Goal: Task Accomplishment & Management: Use online tool/utility

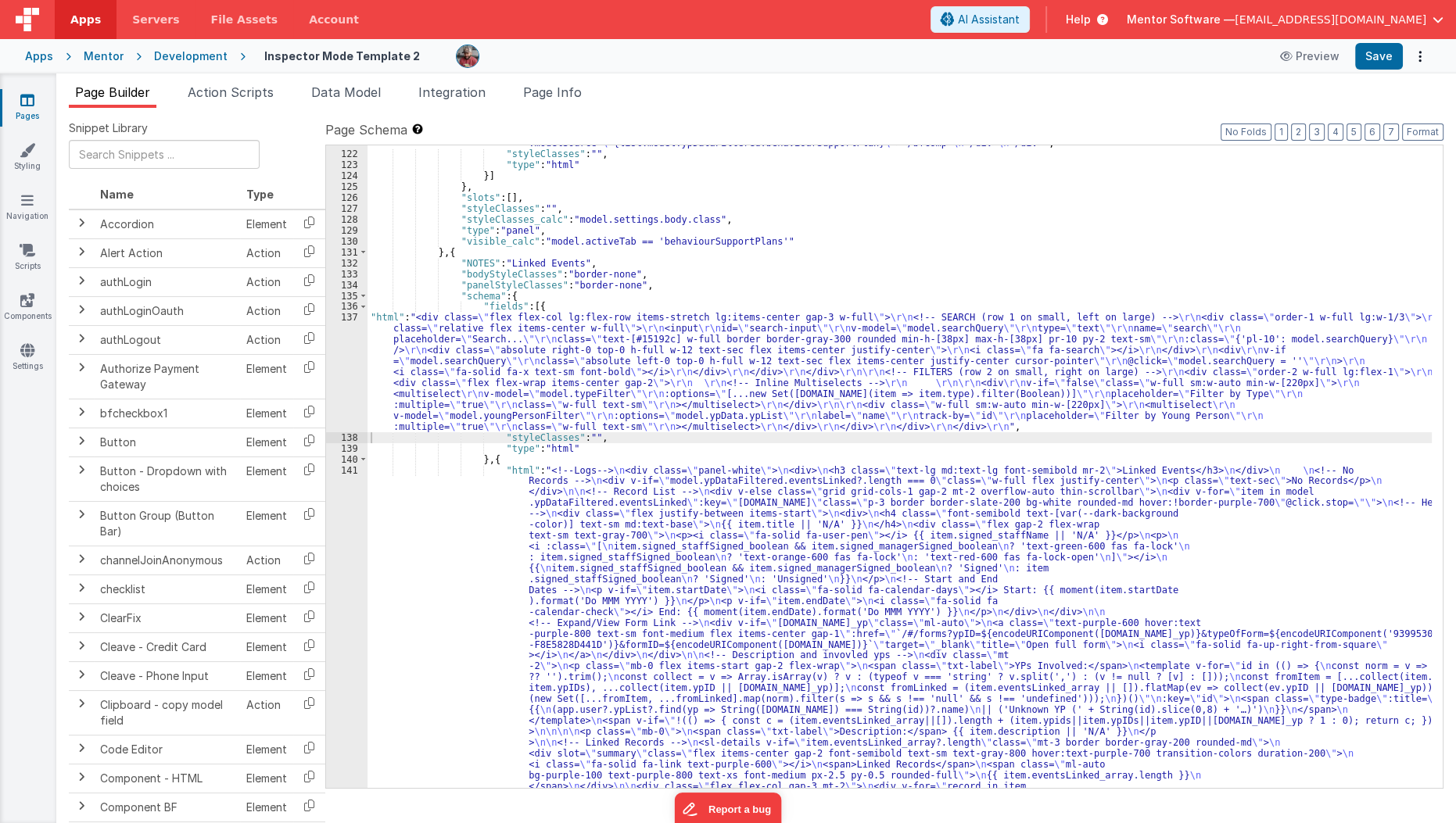
scroll to position [2906, 0]
click at [379, 98] on span "Data Model" at bounding box center [346, 92] width 70 height 16
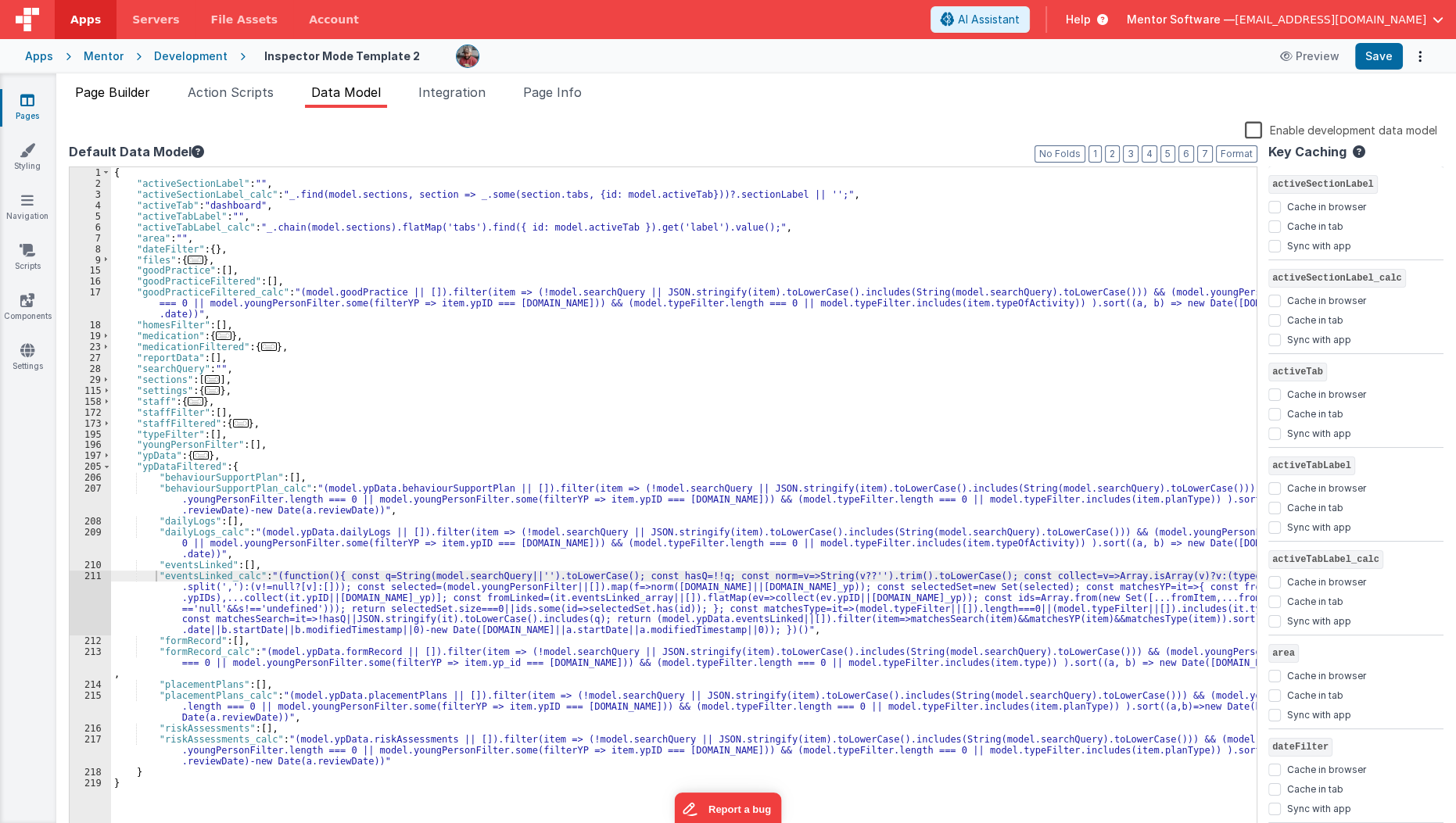
click at [135, 90] on span "Page Builder" at bounding box center [113, 92] width 75 height 16
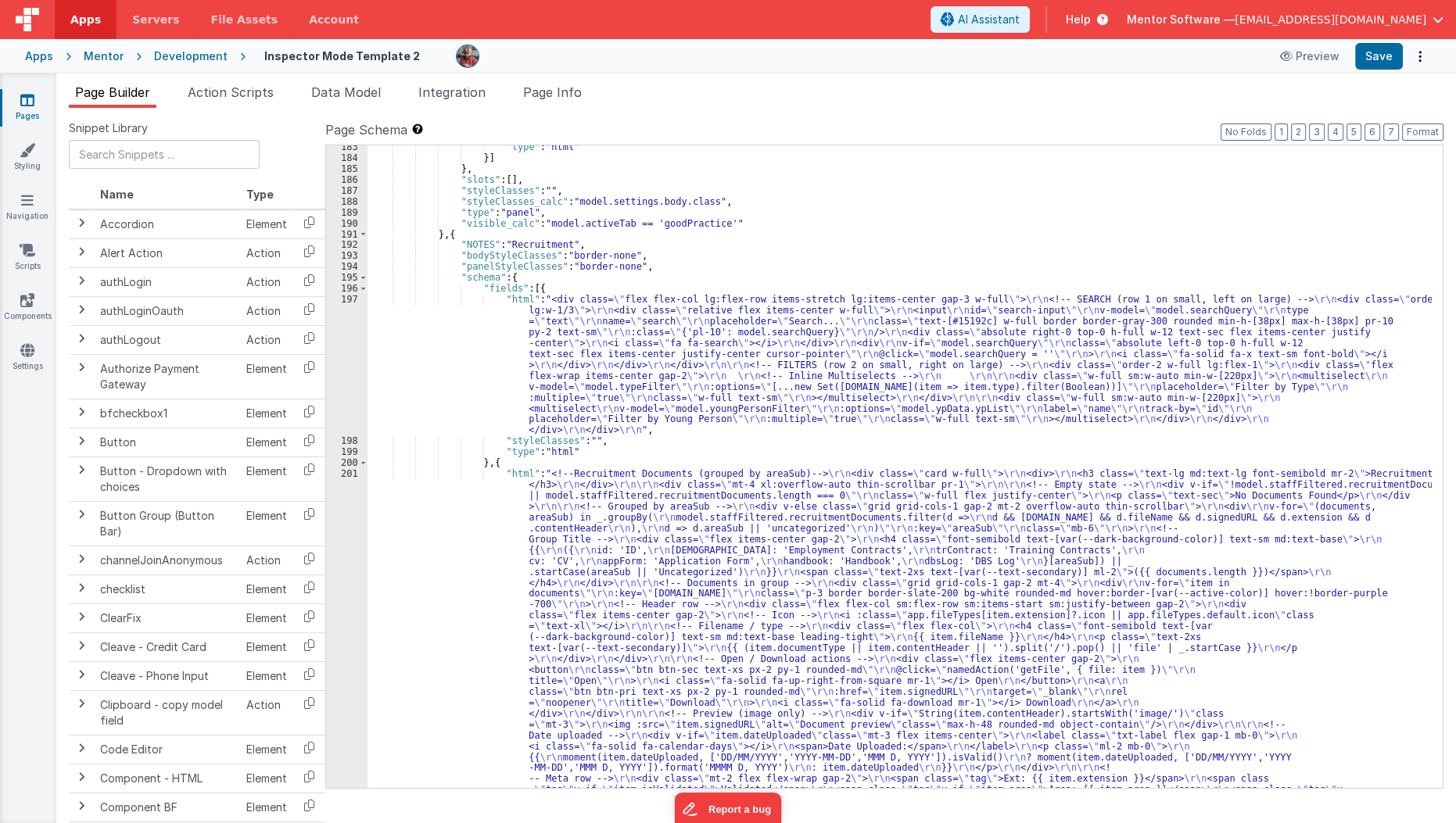
scroll to position [4866, 0]
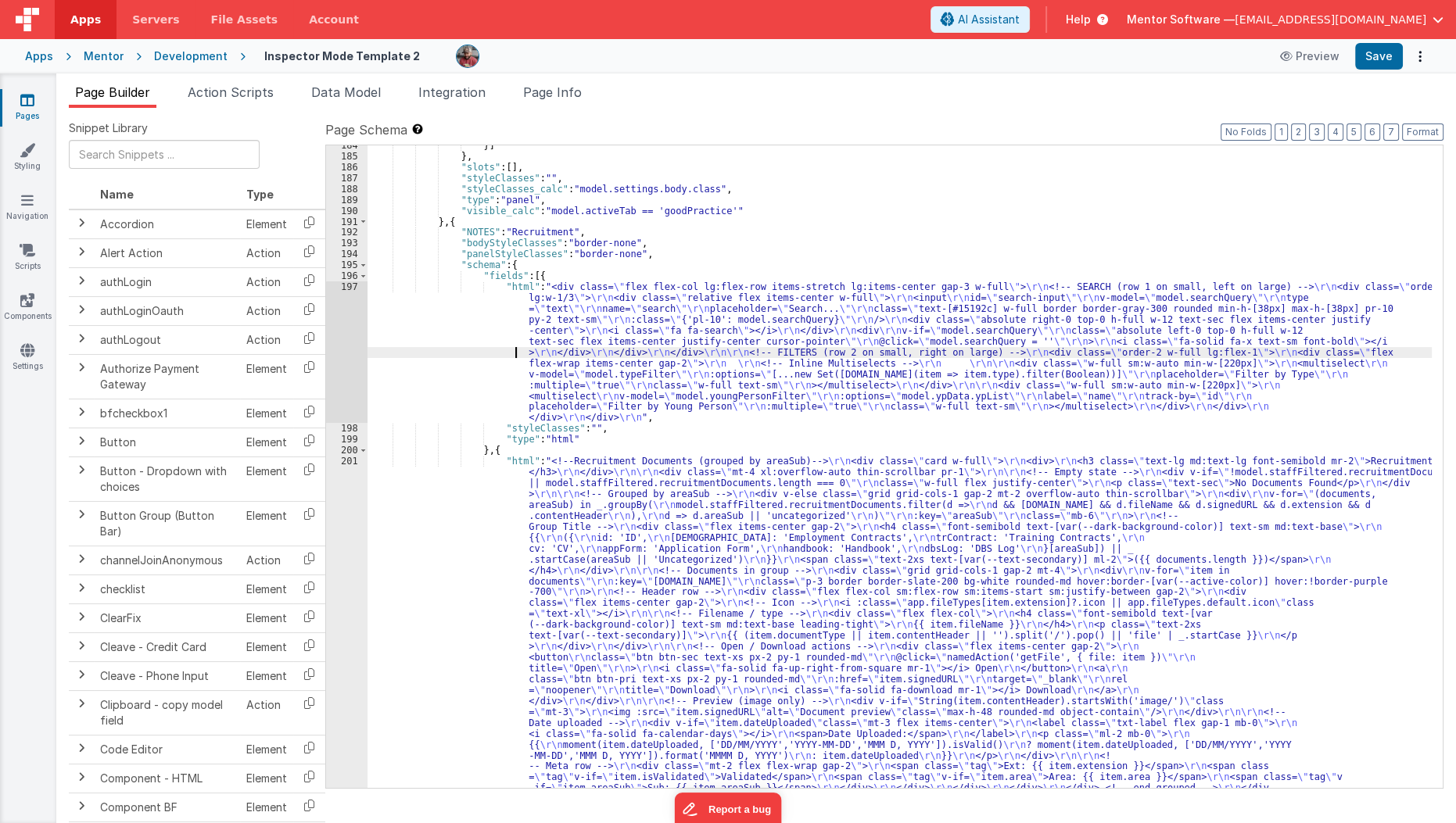
click at [490, 354] on div "}] } , "slots" : [ ] , "styleClasses" : "" , "styleClasses_calc" : "model.setti…" at bounding box center [899, 641] width 1065 height 1002
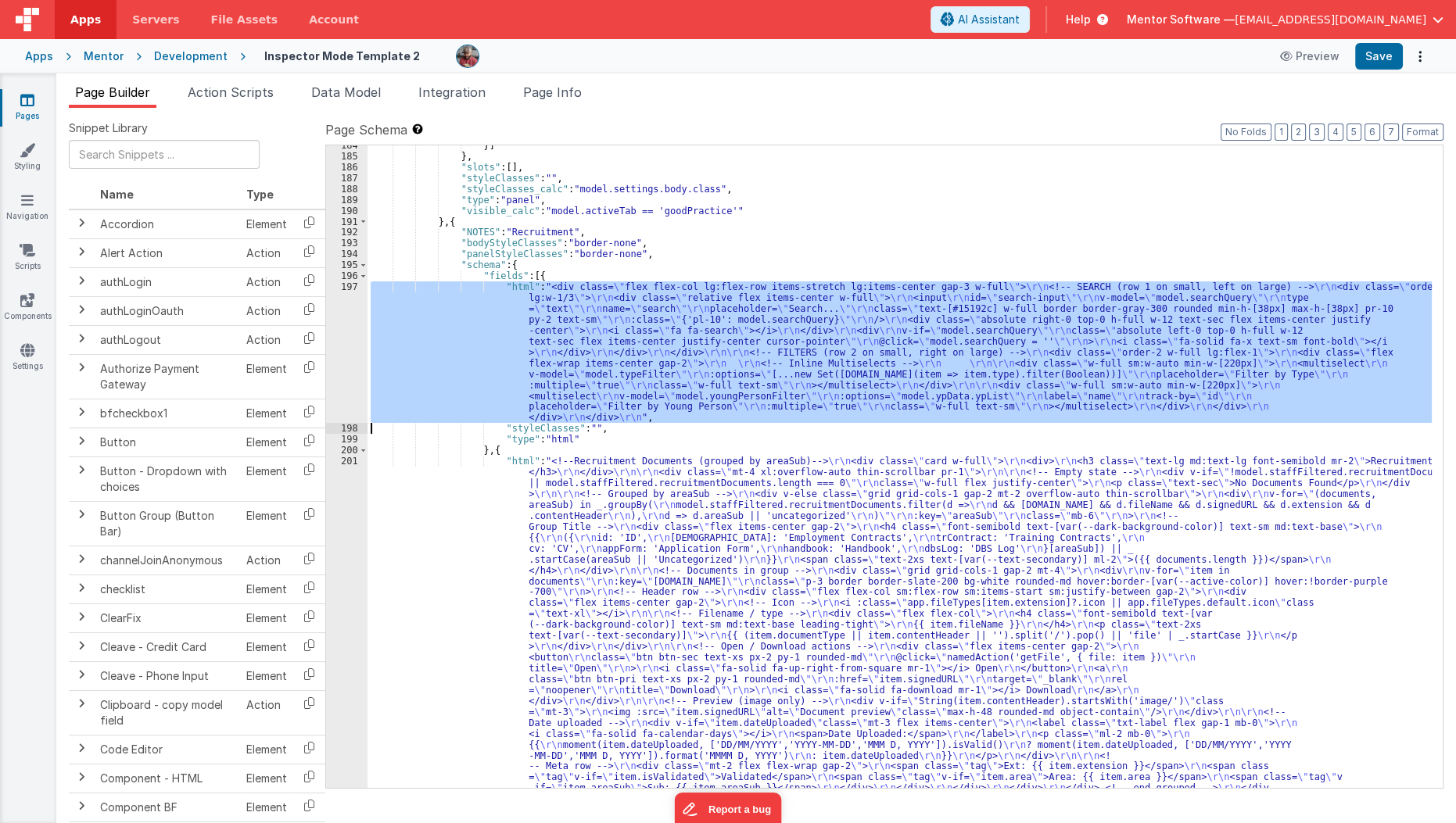
click at [338, 358] on div "197" at bounding box center [346, 352] width 41 height 142
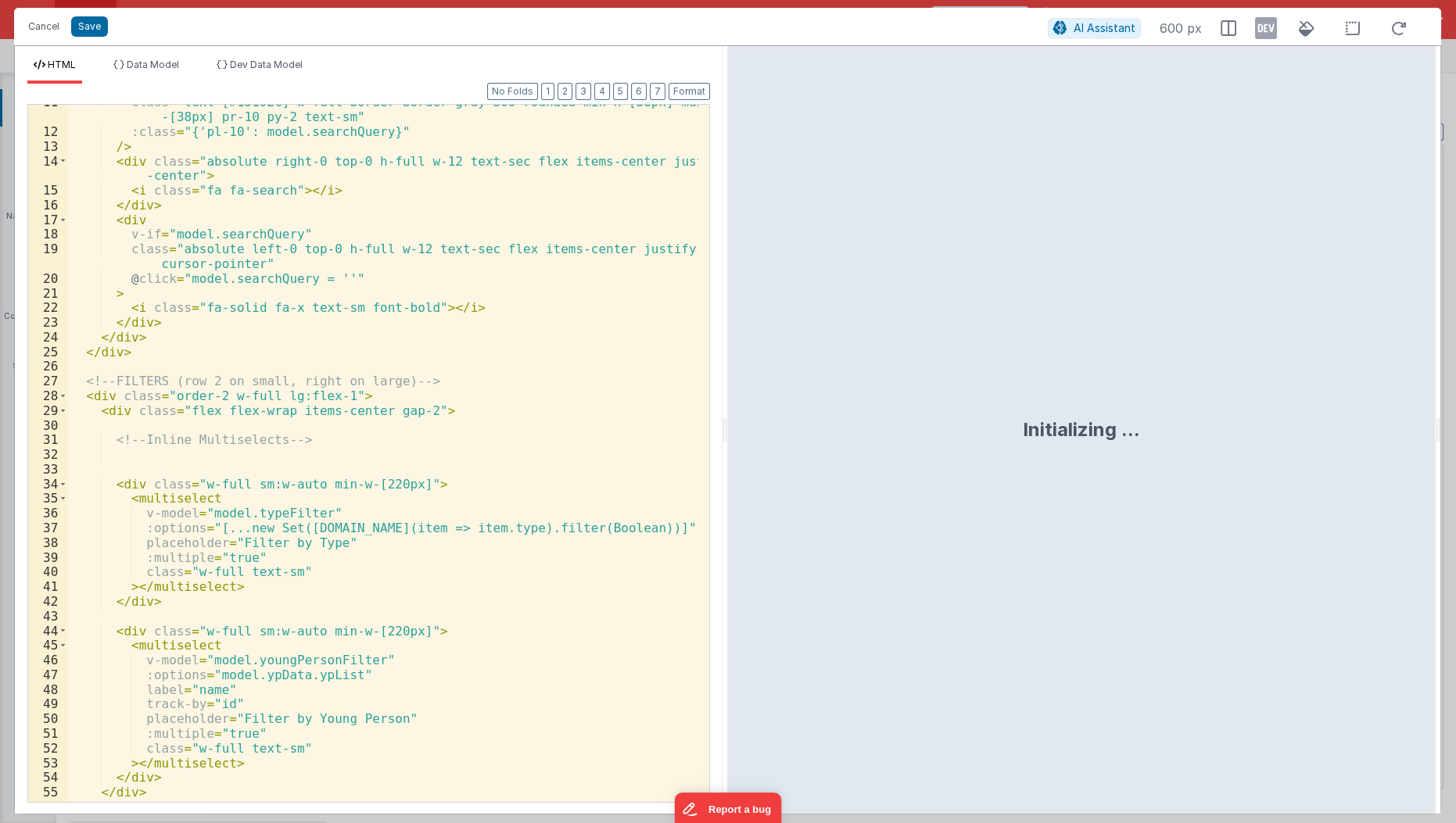
scroll to position [197, 0]
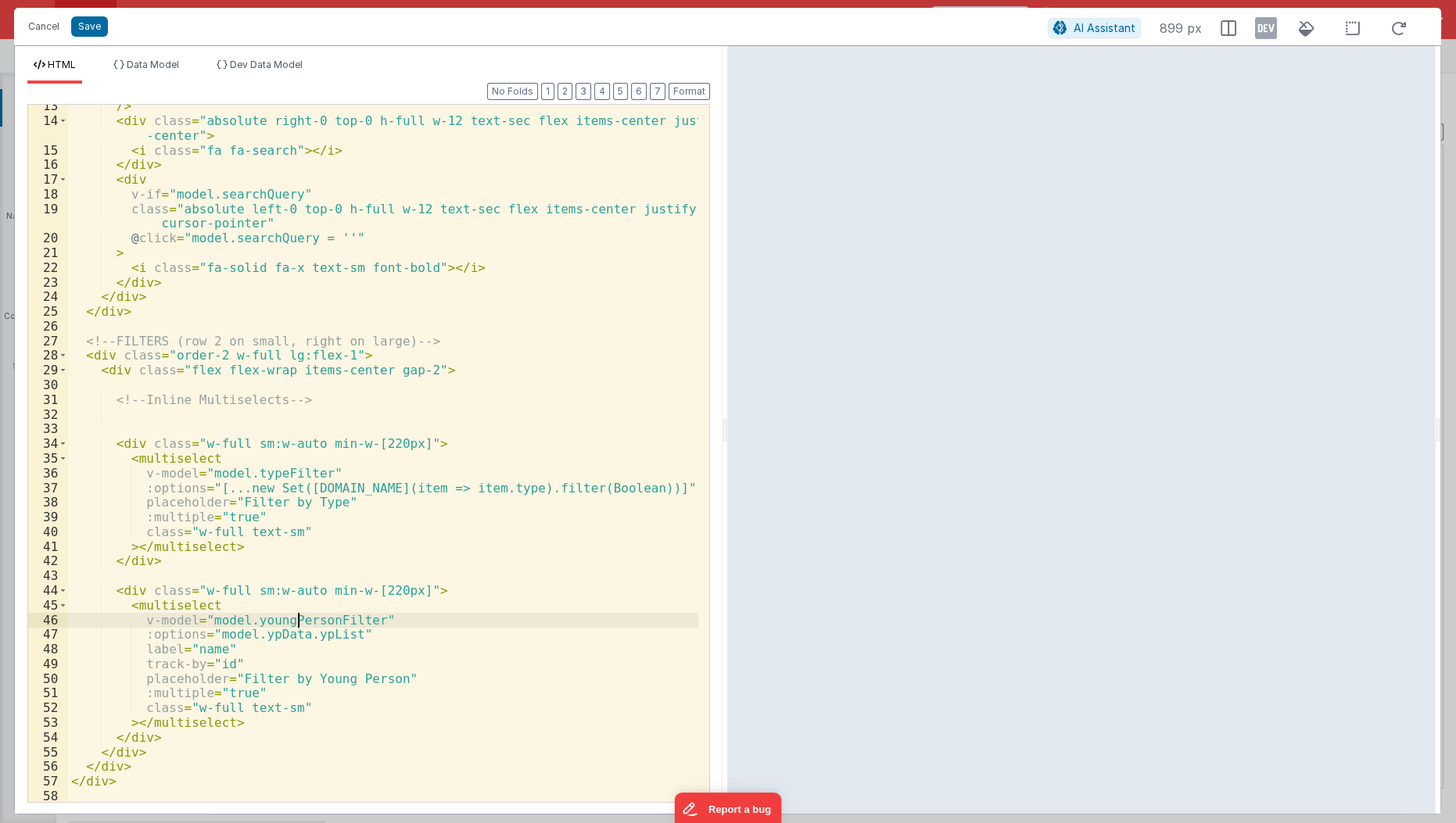
click at [297, 613] on div "/> < div class = "absolute right-0 top-0 h-full w-12 text-sec flex items-center…" at bounding box center [384, 463] width 632 height 729
click at [293, 682] on div "/> < div class = "absolute right-0 top-0 h-full w-12 text-sec flex items-center…" at bounding box center [384, 463] width 632 height 729
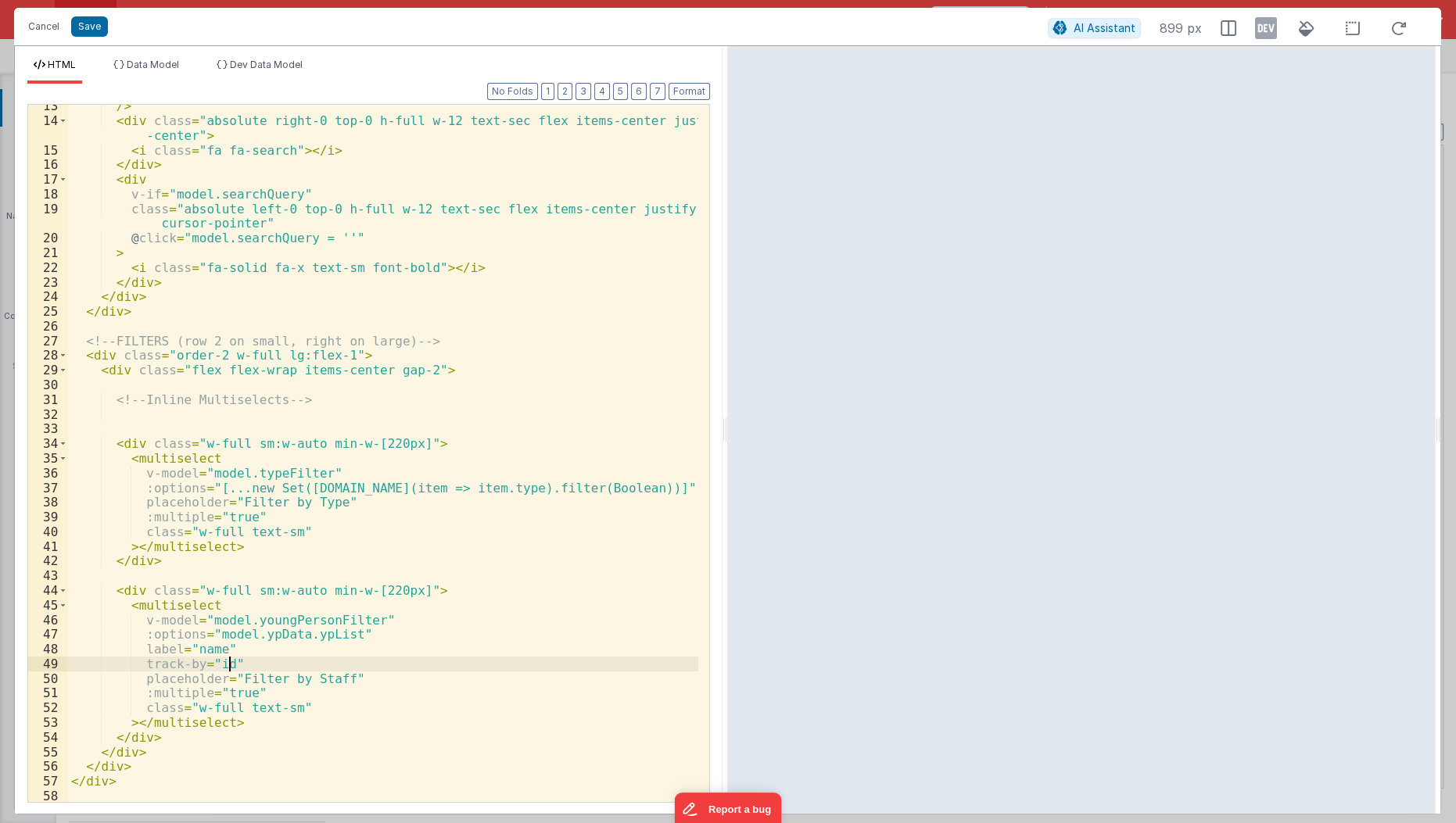
click at [306, 667] on div "/> < div class = "absolute right-0 top-0 h-full w-12 text-sec flex items-center…" at bounding box center [384, 463] width 632 height 729
click at [206, 648] on div "/> < div class = "absolute right-0 top-0 h-full w-12 text-sec flex items-center…" at bounding box center [384, 463] width 632 height 729
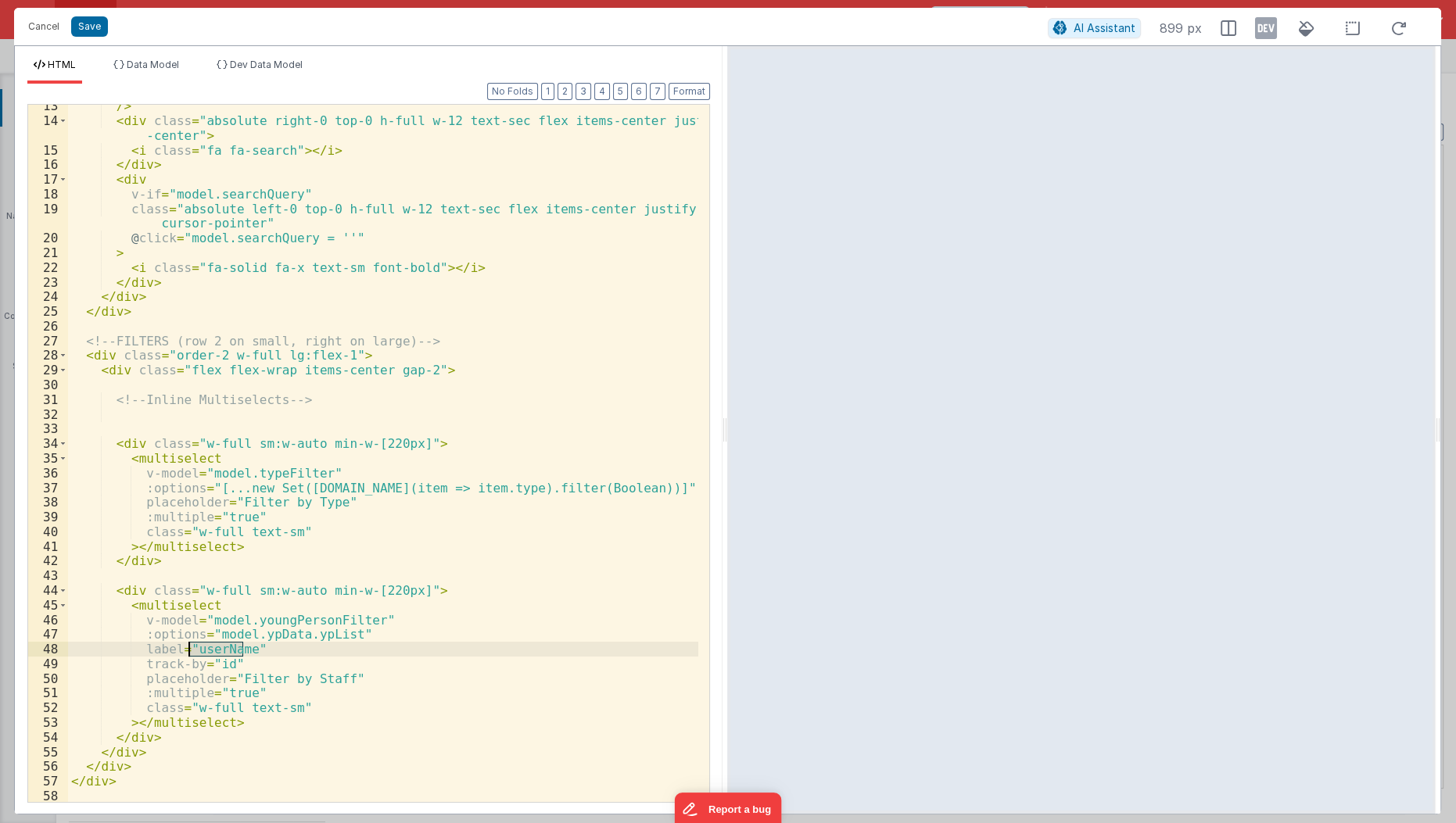
click at [206, 648] on div "/> < div class = "absolute right-0 top-0 h-full w-12 text-sec flex items-center…" at bounding box center [383, 453] width 630 height 698
click at [265, 620] on div "/> < div class = "absolute right-0 top-0 h-full w-12 text-sec flex items-center…" at bounding box center [384, 463] width 632 height 729
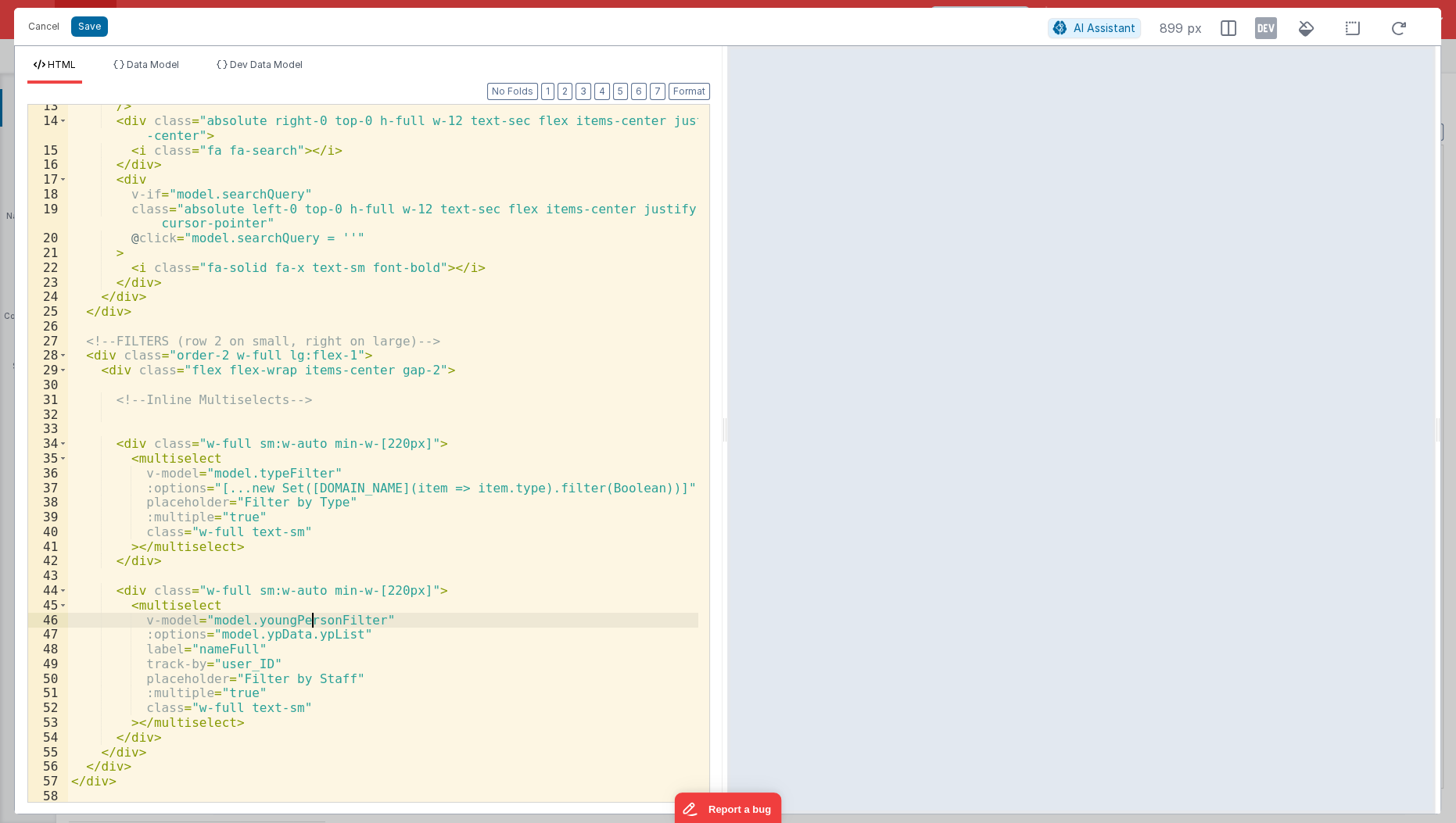
click at [311, 619] on div "/> < div class = "absolute right-0 top-0 h-full w-12 text-sec flex items-center…" at bounding box center [384, 463] width 632 height 729
click at [175, 72] on li "Data Model" at bounding box center [146, 70] width 78 height 25
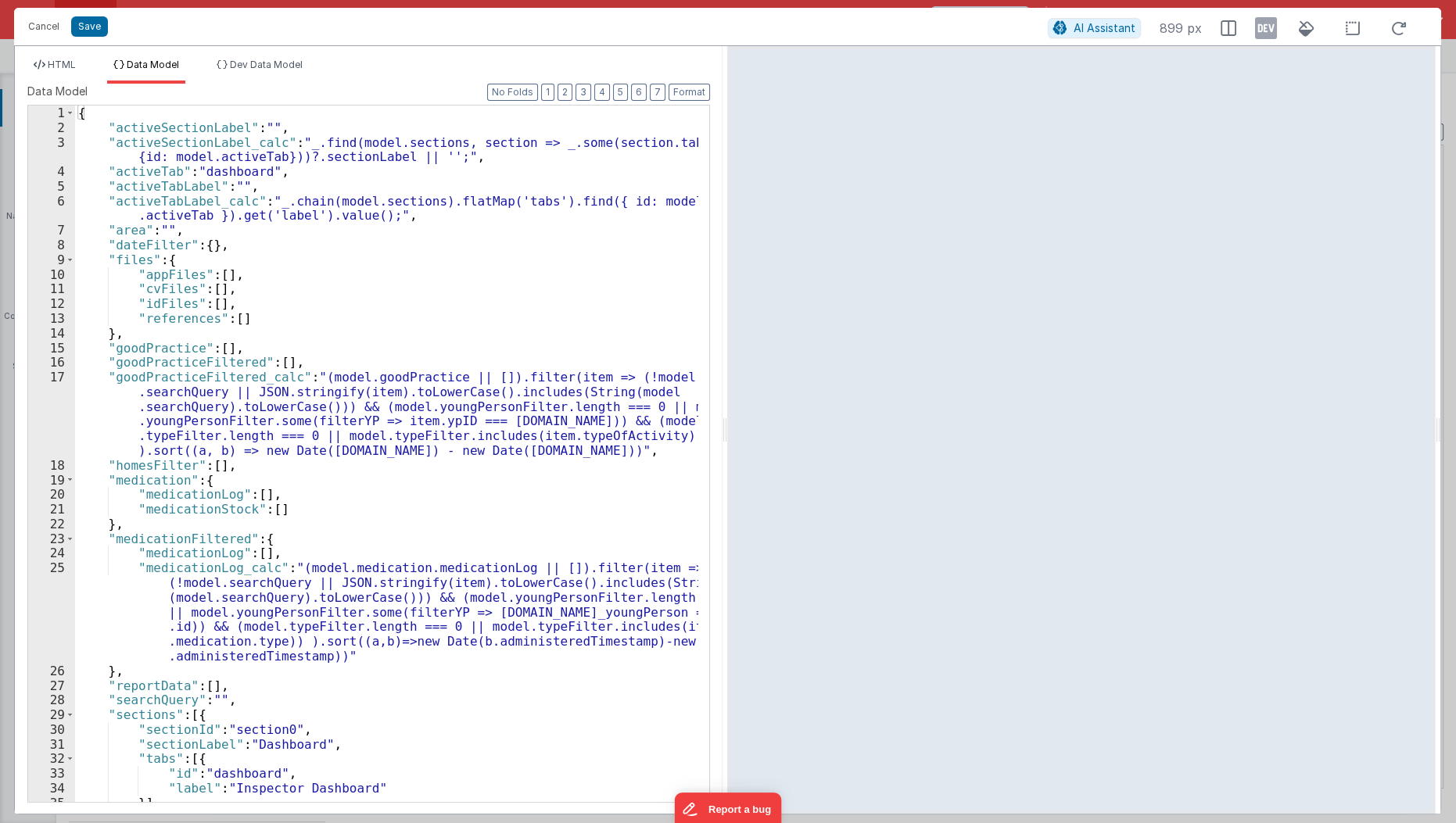
click at [581, 95] on label "Data Model" at bounding box center [368, 91] width 682 height 16
click at [572, 95] on button "2" at bounding box center [565, 92] width 15 height 17
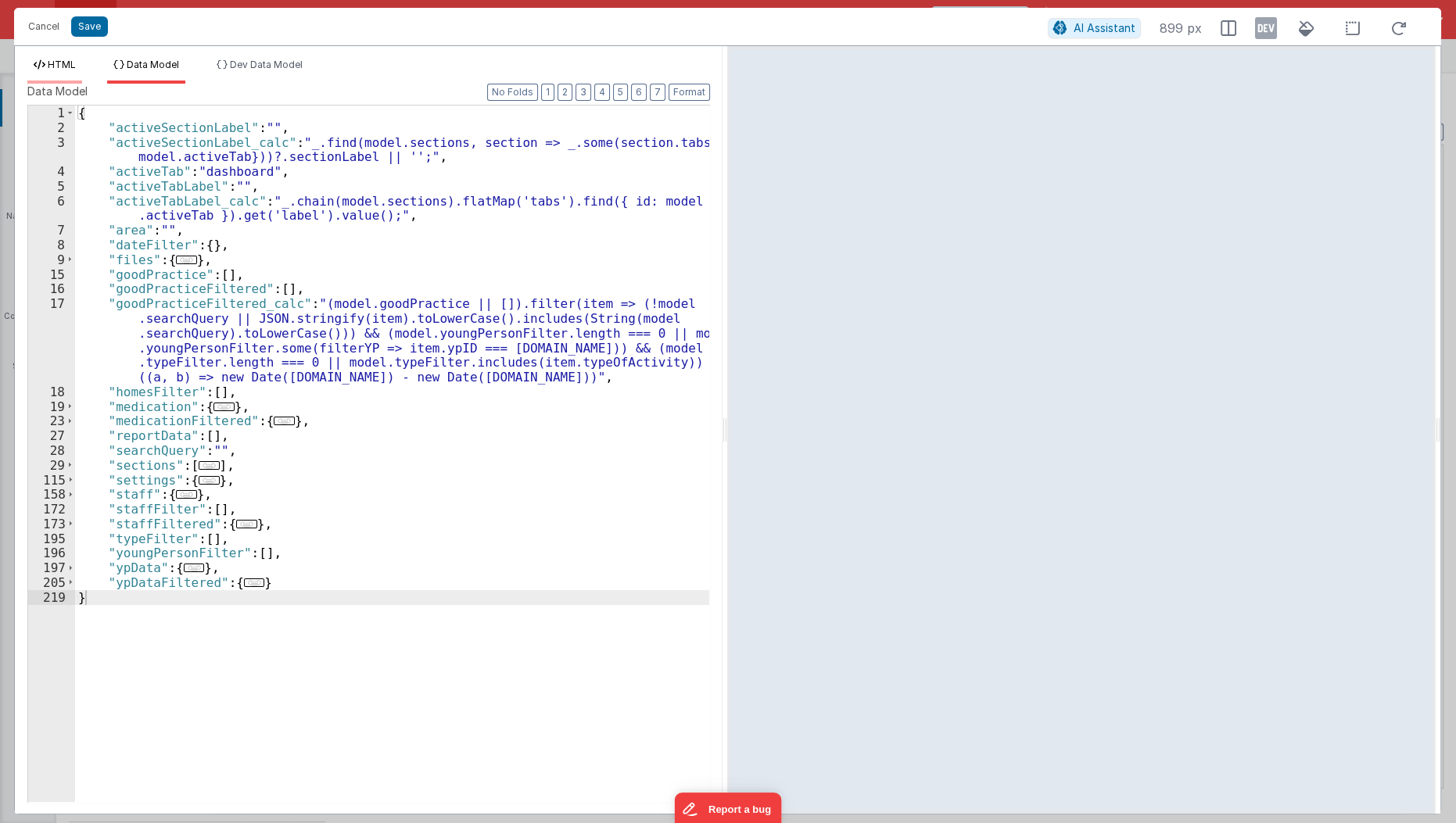
click at [65, 70] on li "HTML" at bounding box center [55, 70] width 55 height 25
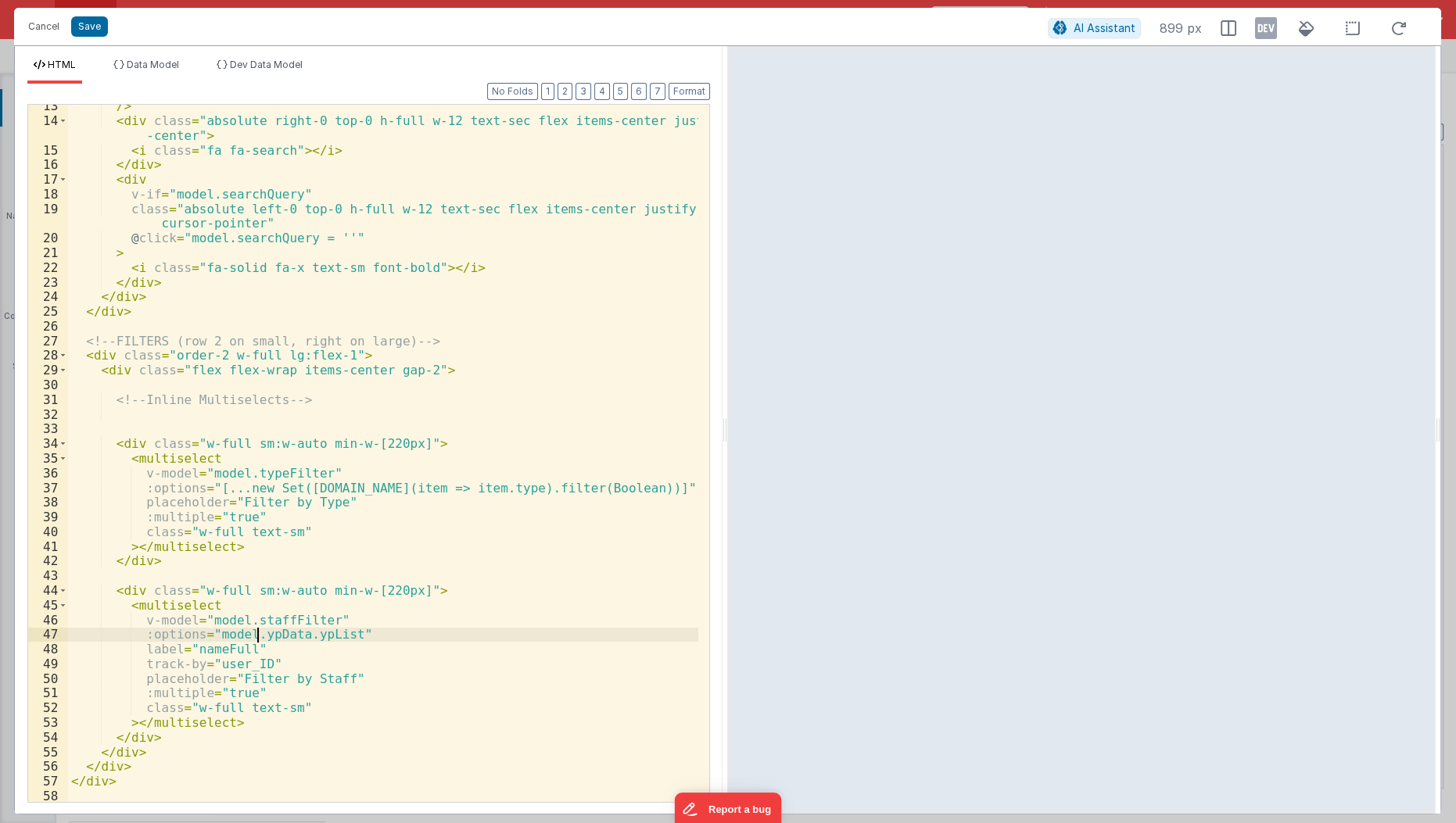
click at [257, 633] on div "/> < div class = "absolute right-0 top-0 h-full w-12 text-sec flex items-center…" at bounding box center [384, 463] width 632 height 729
click at [306, 634] on div "/> < div class = "absolute right-0 top-0 h-full w-12 text-sec flex items-center…" at bounding box center [384, 463] width 632 height 729
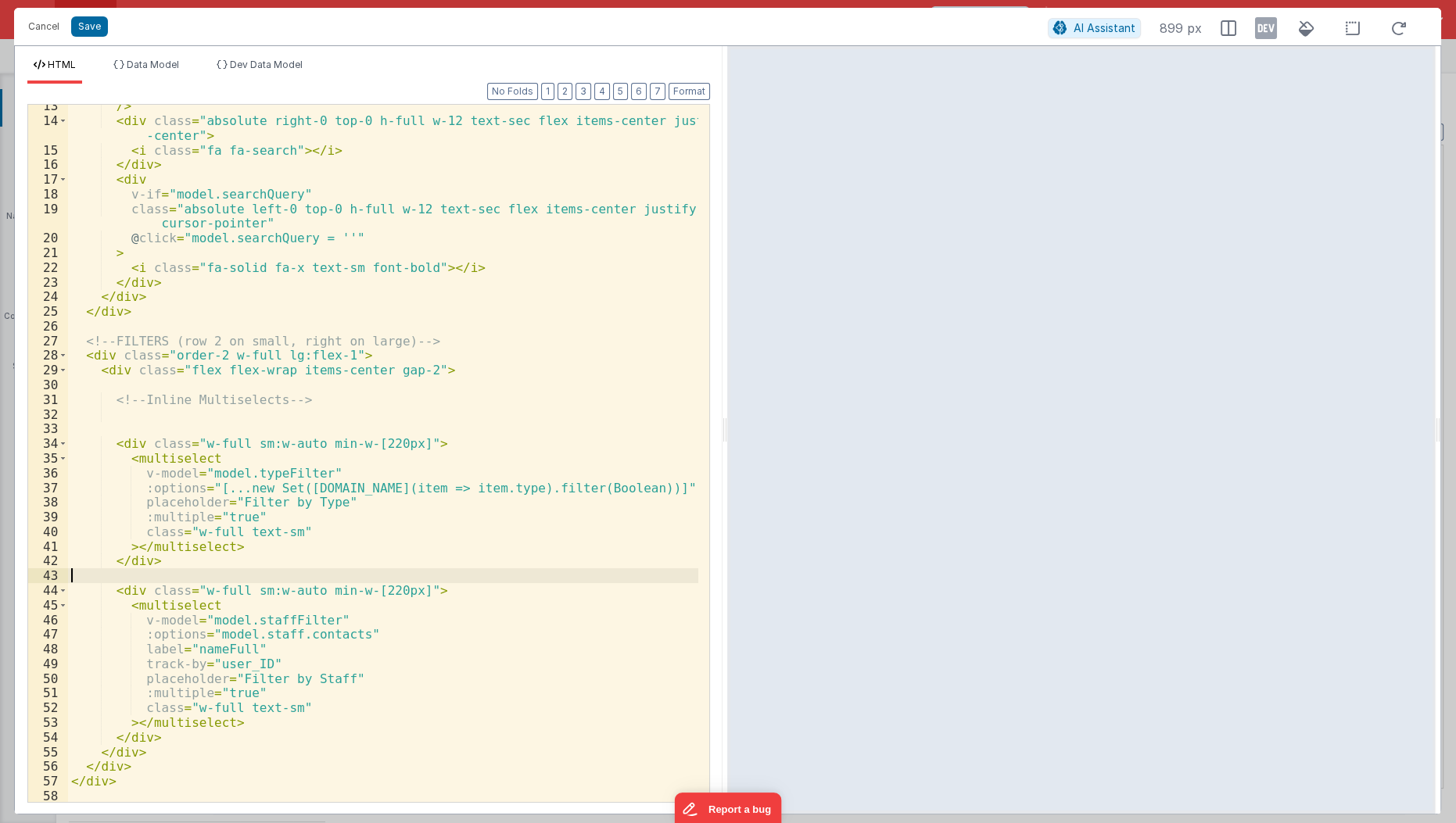
click at [507, 576] on div "/> < div class = "absolute right-0 top-0 h-full w-12 text-sec flex items-center…" at bounding box center [384, 463] width 632 height 729
click at [96, 17] on button "Save" at bounding box center [90, 27] width 37 height 20
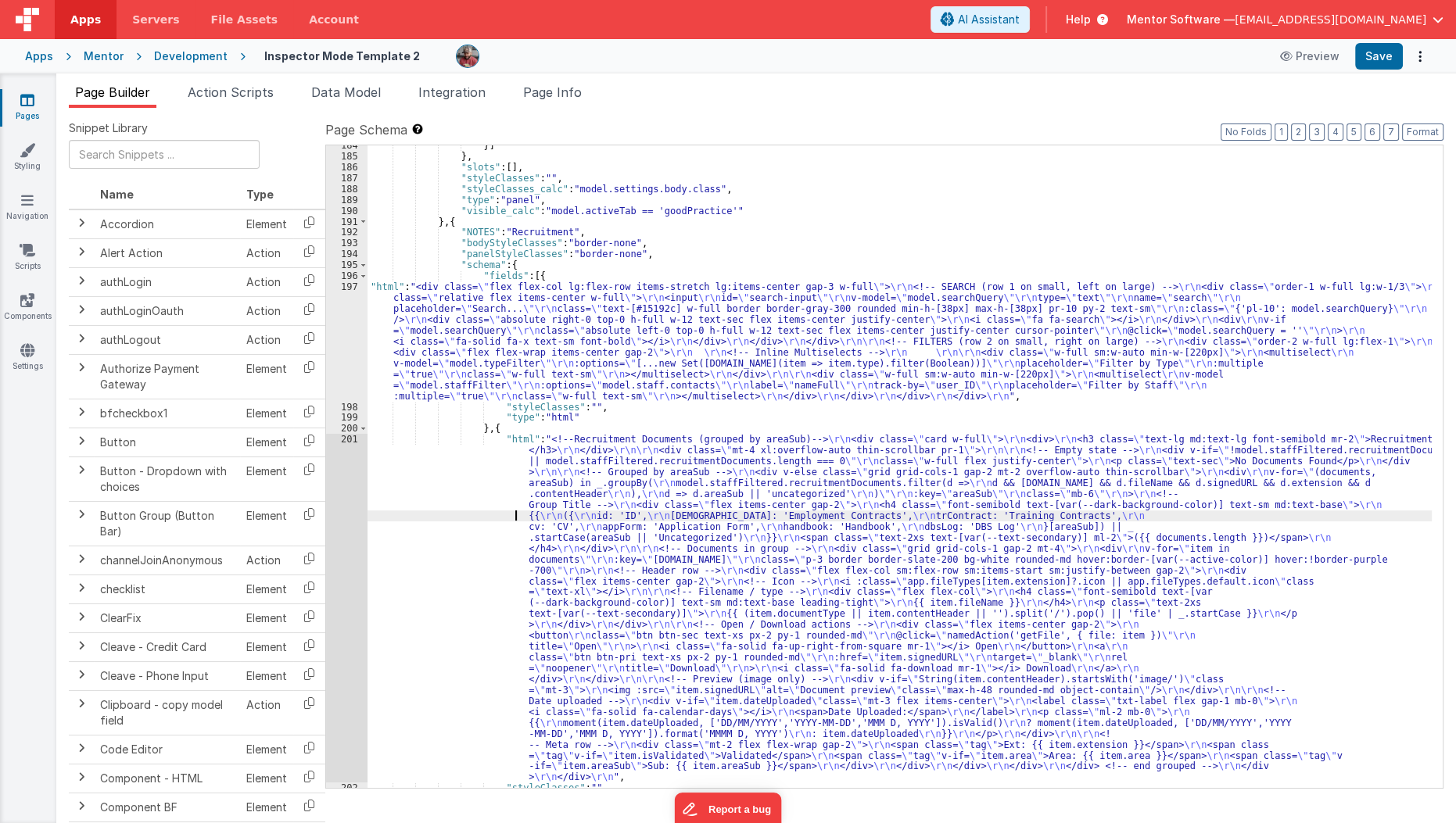
click at [437, 511] on div "}] } , "slots" : [ ] , "styleClasses" : "" , "styleClasses_calc" : "model.setti…" at bounding box center [899, 472] width 1065 height 665
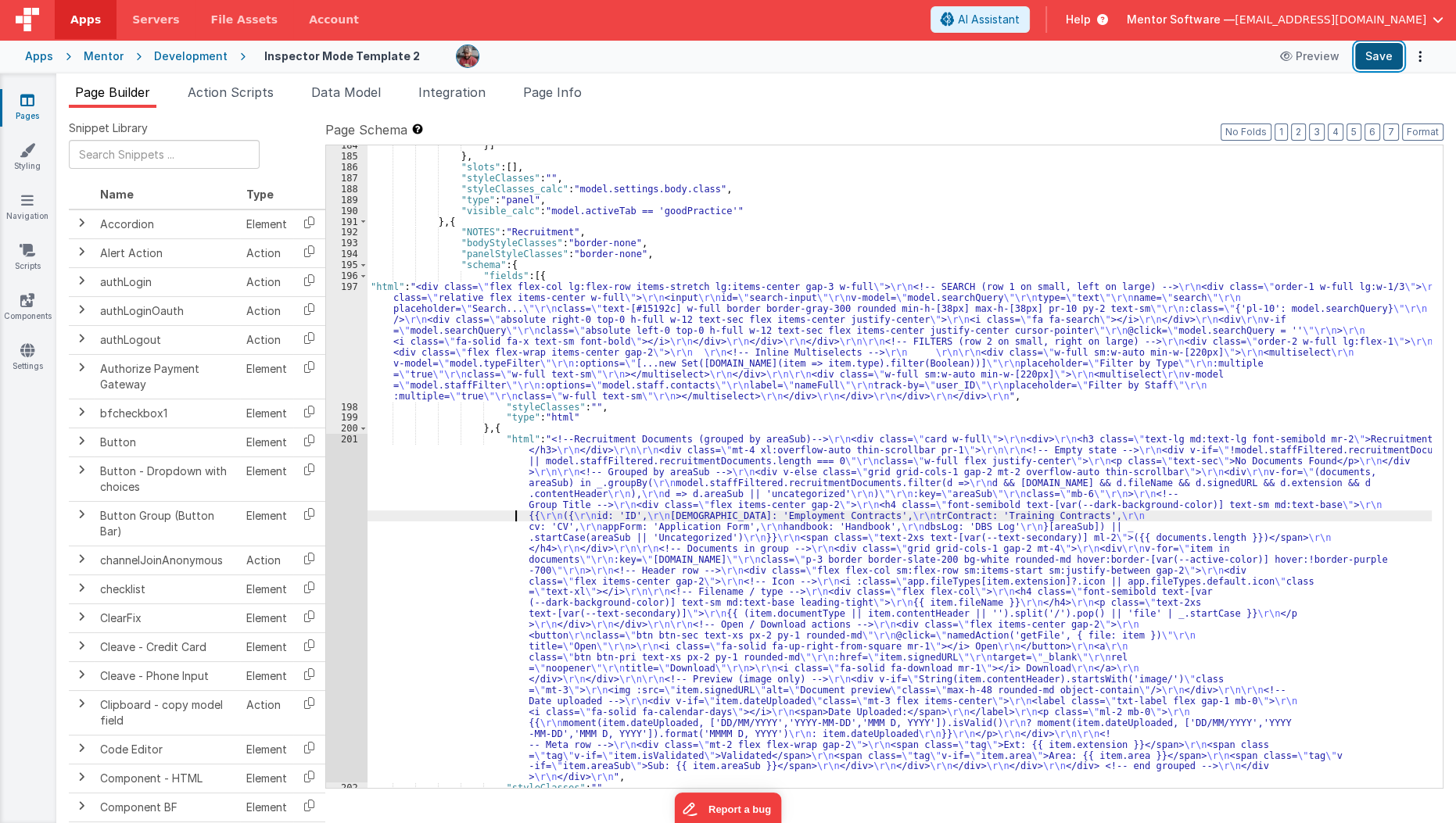
click at [1382, 67] on button "Save" at bounding box center [1379, 56] width 48 height 27
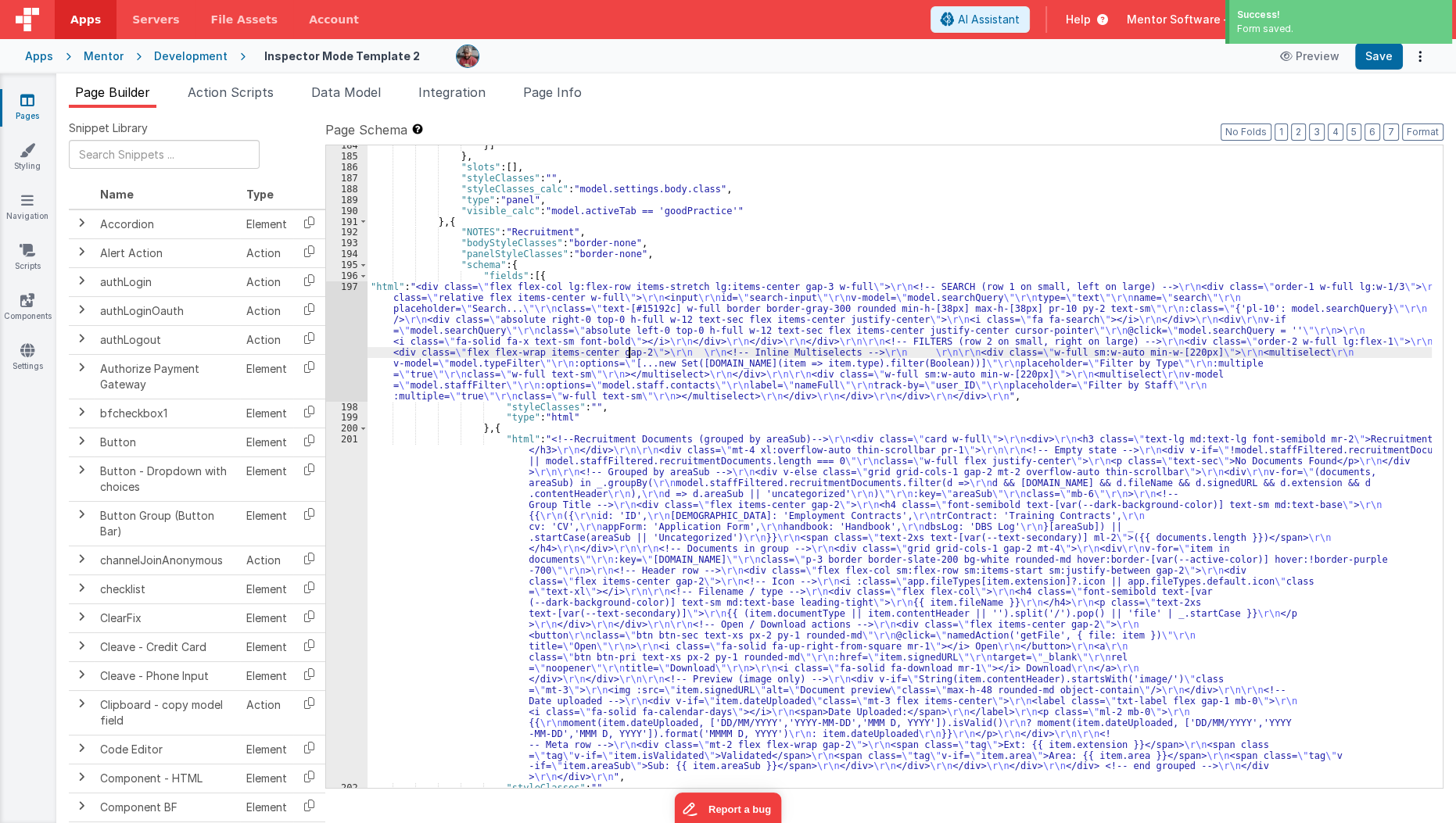
click at [628, 351] on div "}] } , "slots" : [ ] , "styleClasses" : "" , "styleClasses_calc" : "model.setti…" at bounding box center [899, 472] width 1065 height 665
click at [379, 96] on span "Data Model" at bounding box center [346, 92] width 70 height 16
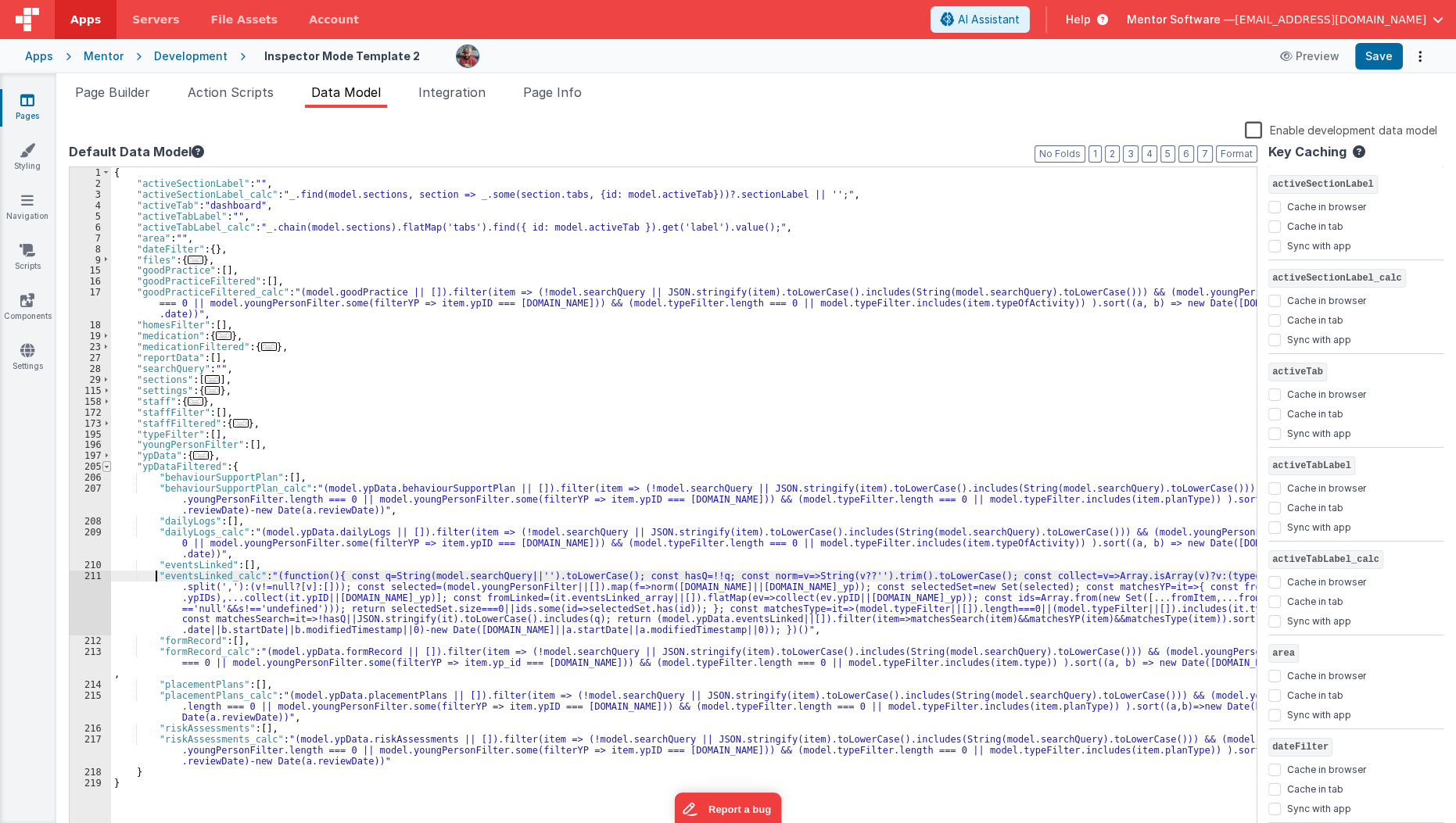
click at [106, 466] on span at bounding box center [106, 467] width 8 height 11
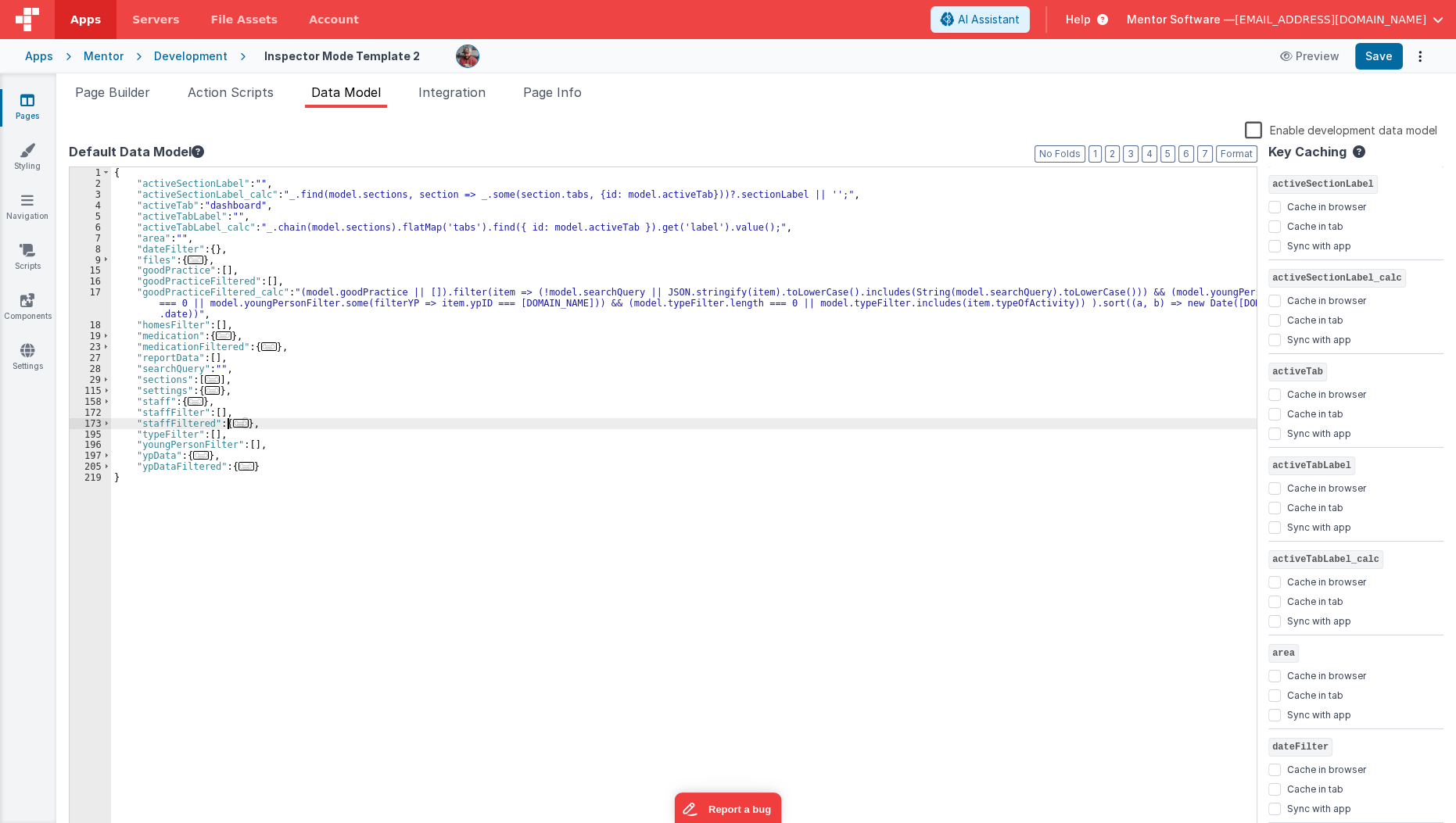
click at [238, 419] on span "..." at bounding box center [240, 423] width 16 height 8
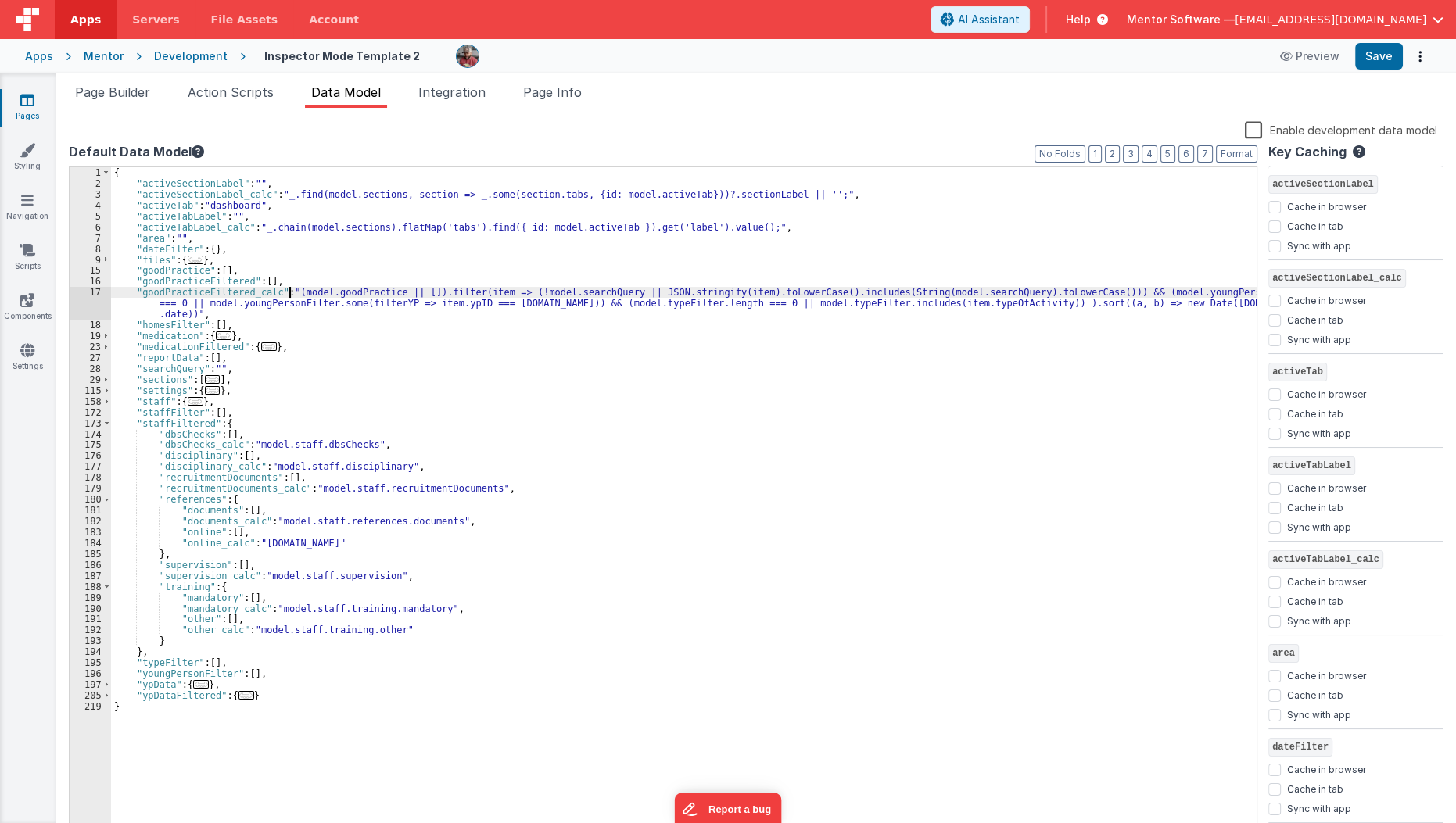
click at [290, 288] on div "{ "activeSectionLabel" : "" , "activeSectionLabel_calc" : "_.find(model.section…" at bounding box center [684, 513] width 1146 height 691
click at [473, 484] on div "{ "activeSectionLabel" : "" , "activeSectionLabel_calc" : "_.find(model.section…" at bounding box center [684, 513] width 1146 height 691
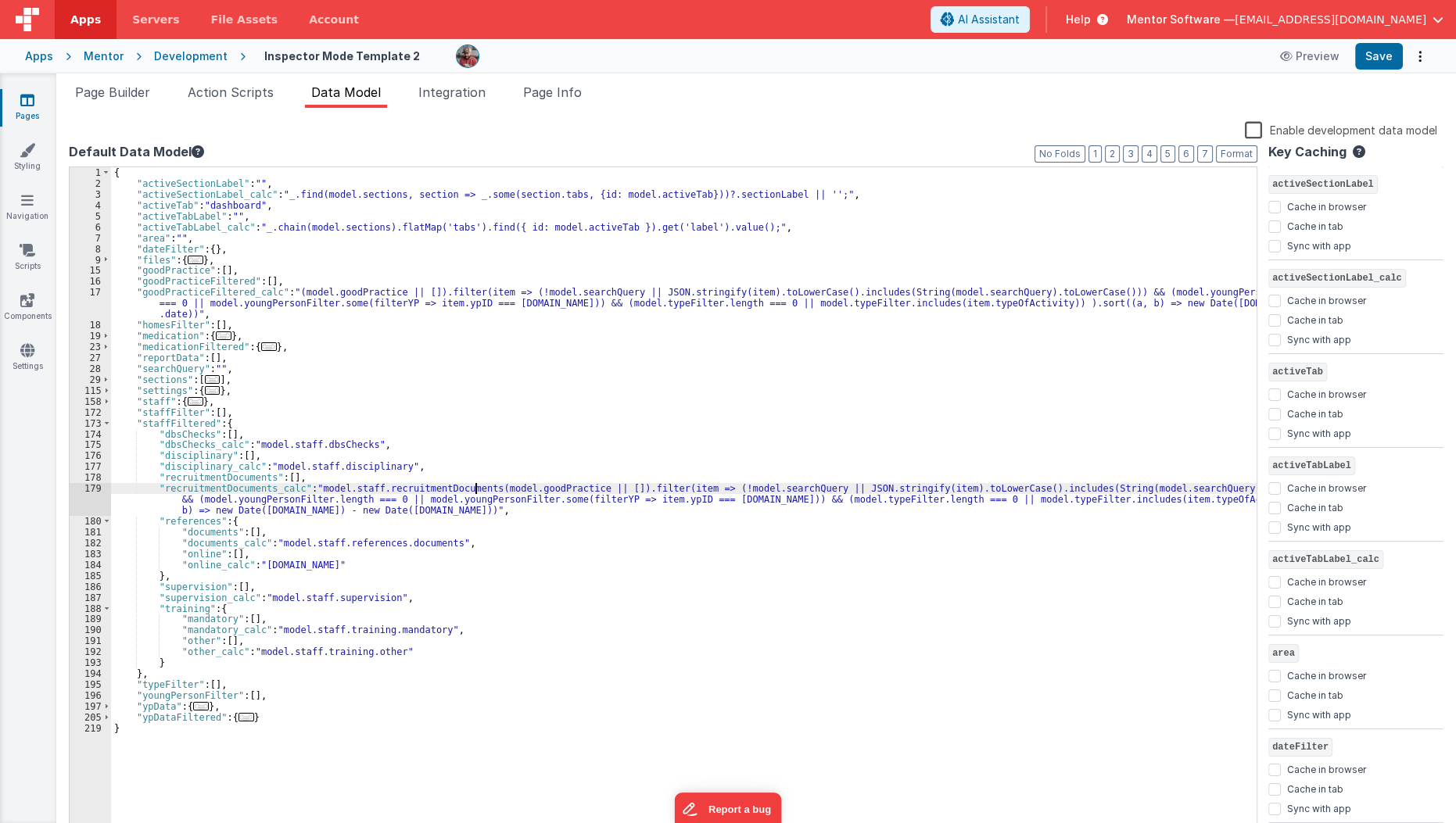
click at [474, 490] on div "{ "activeSectionLabel" : "" , "activeSectionLabel_calc" : "_.find(model.section…" at bounding box center [684, 513] width 1146 height 691
click at [217, 503] on div "{ "activeSectionLabel" : "" , "activeSectionLabel_calc" : "_.find(model.section…" at bounding box center [684, 513] width 1146 height 691
click at [607, 604] on div "{ "activeSectionLabel" : "" , "activeSectionLabel_calc" : "_.find(model.section…" at bounding box center [684, 513] width 1146 height 691
click at [560, 501] on div "{ "activeSectionLabel" : "" , "activeSectionLabel_calc" : "_.find(model.section…" at bounding box center [684, 513] width 1146 height 691
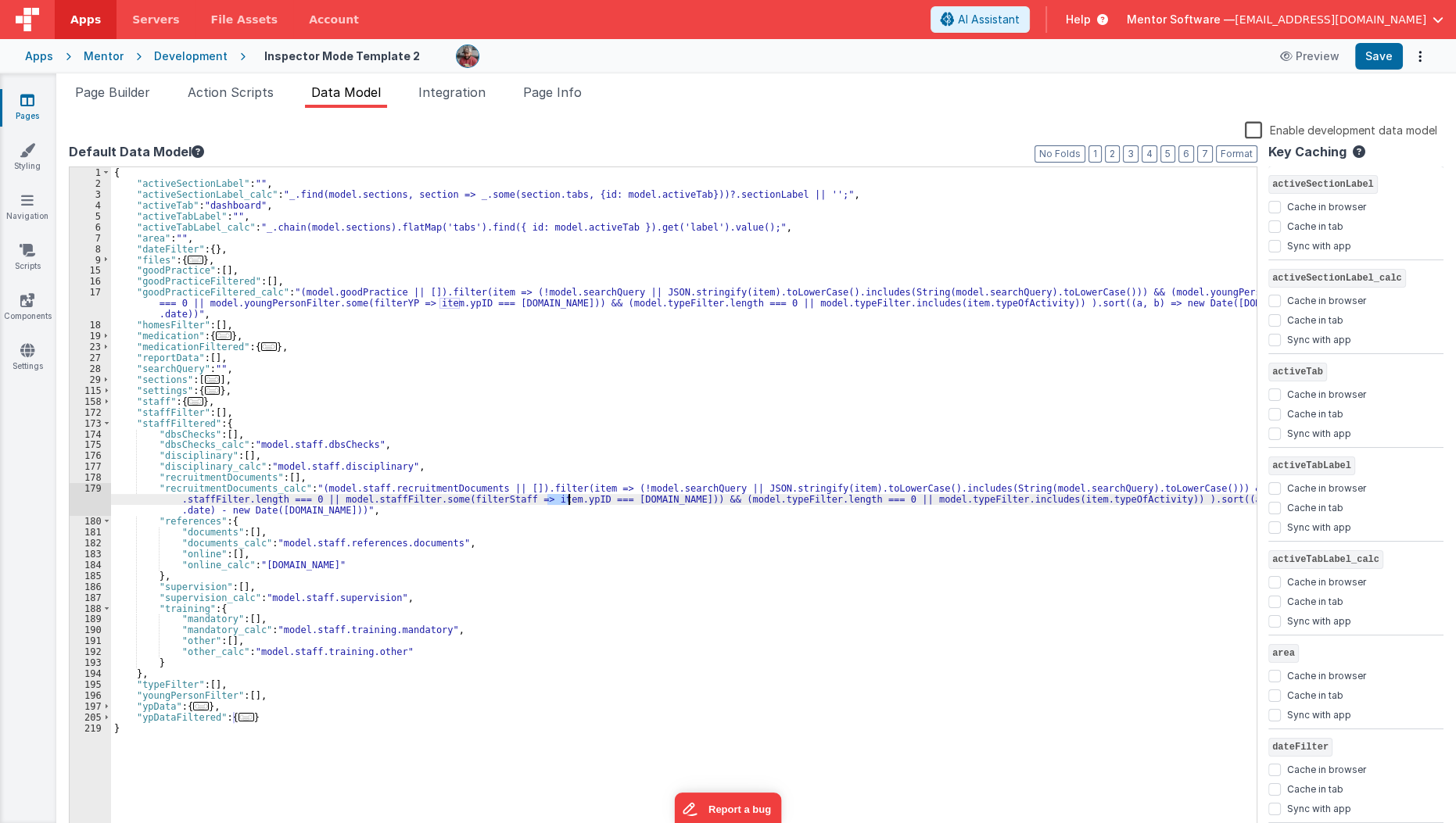
click at [560, 501] on div "{ "activeSectionLabel" : "" , "activeSectionLabel_calc" : "_.find(model.section…" at bounding box center [684, 513] width 1146 height 691
paste textarea
click at [633, 497] on div "{ "activeSectionLabel" : "" , "activeSectionLabel_calc" : "_.find(model.section…" at bounding box center [684, 513] width 1146 height 691
click at [1126, 493] on div "{ "activeSectionLabel" : "" , "activeSectionLabel_calc" : "_.find(model.section…" at bounding box center [684, 513] width 1146 height 691
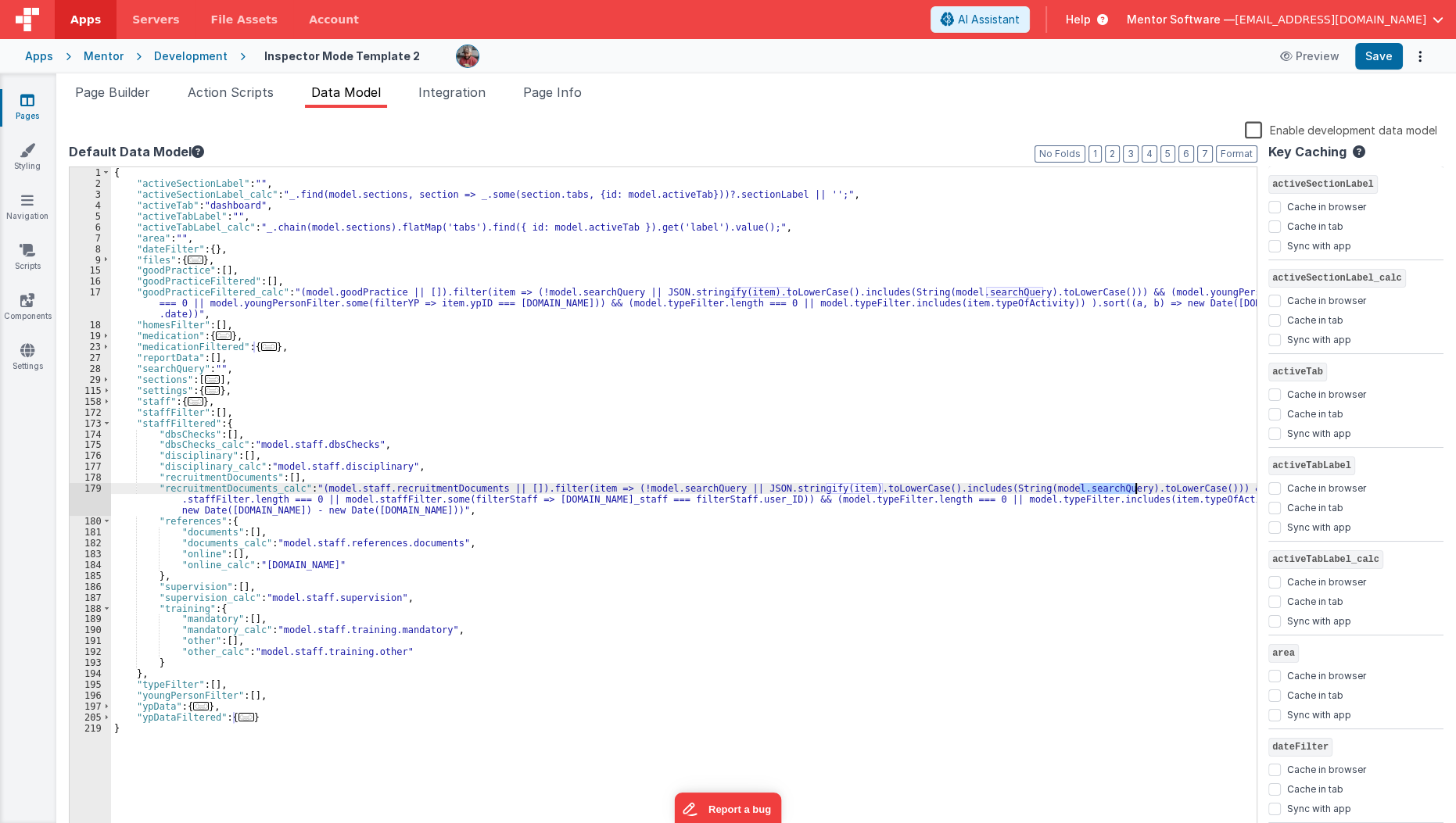
click at [1126, 493] on div "{ "activeSectionLabel" : "" , "activeSectionLabel_calc" : "_.find(model.section…" at bounding box center [684, 513] width 1146 height 691
click at [1121, 500] on div "{ "activeSectionLabel" : "" , "activeSectionLabel_calc" : "_.find(model.section…" at bounding box center [684, 513] width 1146 height 691
click at [220, 511] on div "{ "activeSectionLabel" : "" , "activeSectionLabel_calc" : "_.find(model.section…" at bounding box center [684, 513] width 1146 height 691
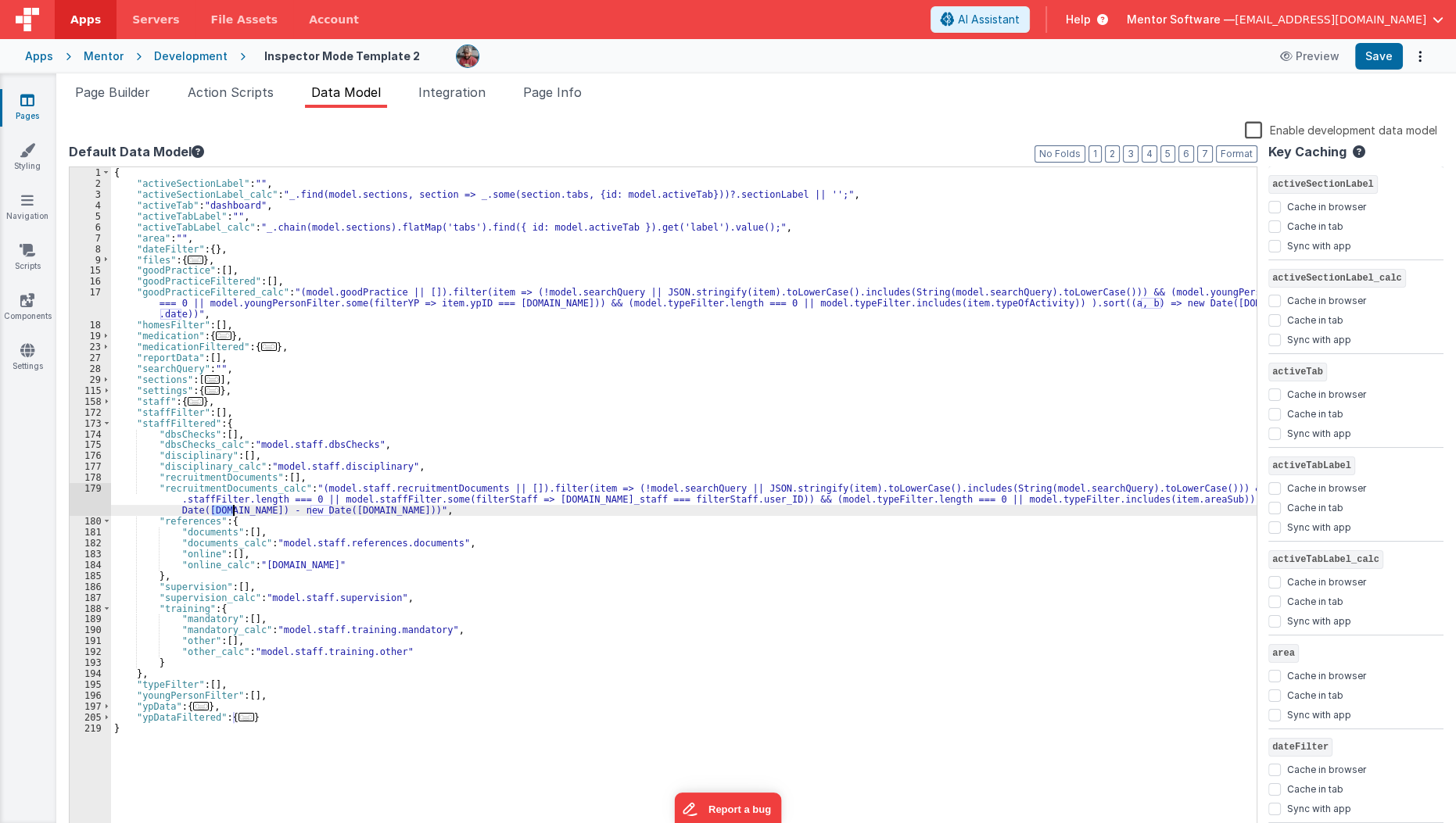
click at [220, 511] on div "{ "activeSectionLabel" : "" , "activeSectionLabel_calc" : "_.find(model.section…" at bounding box center [684, 513] width 1146 height 691
click at [366, 511] on div "{ "activeSectionLabel" : "" , "activeSectionLabel_calc" : "_.find(model.section…" at bounding box center [684, 513] width 1146 height 691
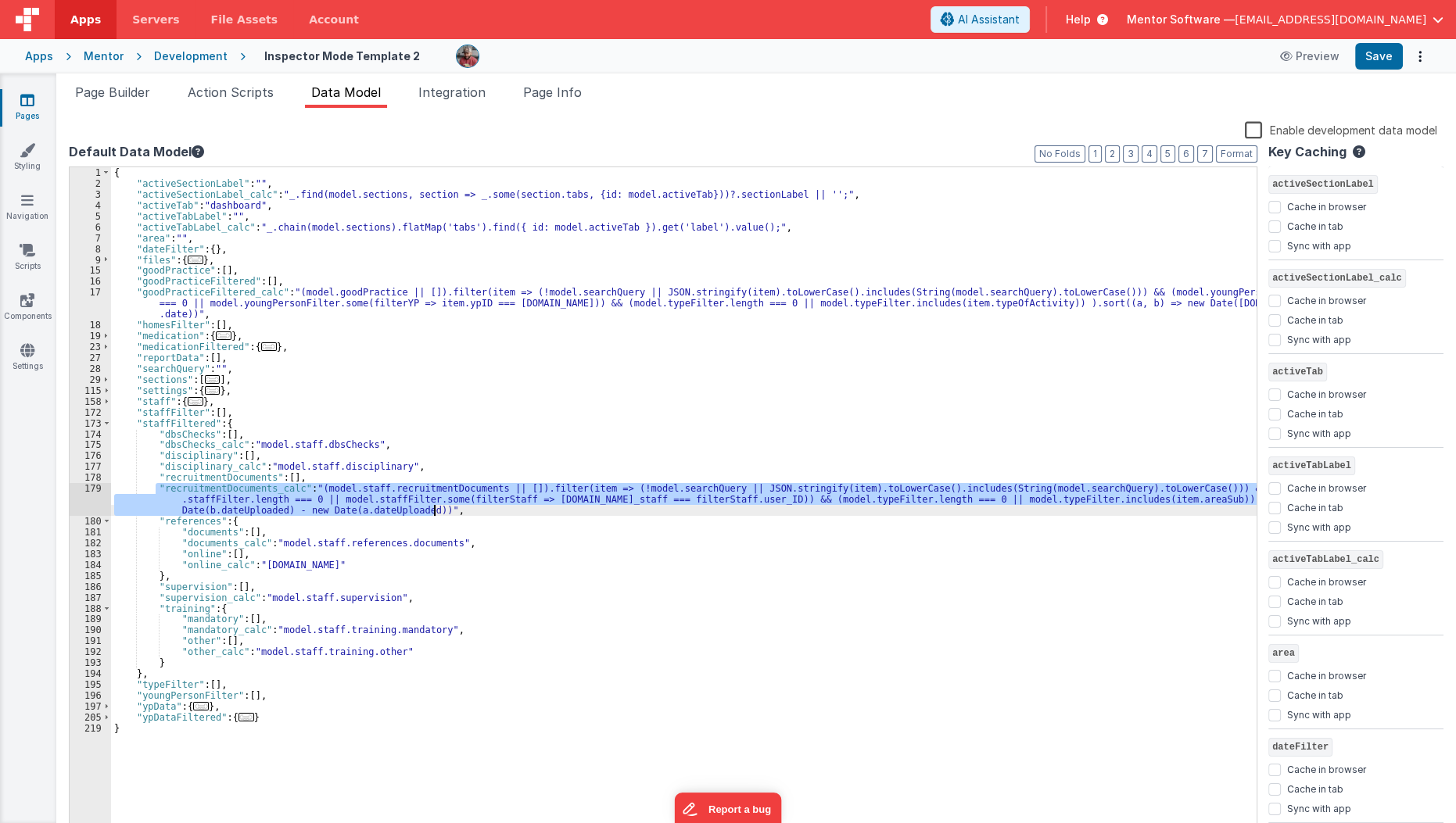
drag, startPoint x: 154, startPoint y: 486, endPoint x: 445, endPoint y: 512, distance: 292.2
click at [445, 512] on div "{ "activeSectionLabel" : "" , "activeSectionLabel_calc" : "_.find(model.section…" at bounding box center [684, 513] width 1146 height 691
click at [325, 483] on div "{ "activeSectionLabel" : "" , "activeSectionLabel_calc" : "_.find(model.section…" at bounding box center [683, 502] width 1146 height 669
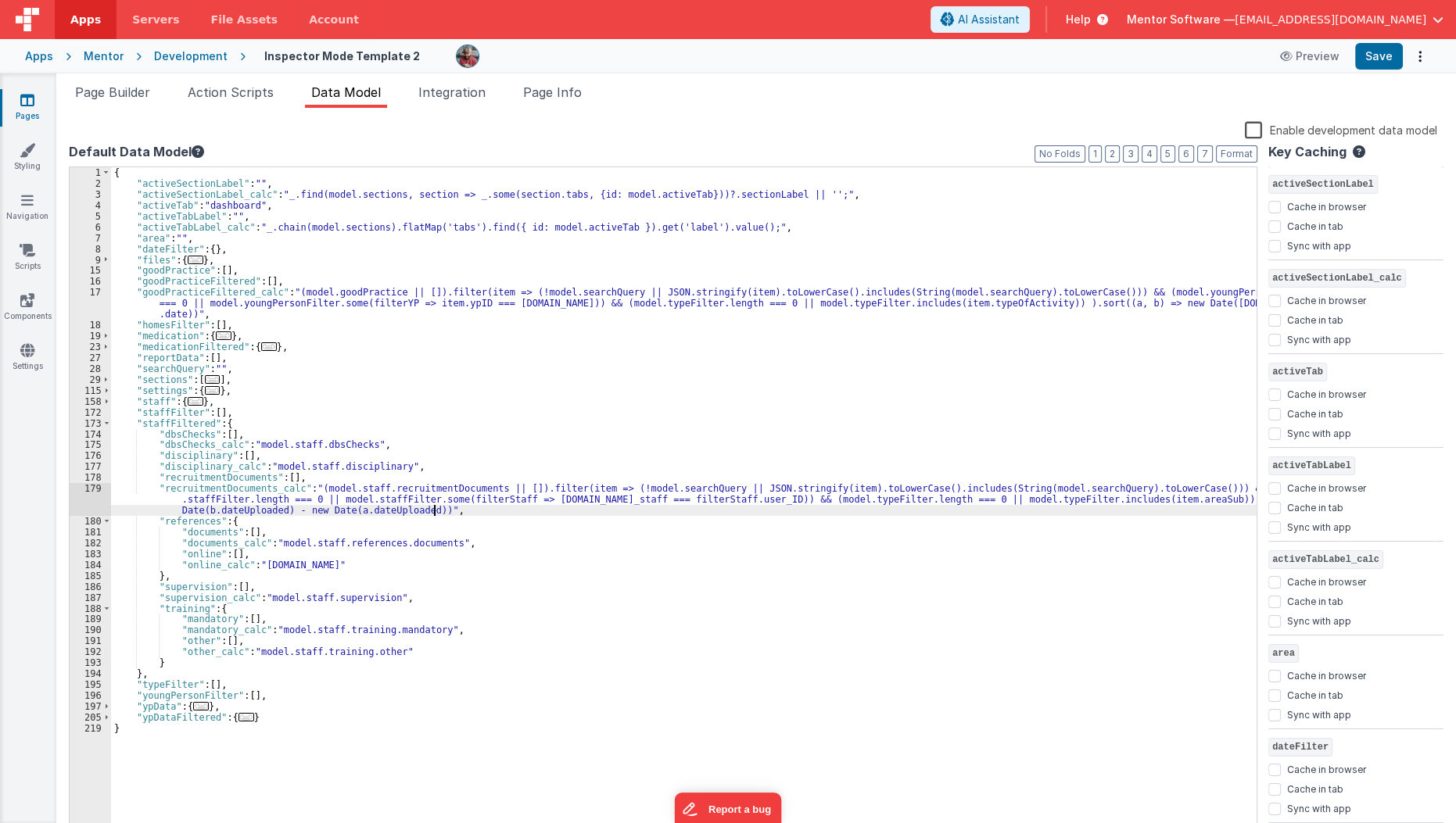
click at [914, 505] on div "{ "activeSectionLabel" : "" , "activeSectionLabel_calc" : "_.find(model.section…" at bounding box center [684, 513] width 1146 height 691
click at [915, 502] on div "{ "activeSectionLabel" : "" , "activeSectionLabel_calc" : "_.find(model.section…" at bounding box center [684, 513] width 1146 height 691
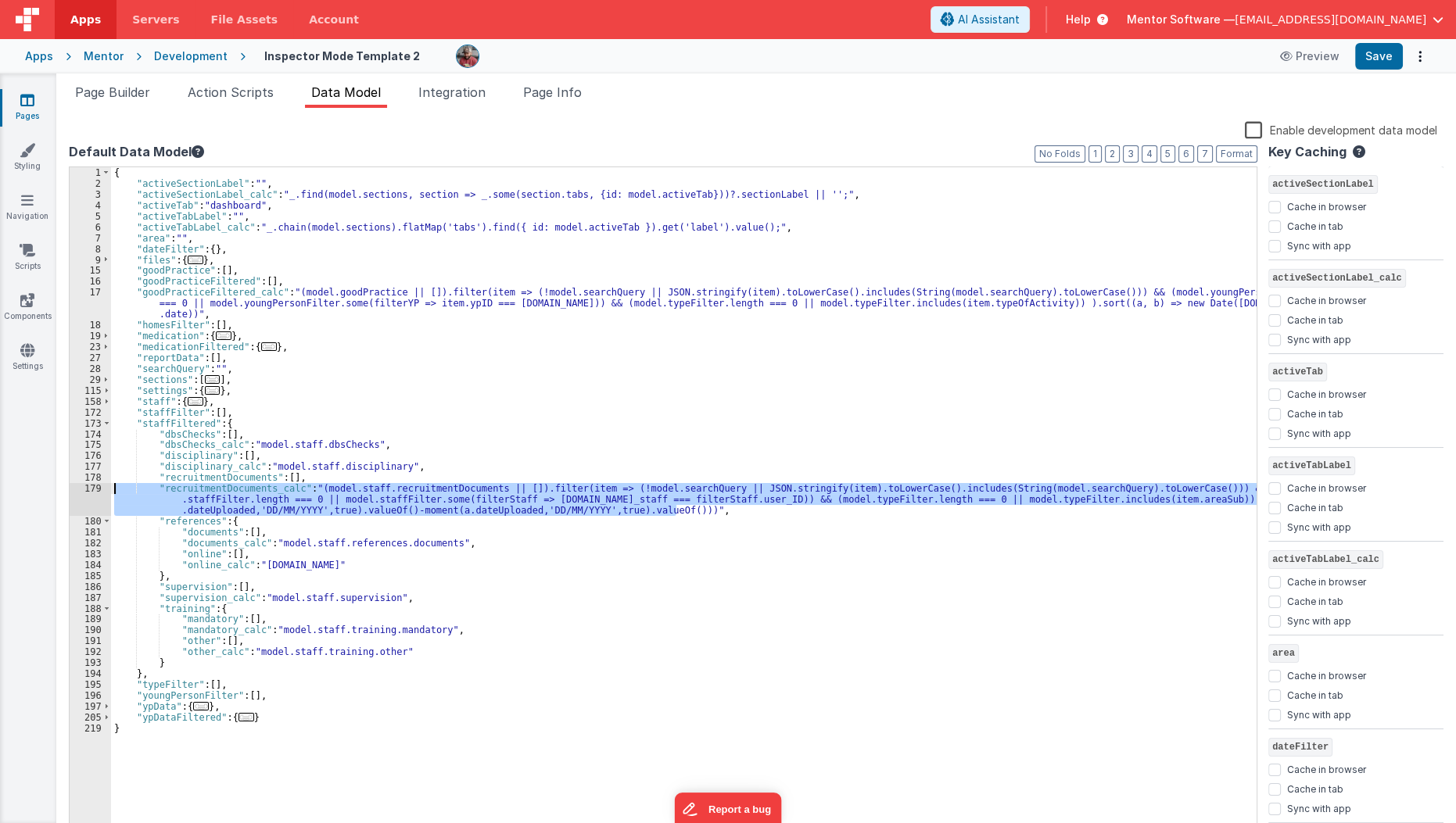
drag, startPoint x: 749, startPoint y: 511, endPoint x: 94, endPoint y: 490, distance: 655.3
click at [94, 490] on div "1 2 3 4 5 6 7 8 9 15 16 17 18 19 23 27 28 29 115 158 172 173 174 175 176 177 17…" at bounding box center [663, 502] width 1189 height 671
click at [319, 480] on div "{ "activeSectionLabel" : "" , "activeSectionLabel_calc" : "_.find(model.section…" at bounding box center [684, 513] width 1146 height 691
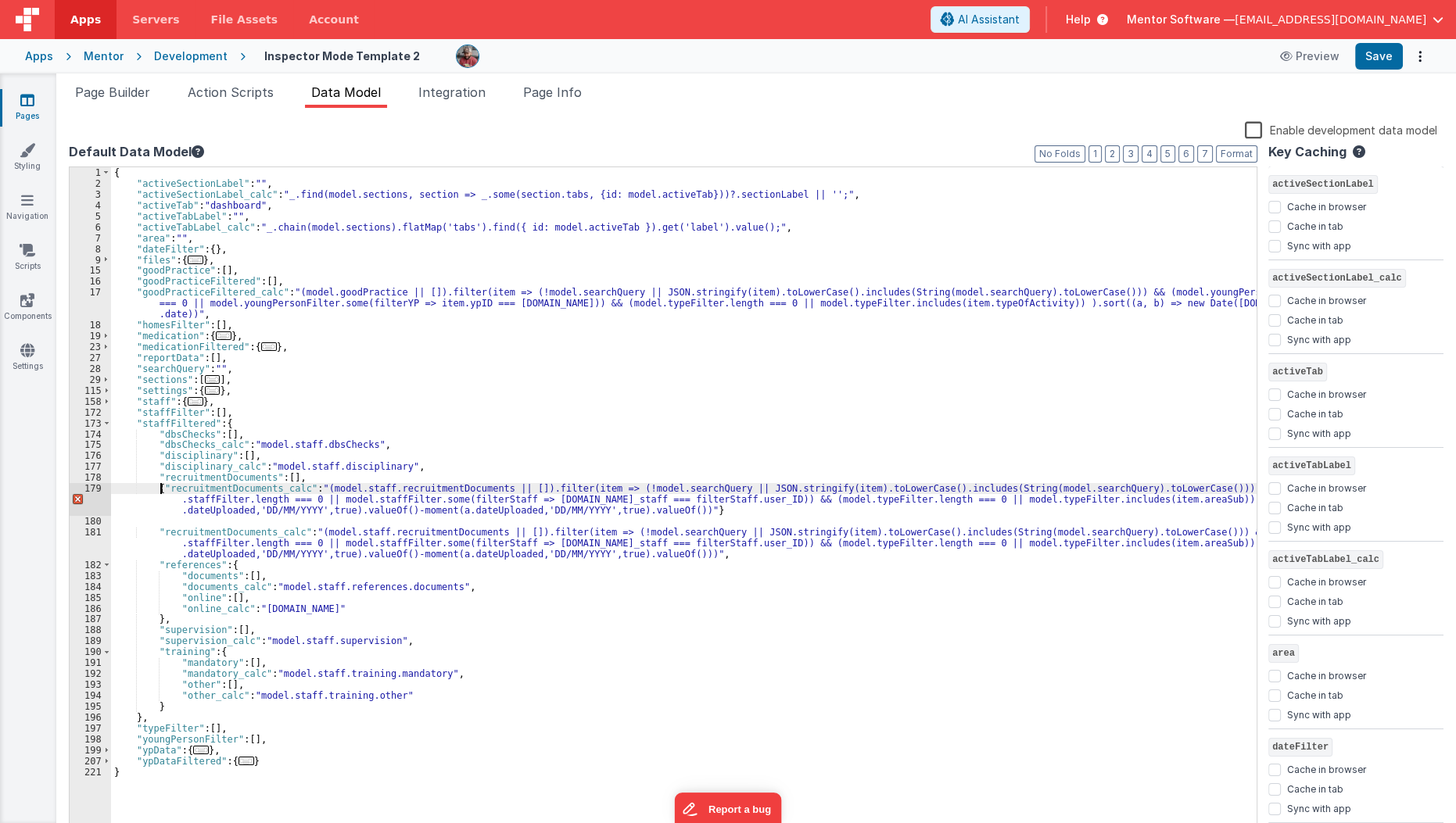
click at [162, 489] on div "{ "activeSectionLabel" : "" , "activeSectionLabel_calc" : "_.find(model.section…" at bounding box center [684, 513] width 1146 height 691
click at [693, 515] on div "{ "activeSectionLabel" : "" , "activeSectionLabel_calc" : "_.find(model.section…" at bounding box center [684, 513] width 1146 height 691
click at [154, 530] on div "{ "activeSectionLabel" : "" , "activeSectionLabel_calc" : "_.find(model.section…" at bounding box center [684, 513] width 1146 height 691
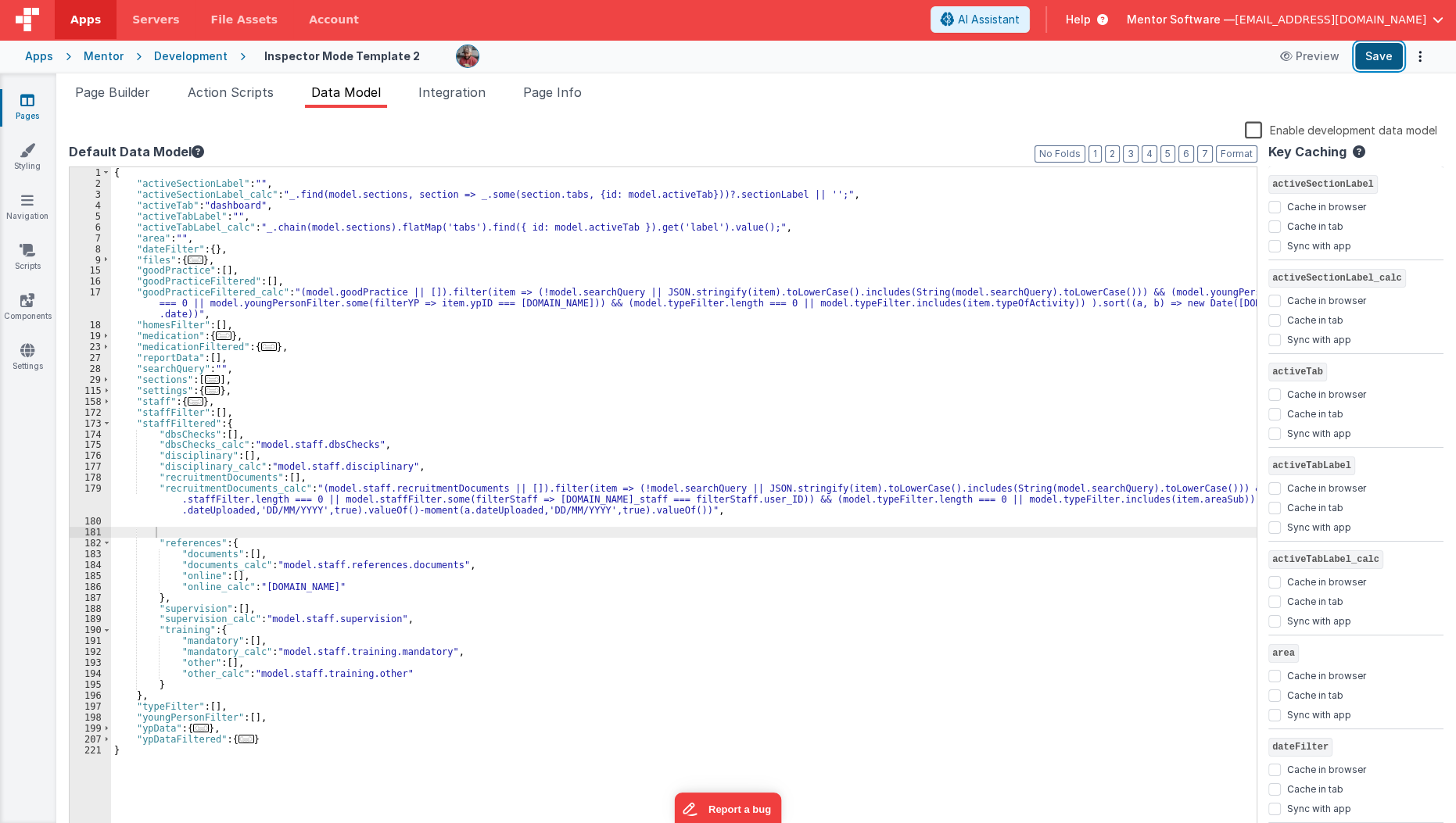
click at [1389, 63] on button "Save" at bounding box center [1379, 56] width 48 height 27
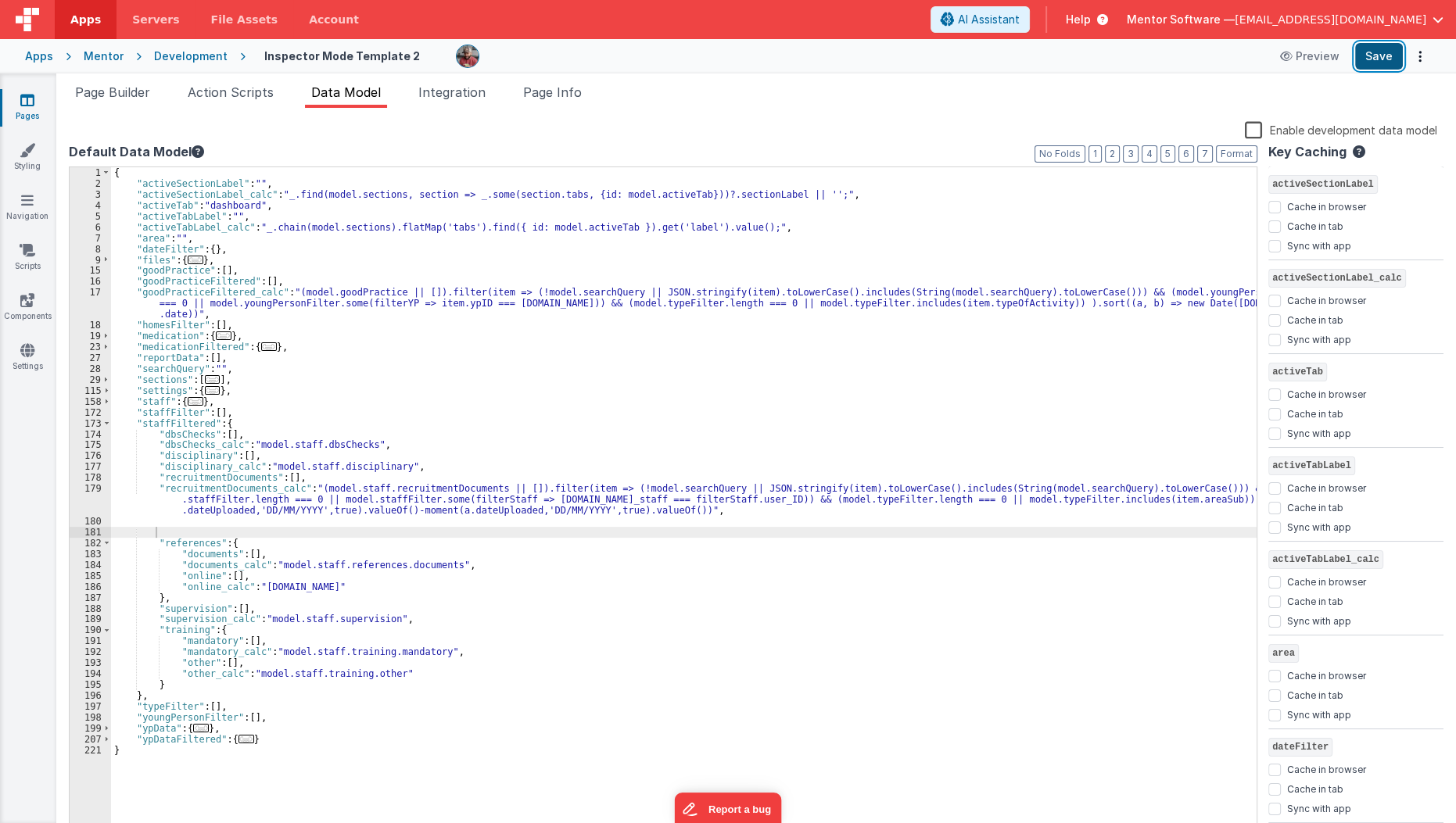
click at [1359, 60] on button "Save" at bounding box center [1379, 56] width 48 height 27
click at [135, 93] on span "Page Builder" at bounding box center [113, 92] width 75 height 16
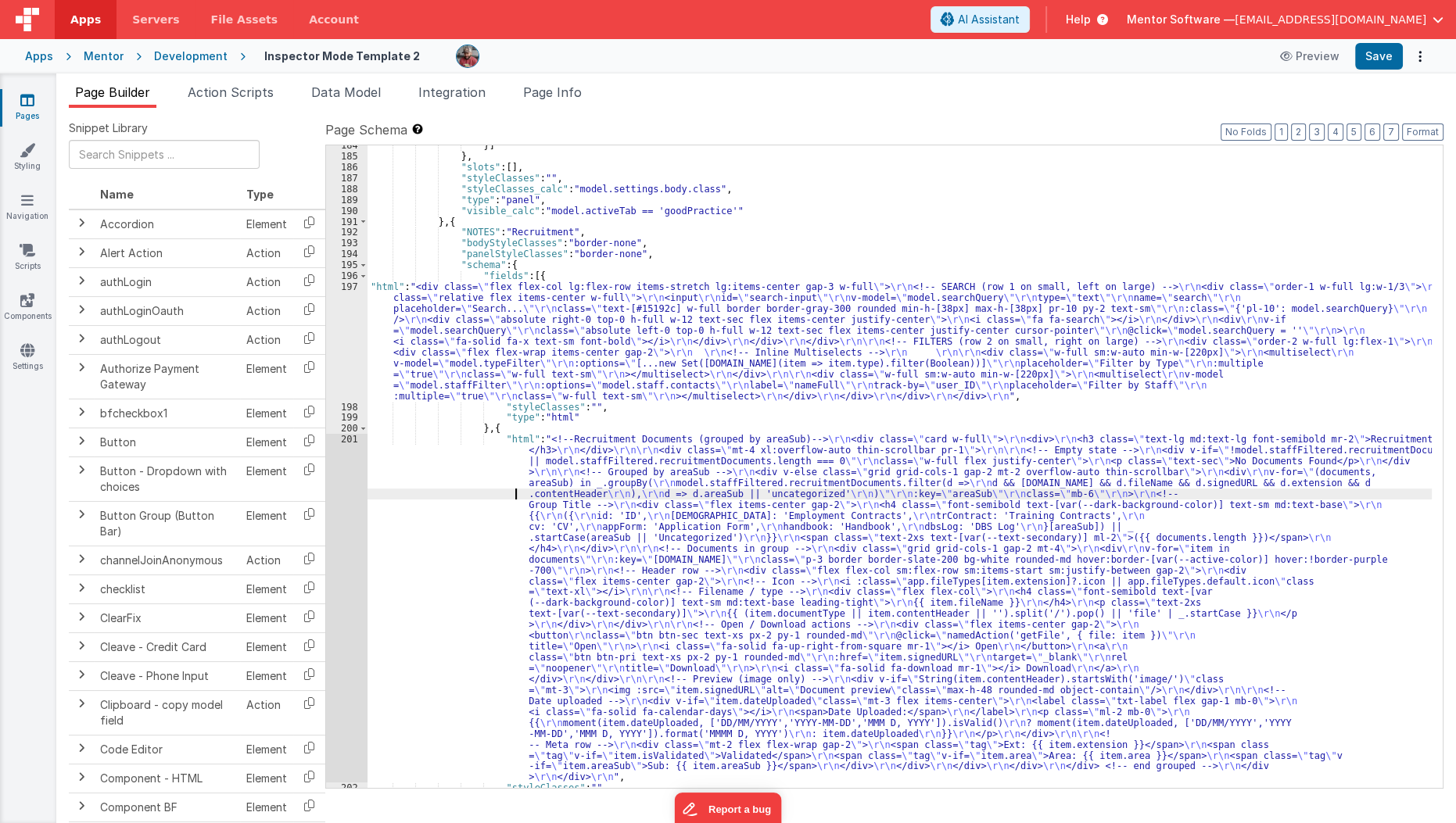
click at [373, 493] on div "}] } , "slots" : [ ] , "styleClasses" : "" , "styleClasses_calc" : "model.setti…" at bounding box center [899, 472] width 1065 height 665
click at [341, 500] on div "184 185 186 187 188 189 190 191 192 193 194 195 196 197 198 199 200 201 202 203" at bounding box center [346, 472] width 41 height 665
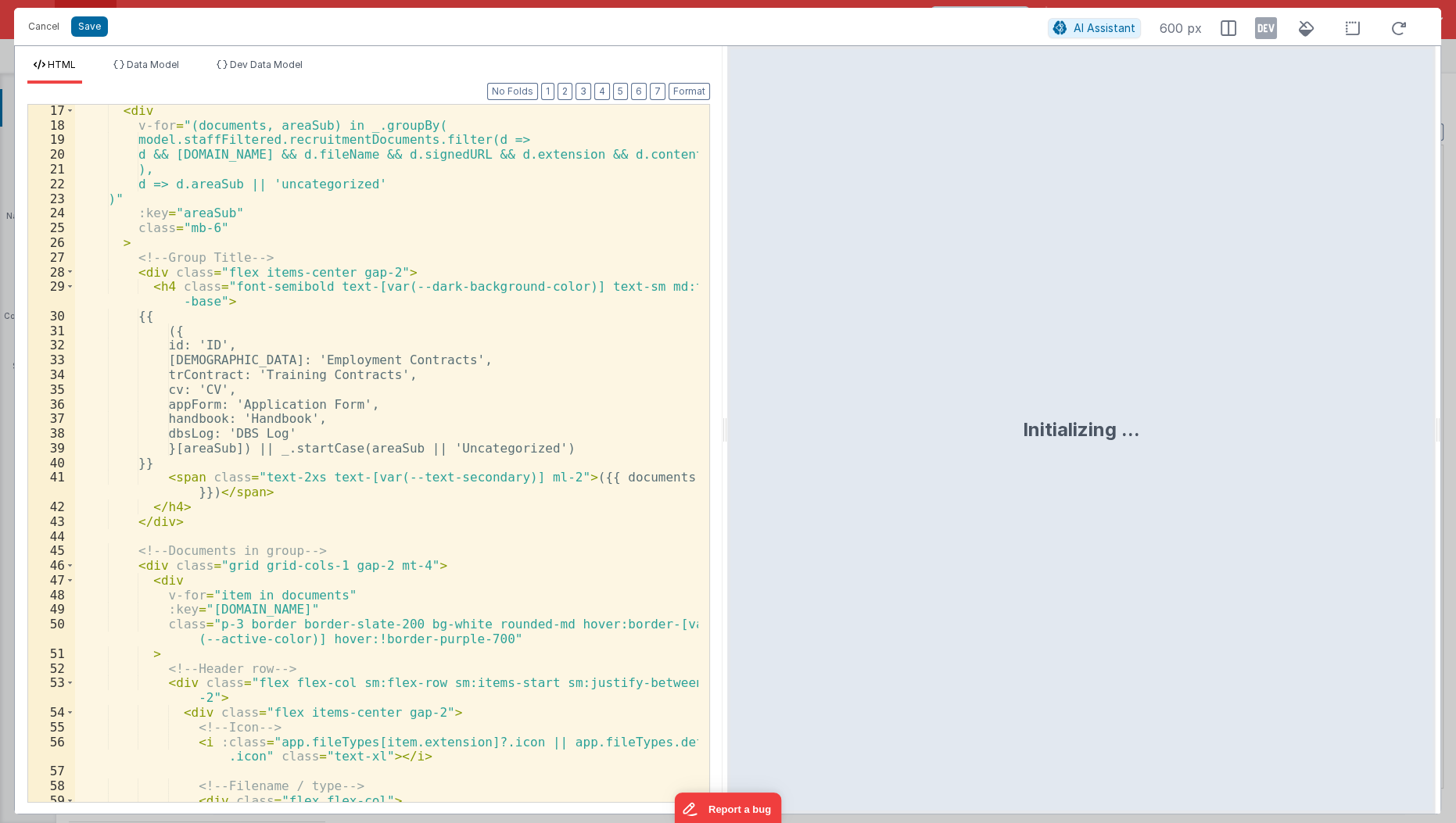
scroll to position [340, 0]
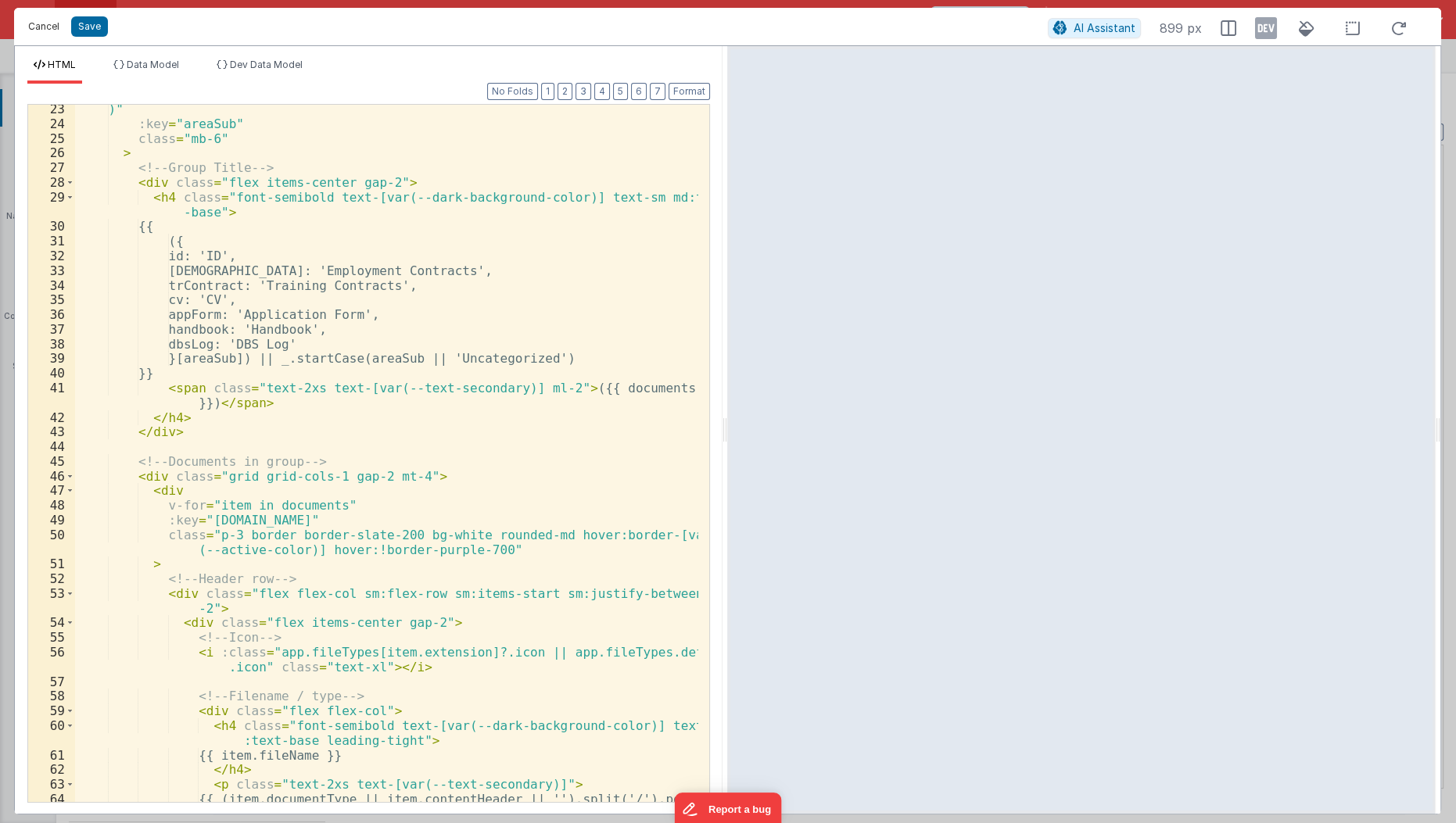
click at [60, 30] on button "Cancel" at bounding box center [43, 27] width 47 height 22
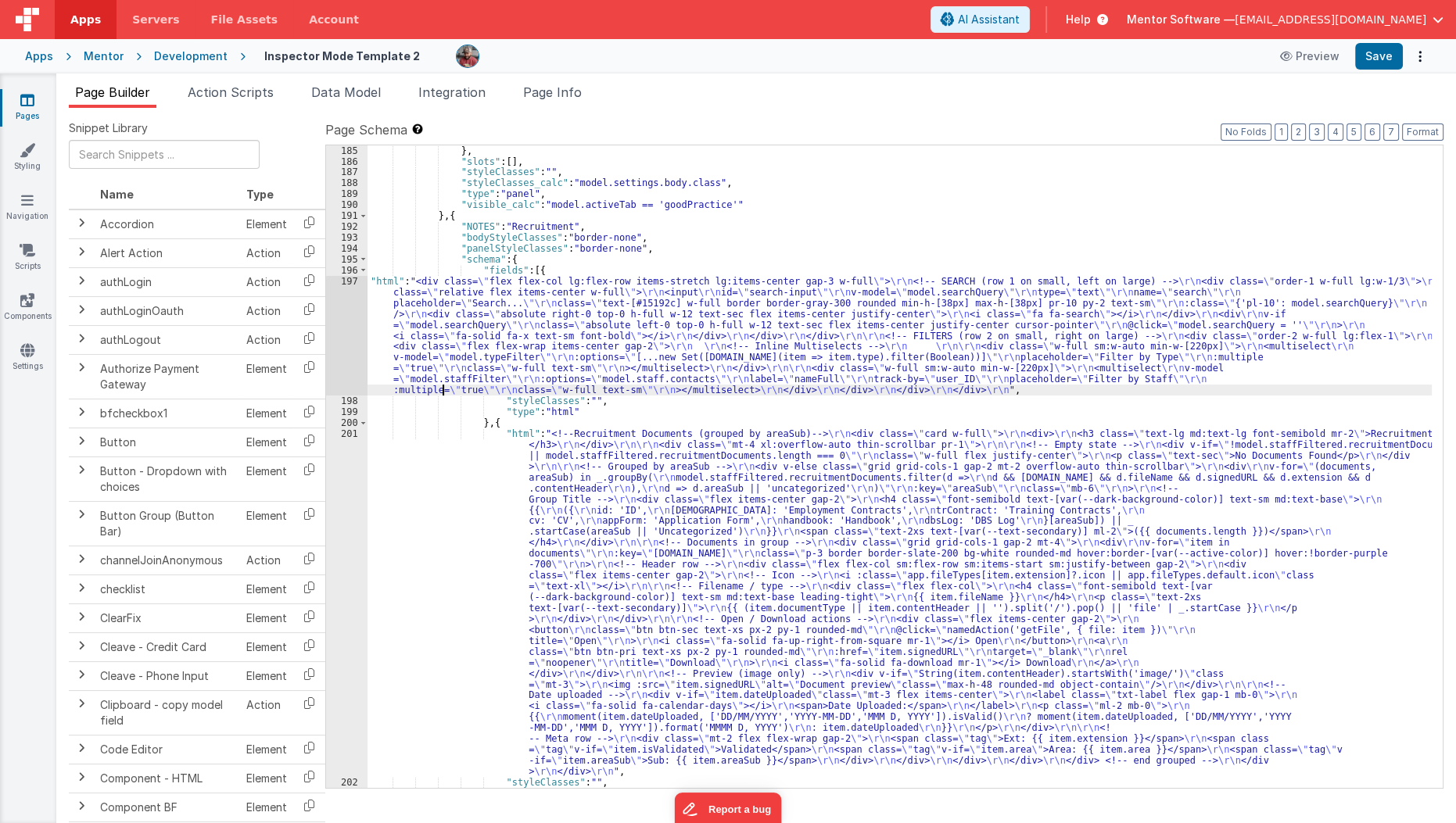
click at [445, 388] on div "} , "slots" : [ ] , "styleClasses" : "" , "styleClasses_calc" : "model.settings…" at bounding box center [899, 478] width 1065 height 665
click at [350, 346] on div "197" at bounding box center [346, 335] width 41 height 120
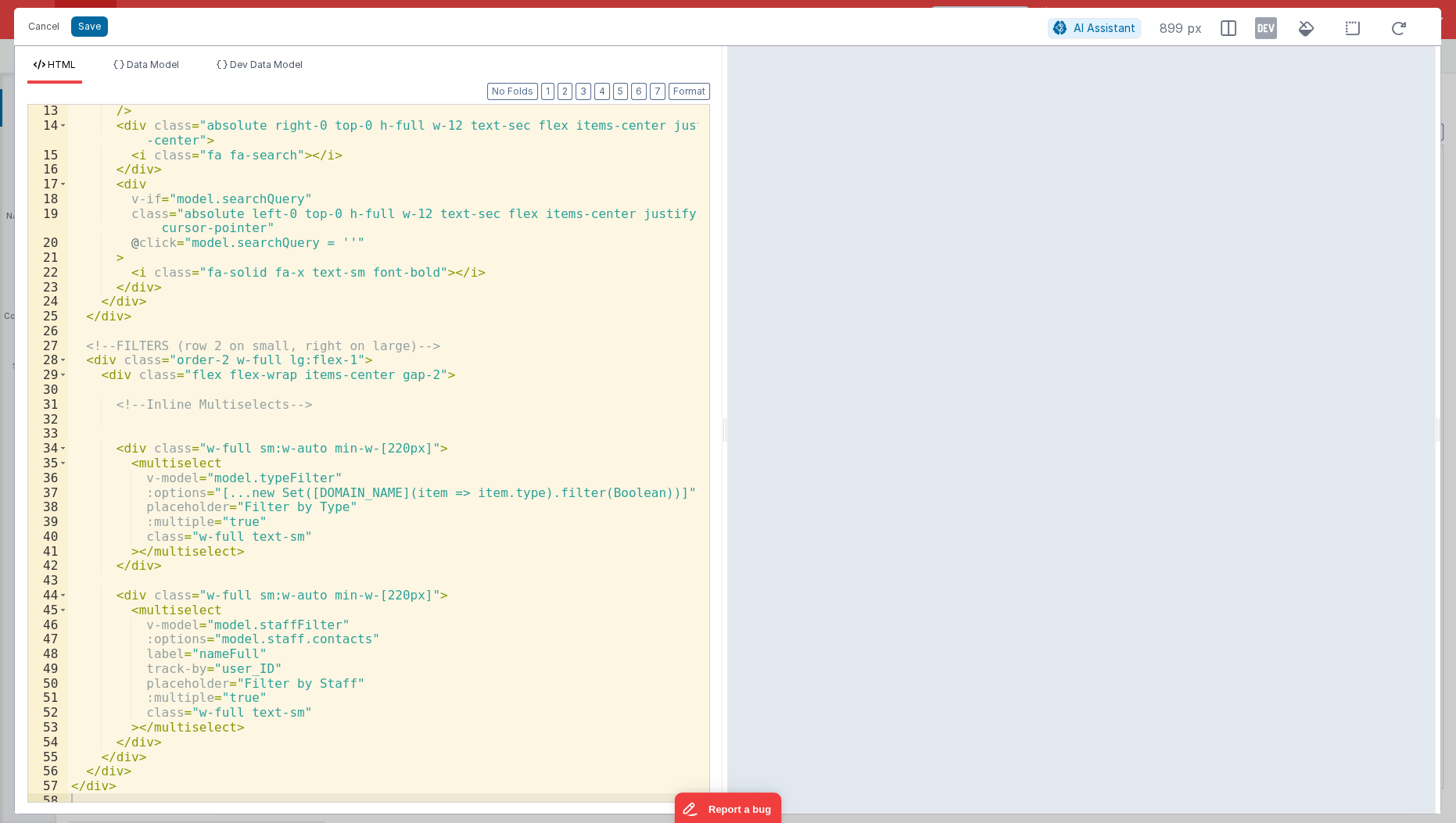
scroll to position [192, 0]
click at [350, 499] on div "/> < div class = "absolute right-0 top-0 h-full w-12 text-sec flex items-center…" at bounding box center [384, 468] width 632 height 729
click at [359, 494] on div "/> < div class = "absolute right-0 top-0 h-full w-12 text-sec flex items-center…" at bounding box center [384, 468] width 632 height 729
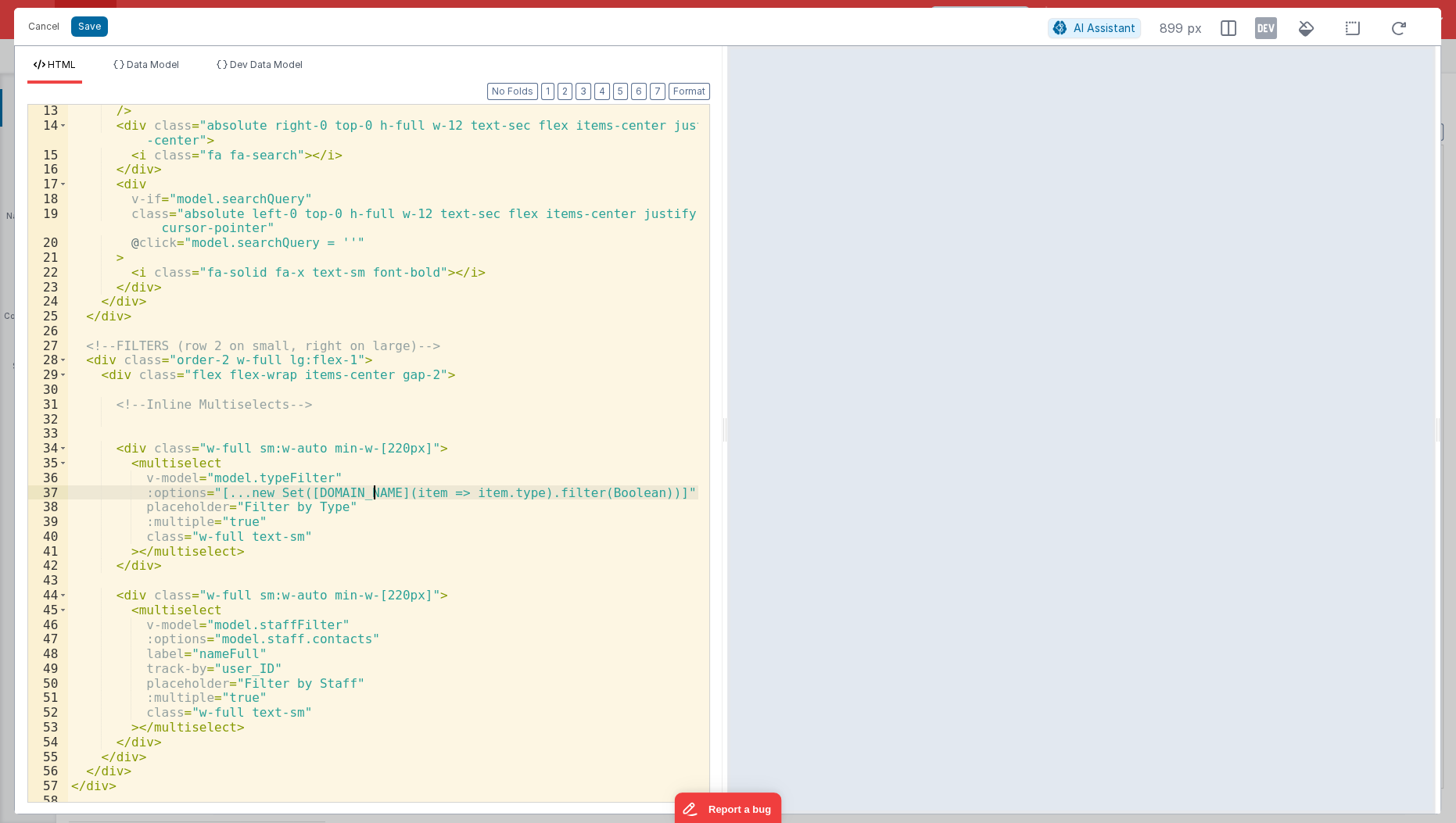
click at [371, 493] on div "/> < div class = "absolute right-0 top-0 h-full w-12 text-sec flex items-center…" at bounding box center [384, 468] width 632 height 729
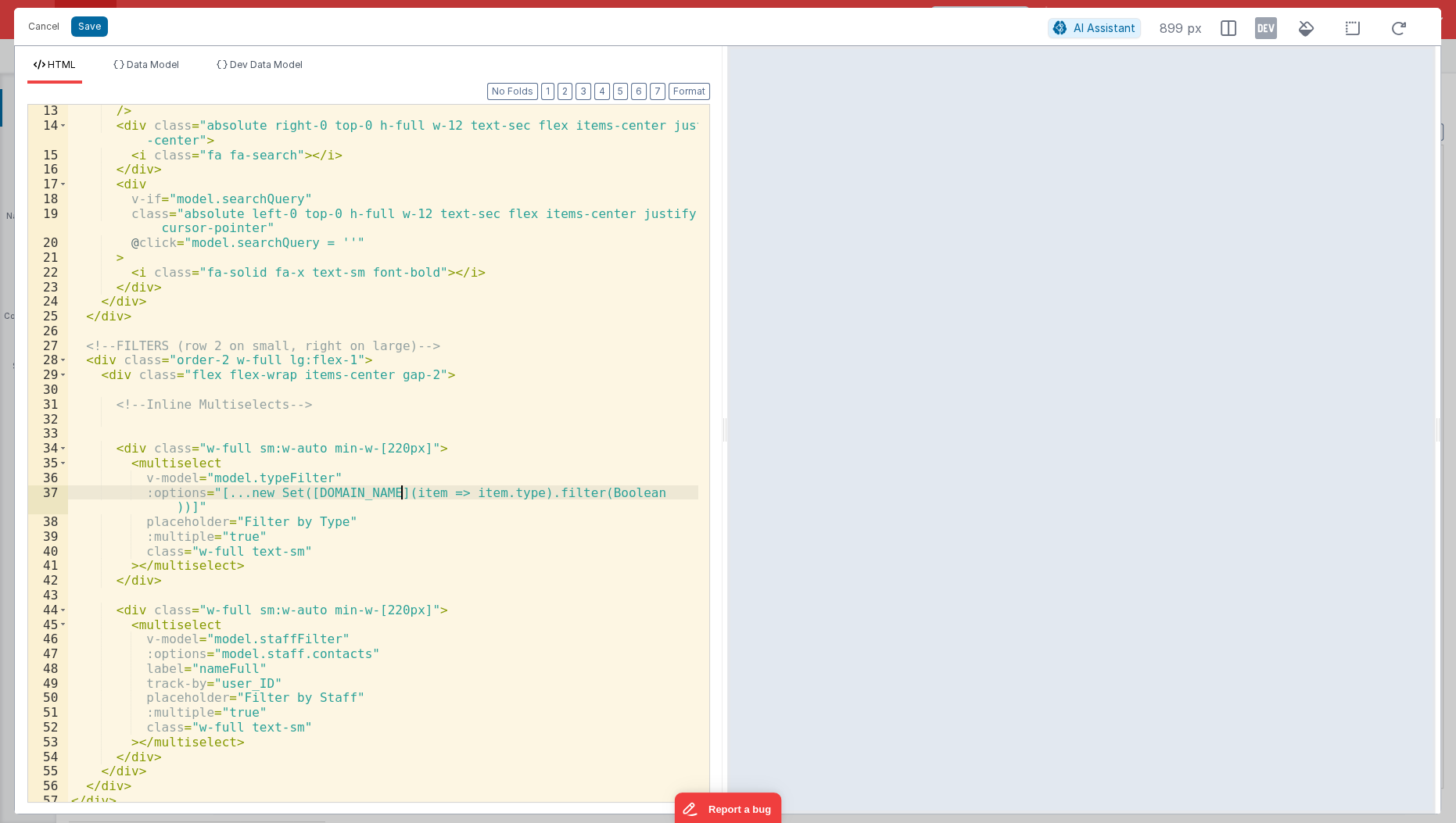
click at [399, 493] on div "/> < div class = "absolute right-0 top-0 h-full w-12 text-sec flex items-center…" at bounding box center [384, 468] width 632 height 729
click at [659, 495] on div "/> < div class = "absolute right-0 top-0 h-full w-12 text-sec flex items-center…" at bounding box center [384, 468] width 632 height 729
click at [172, 72] on li "Data Model" at bounding box center [146, 70] width 78 height 25
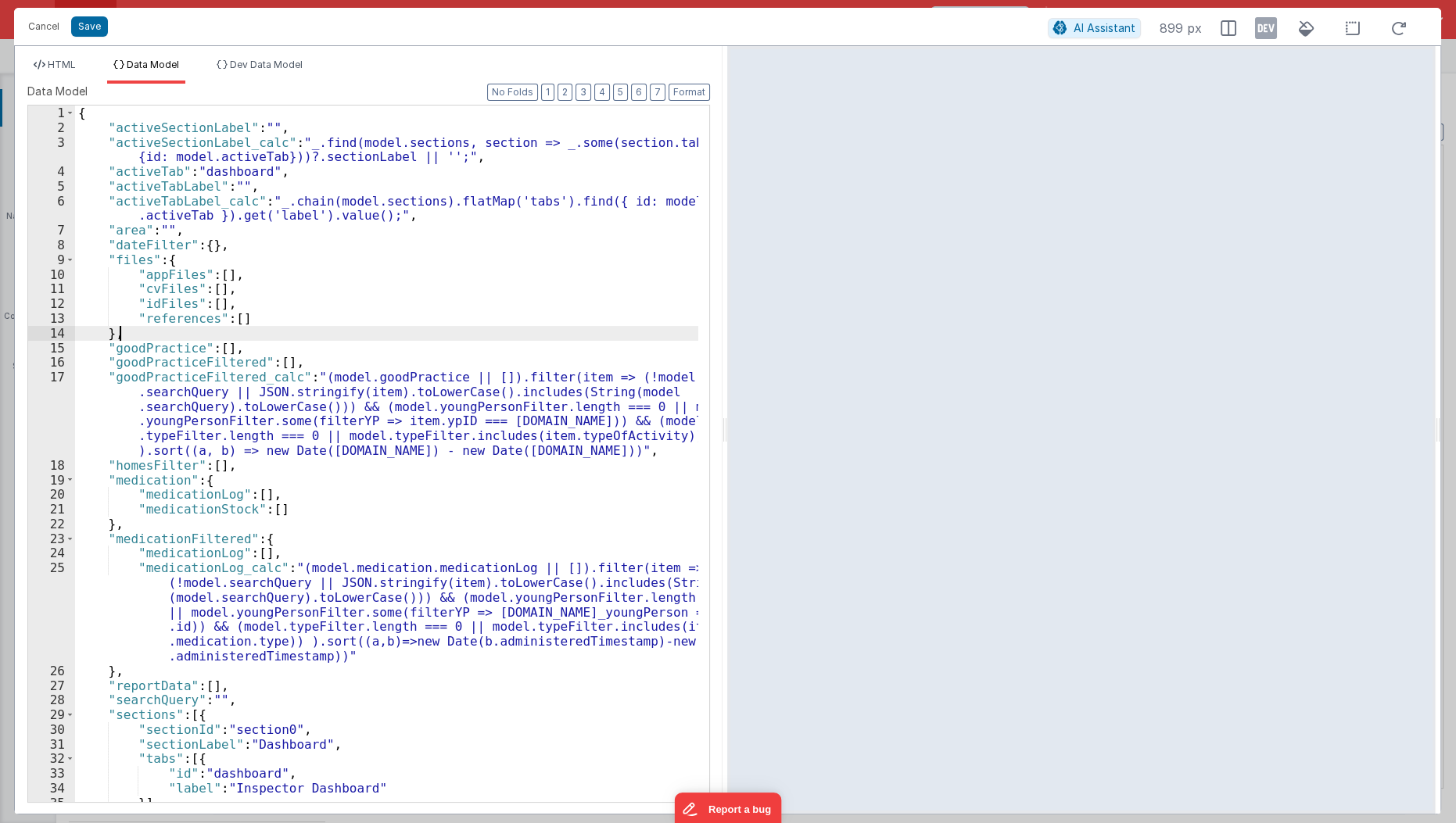
click at [262, 337] on div "{ "activeSectionLabel" : "" , "activeSectionLabel_calc" : "_.find(model.section…" at bounding box center [387, 469] width 625 height 728
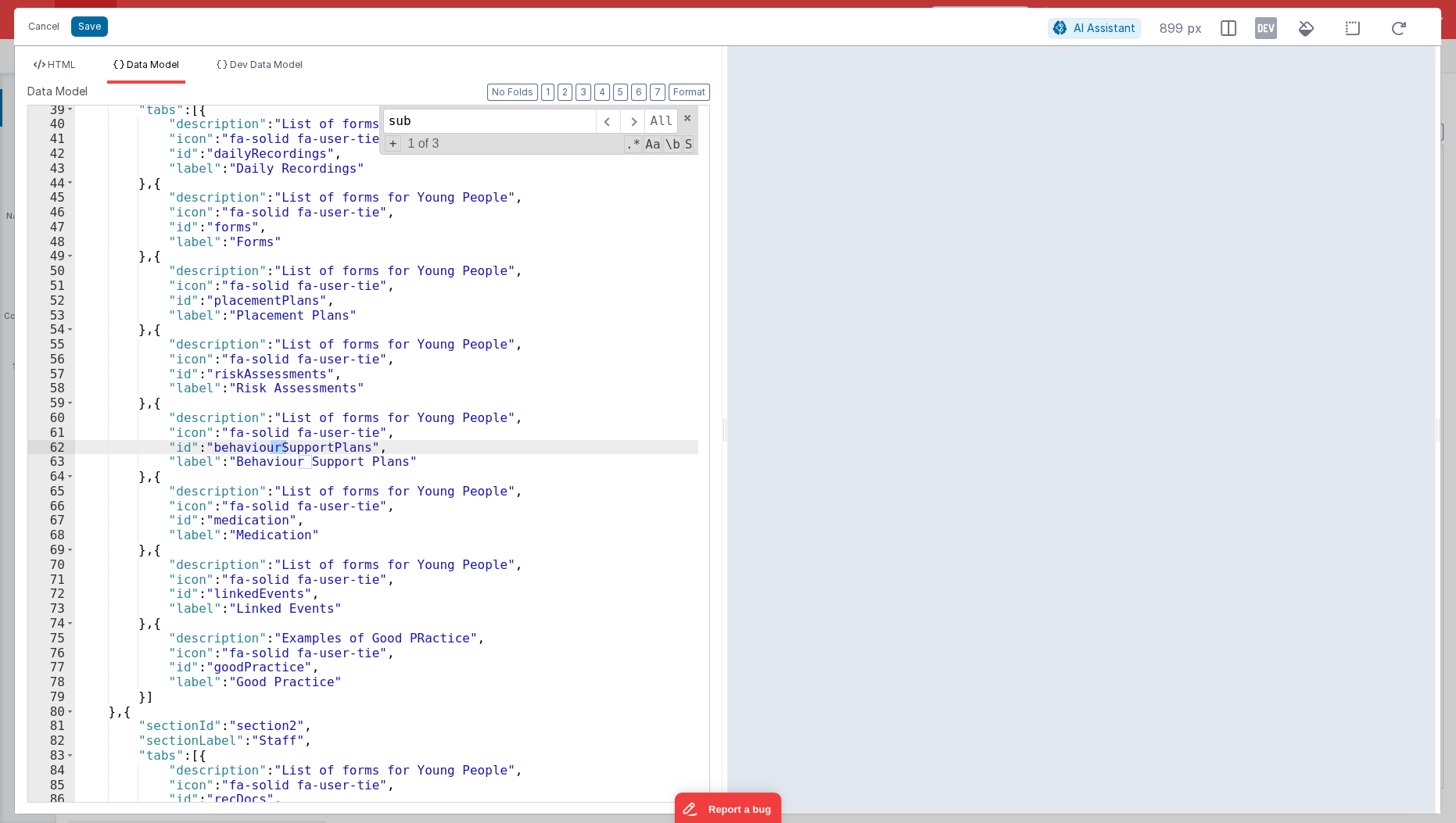
scroll to position [1750, 0]
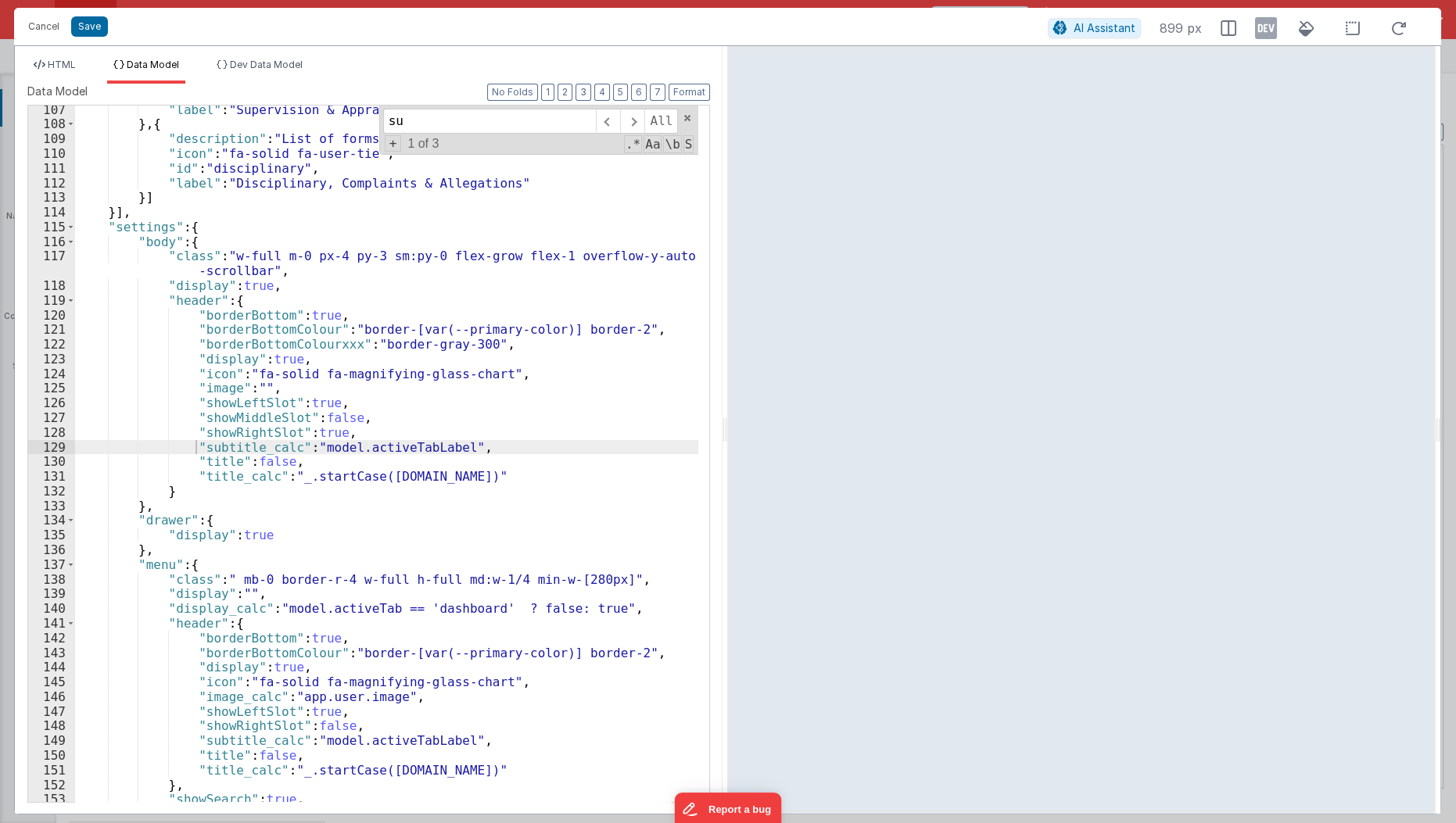
type input "s"
click at [586, 99] on button "3" at bounding box center [582, 92] width 16 height 17
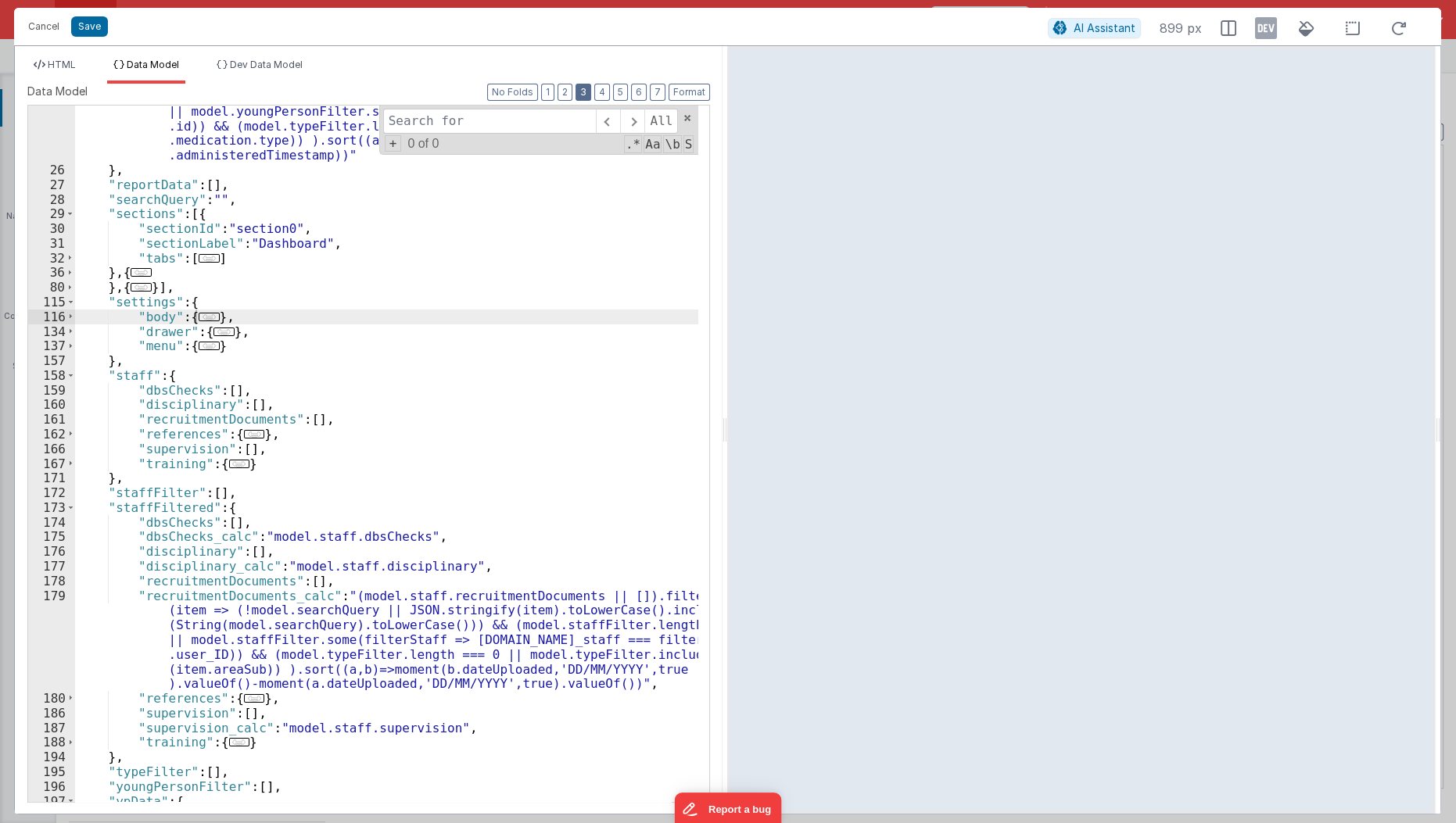
scroll to position [505, 0]
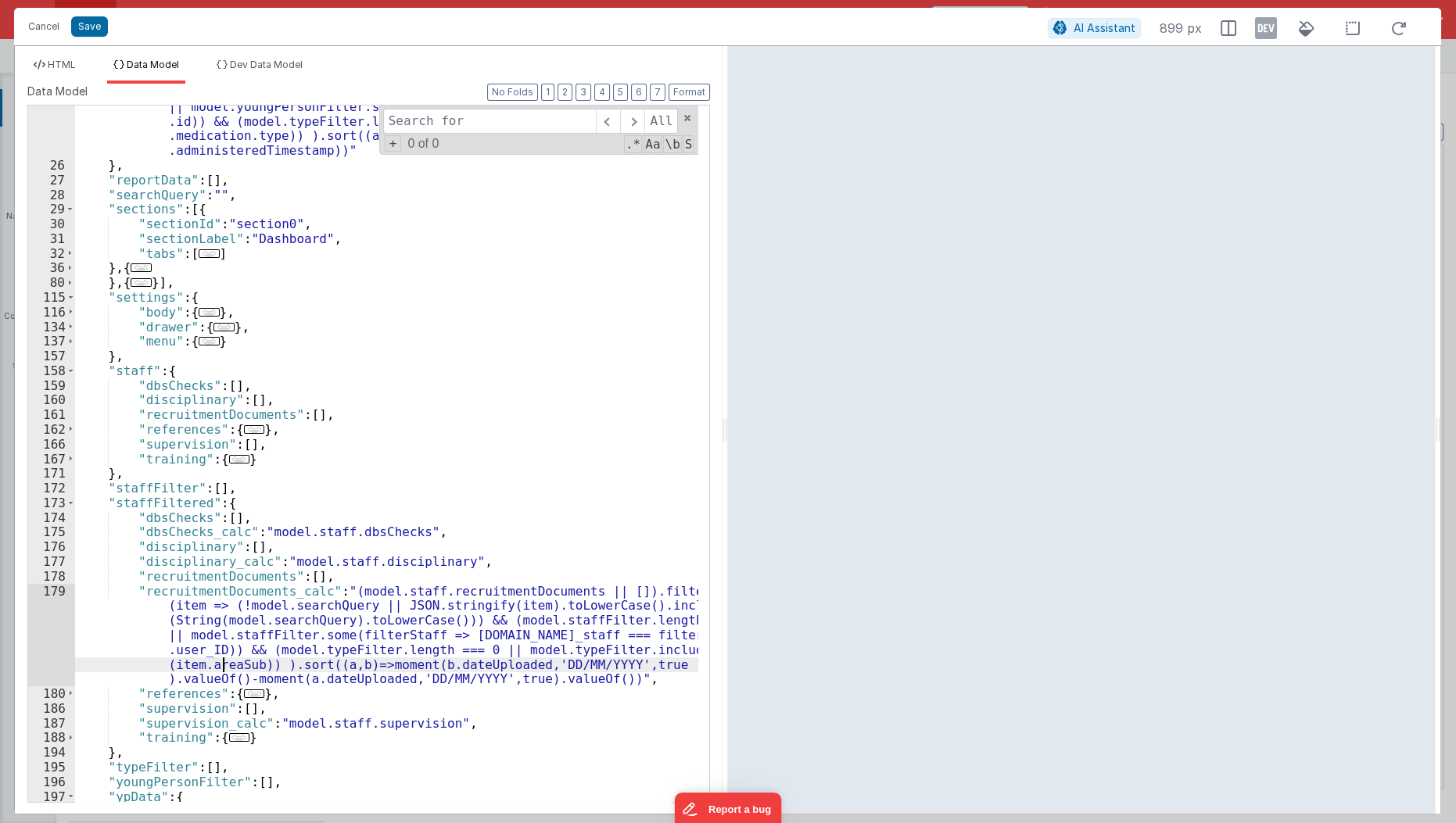
click at [219, 663] on div ""medicationLog_calc" : "(model.medication.medicationLog || []).filter(item => (…" at bounding box center [387, 462] width 625 height 816
click at [60, 64] on span "HTML" at bounding box center [61, 64] width 28 height 12
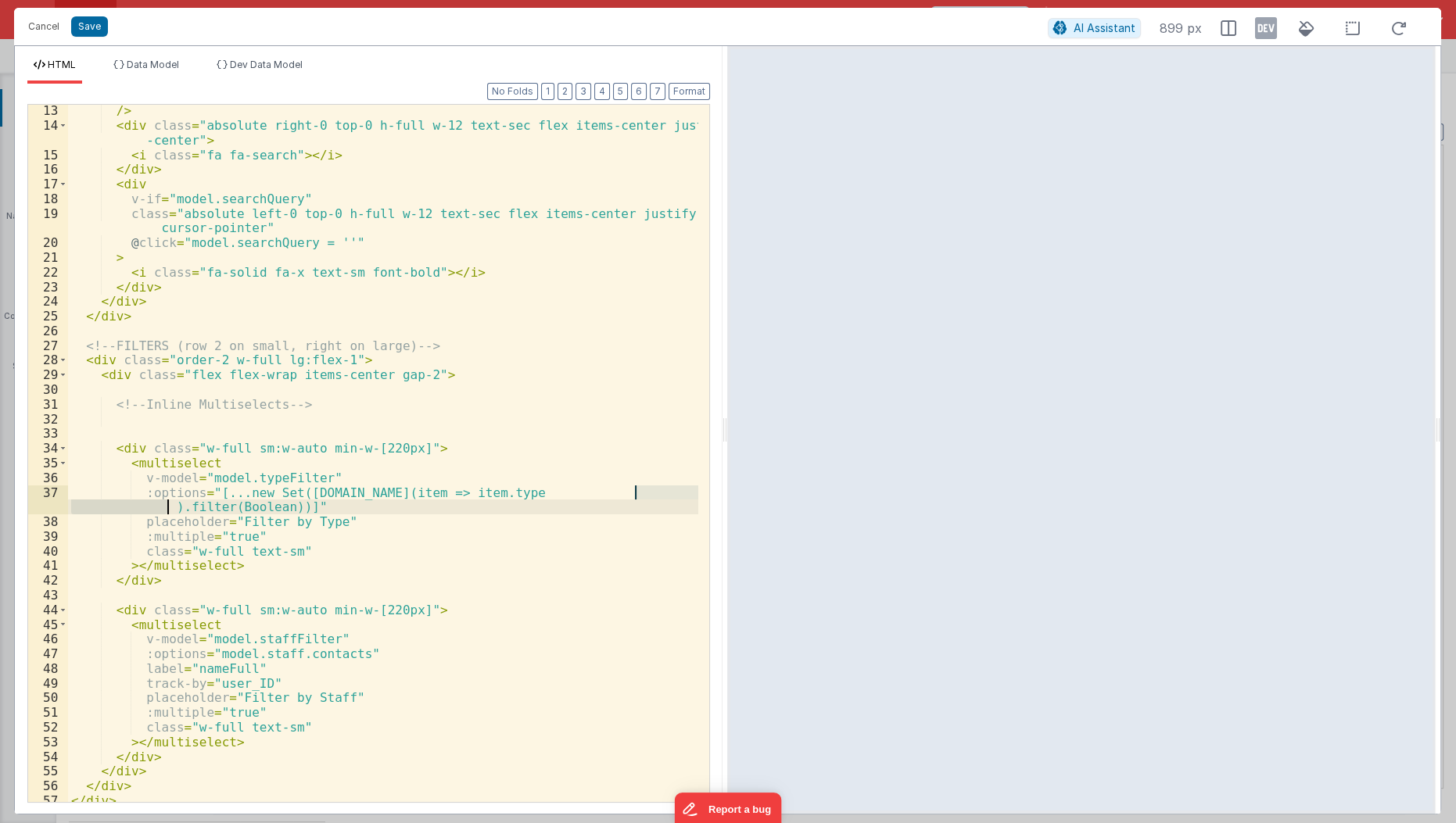
click at [650, 495] on div "/> < div class = "absolute right-0 top-0 h-full w-12 text-sec flex items-center…" at bounding box center [383, 453] width 630 height 698
click at [650, 495] on div "/> < div class = "absolute right-0 top-0 h-full w-12 text-sec flex items-center…" at bounding box center [384, 468] width 632 height 729
click at [94, 32] on button "Save" at bounding box center [90, 27] width 37 height 20
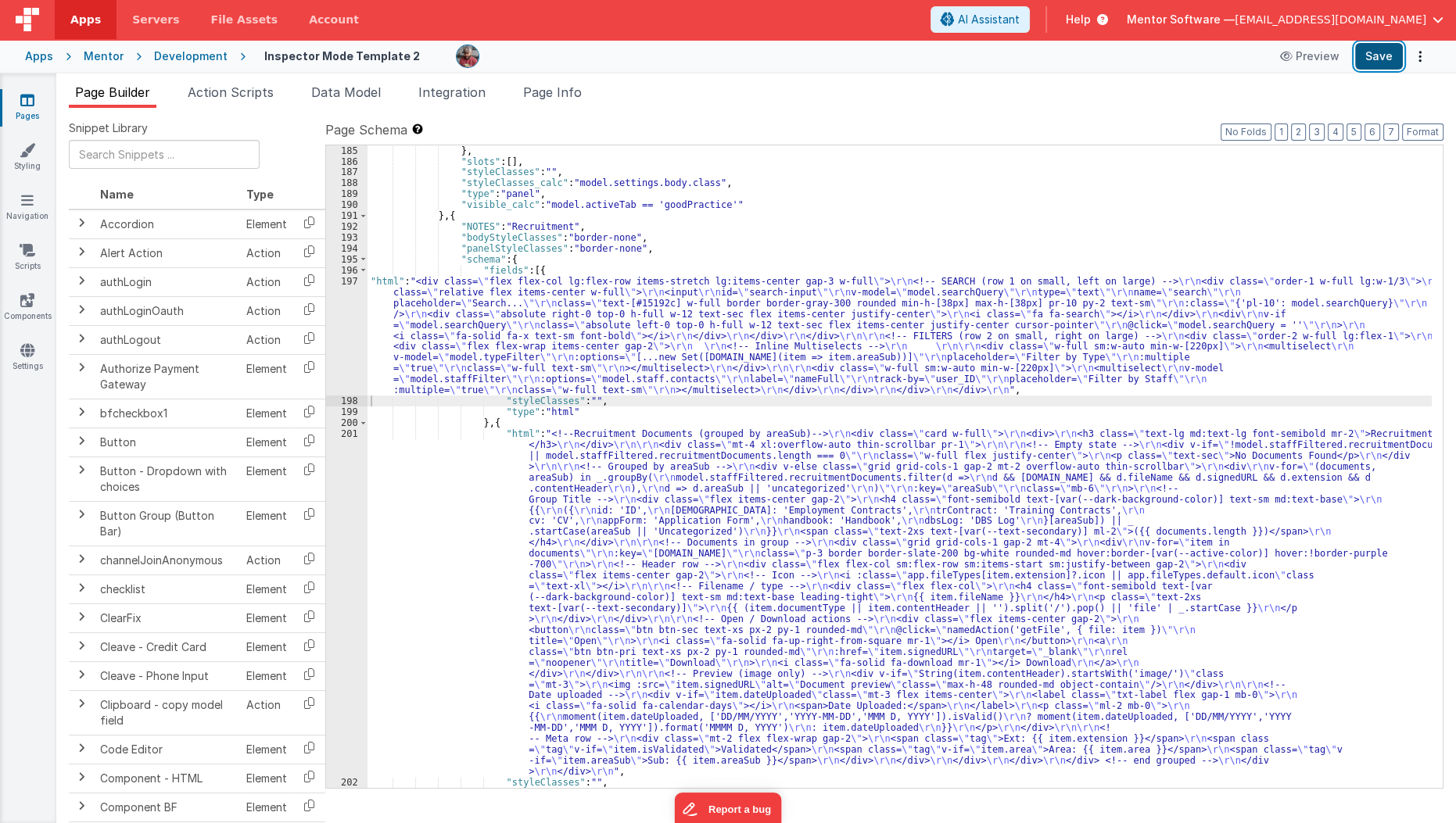
click at [1370, 57] on button "Save" at bounding box center [1379, 56] width 48 height 27
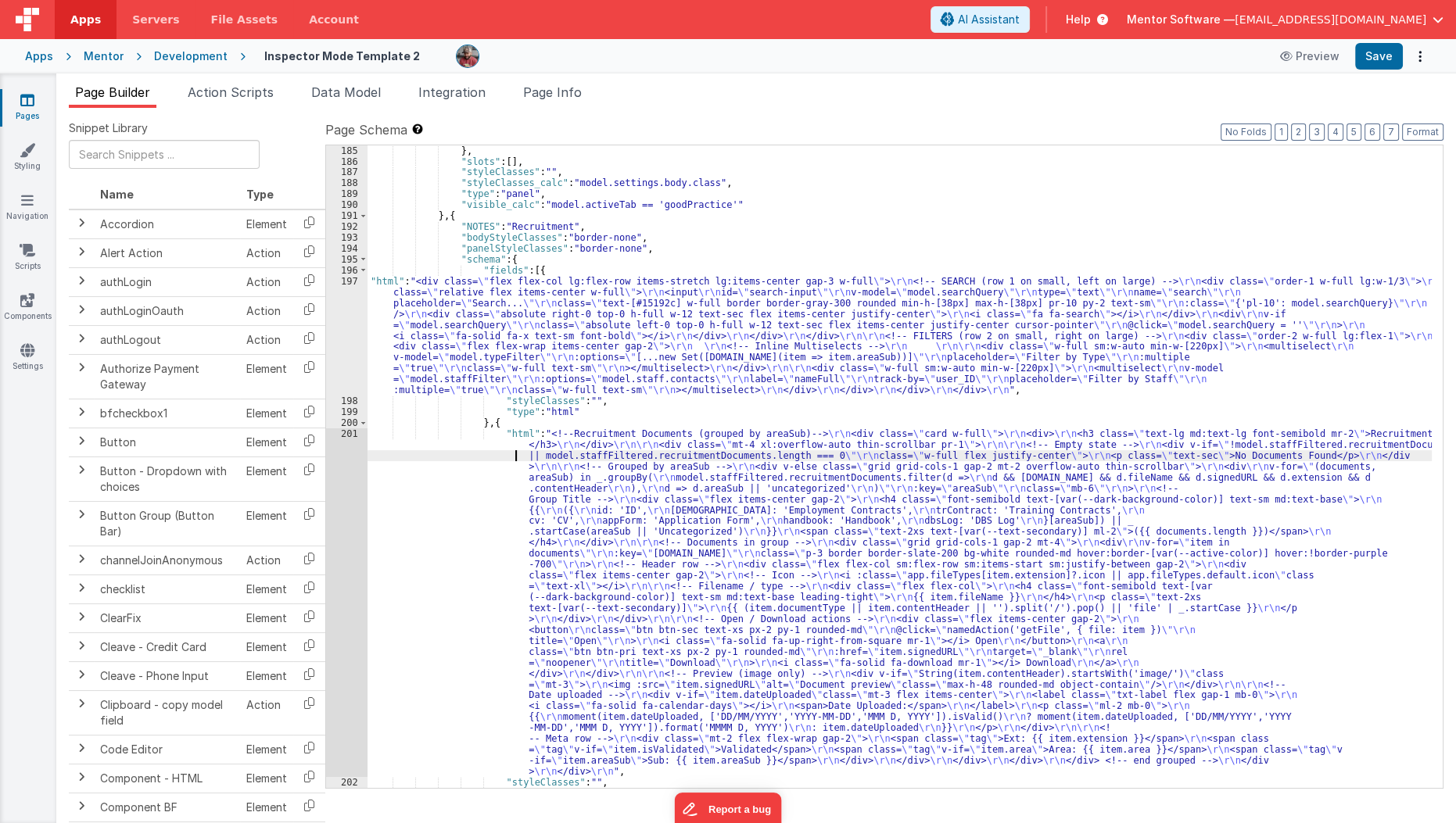
click at [459, 452] on div "} , "slots" : [ ] , "styleClasses" : "" , "styleClasses_calc" : "model.settings…" at bounding box center [899, 478] width 1065 height 665
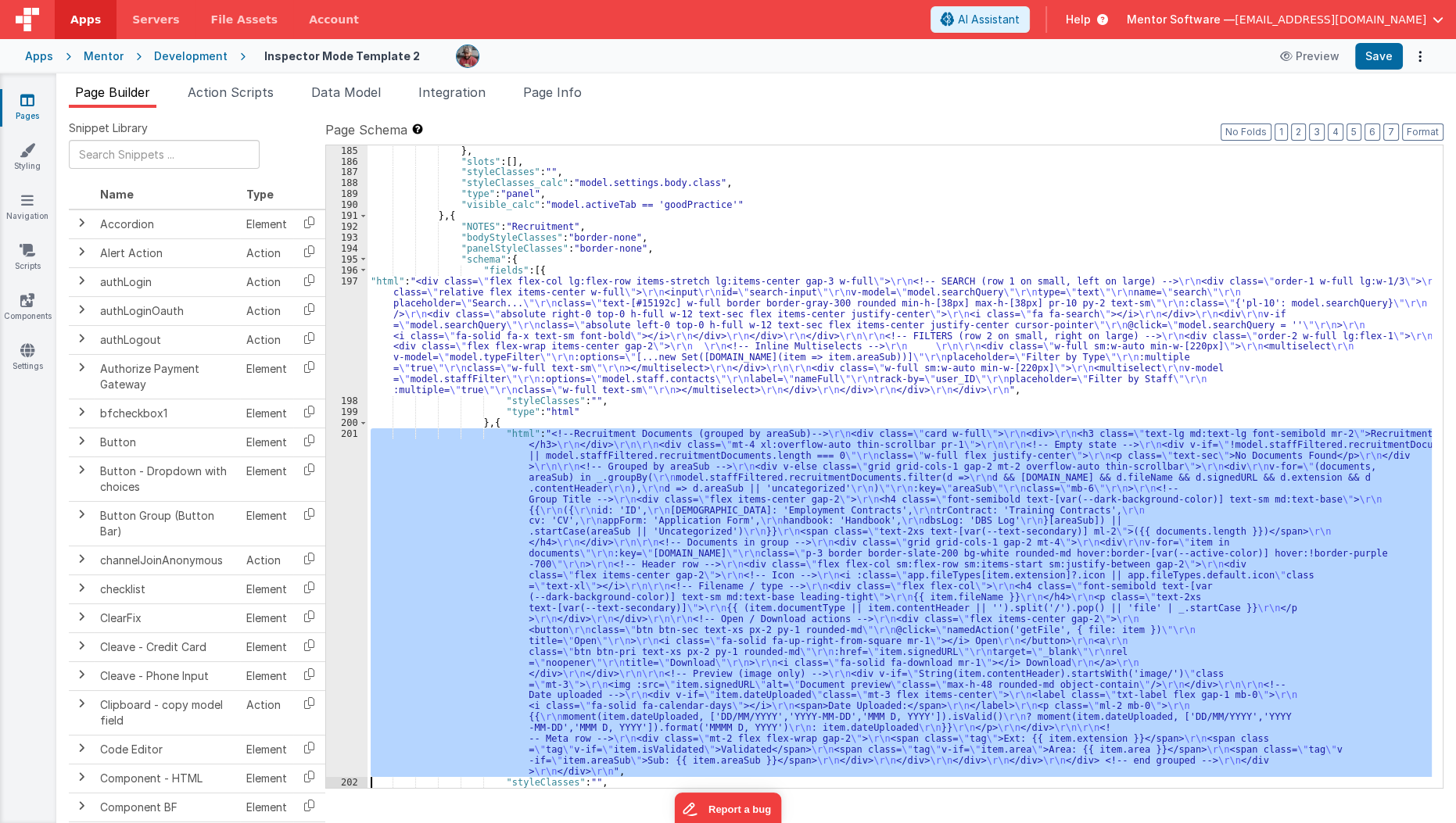
click at [342, 500] on div "201" at bounding box center [346, 602] width 41 height 349
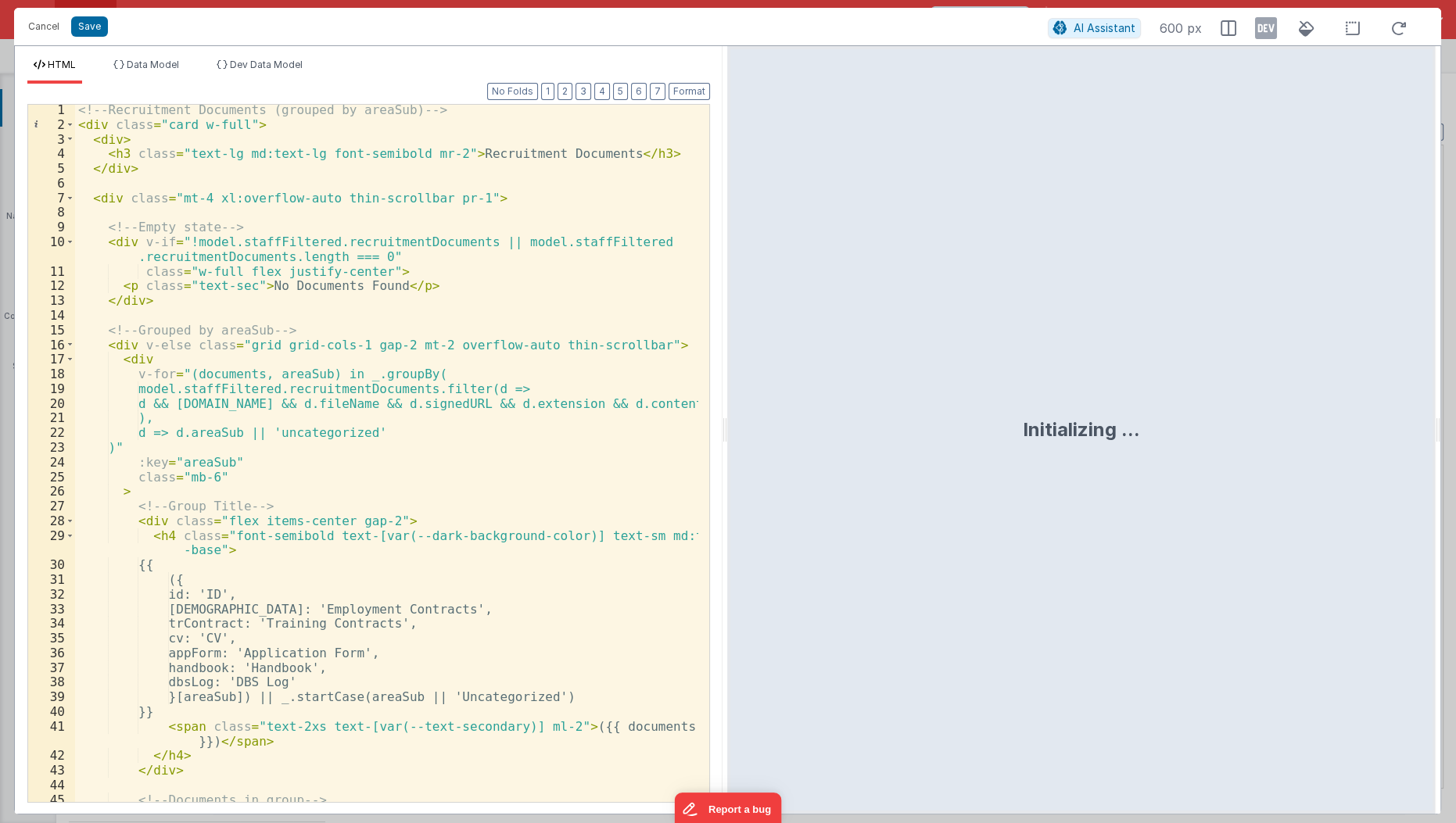
scroll to position [99, 0]
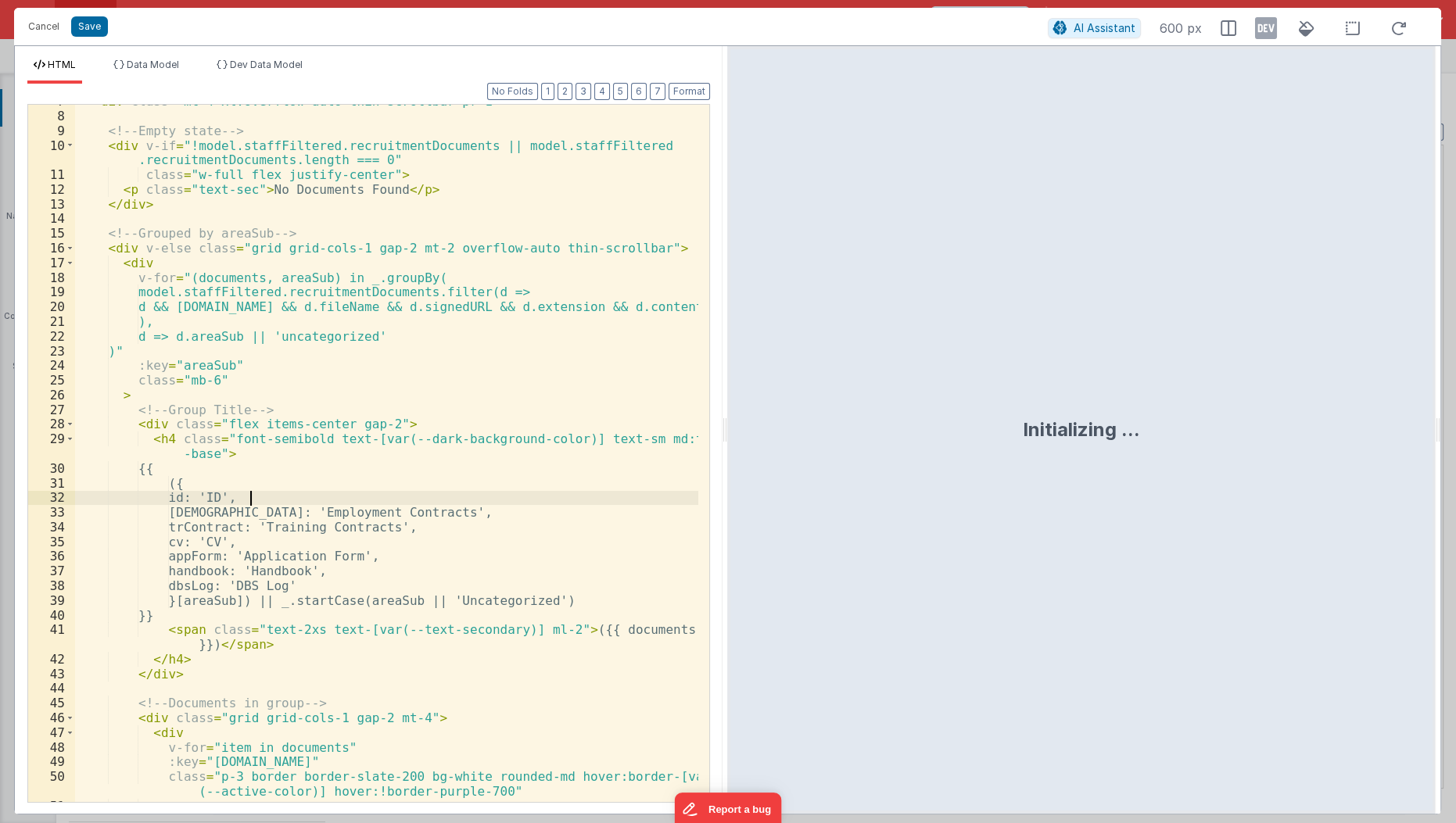
click at [342, 500] on div "< div class = "mt-4 xl:overflow-auto thin-scrollbar pr-1" > <!-- Empty state --…" at bounding box center [387, 458] width 625 height 729
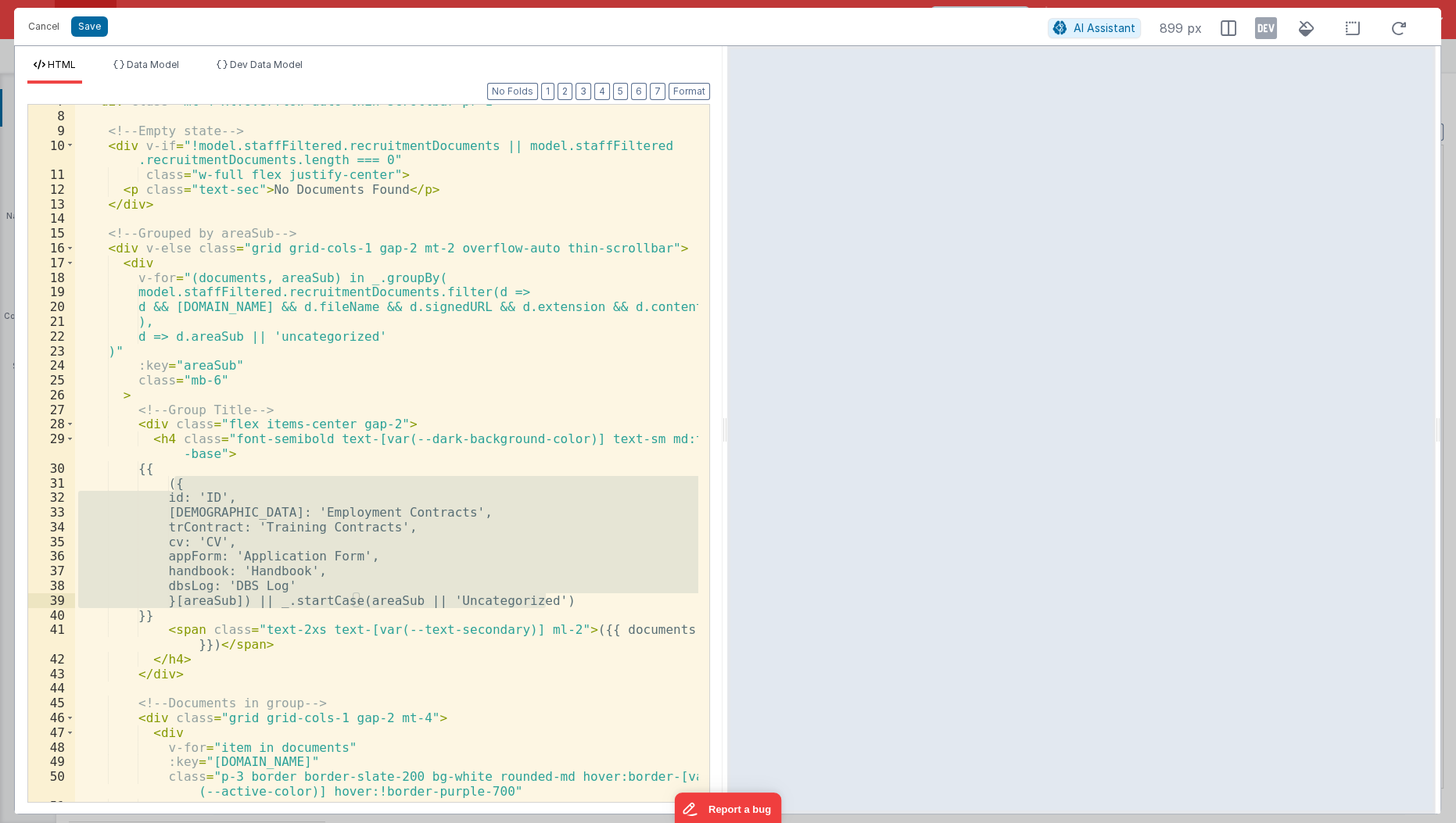
drag, startPoint x: 170, startPoint y: 484, endPoint x: 561, endPoint y: 601, distance: 408.1
click at [561, 601] on div "< div class = "mt-4 xl:overflow-auto thin-scrollbar pr-1" > <!-- Empty state --…" at bounding box center [387, 458] width 625 height 729
click at [54, 31] on button "Cancel" at bounding box center [43, 27] width 47 height 22
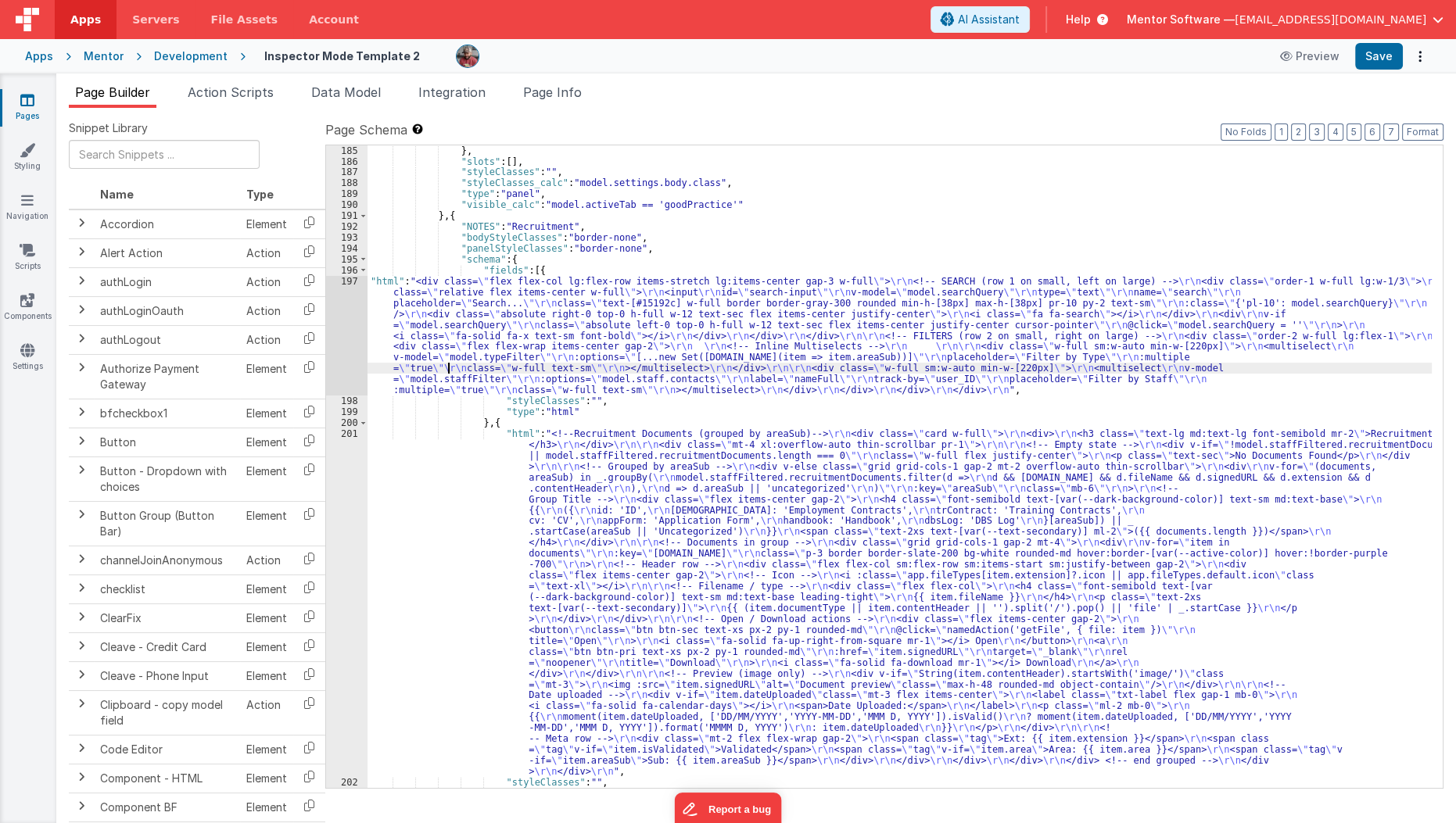
click at [446, 366] on div "} , "slots" : [ ] , "styleClasses" : "" , "styleClasses_calc" : "model.settings…" at bounding box center [899, 478] width 1065 height 665
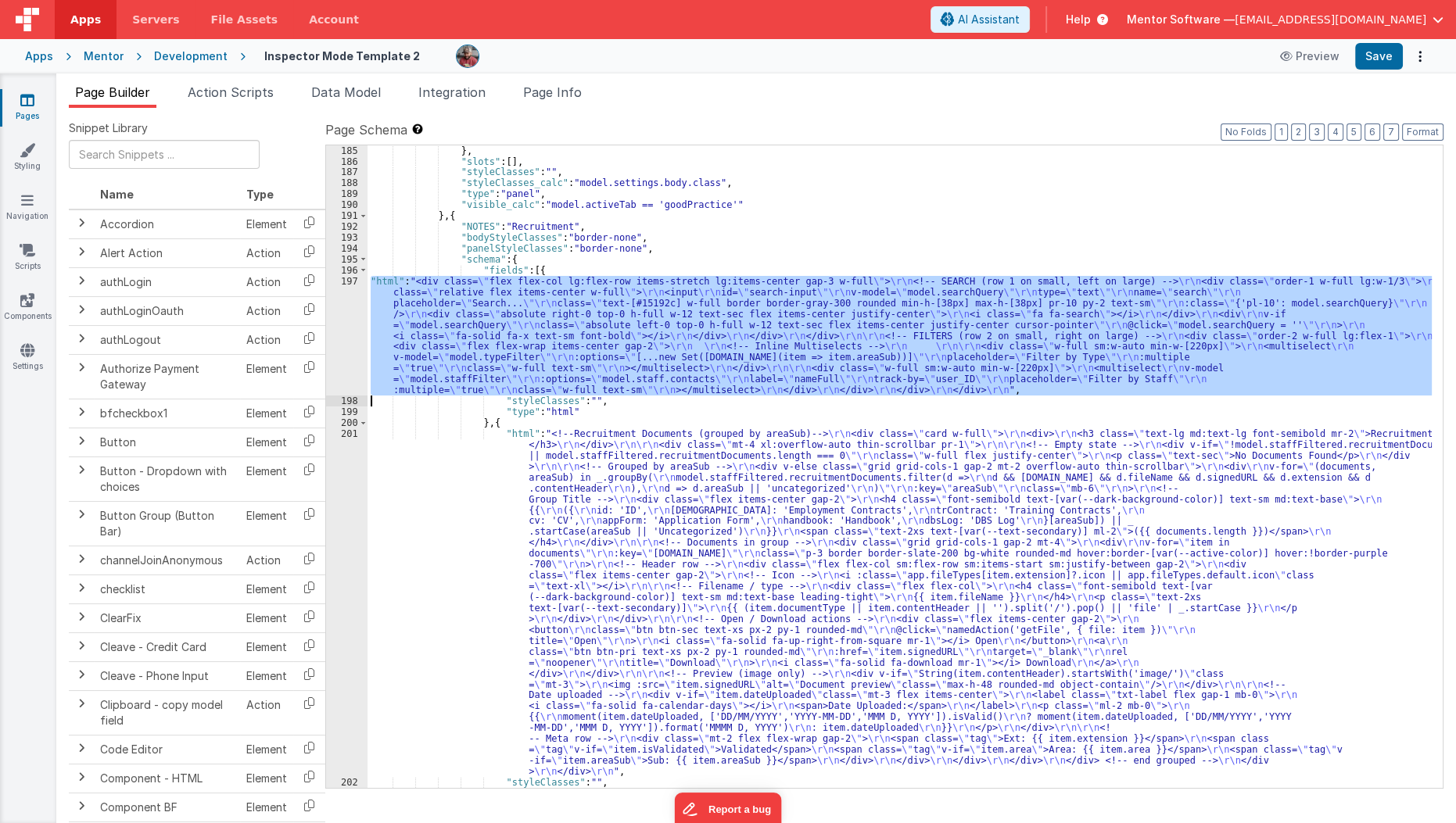
click at [341, 353] on div "197" at bounding box center [346, 335] width 41 height 120
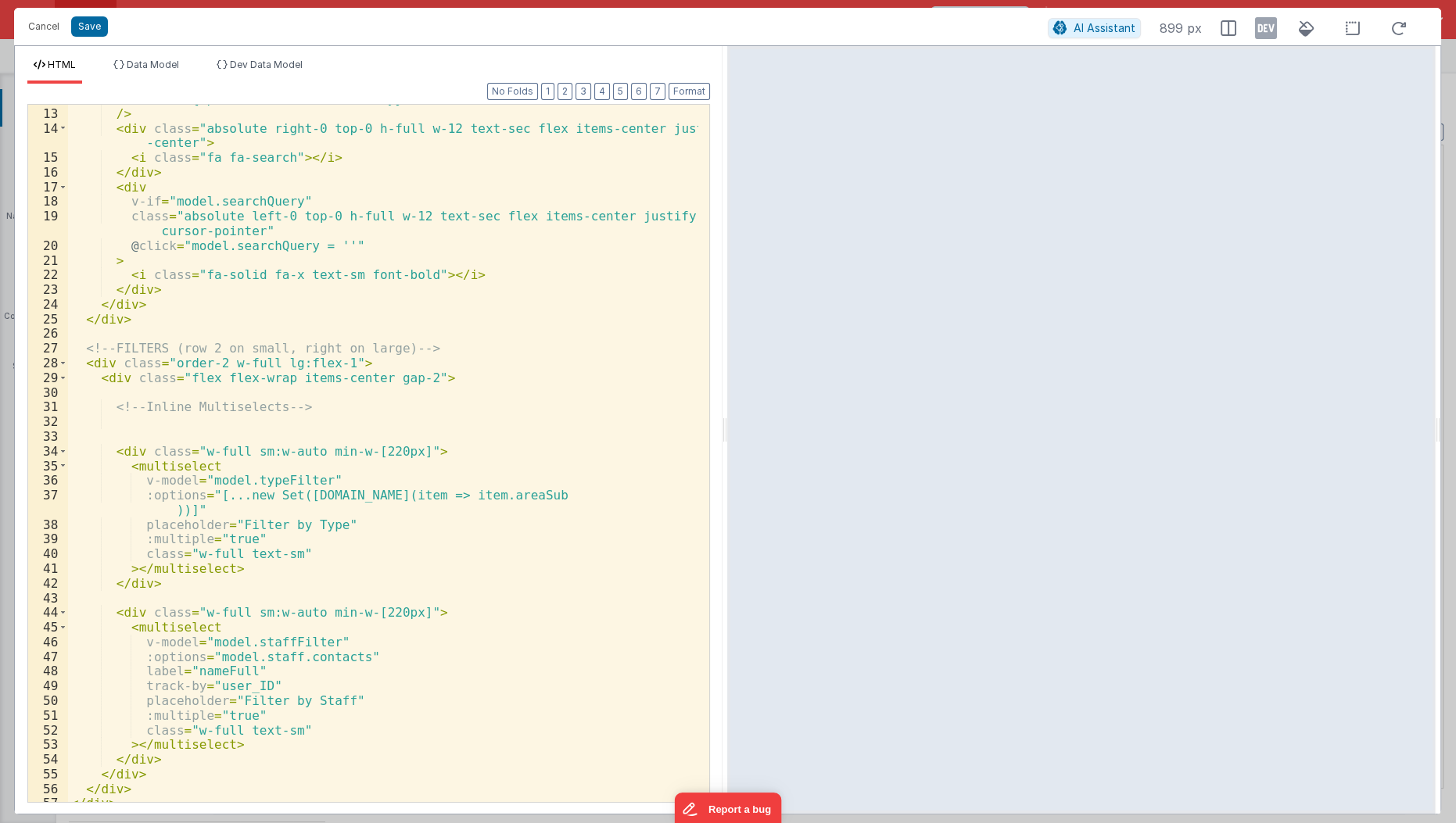
scroll to position [195, 0]
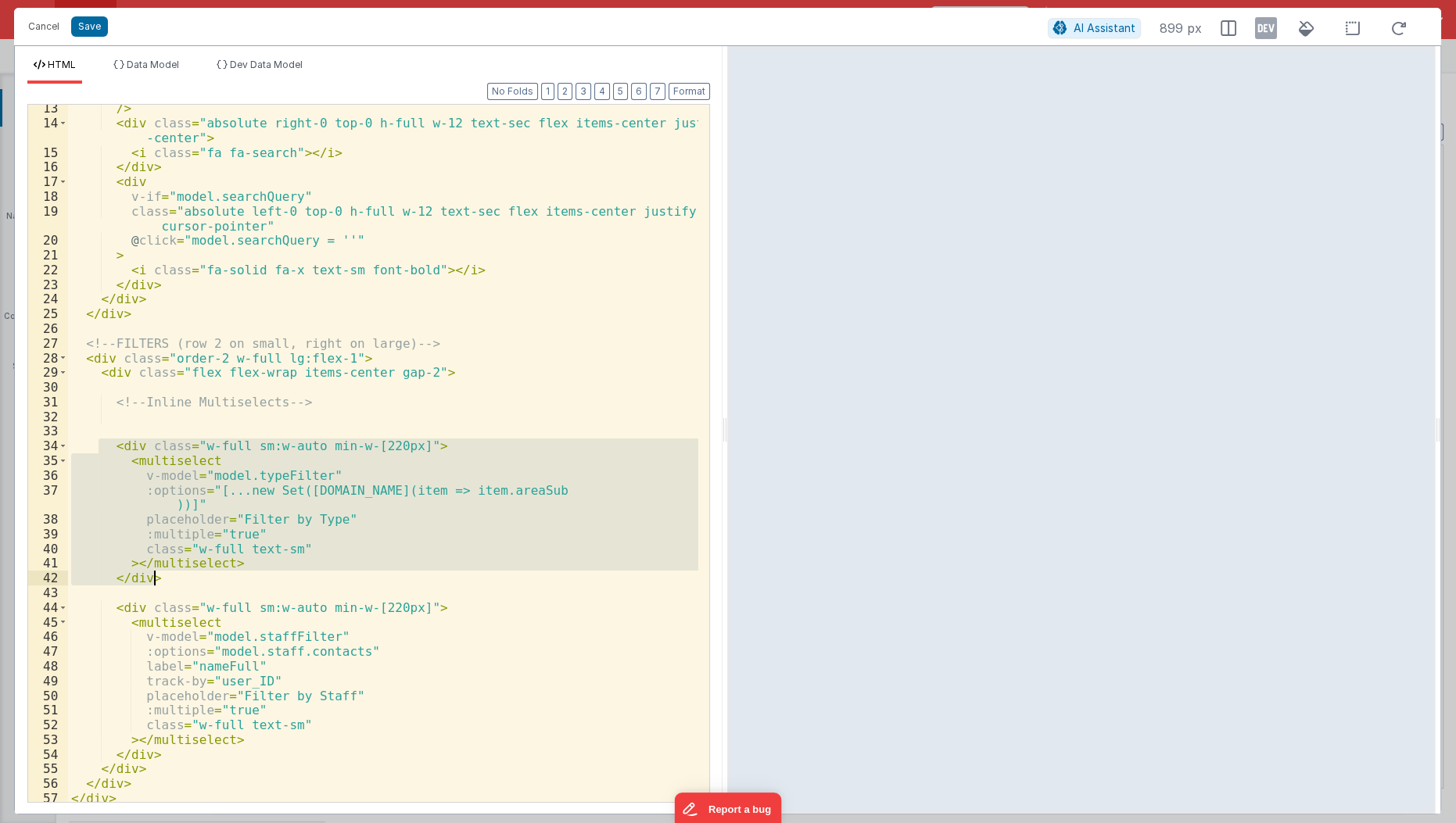
drag, startPoint x: 98, startPoint y: 447, endPoint x: 197, endPoint y: 573, distance: 160.2
click at [197, 573] on div "/> < div class = "absolute right-0 top-0 h-full w-12 text-sec flex items-center…" at bounding box center [384, 465] width 632 height 729
click at [125, 469] on div "/> < div class = "absolute right-0 top-0 h-full w-12 text-sec flex items-center…" at bounding box center [383, 453] width 630 height 698
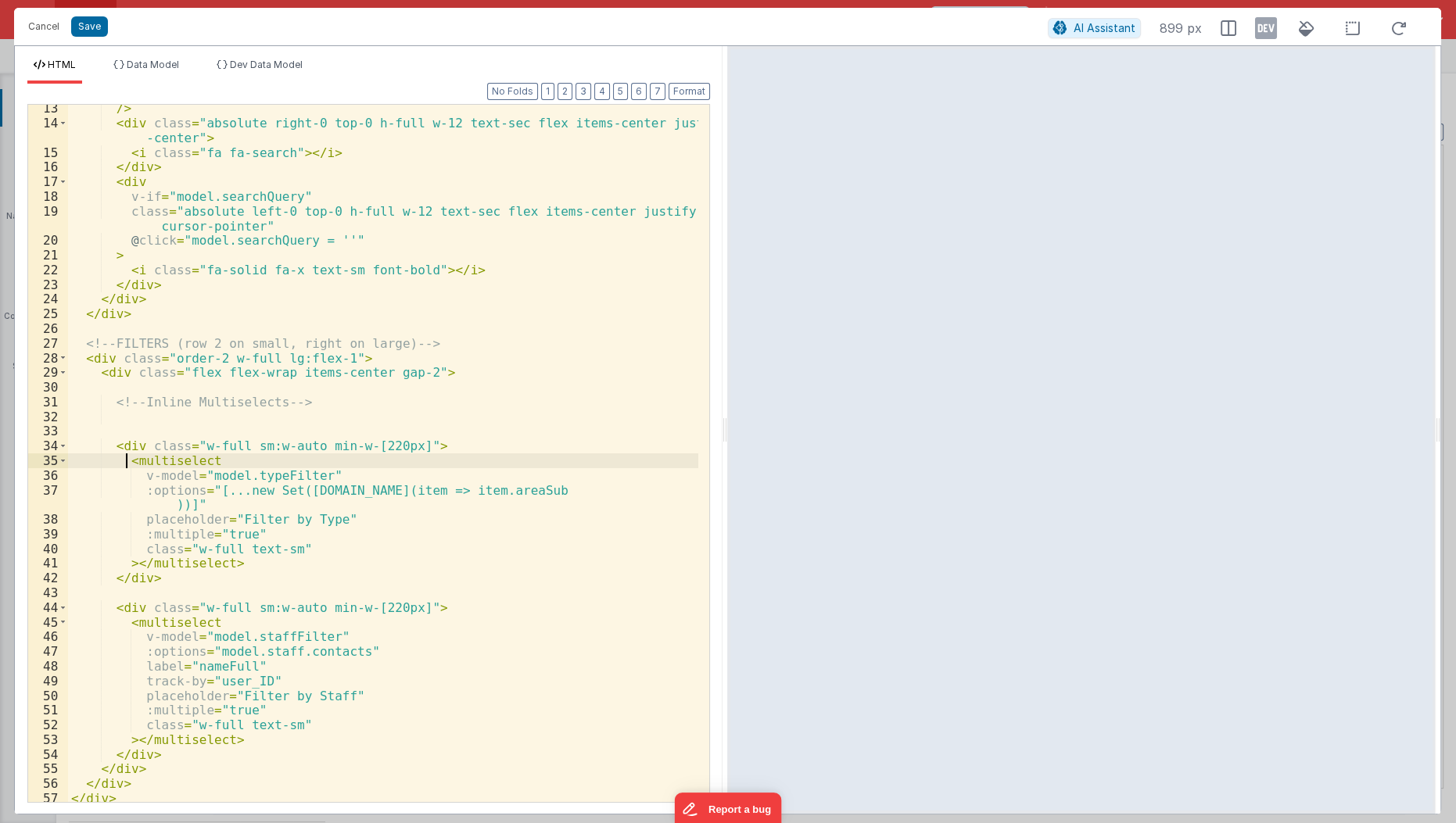
click at [125, 458] on div "/> < div class = "absolute right-0 top-0 h-full w-12 text-sec flex items-center…" at bounding box center [384, 465] width 632 height 729
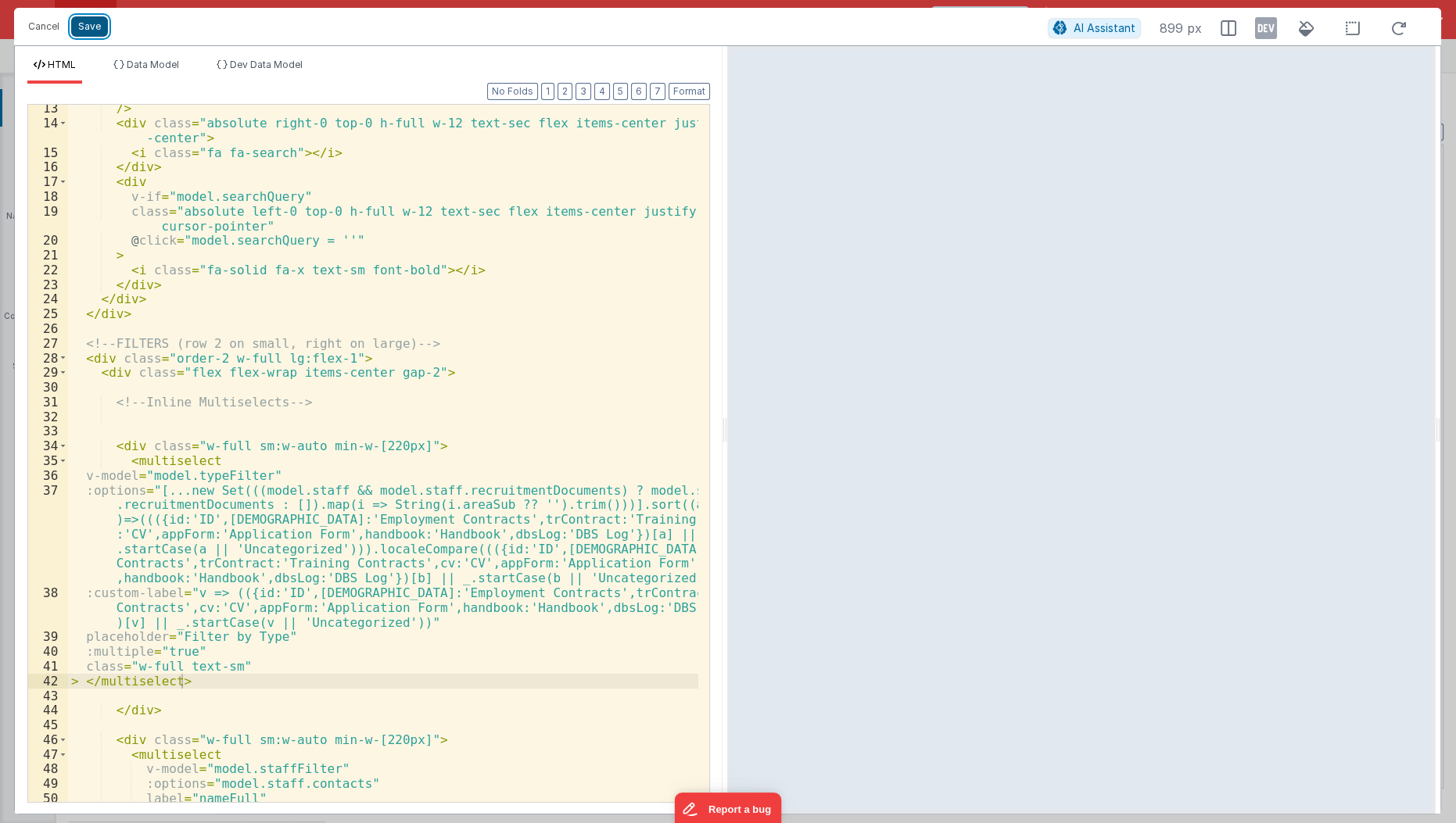
click at [94, 28] on button "Save" at bounding box center [90, 27] width 37 height 20
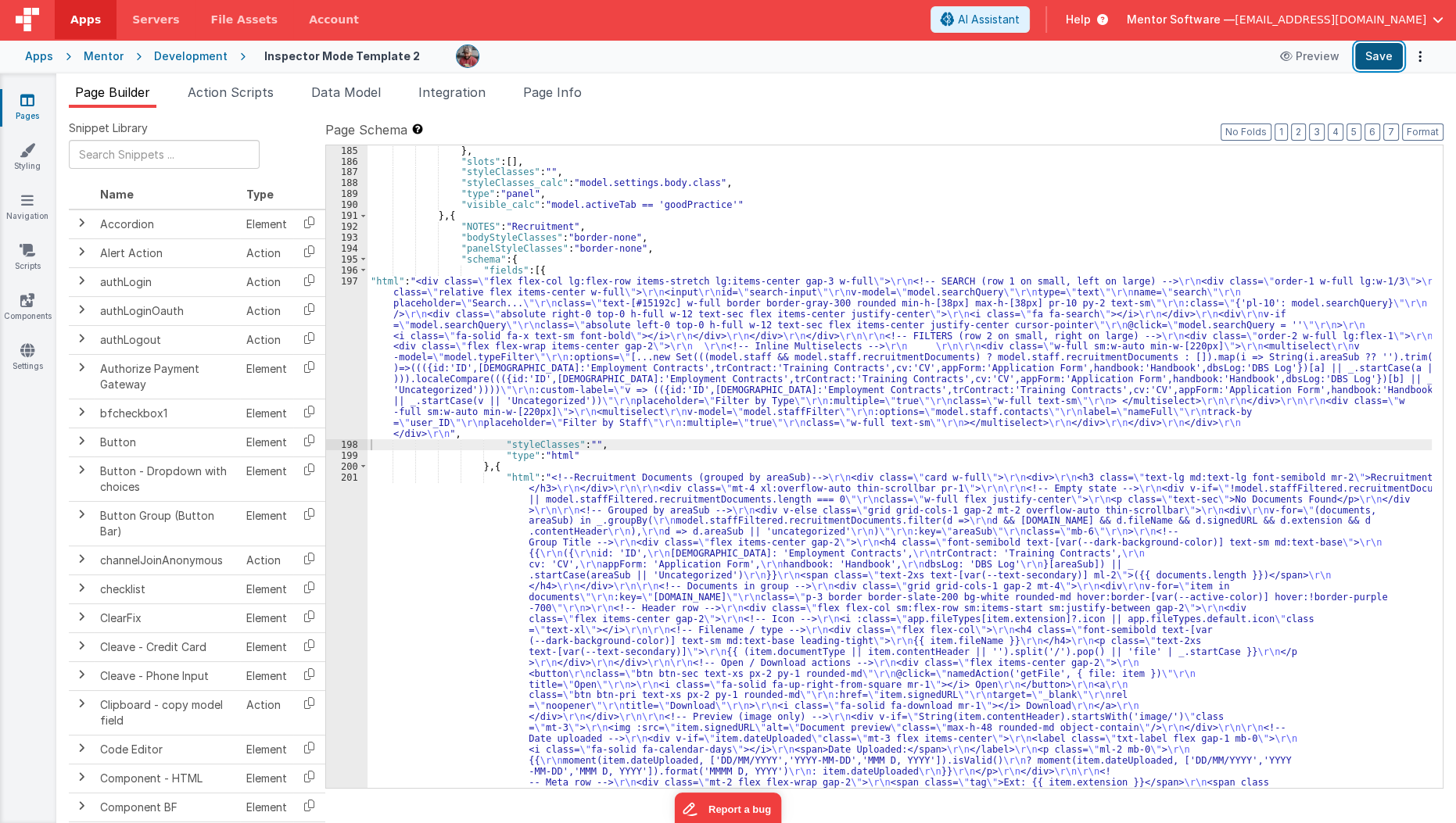
click at [1377, 60] on button "Save" at bounding box center [1379, 56] width 48 height 27
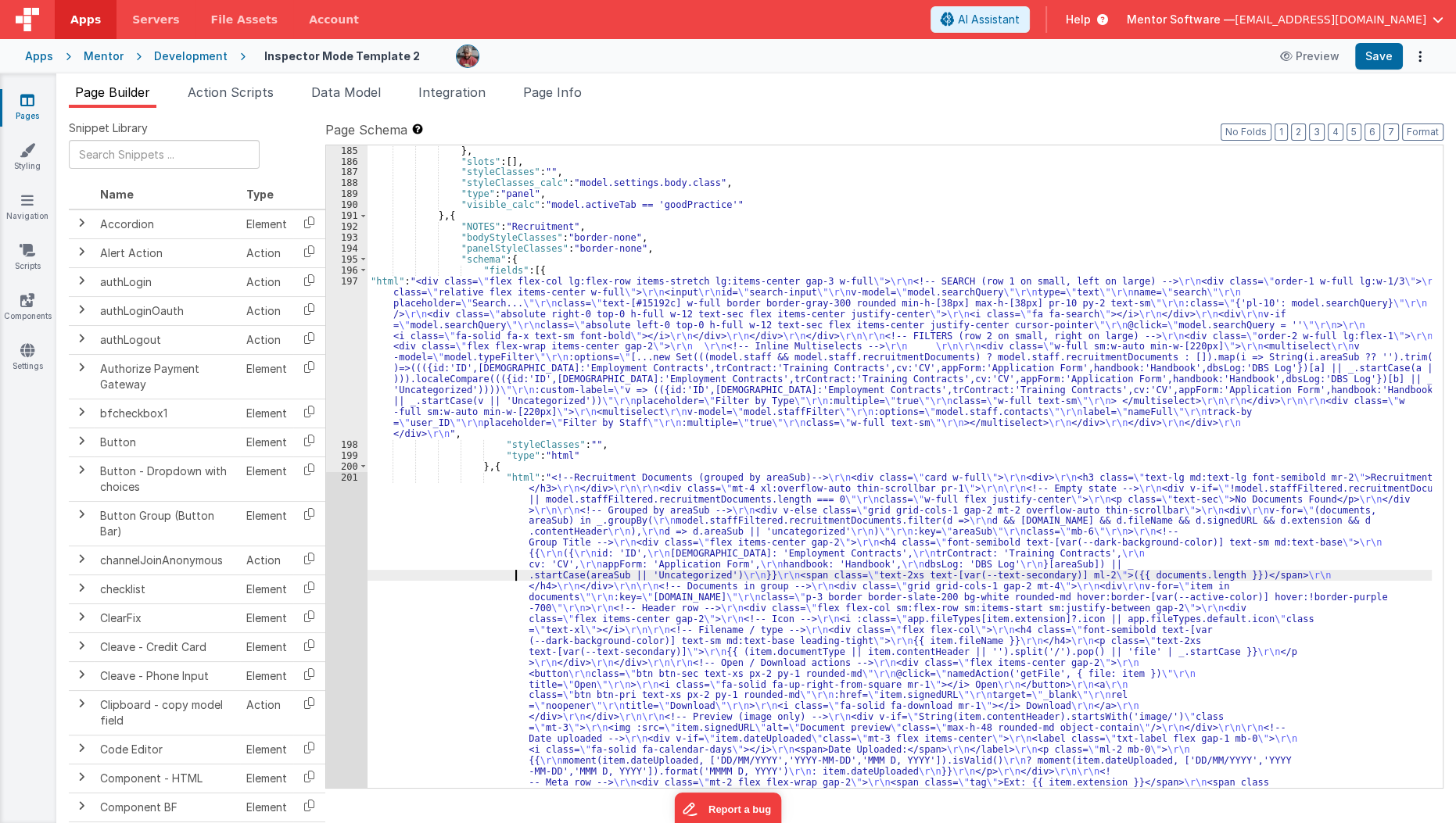
click at [412, 570] on div "} , "slots" : [ ] , "styleClasses" : "" , "styleClasses_calc" : "model.settings…" at bounding box center [899, 646] width 1065 height 1002
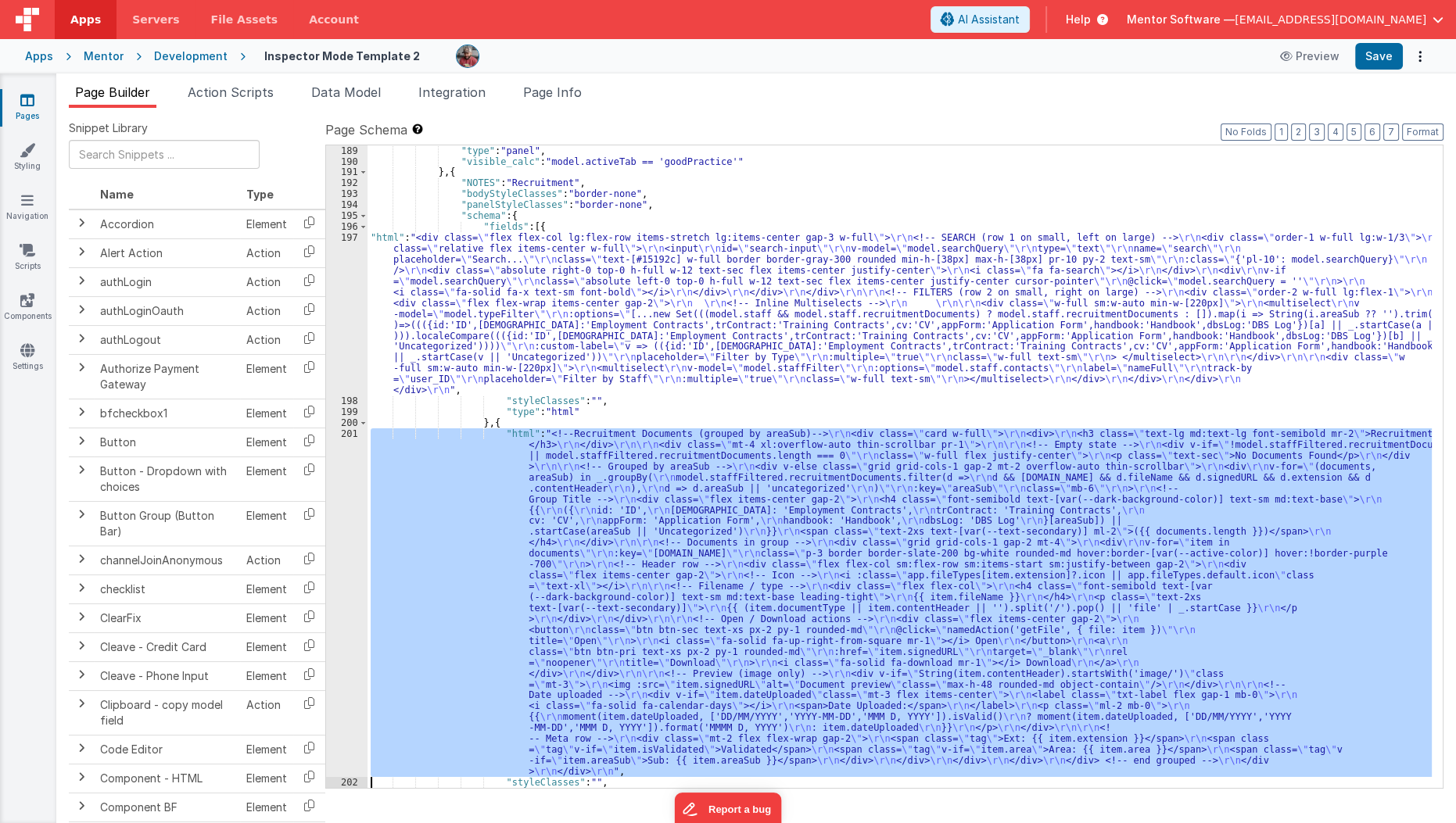
scroll to position [4914, 0]
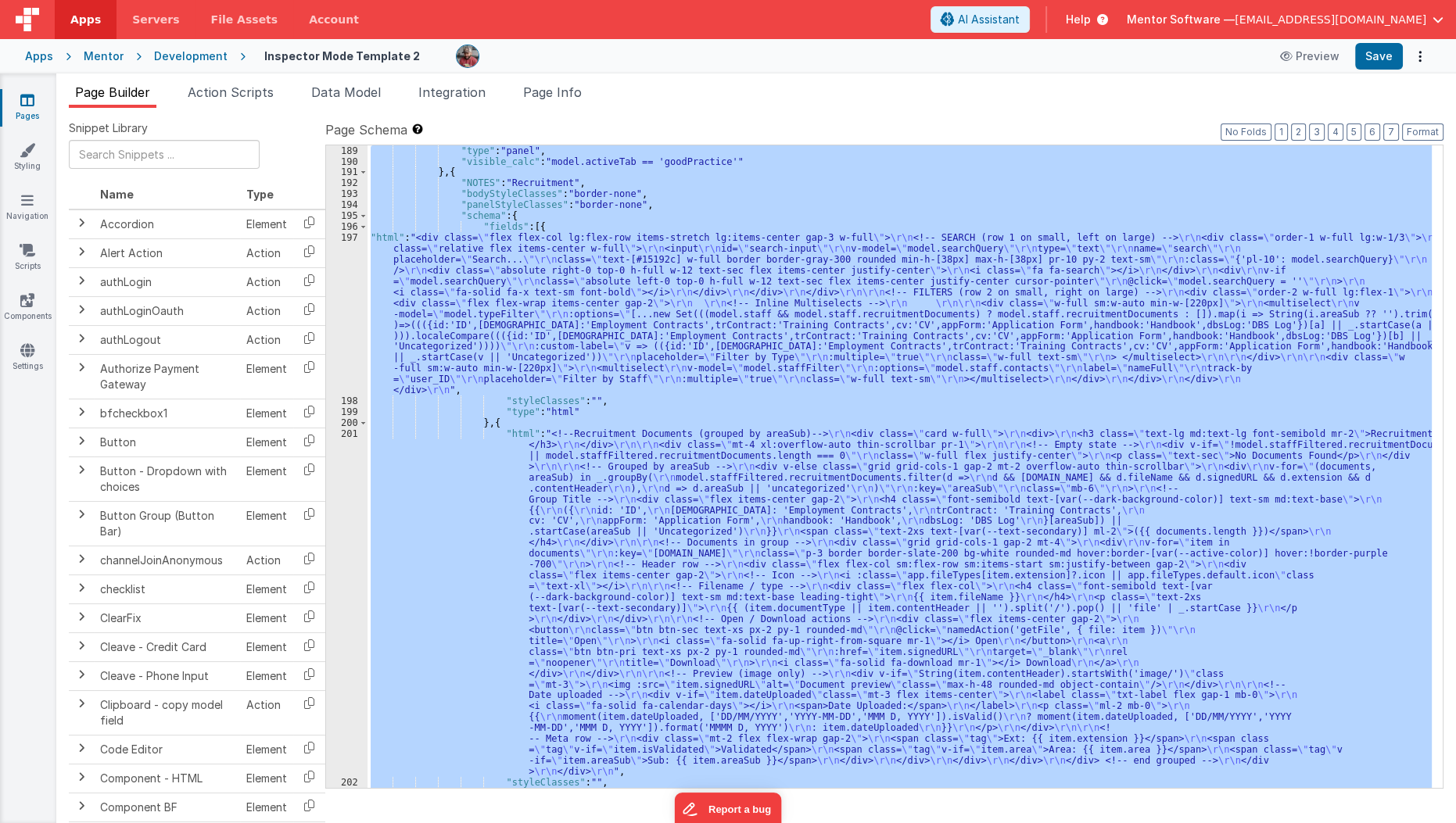
click at [340, 588] on div "201" at bounding box center [346, 602] width 41 height 349
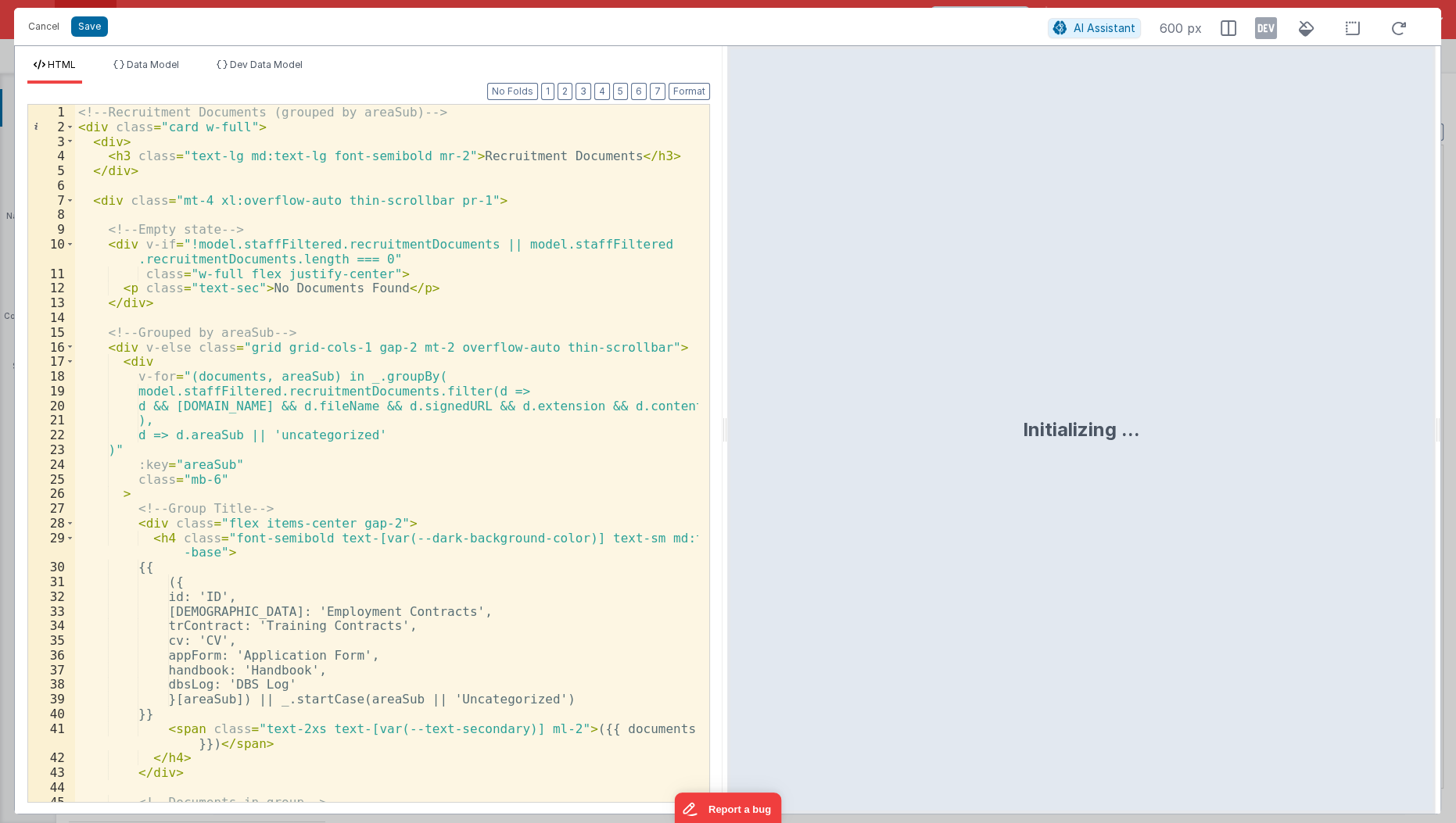
click at [383, 542] on div "<!-- Recruitment Documents (grouped by areaSub) --> < div class = "card w-full"…" at bounding box center [387, 469] width 625 height 729
click at [397, 514] on div "<!-- Recruitment Documents (grouped by areaSub) --> < div class = "card w-full"…" at bounding box center [387, 469] width 625 height 729
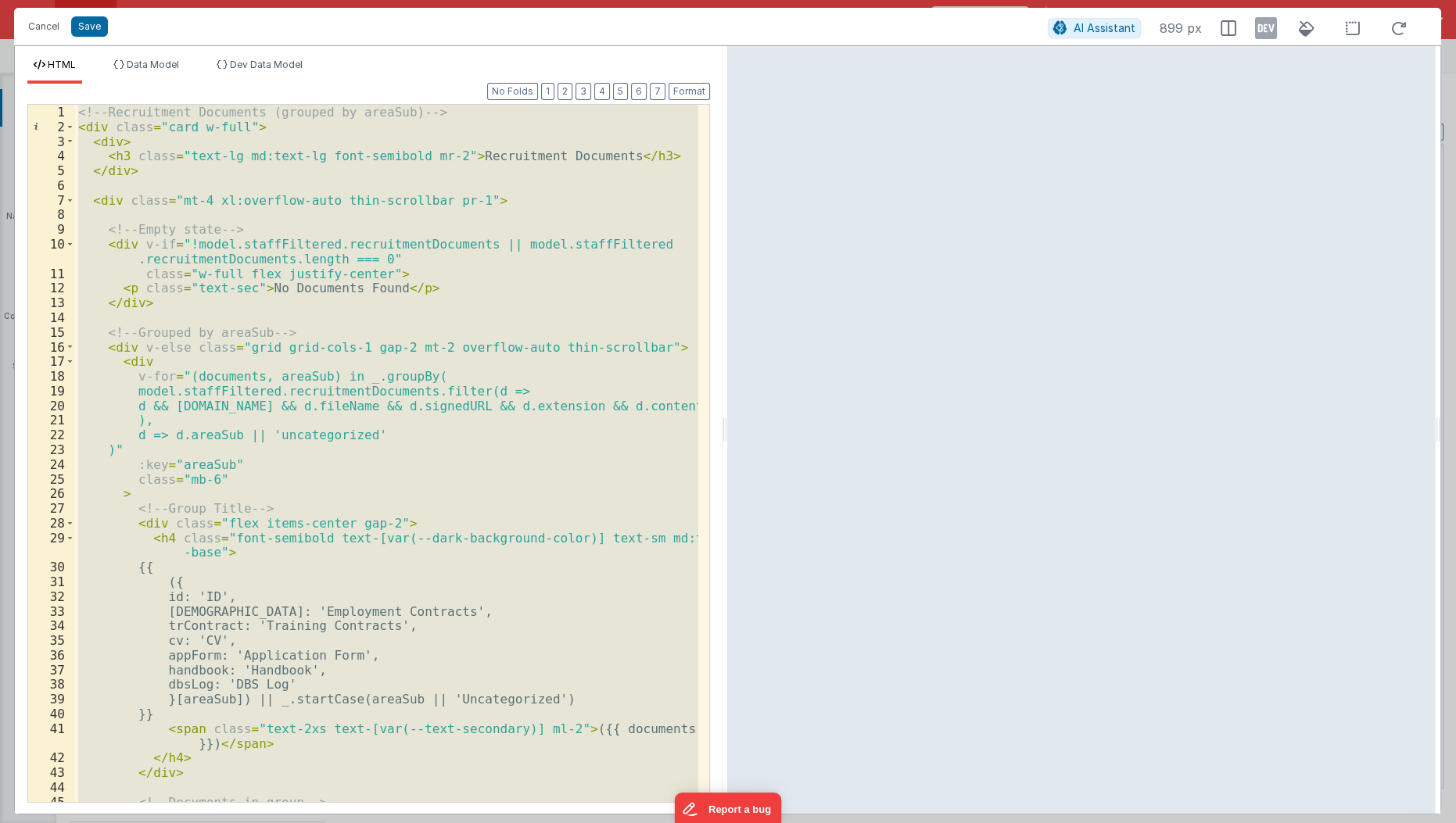
click at [397, 514] on div "<!-- Recruitment Documents (grouped by areaSub) --> < div class = "card w-full"…" at bounding box center [386, 453] width 624 height 698
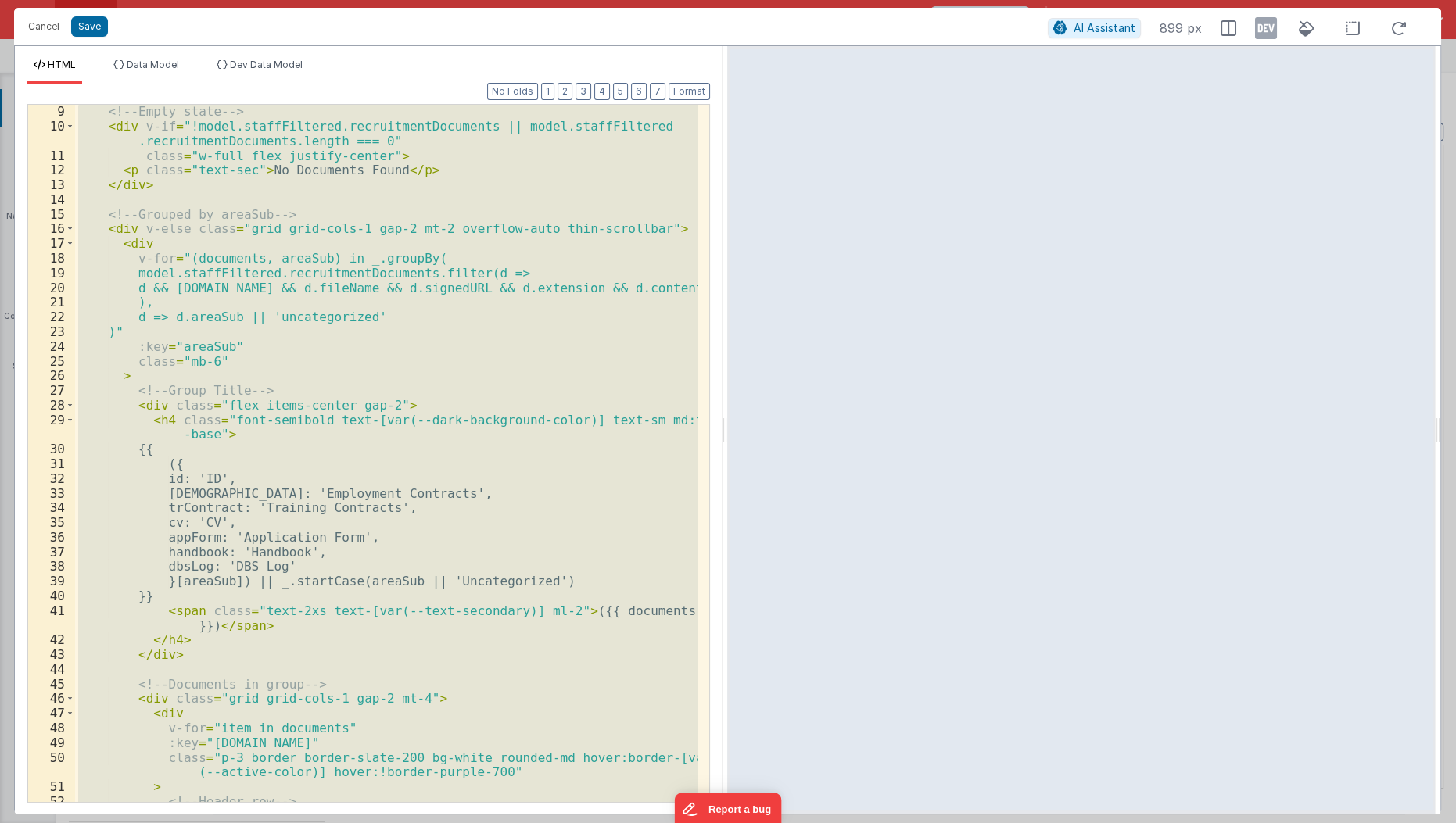
scroll to position [115, 0]
click at [68, 232] on span at bounding box center [70, 232] width 8 height 15
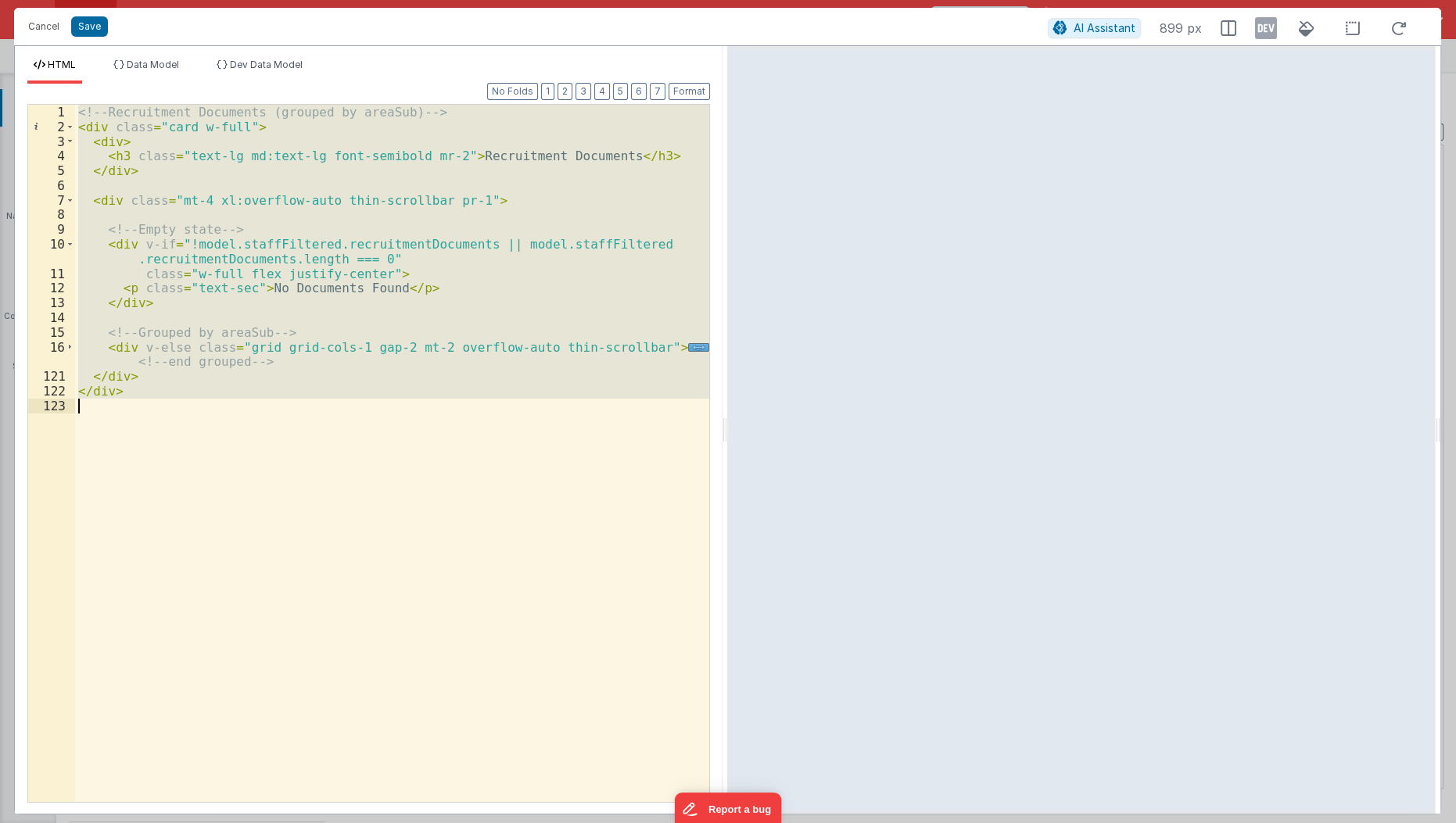
click at [94, 316] on div "<!-- Recruitment Documents (grouped by areaSub) --> < div class = "card w-full"…" at bounding box center [392, 453] width 635 height 698
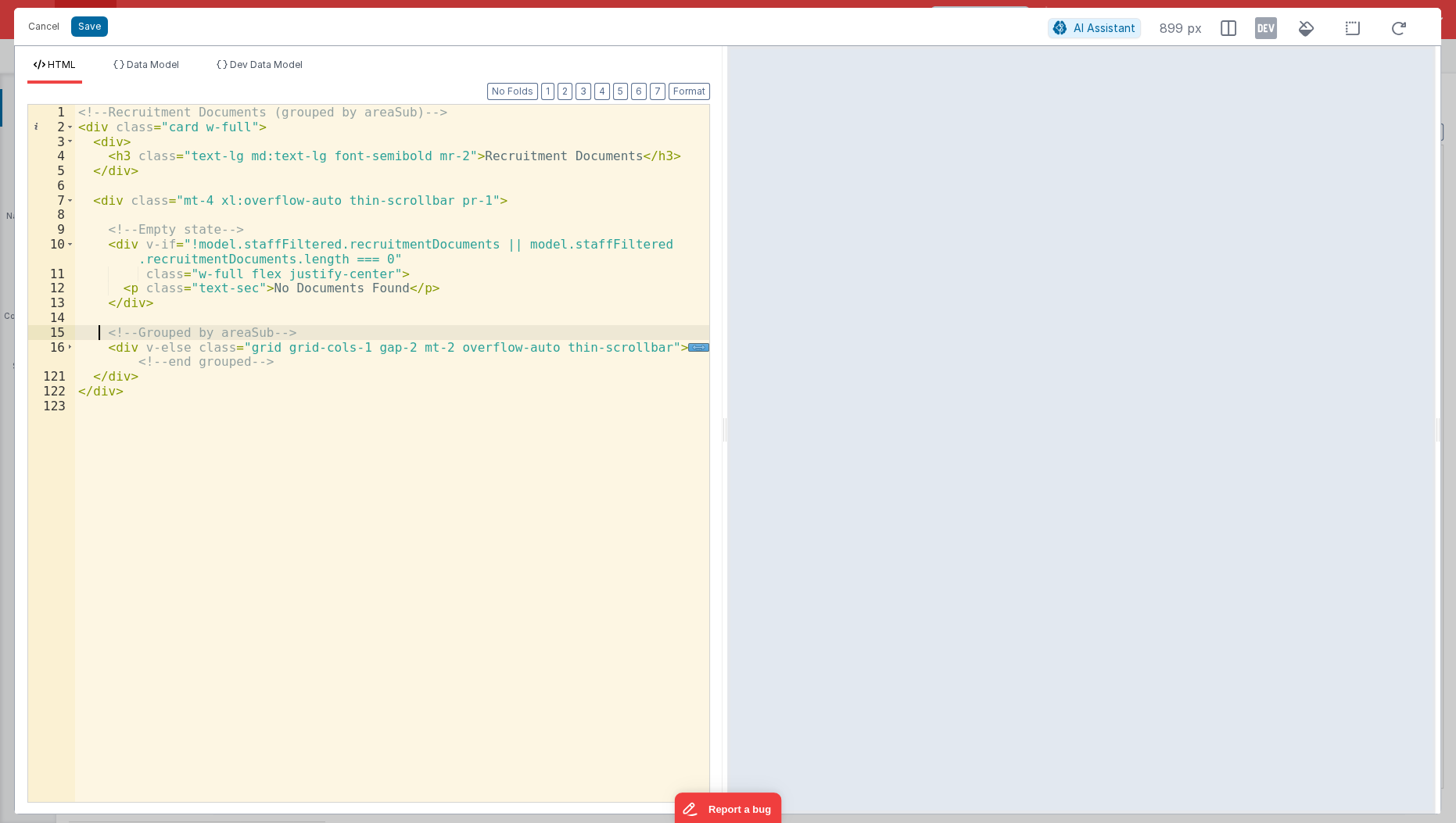
click at [99, 333] on div "<!-- Recruitment Documents (grouped by areaSub) --> < div class = "card w-full"…" at bounding box center [393, 469] width 636 height 729
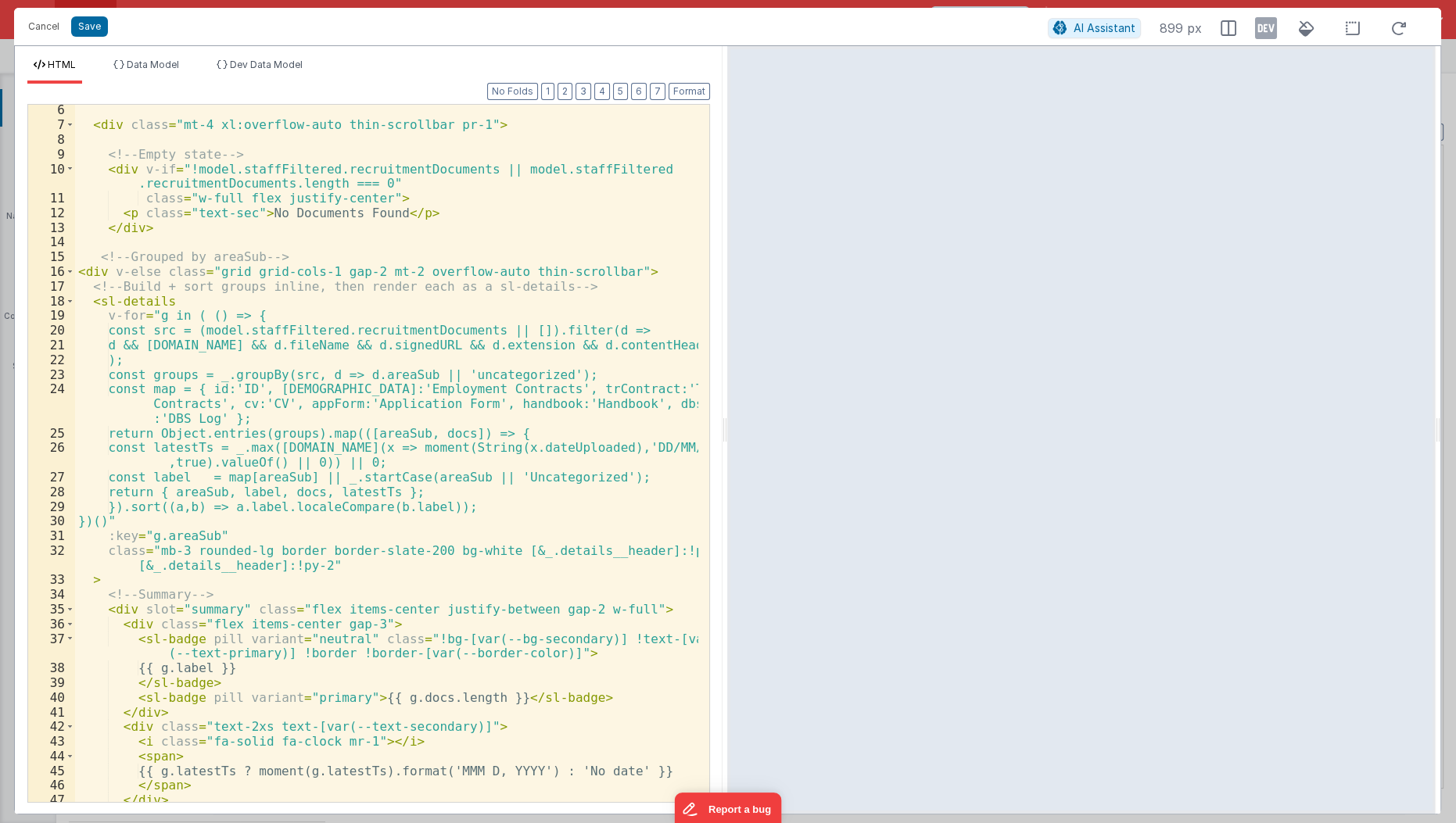
scroll to position [0, 0]
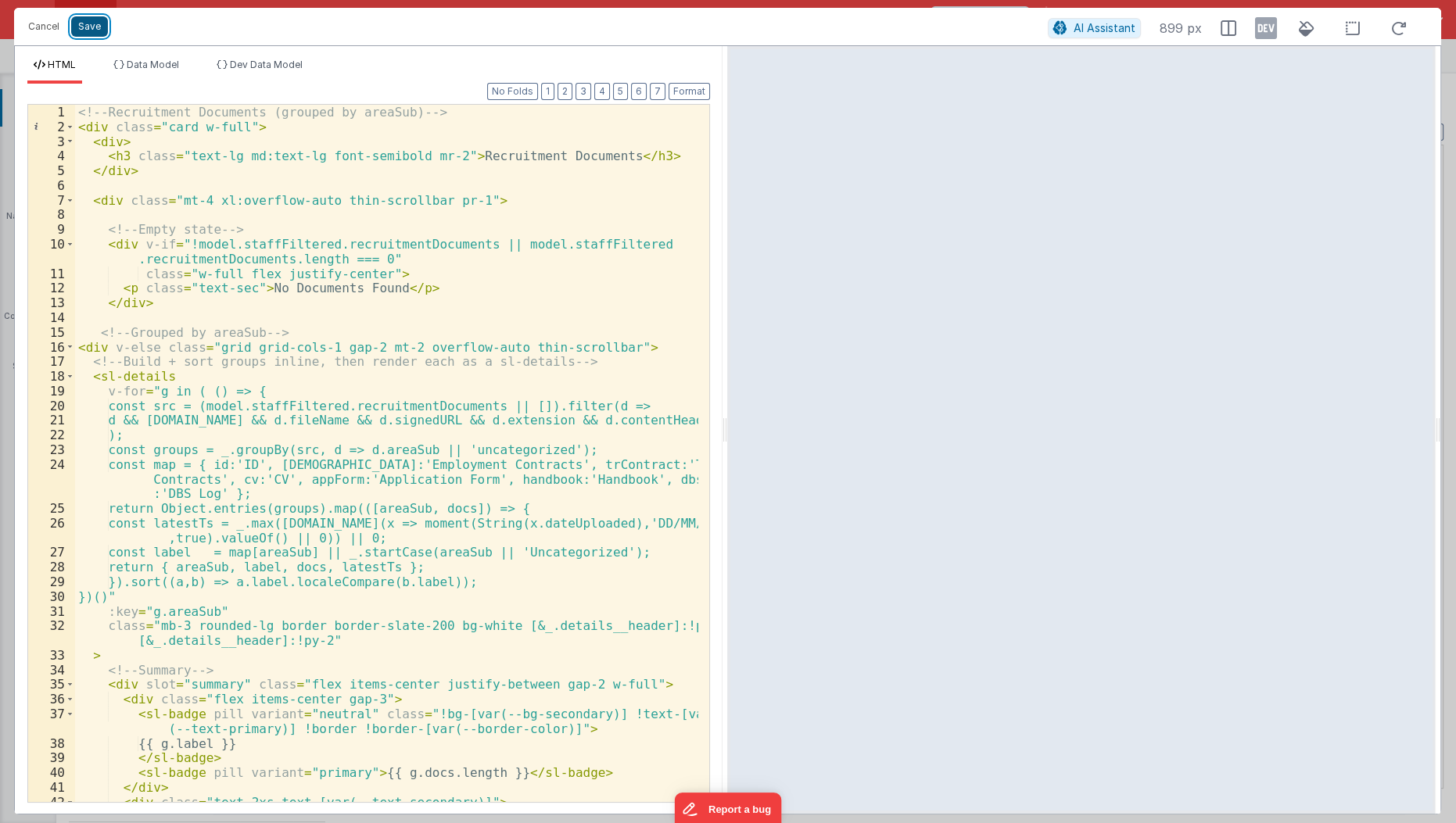
click at [85, 21] on button "Save" at bounding box center [90, 27] width 37 height 20
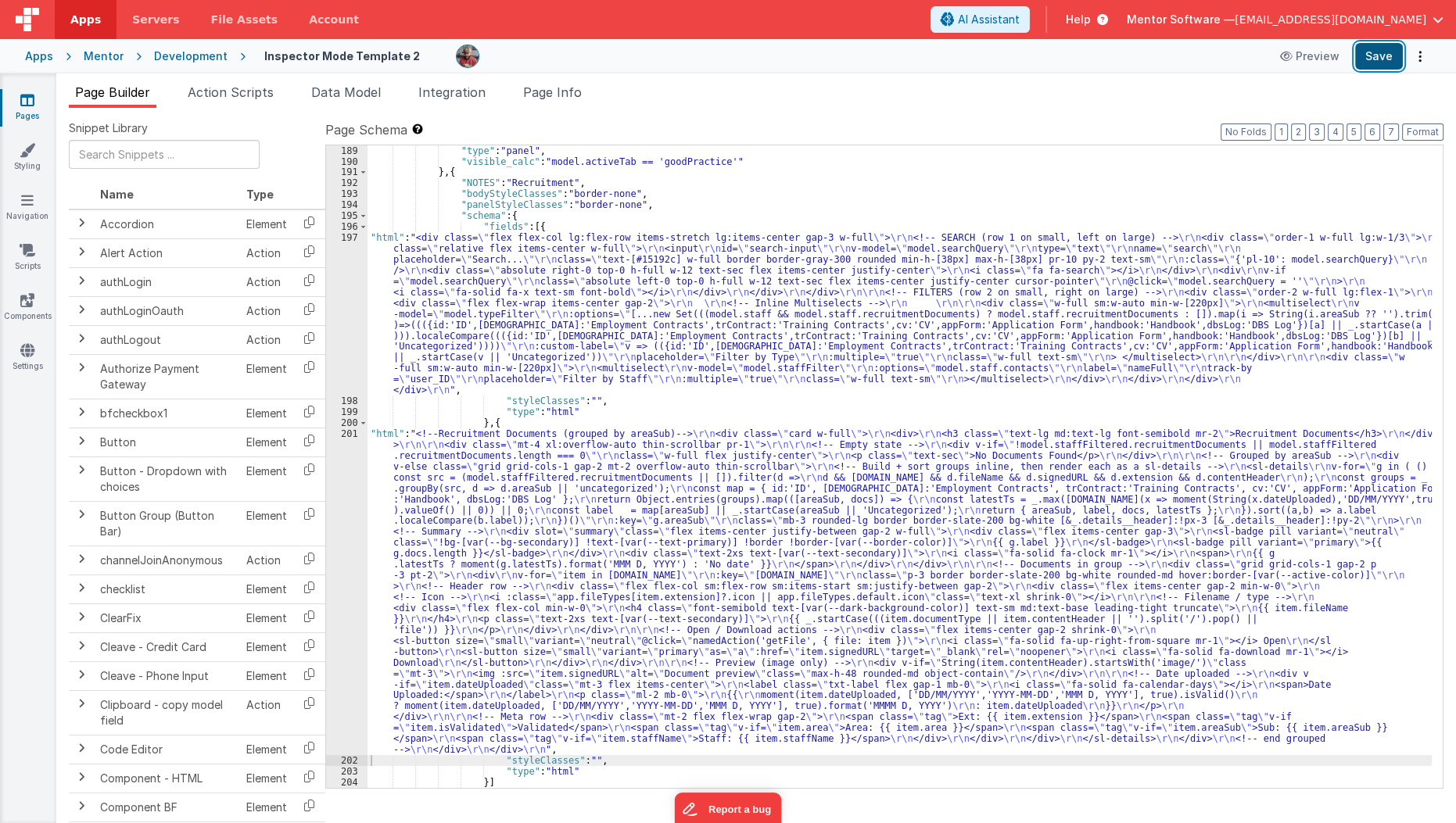
click at [1387, 58] on button "Save" at bounding box center [1379, 56] width 48 height 27
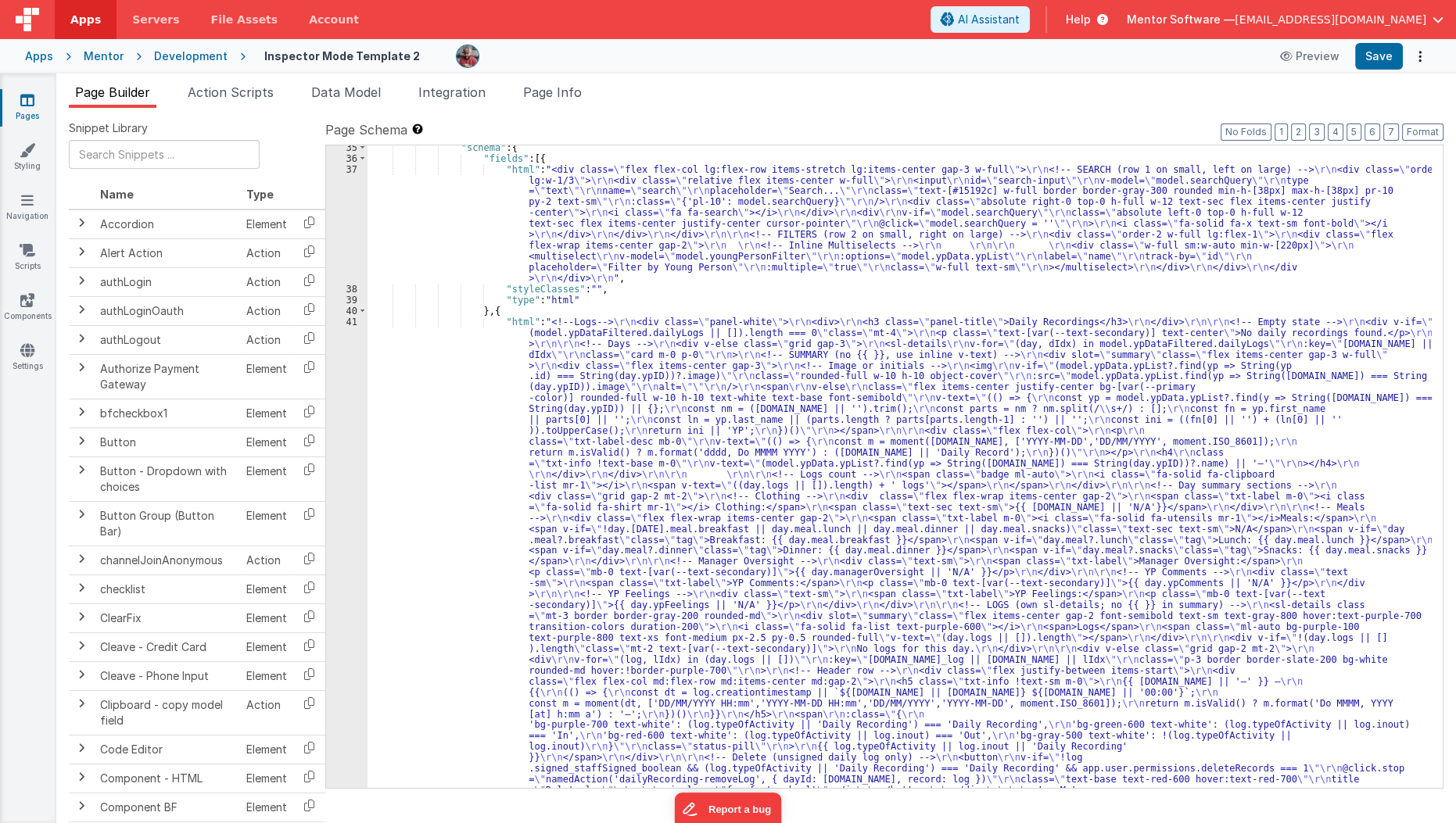
scroll to position [707, 0]
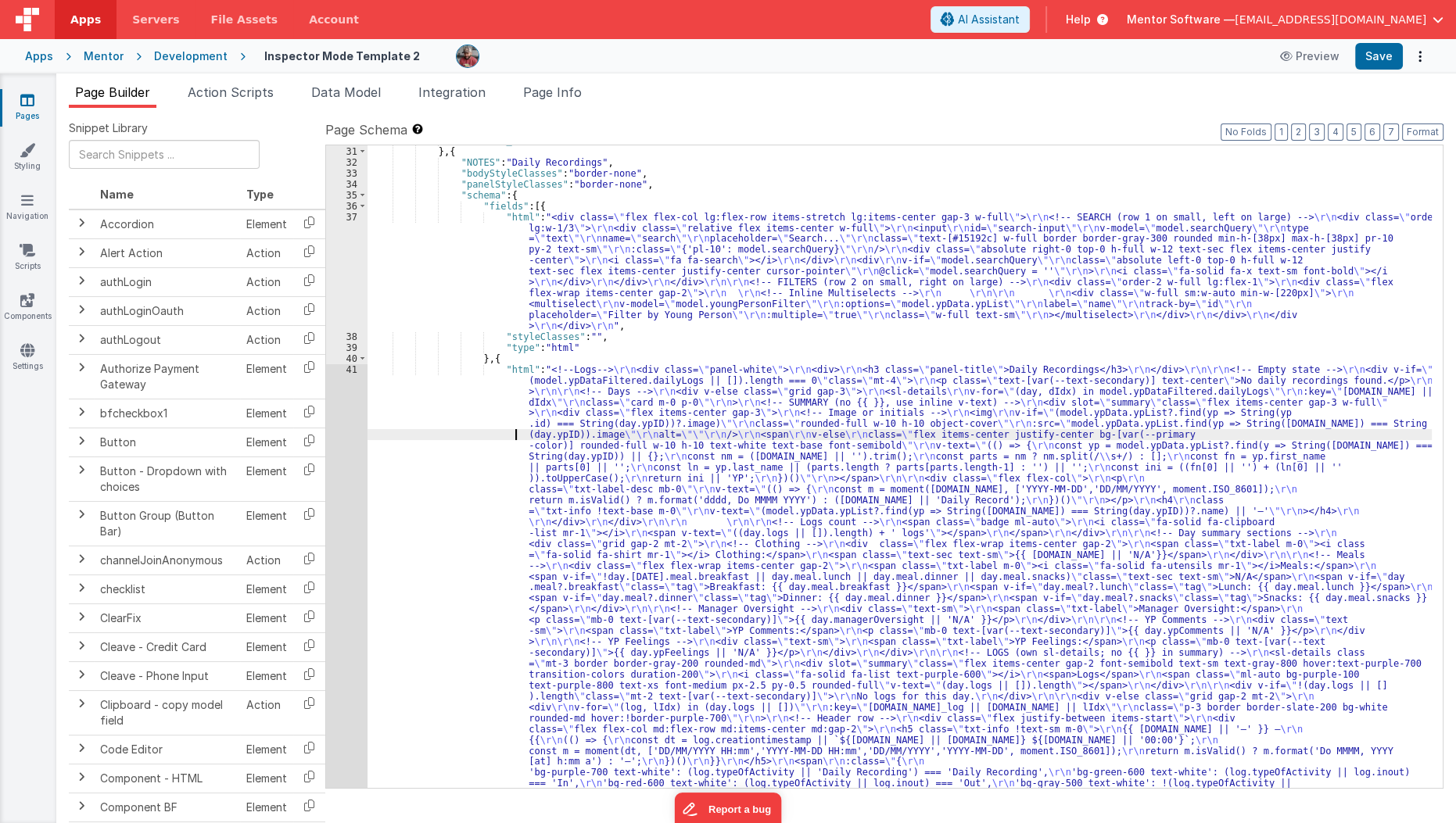
click at [498, 435] on div ""visible_calcxxx" : "model.activeTab == 'dashboard'" } , { "NOTES" : "Daily Rec…" at bounding box center [899, 734] width 1065 height 1198
click at [342, 462] on div "30 31 32 33 34 35 36 37 38 39 40 41 42" at bounding box center [346, 734] width 41 height 1198
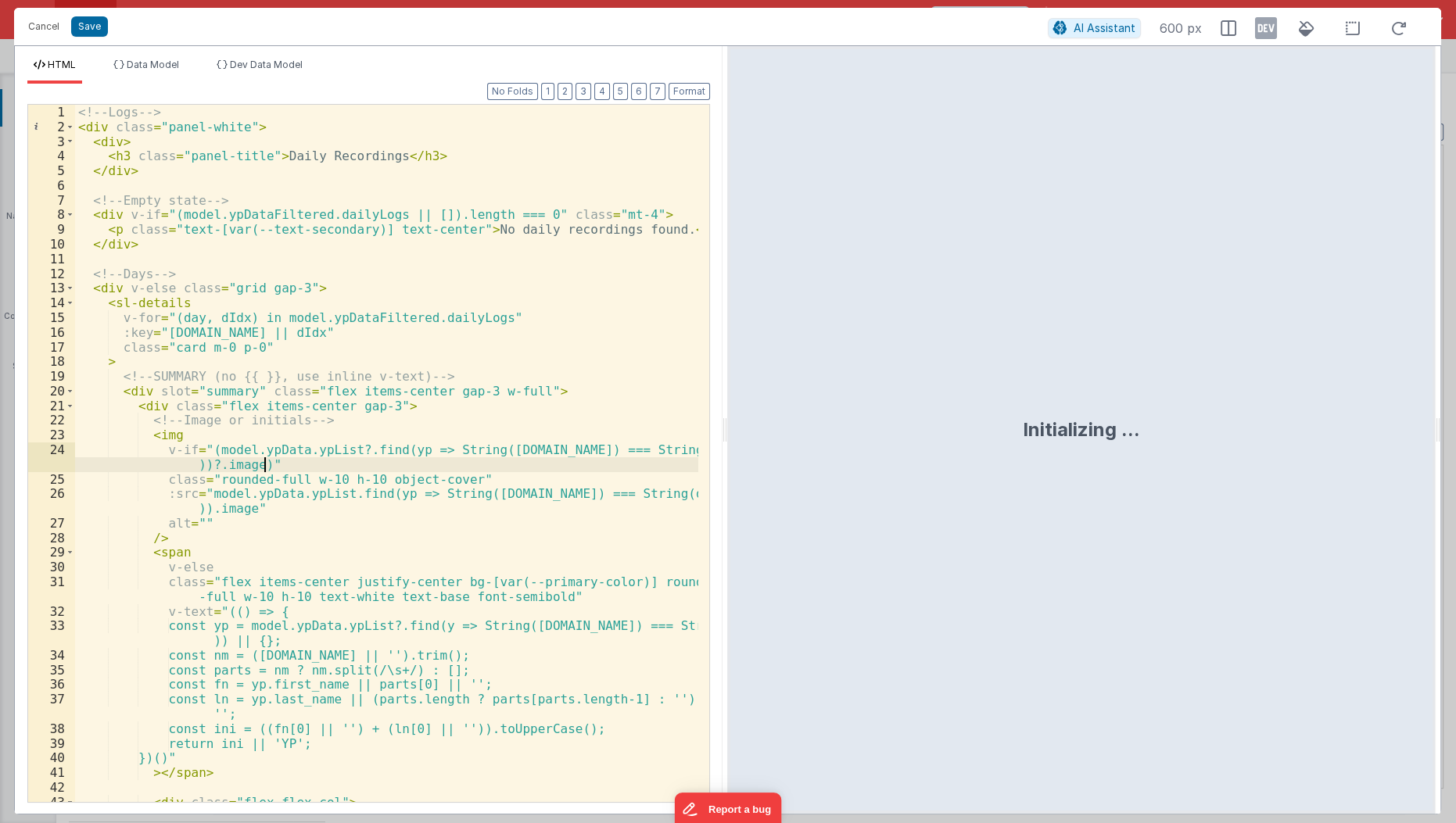
click at [342, 462] on div "<!-- Logs --> < div class = "panel-white" > < div > < h3 class = "panel-title" …" at bounding box center [387, 469] width 625 height 729
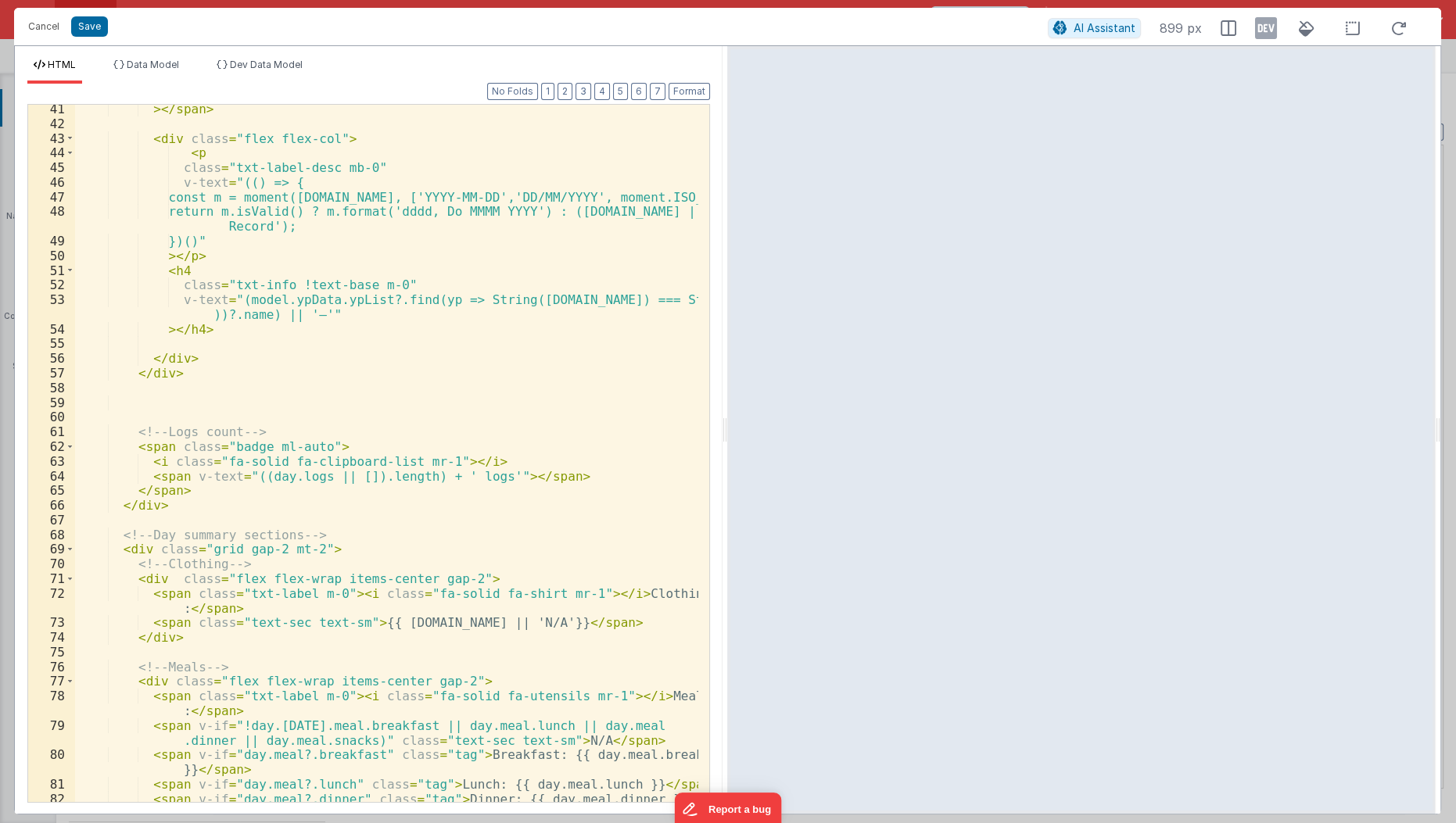
scroll to position [666, 0]
click at [344, 394] on div "> </ span > < div class = "flex flex-col" > < p class = "txt-label-desc mb-0" v…" at bounding box center [387, 463] width 625 height 729
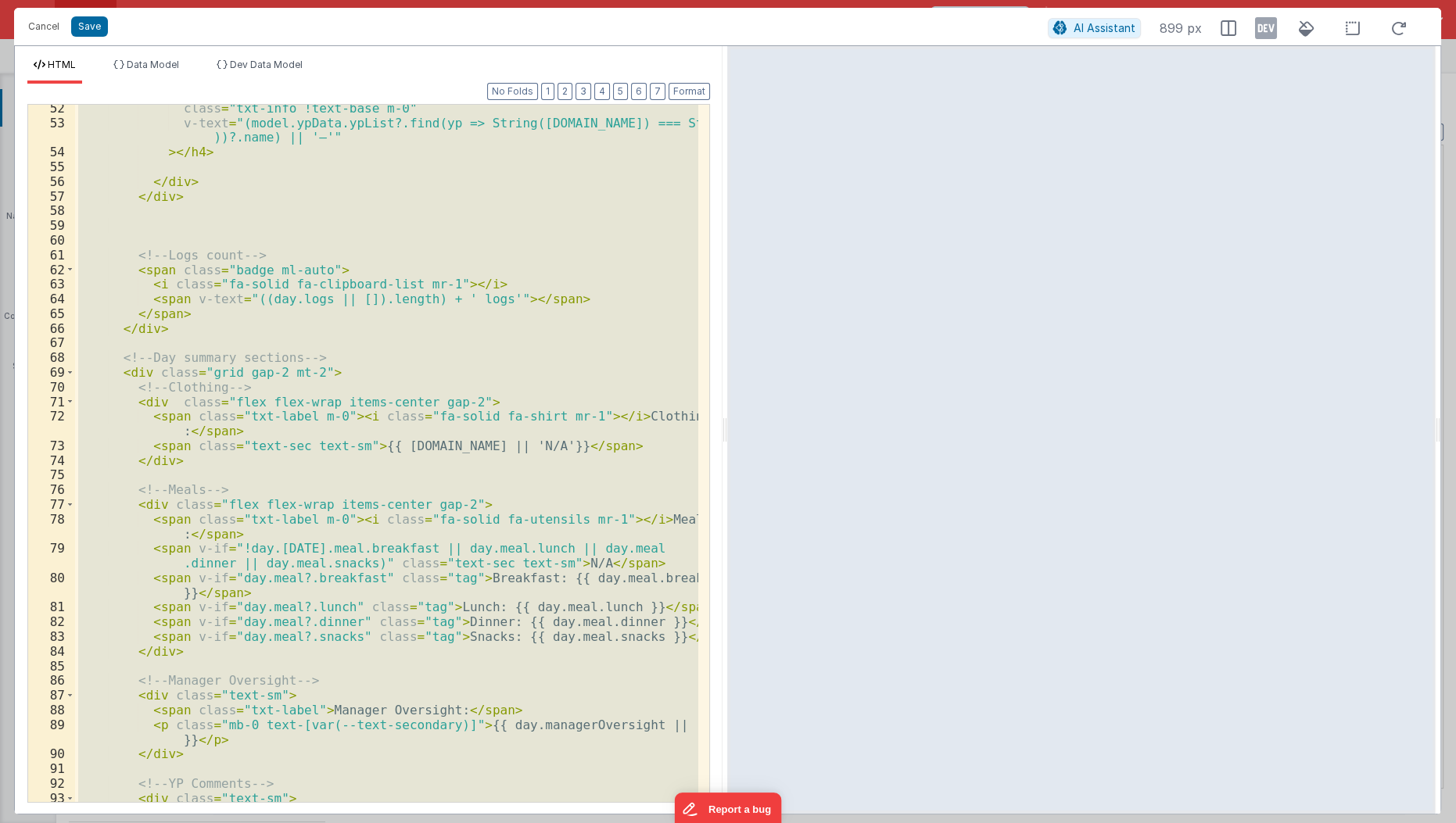
scroll to position [849, 0]
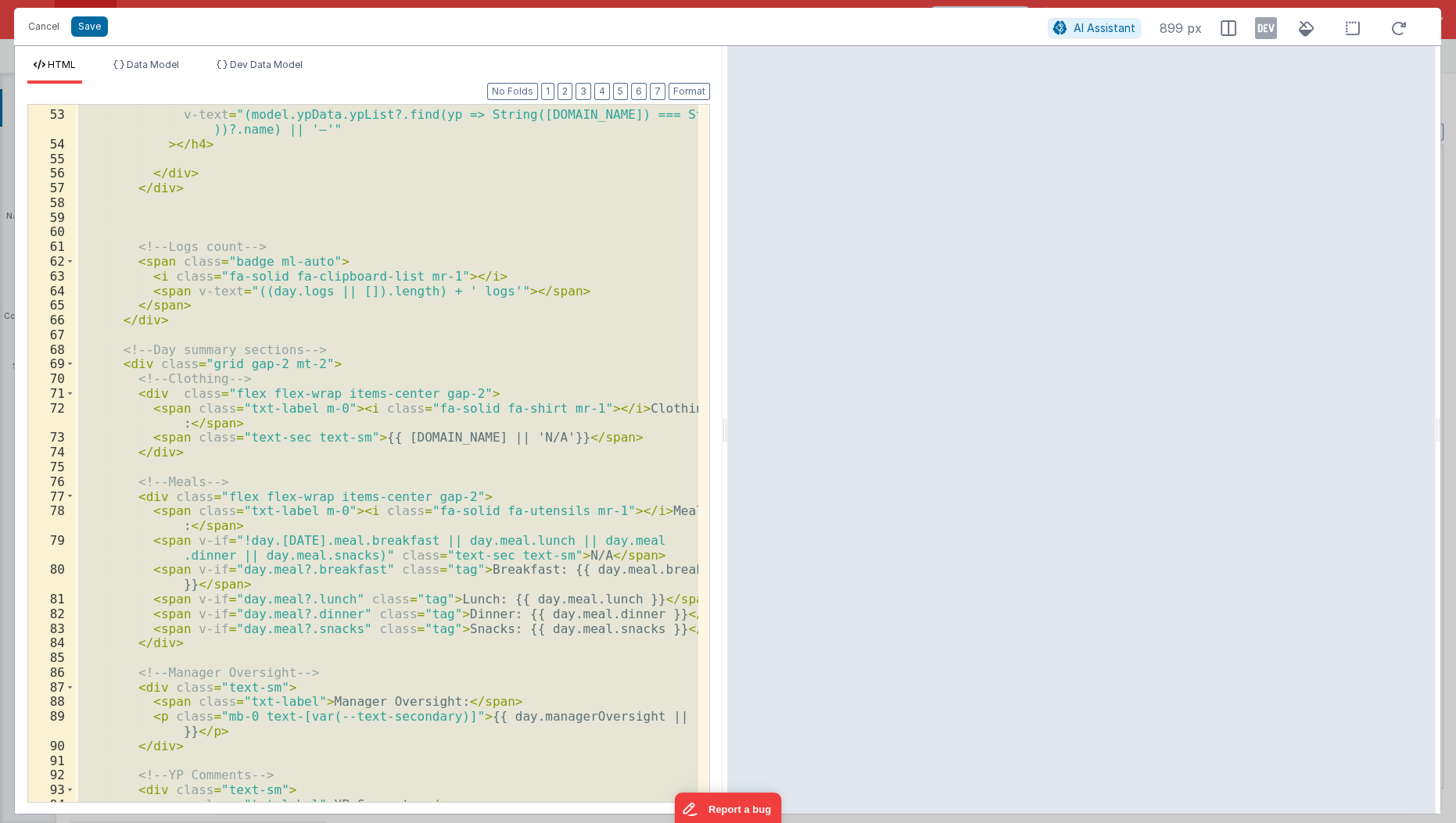
click at [356, 383] on div "class = "txt-info !text-base m-0" v-text = "(model.ypData.ypList?.find(yp => St…" at bounding box center [386, 453] width 624 height 698
click at [375, 357] on div "class = "txt-info !text-base m-0" v-text = "(model.ypData.ypList?.find(yp => St…" at bounding box center [386, 453] width 624 height 698
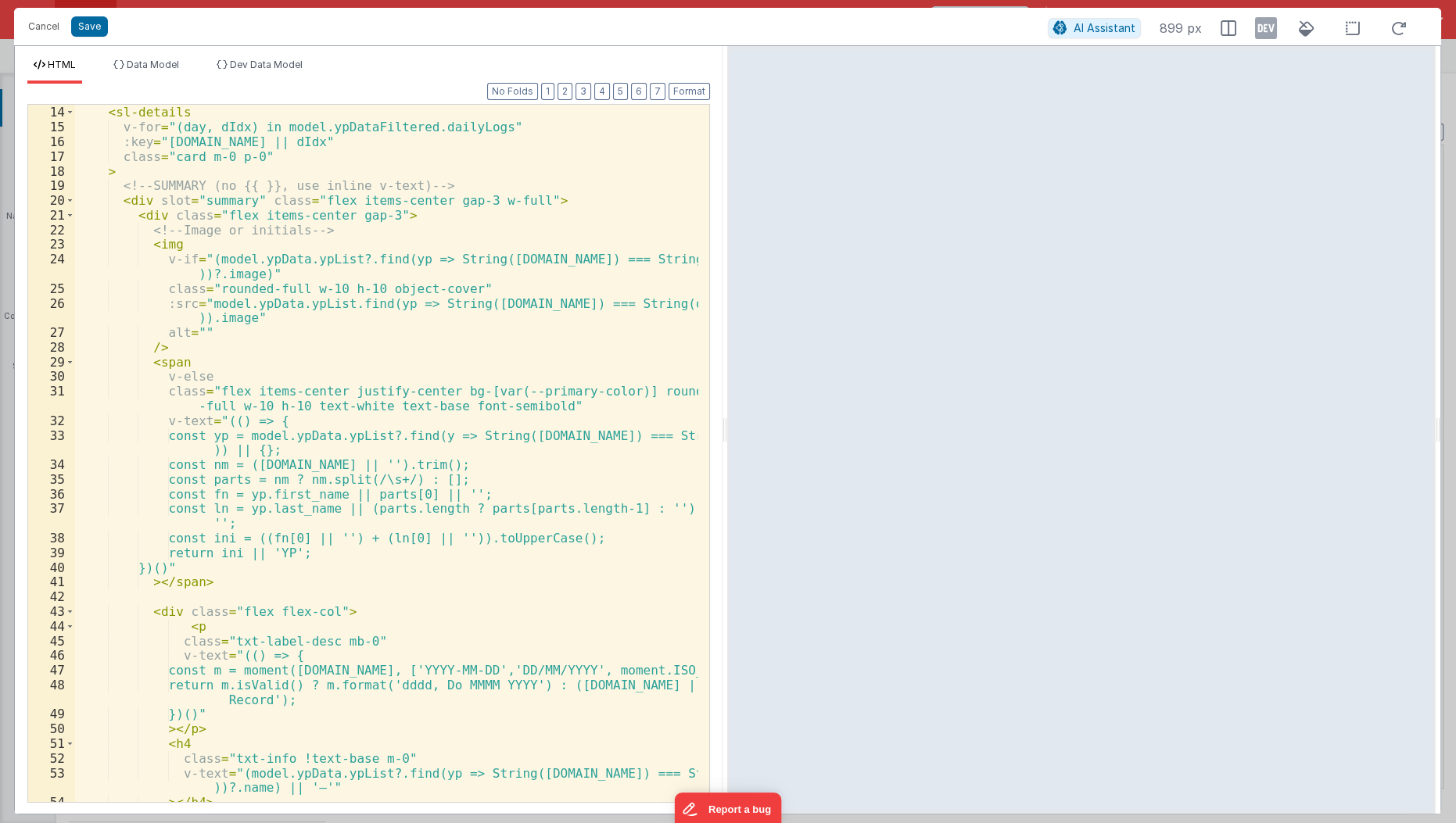
scroll to position [0, 0]
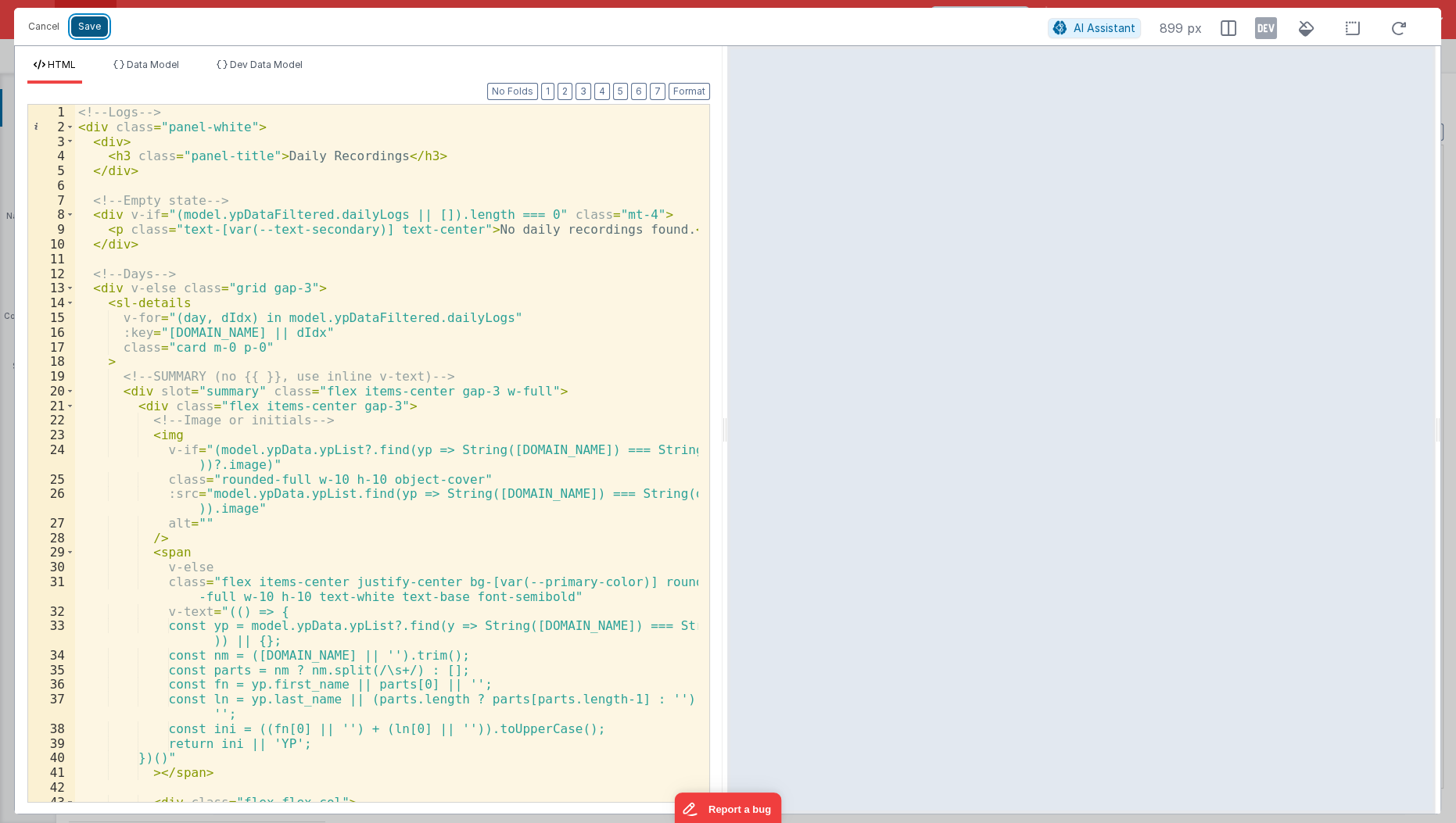
click at [78, 22] on button "Save" at bounding box center [90, 27] width 37 height 20
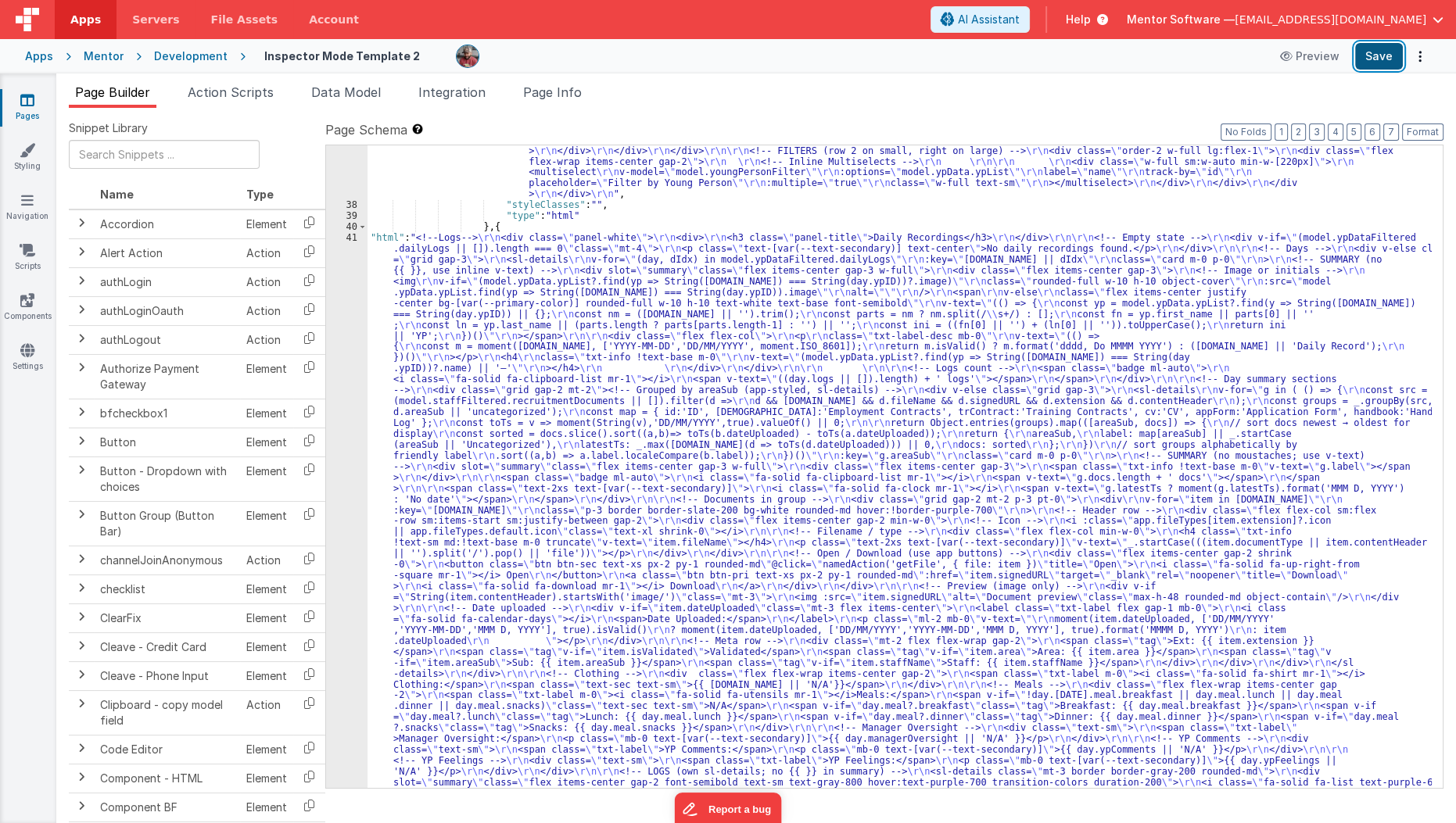
click at [1370, 65] on button "Save" at bounding box center [1379, 56] width 48 height 27
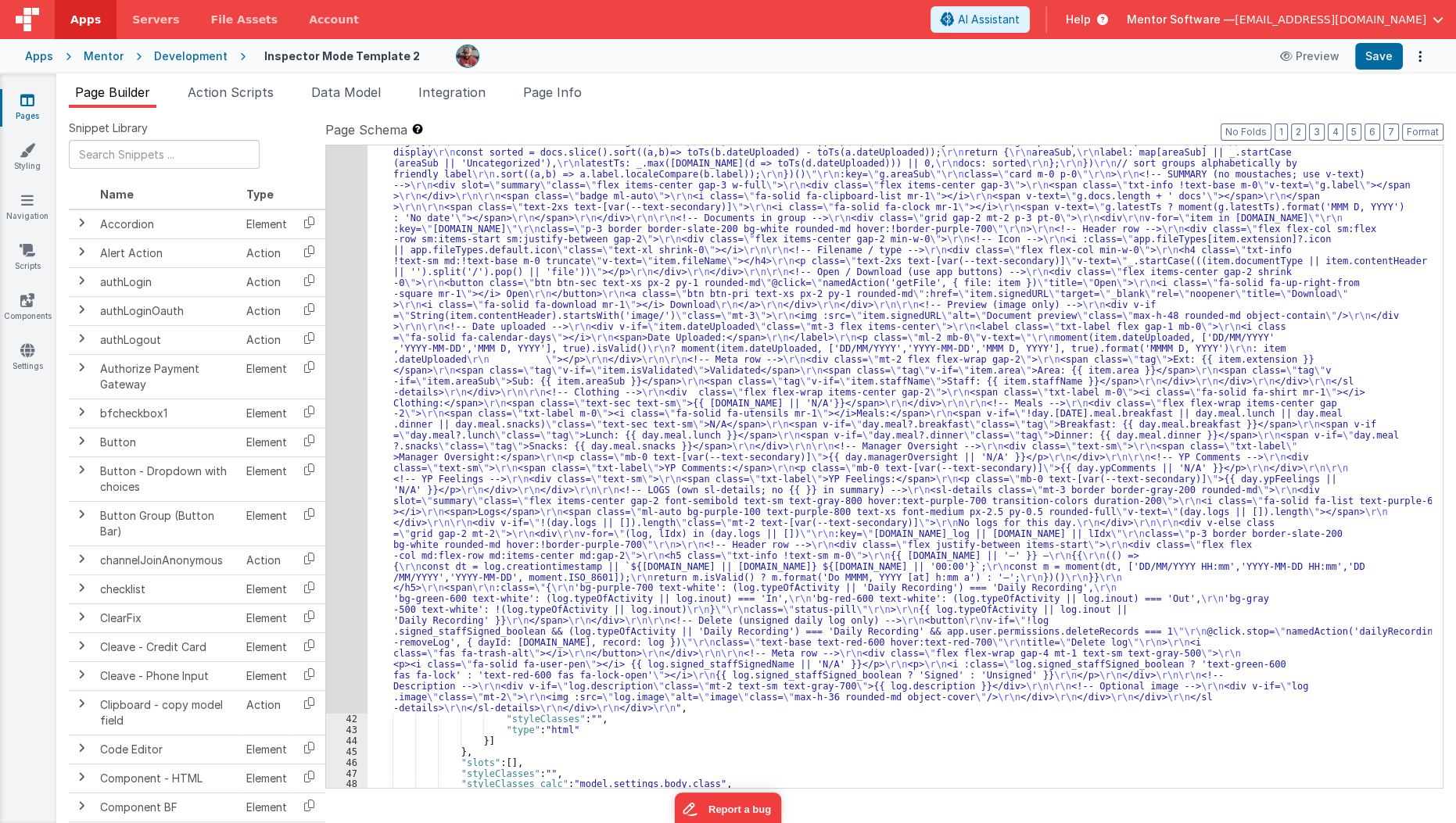
scroll to position [1247, 0]
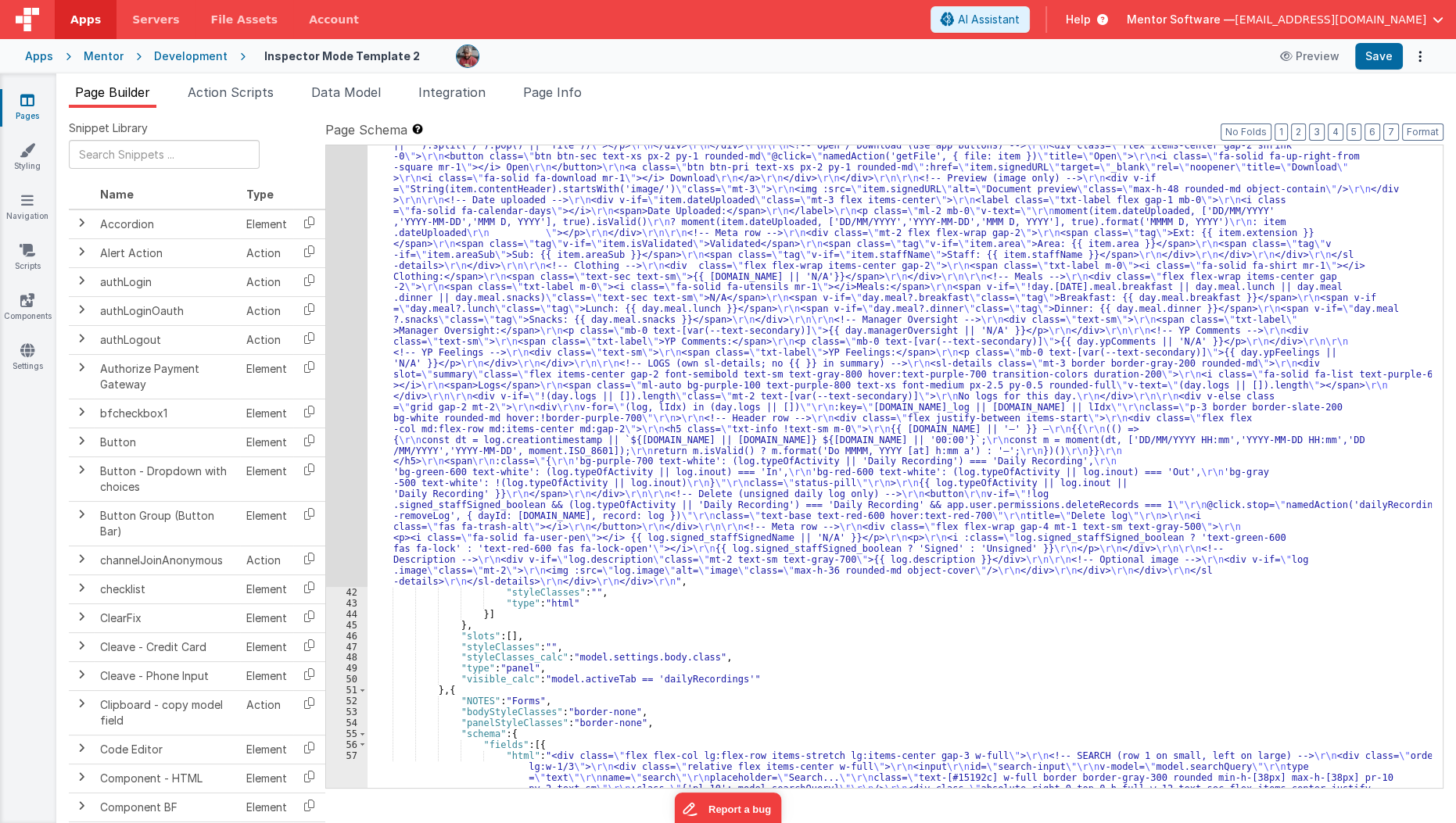
click at [446, 384] on div ""html" : "<!--Logs--> \r\n <div class= \" panel-white \" > \r\n <div> \r\n <h3 …" at bounding box center [899, 598] width 1065 height 1547
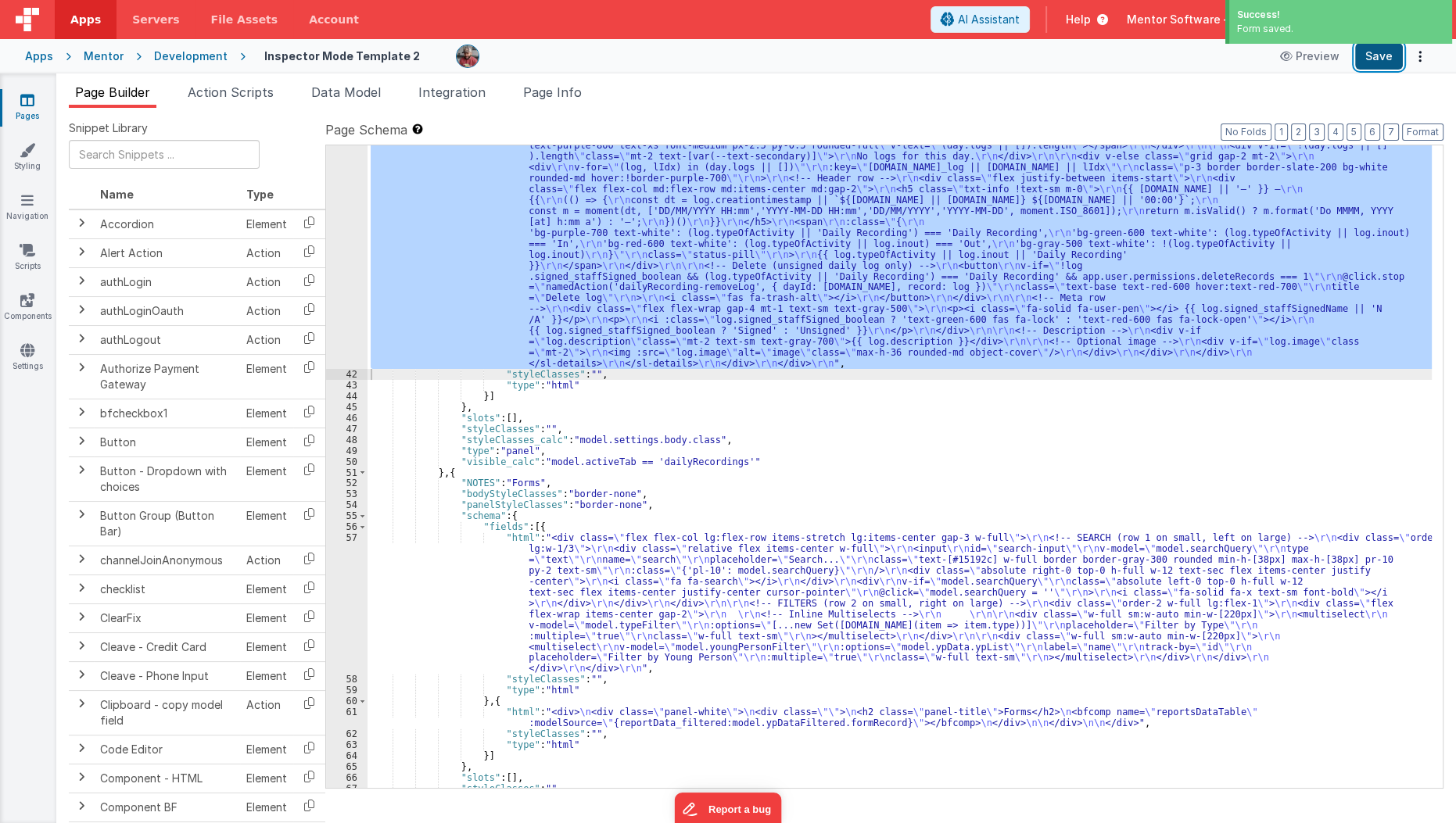
click at [1389, 64] on button "Save" at bounding box center [1379, 56] width 48 height 27
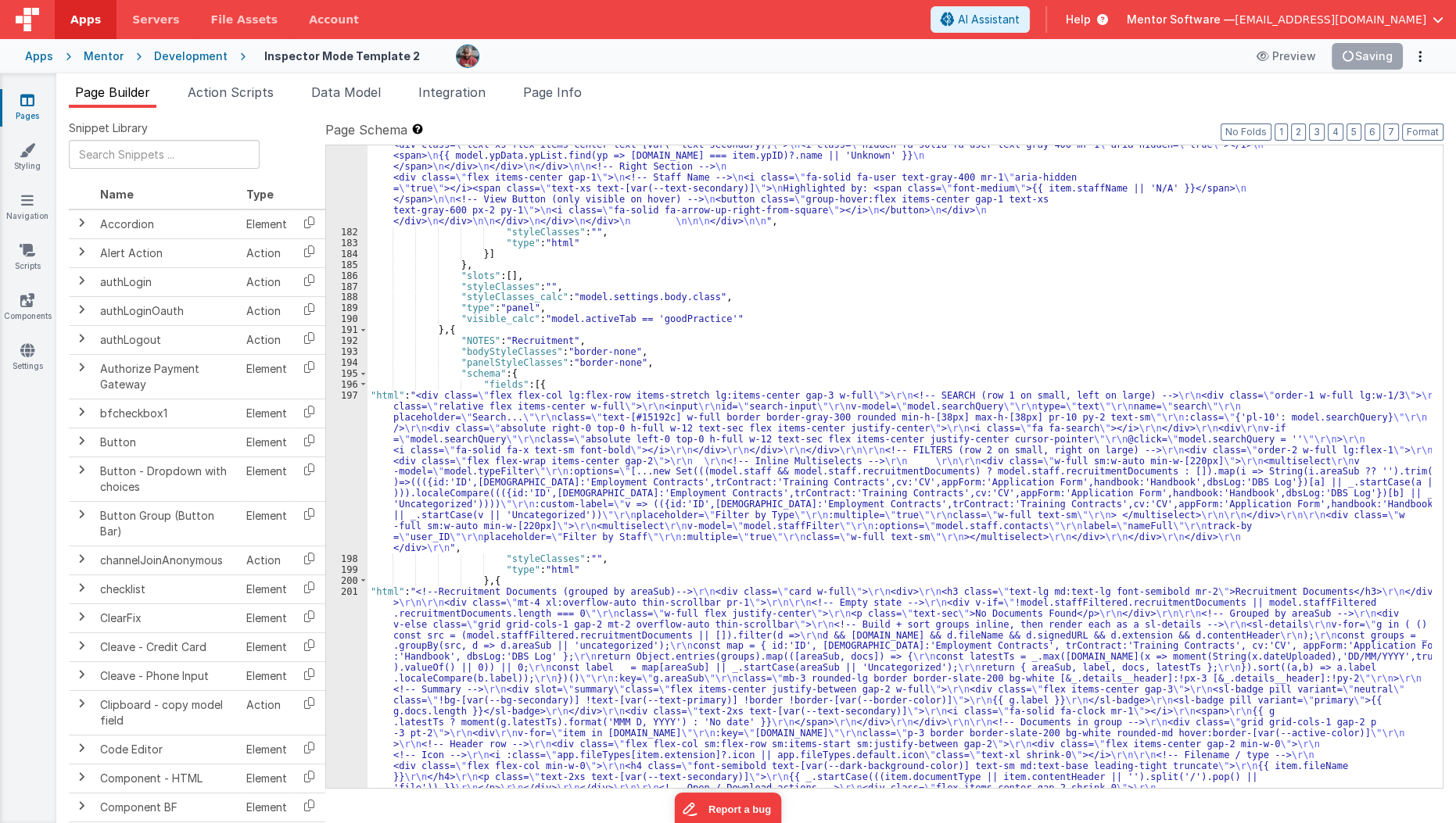
scroll to position [4761, 0]
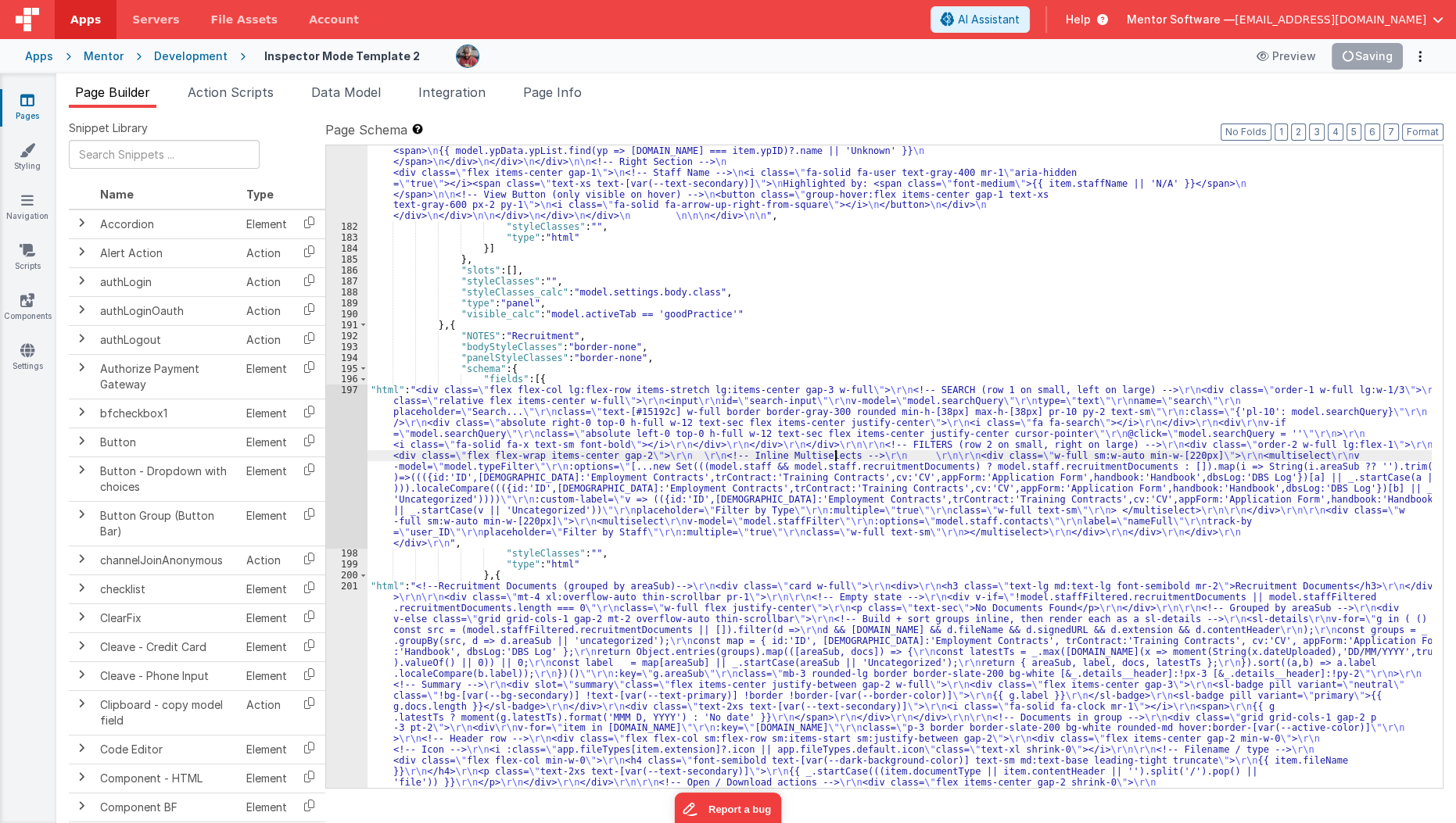
click at [837, 452] on div ""html" : " \n\n\n <div class= \" panel-white \" > \n <div class= \" flex gap-3 …" at bounding box center [899, 602] width 1065 height 1176
click at [565, 644] on div ""html" : " \n\n\n <div class= \" panel-white \" > \n <div class= \" flex gap-3 …" at bounding box center [899, 602] width 1065 height 1176
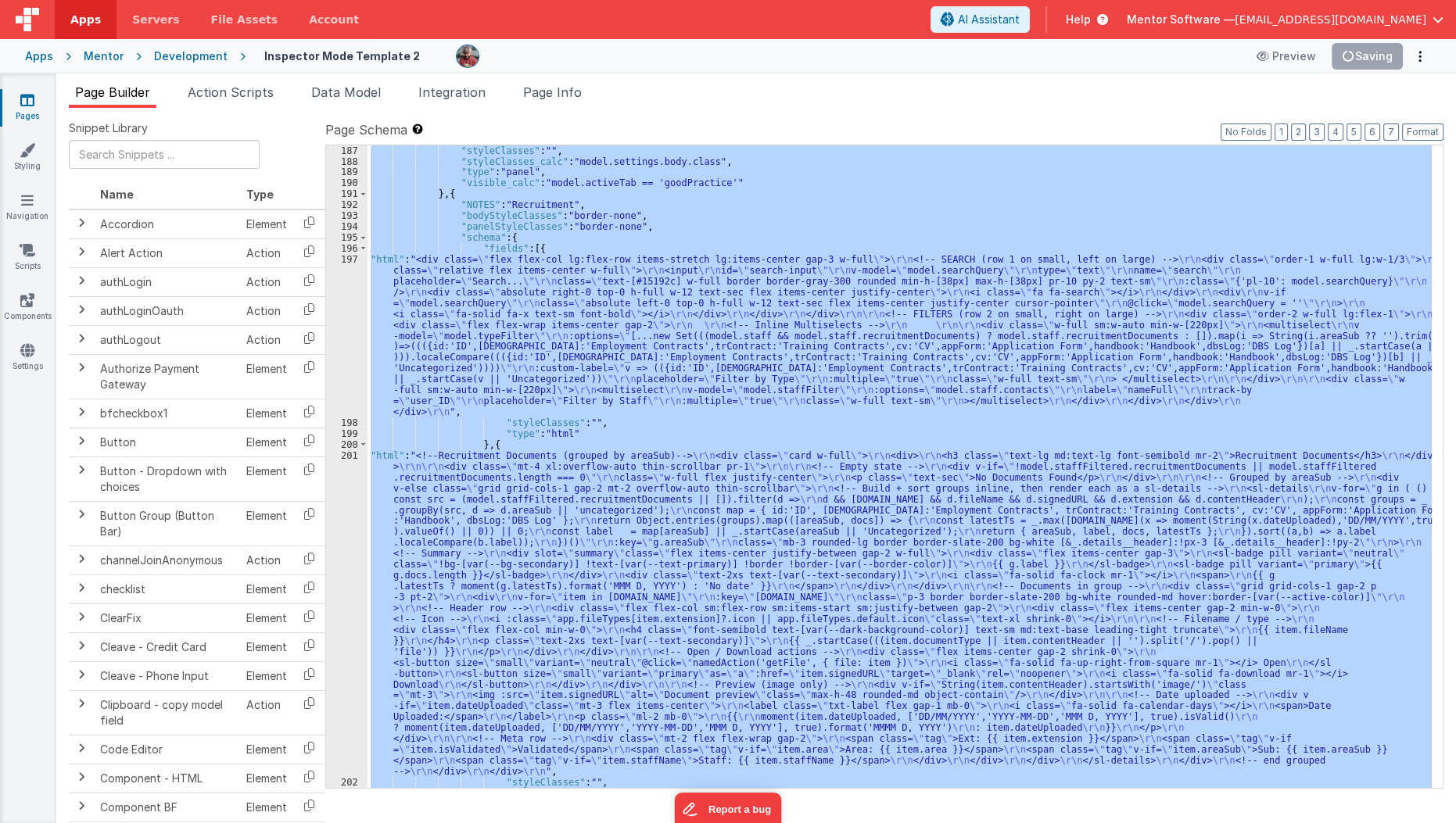
click at [342, 635] on div "201" at bounding box center [346, 613] width 41 height 327
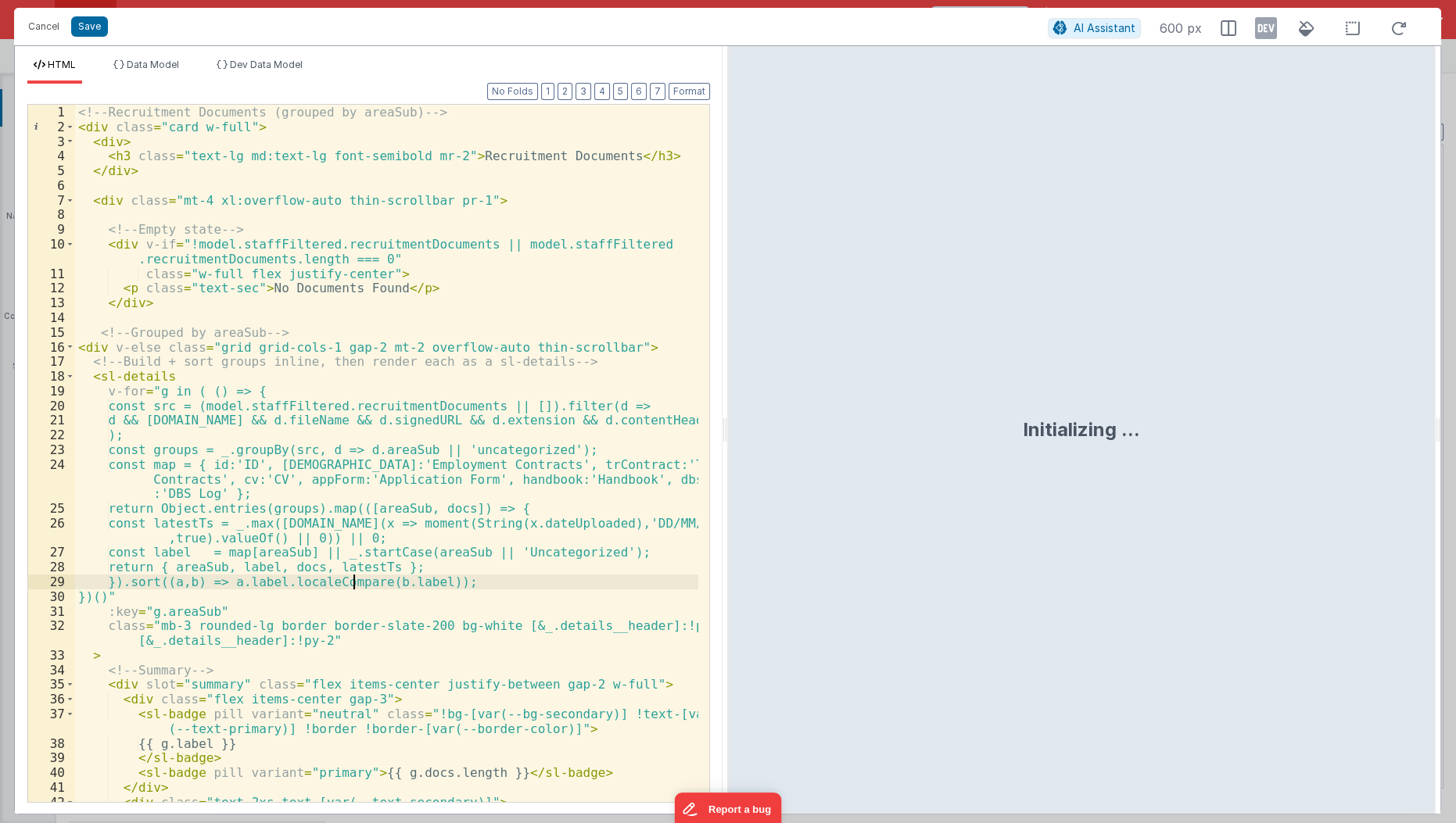
click at [354, 583] on div "<!-- Recruitment Documents (grouped by areaSub) --> < div class = "card w-full"…" at bounding box center [387, 469] width 625 height 729
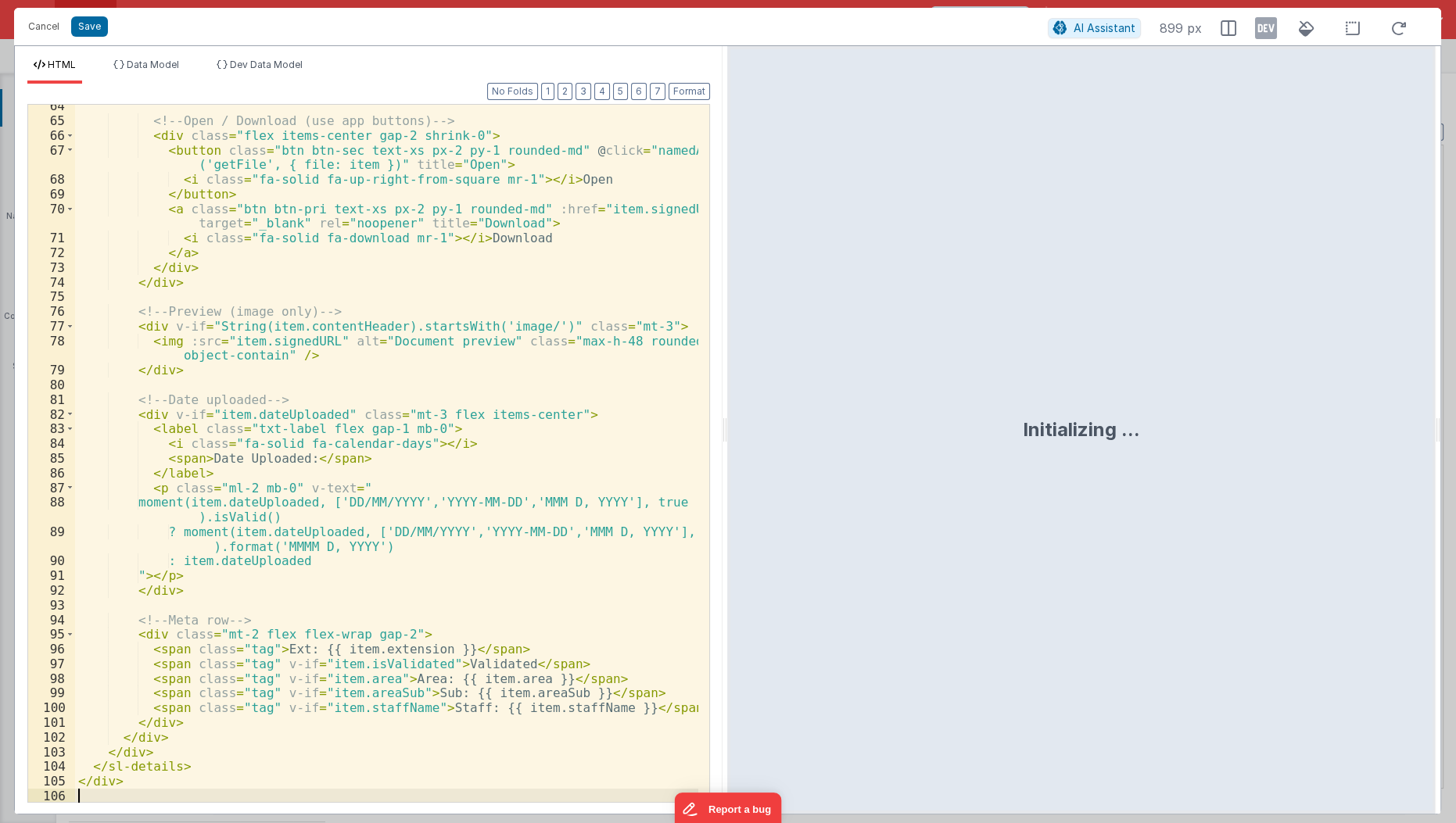
scroll to position [1048, 0]
click at [93, 28] on button "Save" at bounding box center [90, 27] width 37 height 20
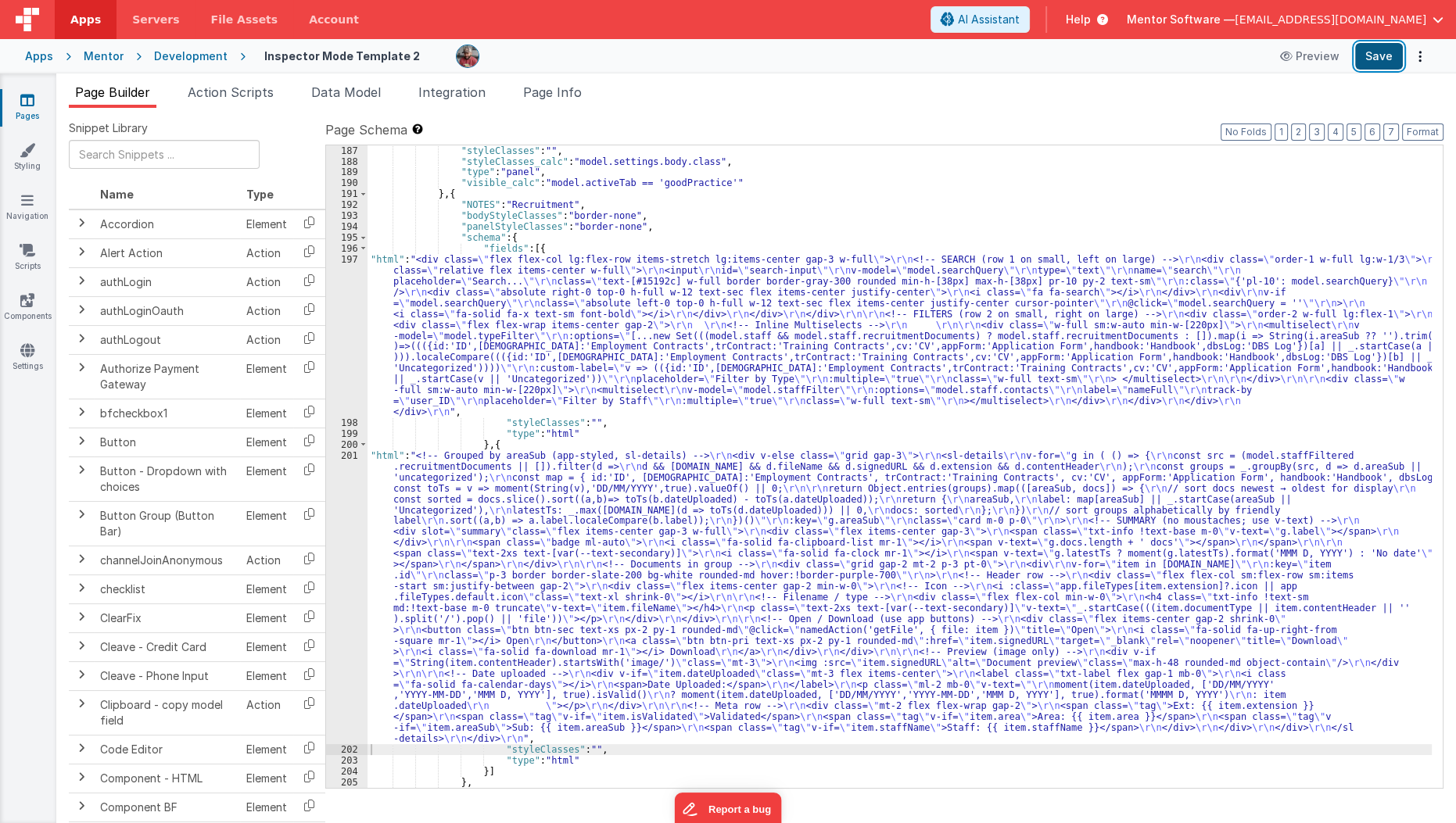
click at [1382, 66] on button "Save" at bounding box center [1379, 56] width 48 height 27
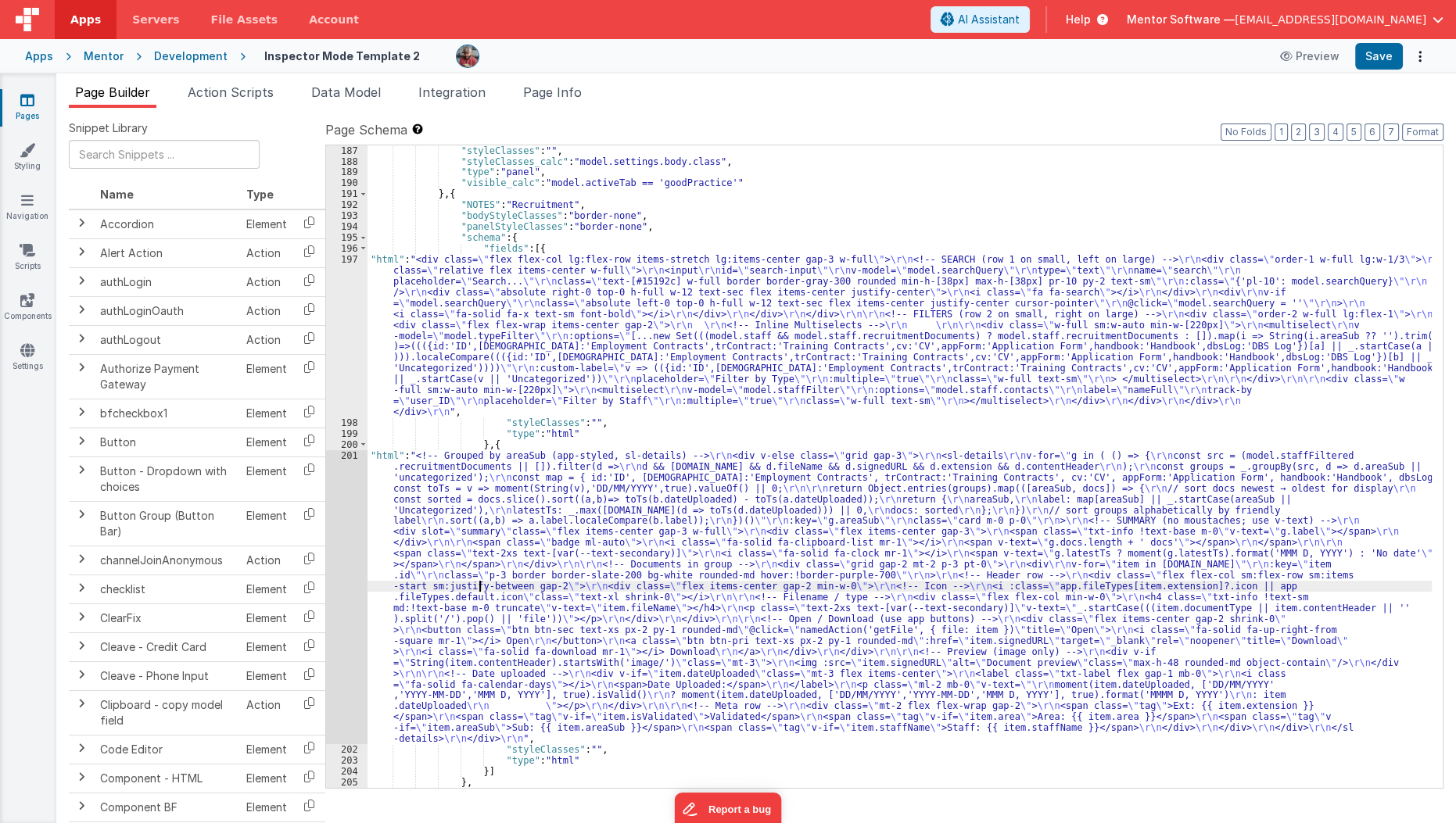
click at [479, 590] on div ""styleClasses" : "" , "styleClasses_calc" : "model.settings.body.class" , "type…" at bounding box center [899, 478] width 1065 height 665
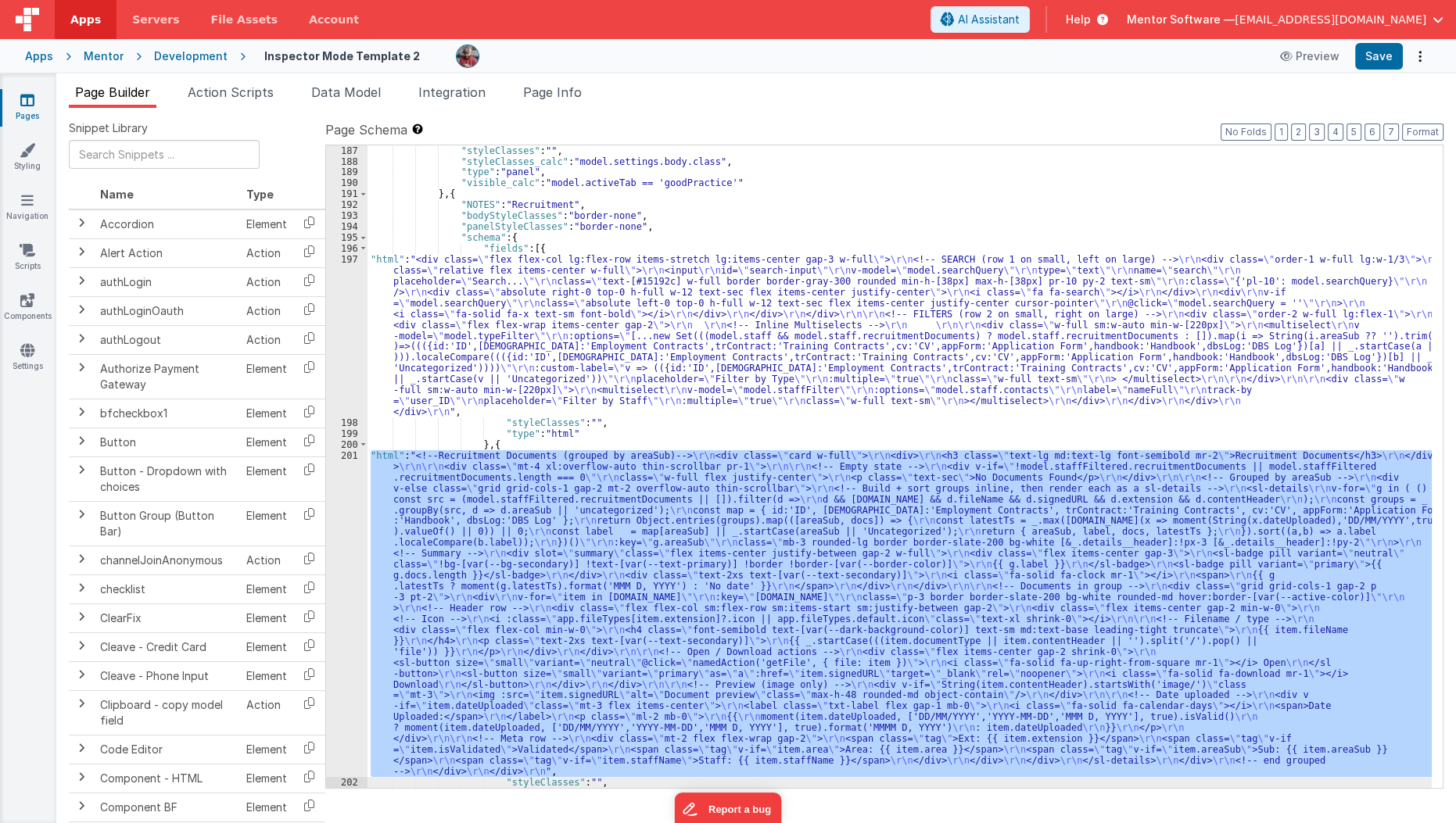
scroll to position [4914, 0]
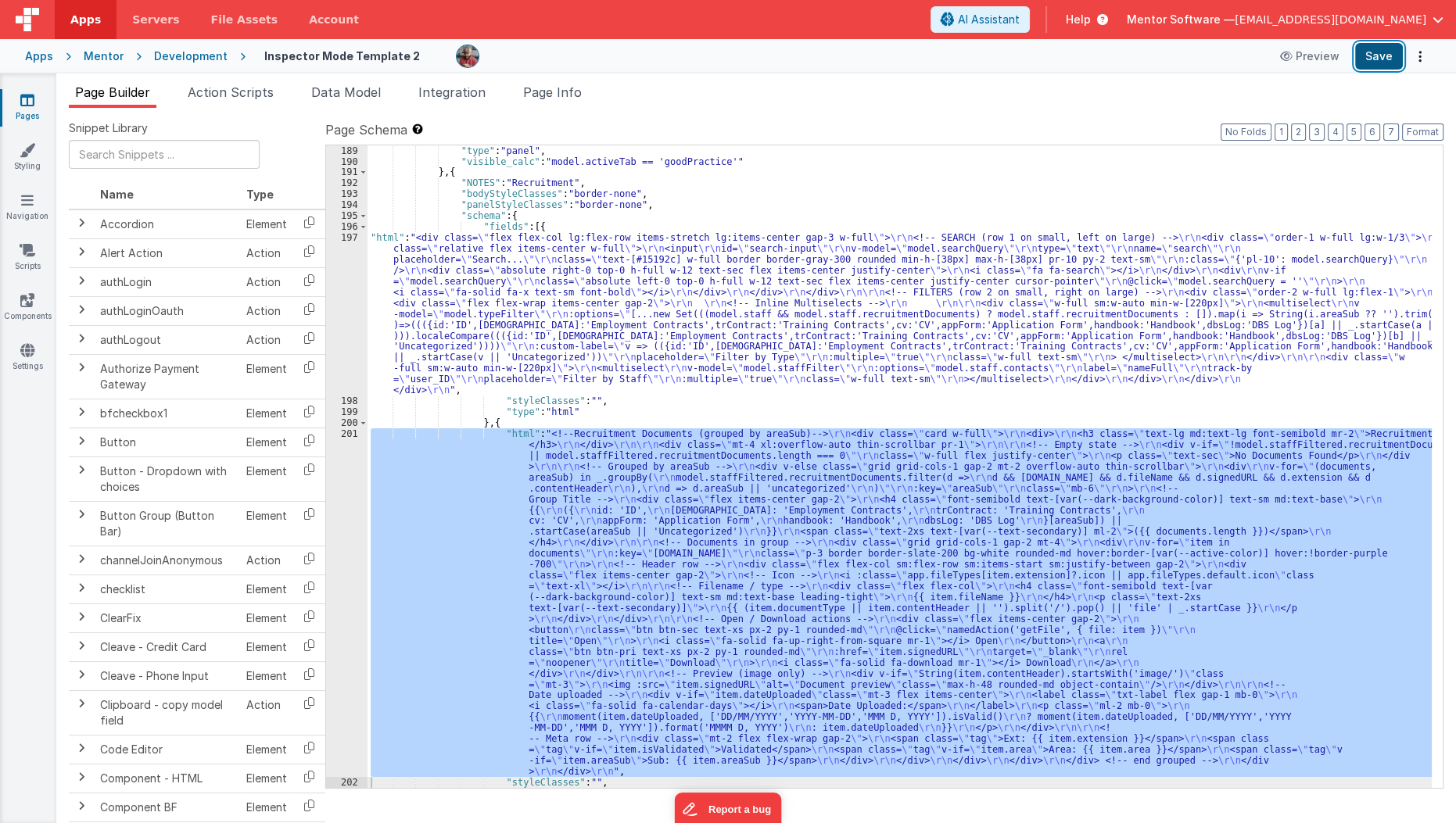
click at [1366, 47] on button "Save" at bounding box center [1379, 56] width 48 height 27
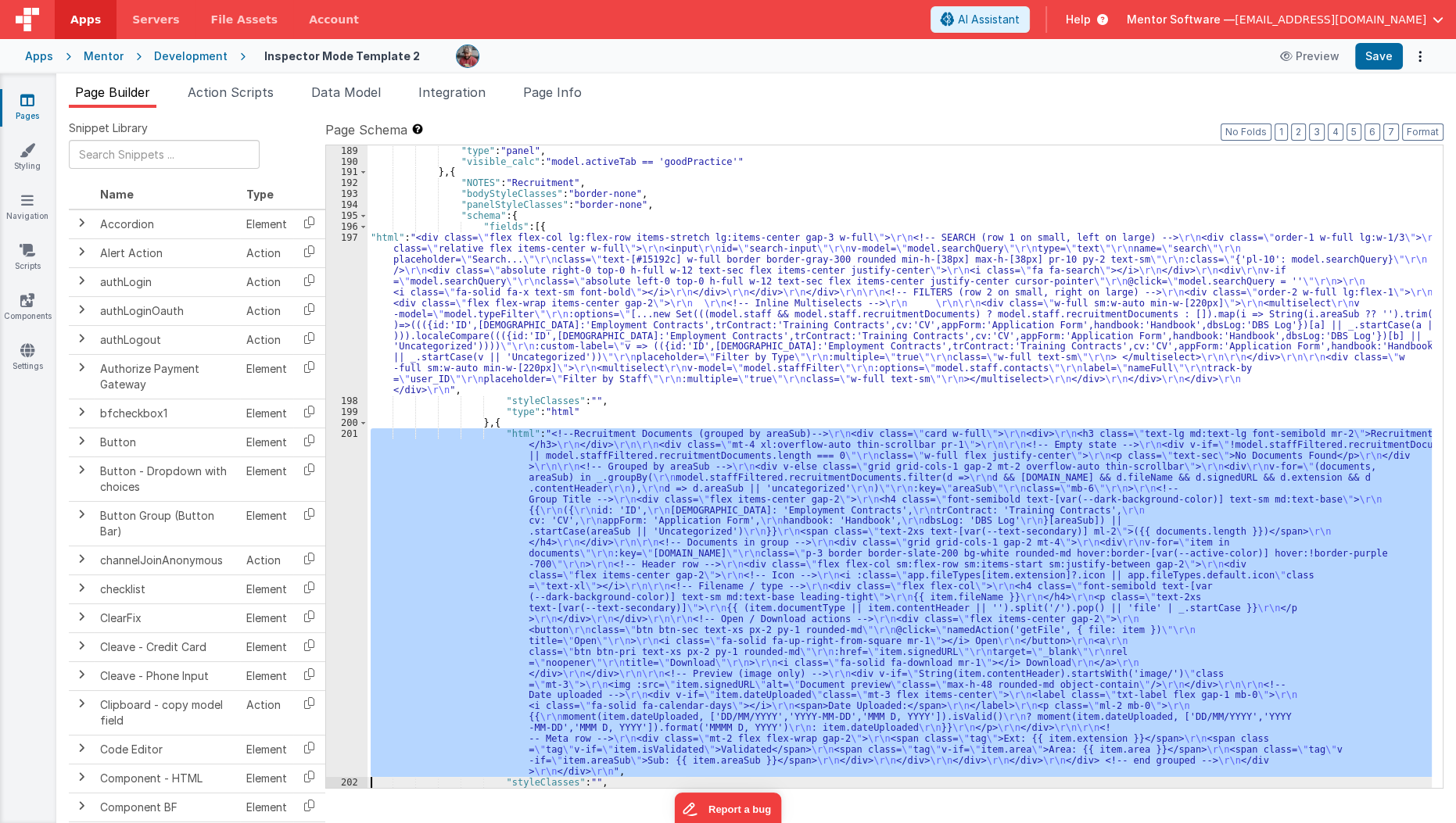
click at [415, 531] on div ""type" : "panel" , "visible_calc" : "model.activeTab == 'goodPractice'" } , { "…" at bounding box center [899, 467] width 1064 height 643
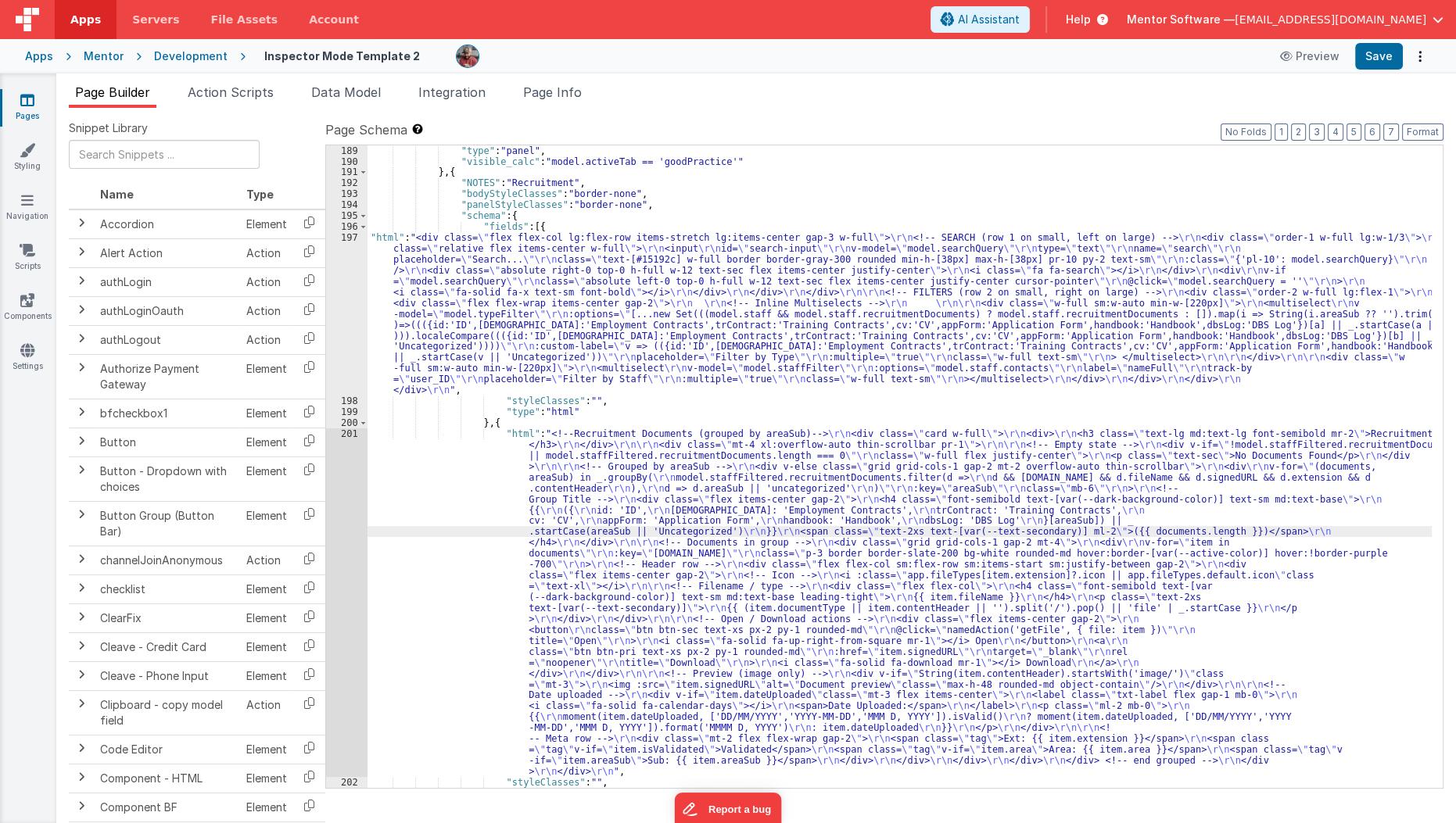
click at [346, 511] on div "201" at bounding box center [346, 602] width 41 height 349
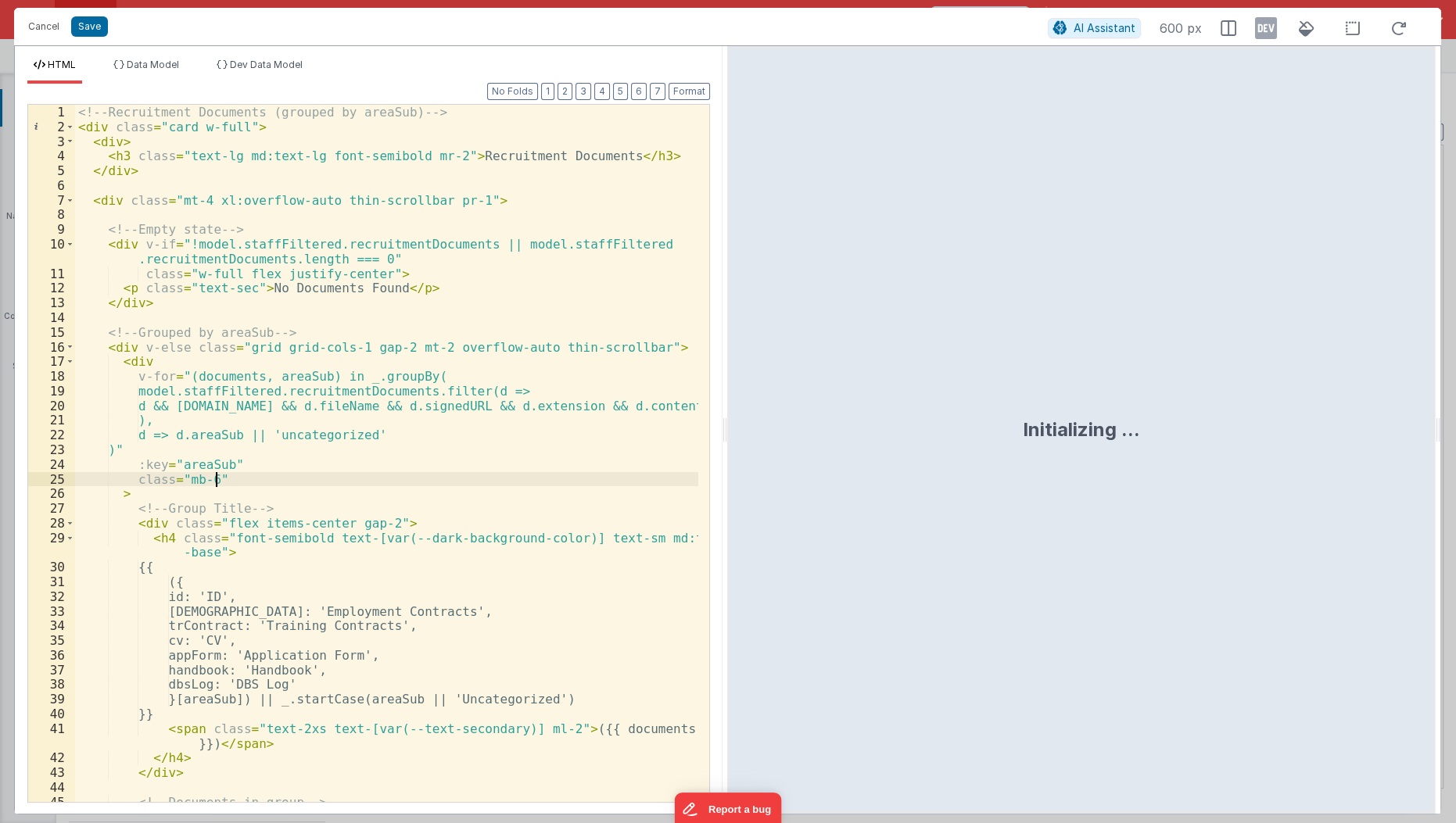
click at [361, 476] on div "<!-- Recruitment Documents (grouped by areaSub) --> < div class = "card w-full"…" at bounding box center [387, 469] width 625 height 729
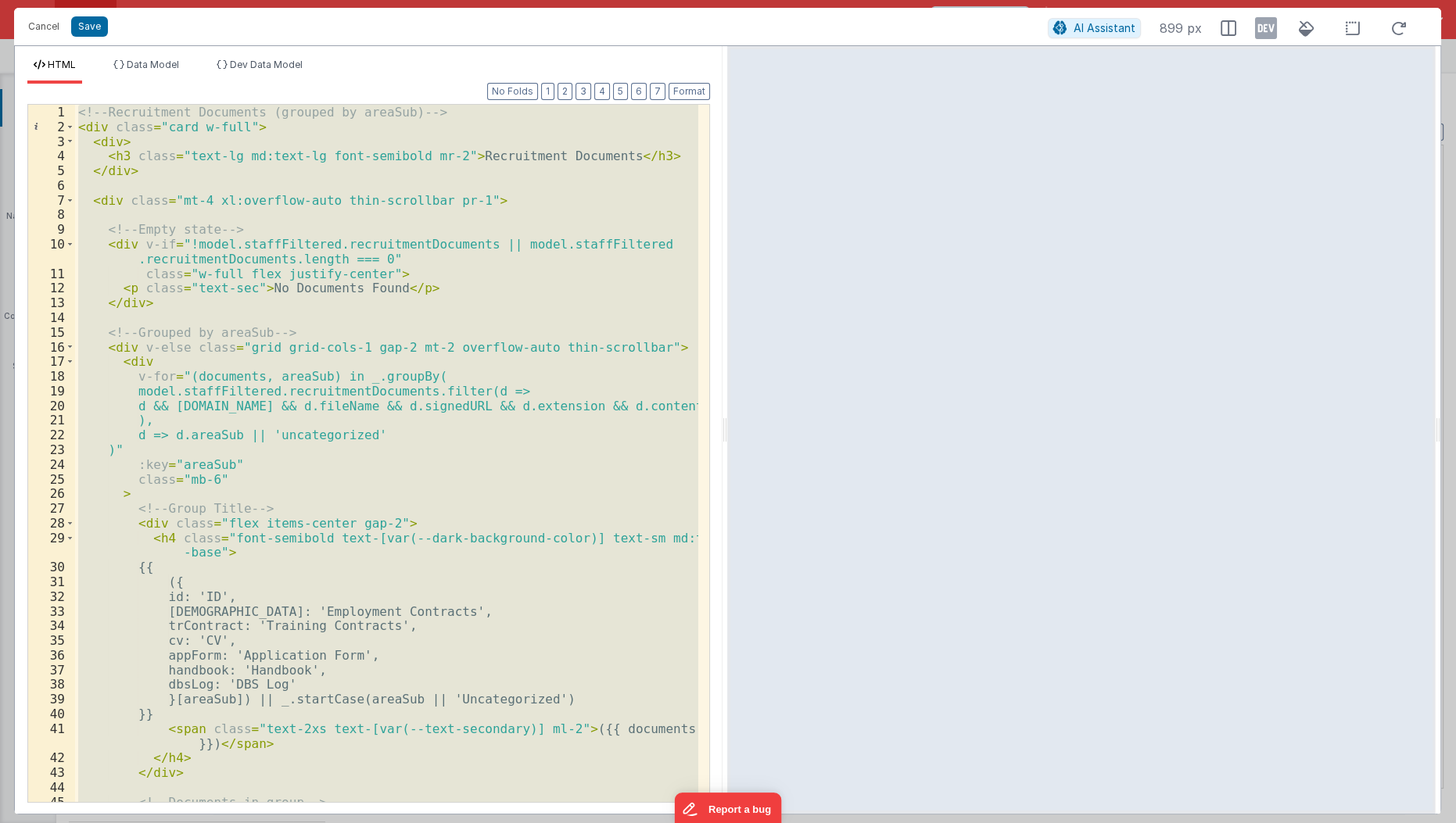
click at [288, 390] on div "<!-- Recruitment Documents (grouped by areaSub) --> < div class = "card w-full"…" at bounding box center [386, 453] width 624 height 698
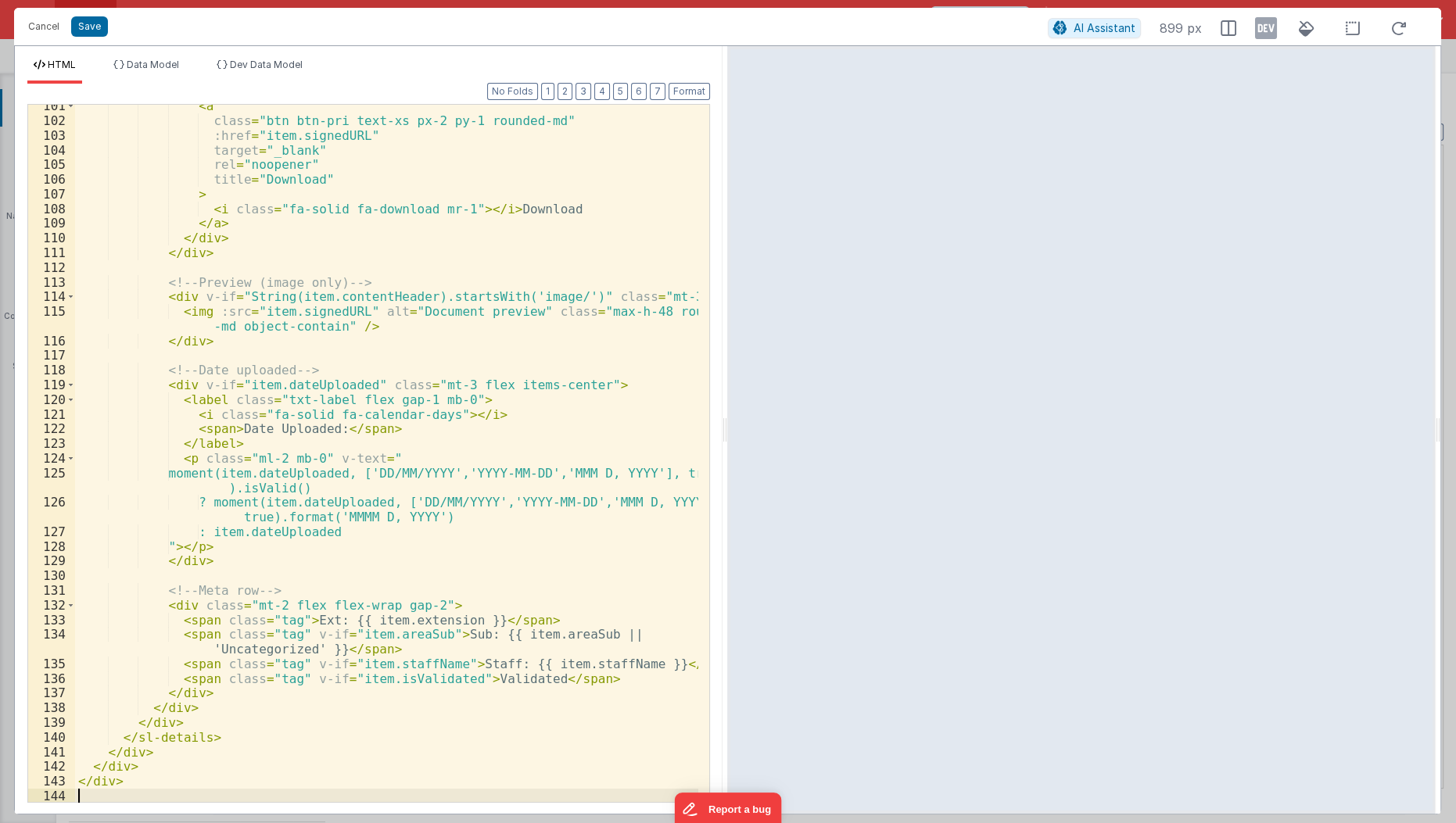
scroll to position [1607, 0]
click at [77, 33] on button "Save" at bounding box center [90, 27] width 37 height 20
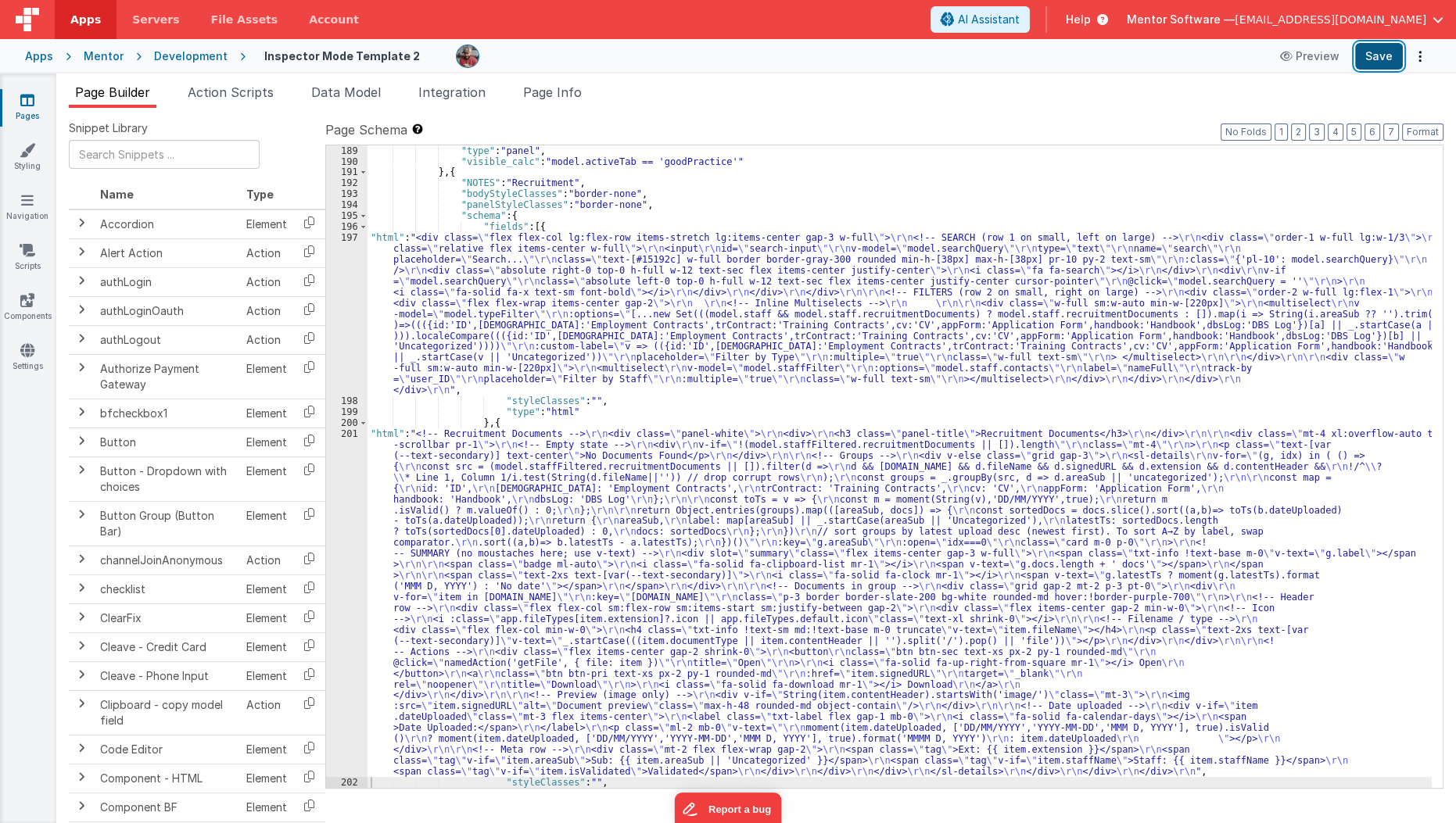
click at [1373, 62] on button "Save" at bounding box center [1379, 56] width 48 height 27
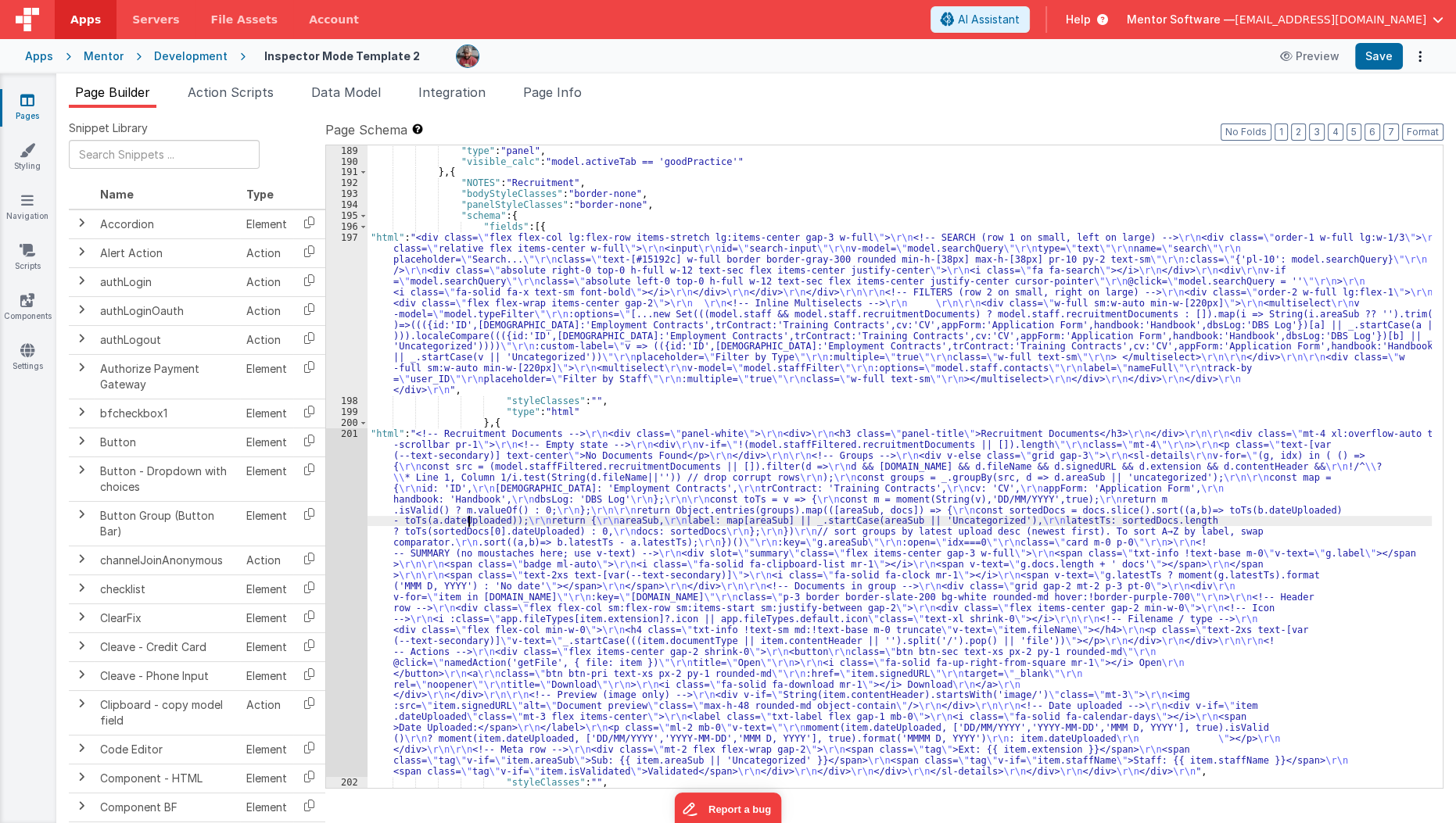
click at [468, 521] on div ""type" : "panel" , "visible_calc" : "model.activeTab == 'goodPractice'" } , { "…" at bounding box center [899, 478] width 1065 height 665
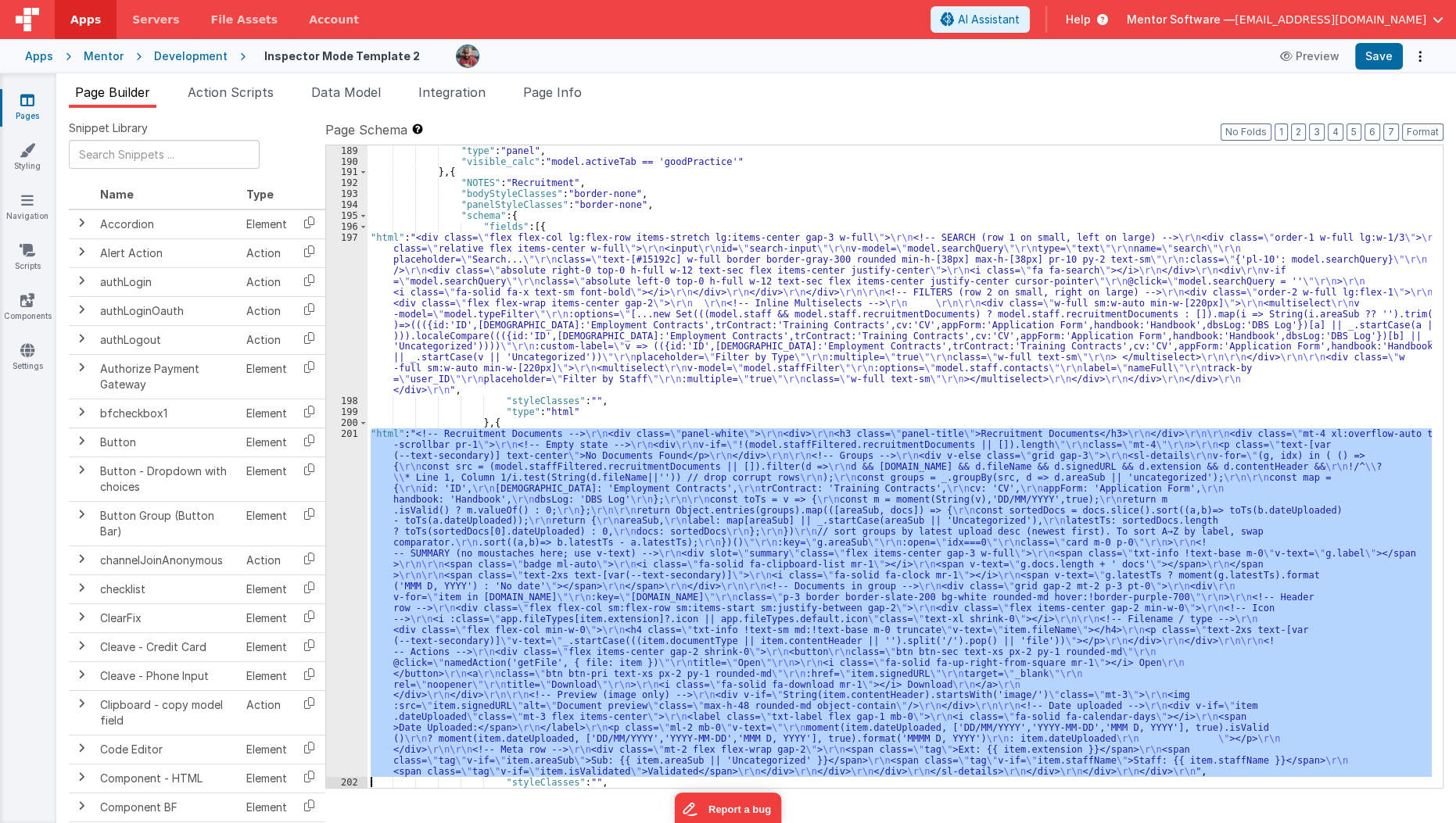
click at [345, 526] on div "201" at bounding box center [346, 602] width 41 height 349
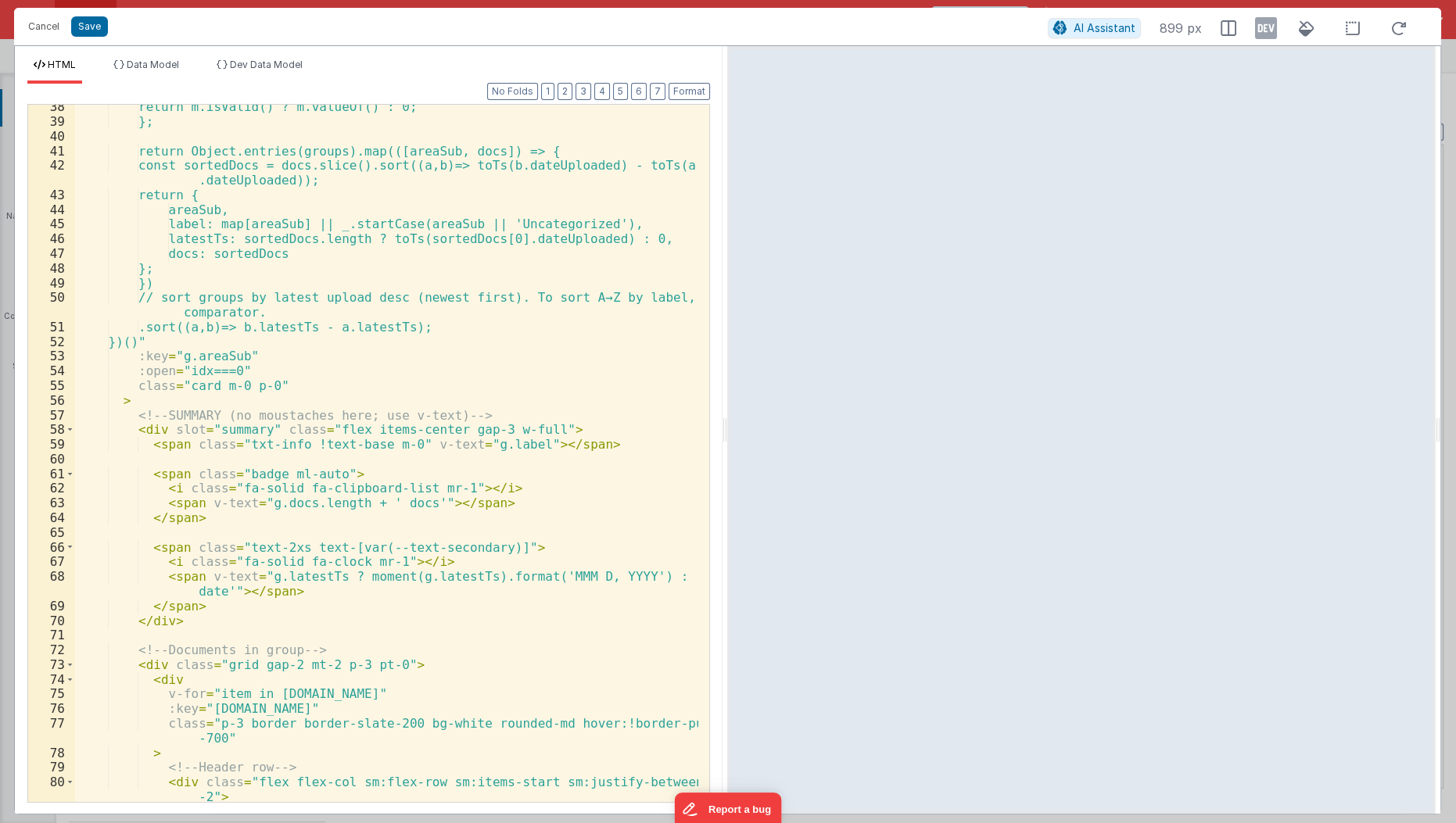
scroll to position [548, 0]
click at [149, 579] on div "return m.isValid() ? m.valueOf() : 0; }; return Object.entries(groups).map(([ar…" at bounding box center [387, 463] width 625 height 729
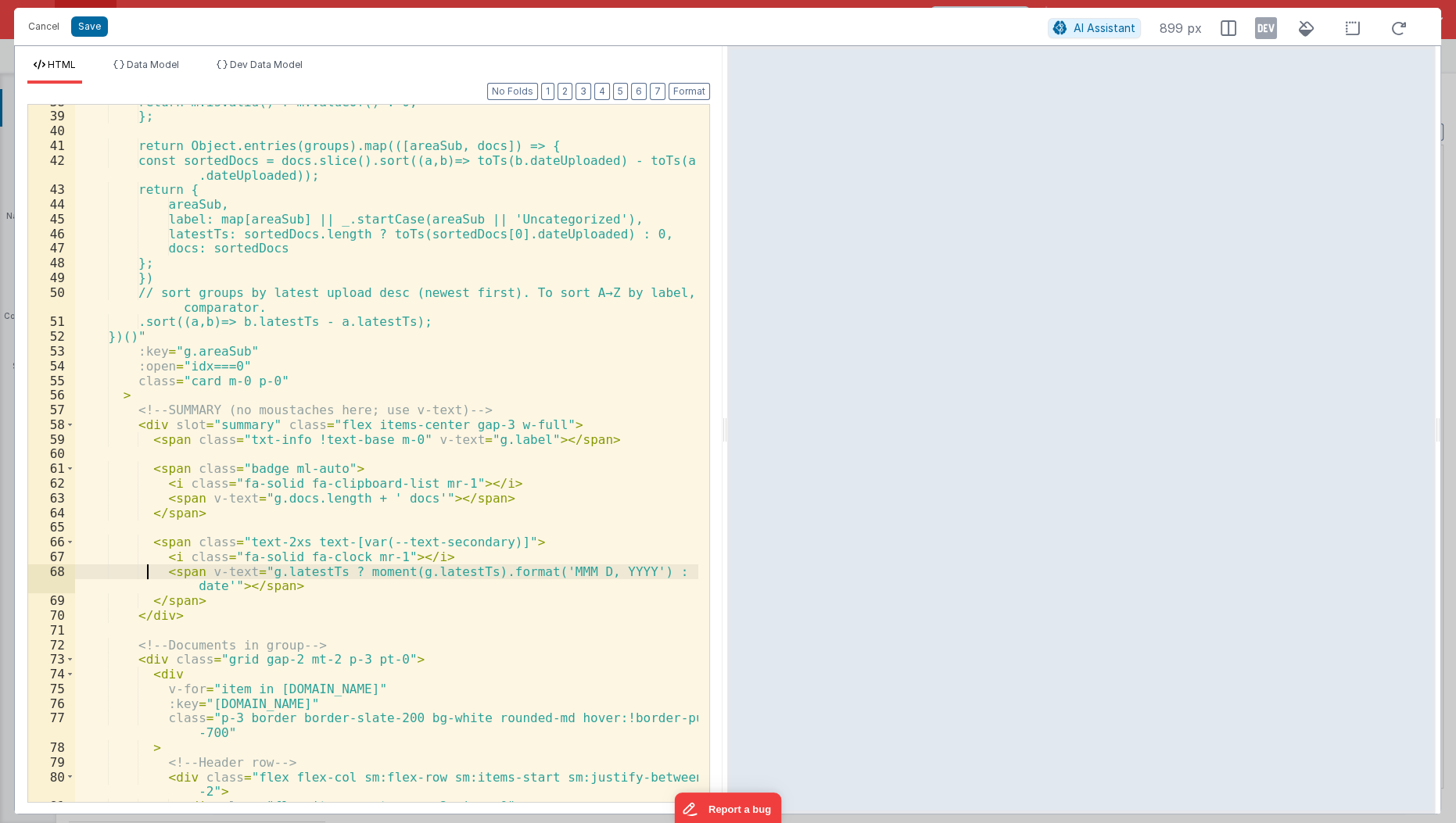
scroll to position [554, 0]
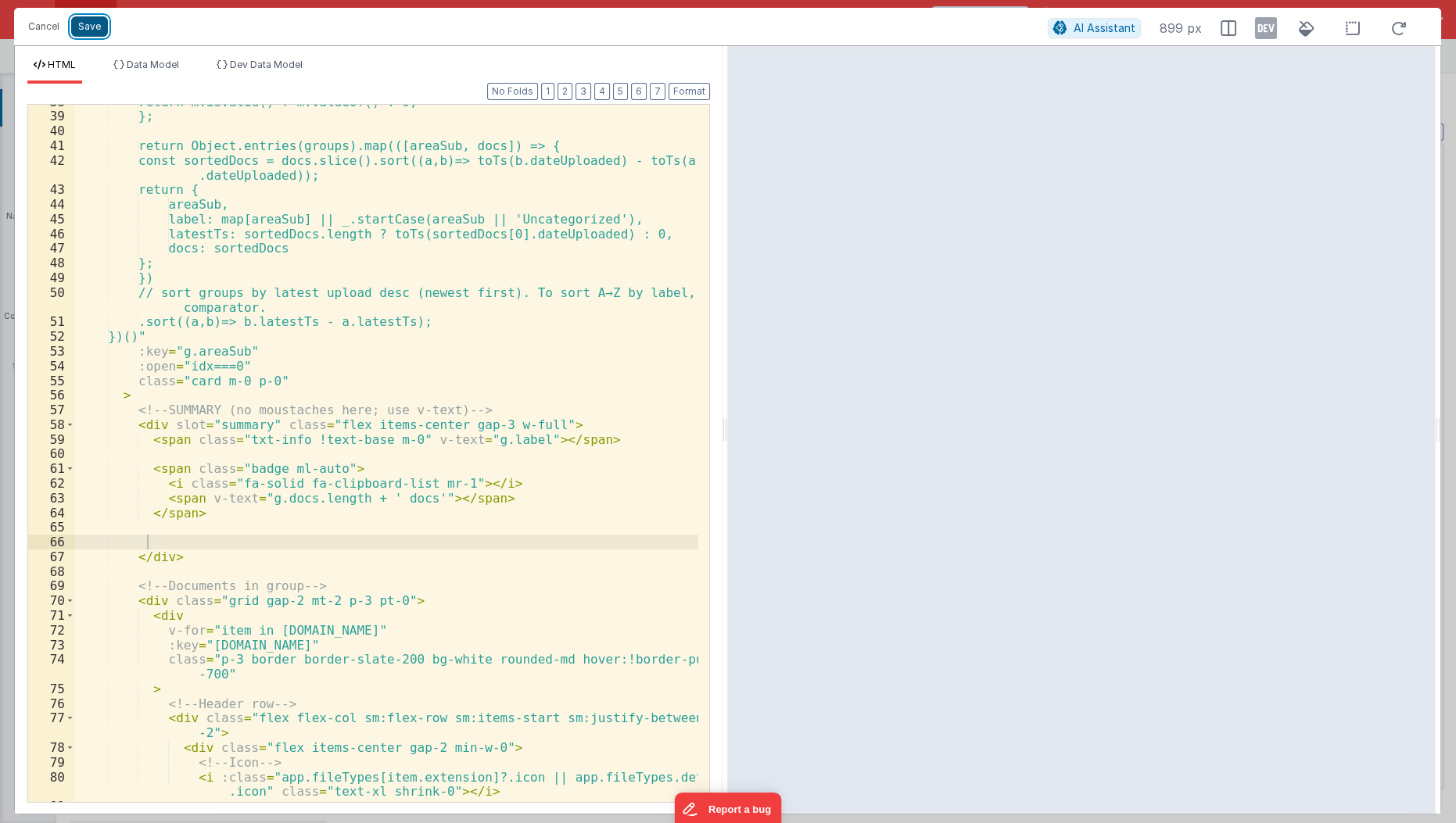
click at [94, 29] on button "Save" at bounding box center [90, 27] width 37 height 20
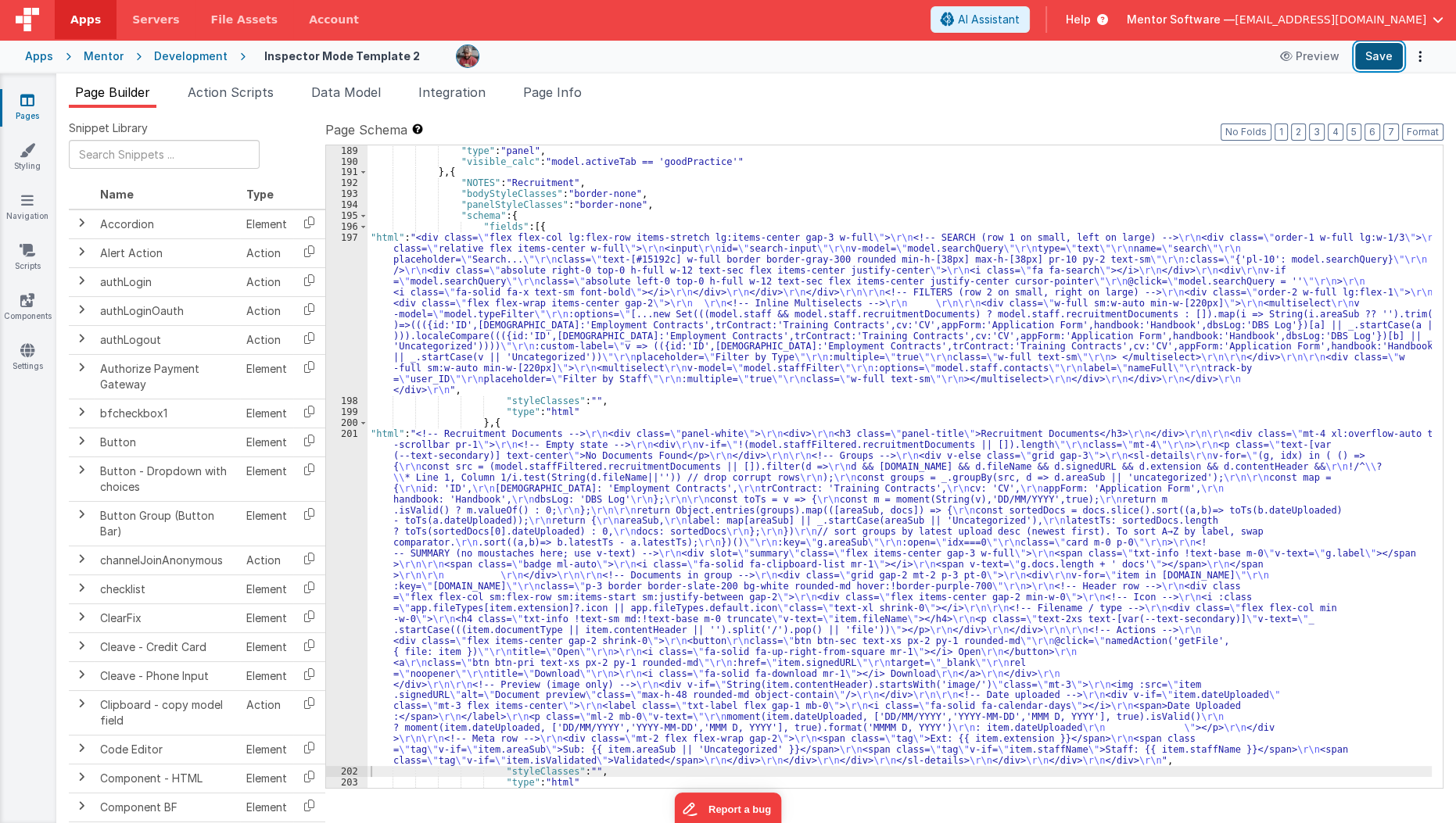
click at [1378, 59] on button "Save" at bounding box center [1379, 56] width 48 height 27
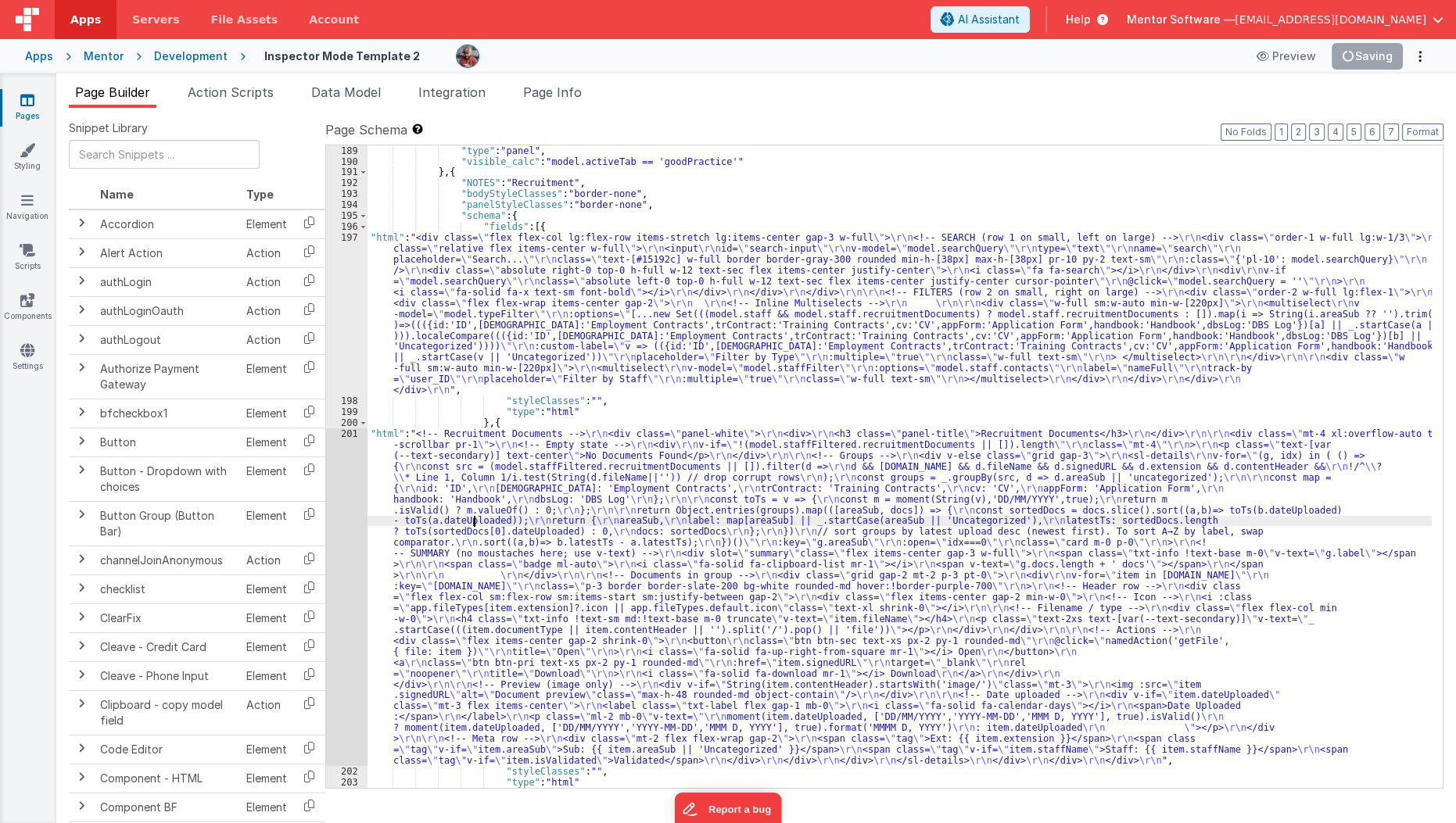
click at [473, 525] on div ""type" : "panel" , "visible_calc" : "model.activeTab == 'goodPractice'" } , { "…" at bounding box center [899, 478] width 1065 height 665
click at [339, 529] on div "201" at bounding box center [346, 597] width 41 height 338
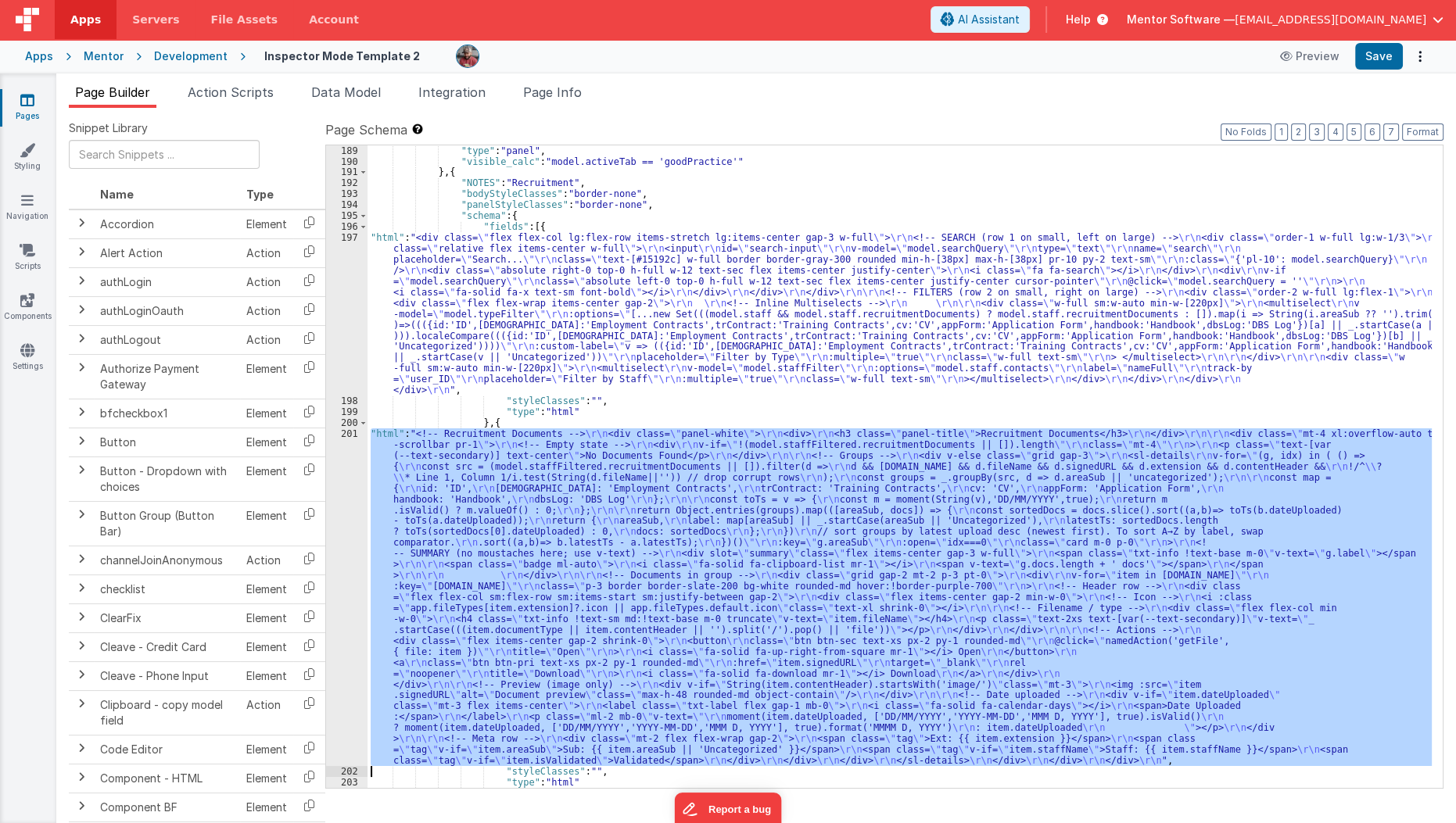
click at [339, 529] on div "201" at bounding box center [346, 597] width 41 height 338
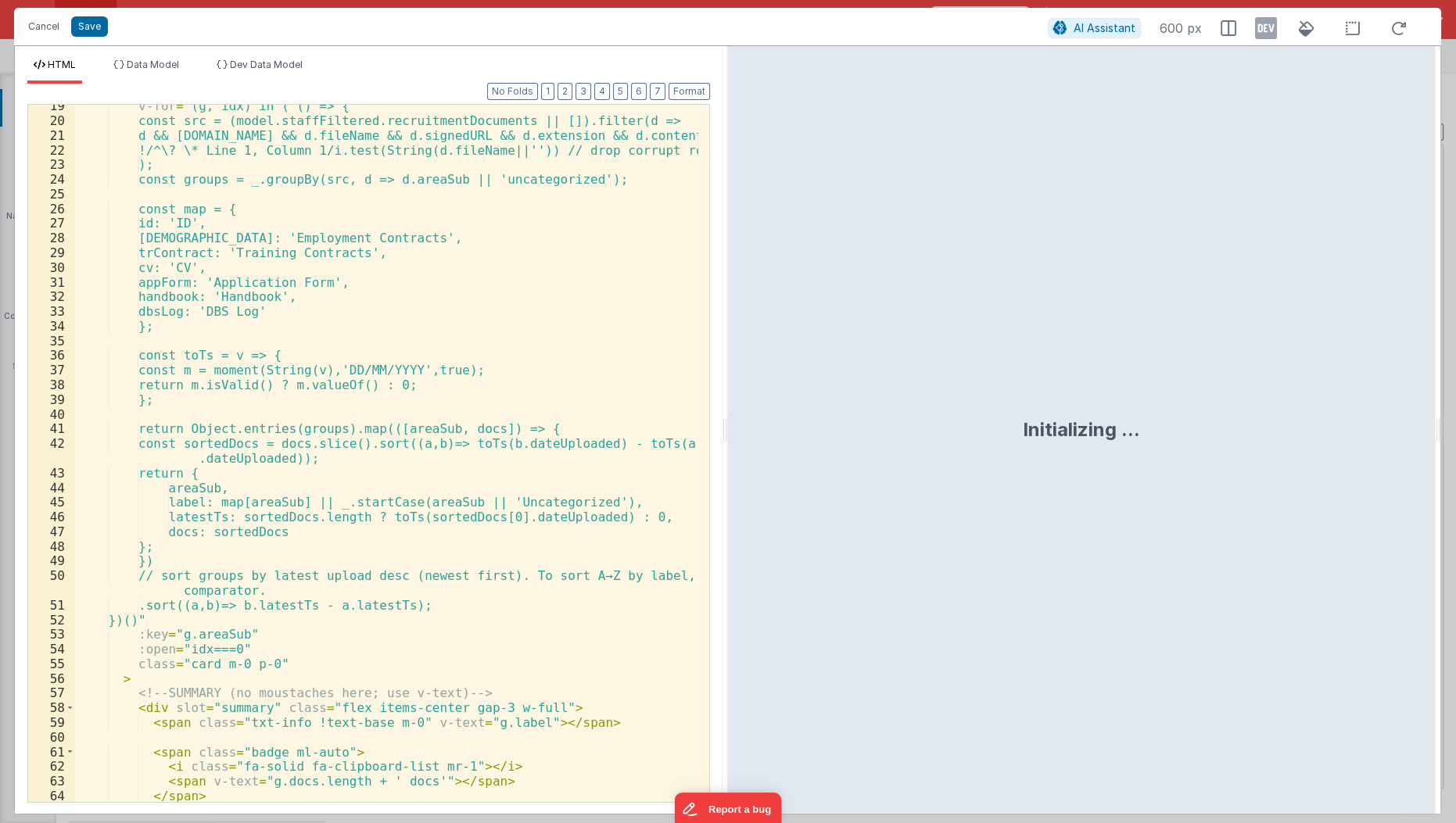
scroll to position [270, 0]
click at [440, 175] on div "v-for = "(g, idx) in ( () => { const src = (model.staffFiltered.recruitmentDocu…" at bounding box center [387, 463] width 625 height 729
click at [581, 730] on div "v-for = "(g, idx) in ( () => { const src = (model.staffFiltered.recruitmentDocu…" at bounding box center [387, 463] width 625 height 729
click at [57, 800] on div "64" at bounding box center [51, 796] width 47 height 15
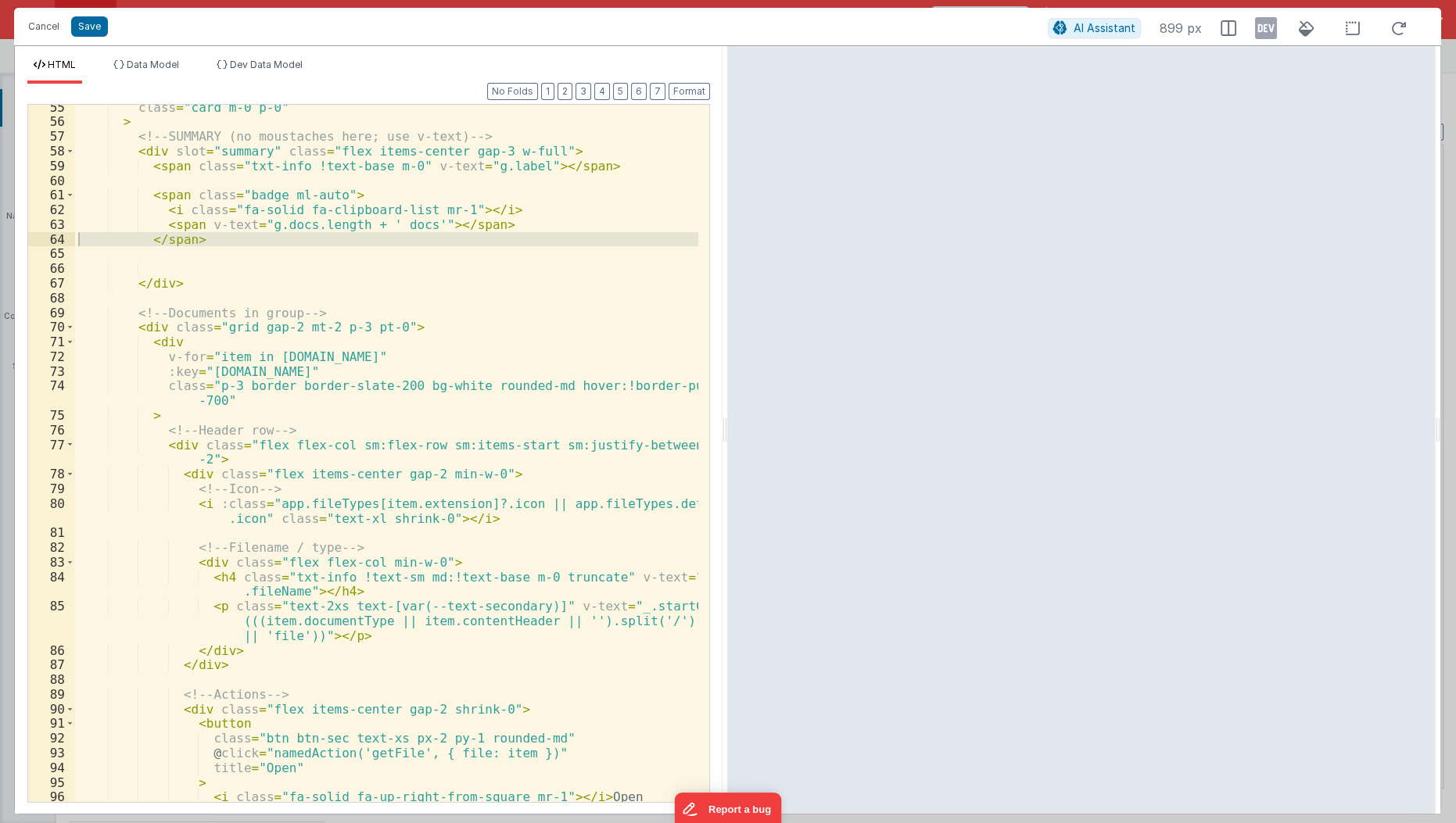
scroll to position [827, 0]
click at [70, 334] on span at bounding box center [70, 341] width 8 height 15
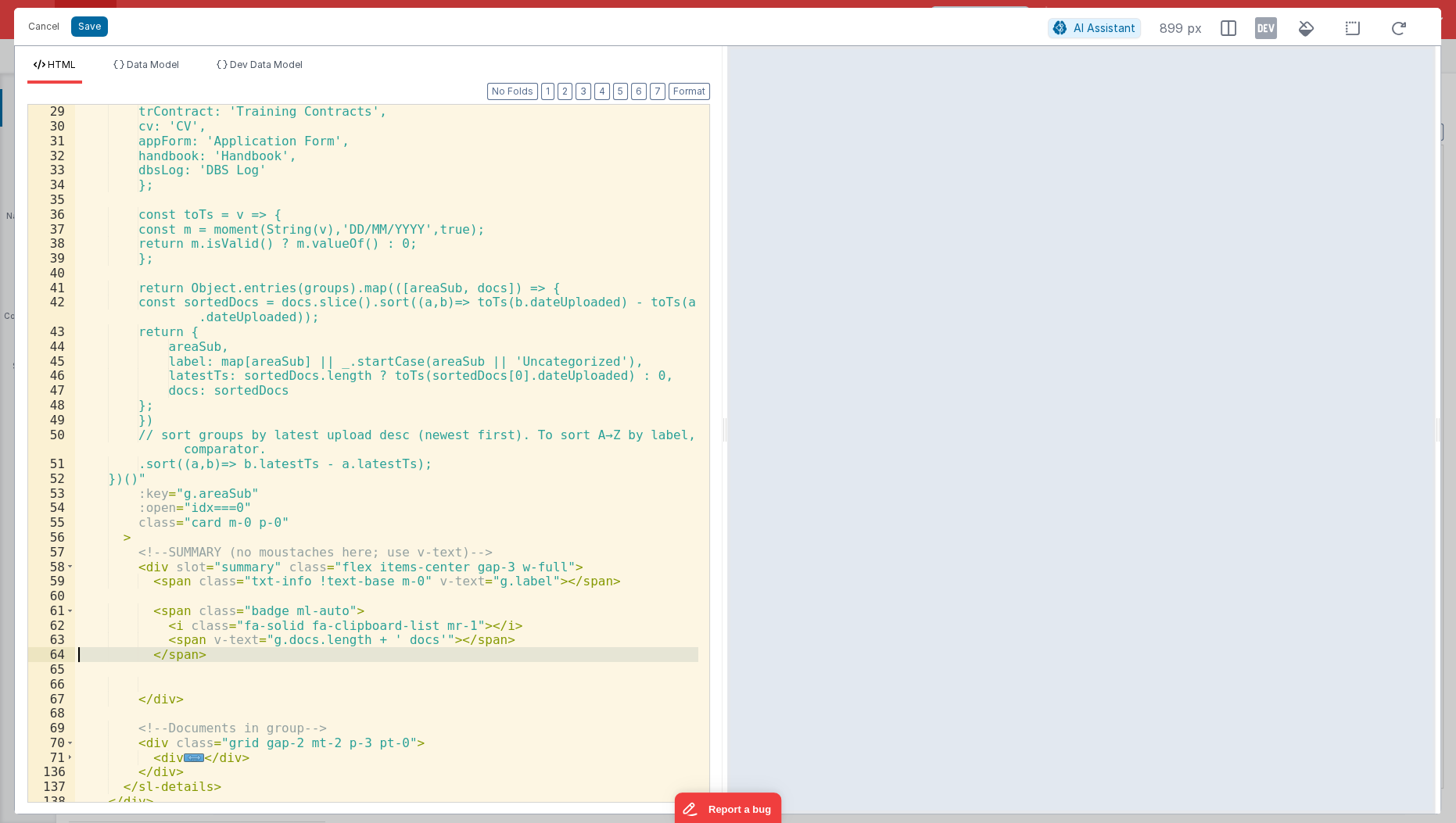
scroll to position [421, 0]
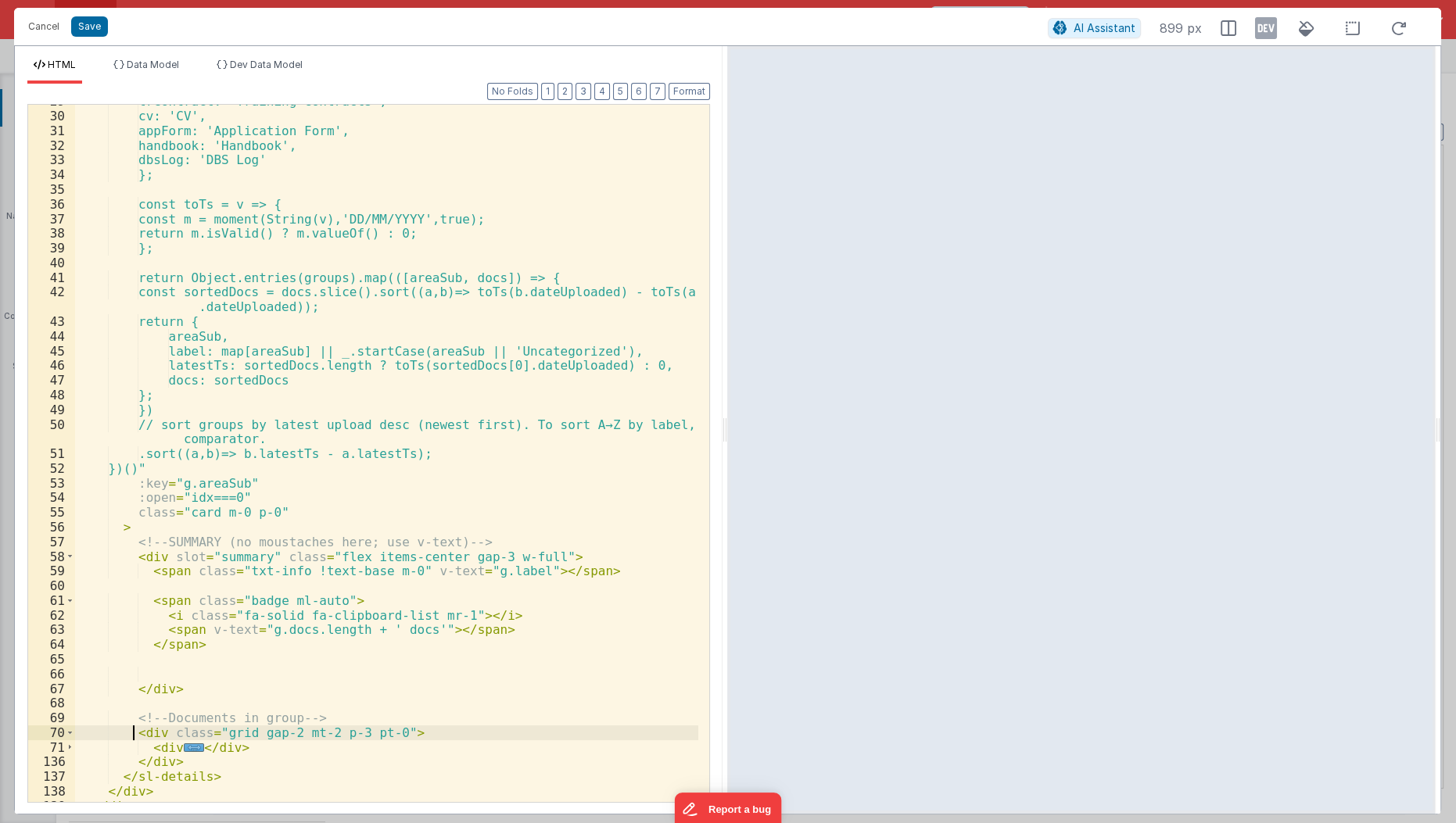
click at [131, 731] on div "trContract: 'Training Contracts', cv: 'CV', appForm: 'Application Form', handbo…" at bounding box center [387, 458] width 625 height 729
click at [72, 729] on span at bounding box center [70, 732] width 8 height 15
click at [128, 711] on div "trContract: 'Training Contracts', cv: 'CV', appForm: 'Application Form', handbo…" at bounding box center [387, 458] width 625 height 729
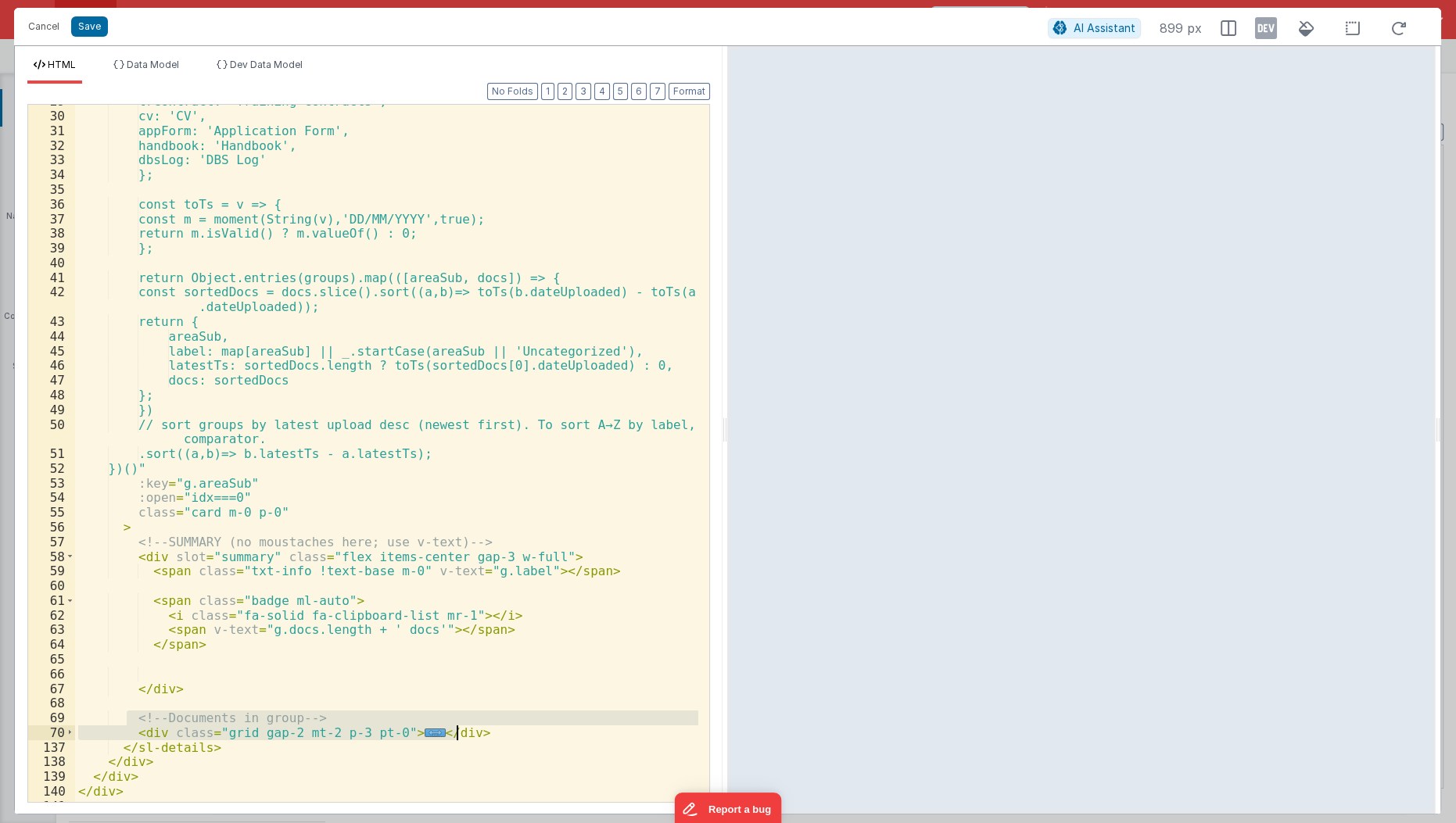
click at [110, 351] on div "trContract: 'Training Contracts', cv: 'CV', appForm: 'Application Form', handbo…" at bounding box center [387, 458] width 625 height 729
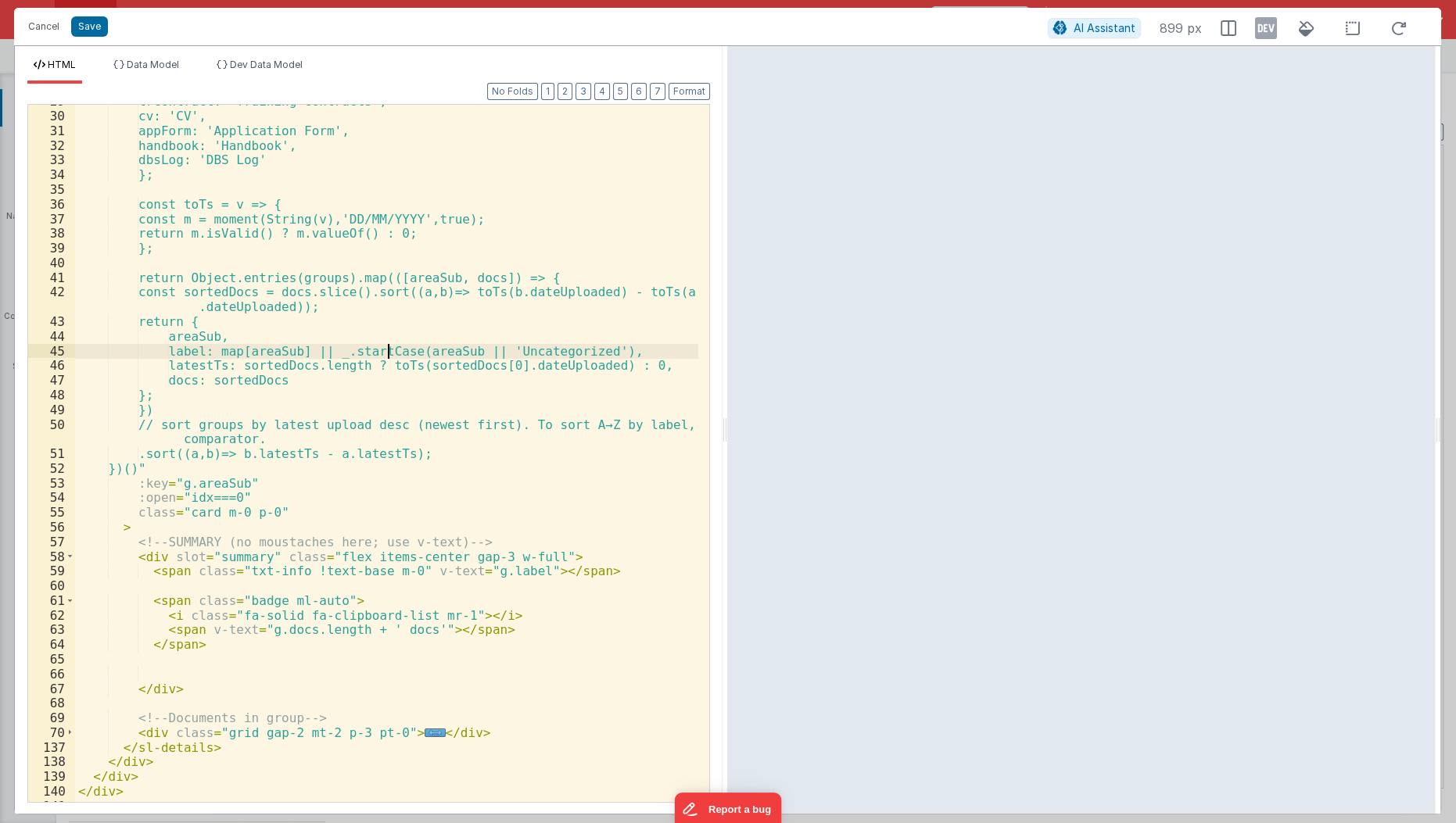
click at [388, 352] on div "trContract: 'Training Contracts', cv: 'CV', appForm: 'Application Form', handbo…" at bounding box center [387, 458] width 625 height 729
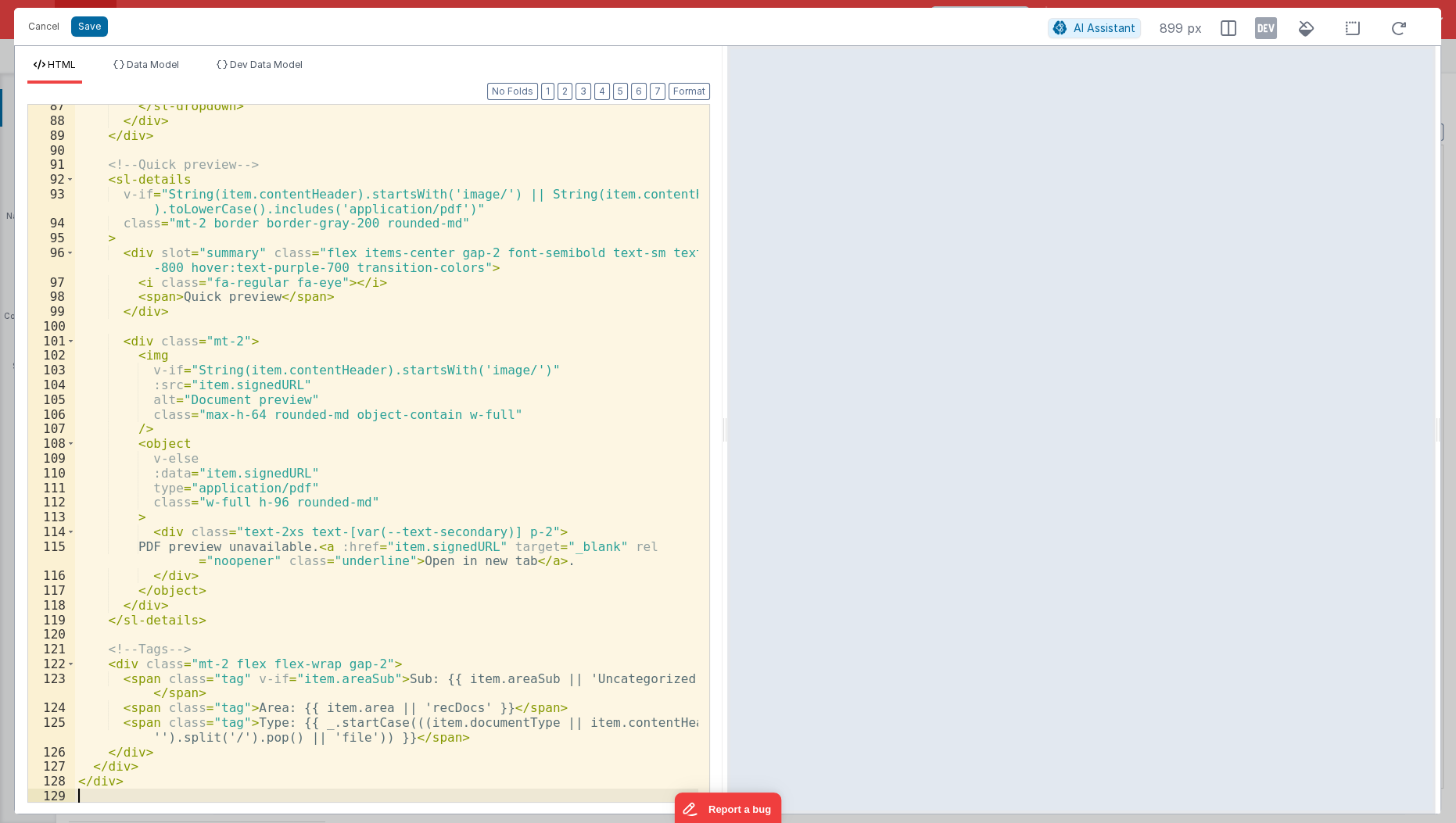
scroll to position [1386, 0]
click at [93, 22] on button "Save" at bounding box center [90, 27] width 37 height 20
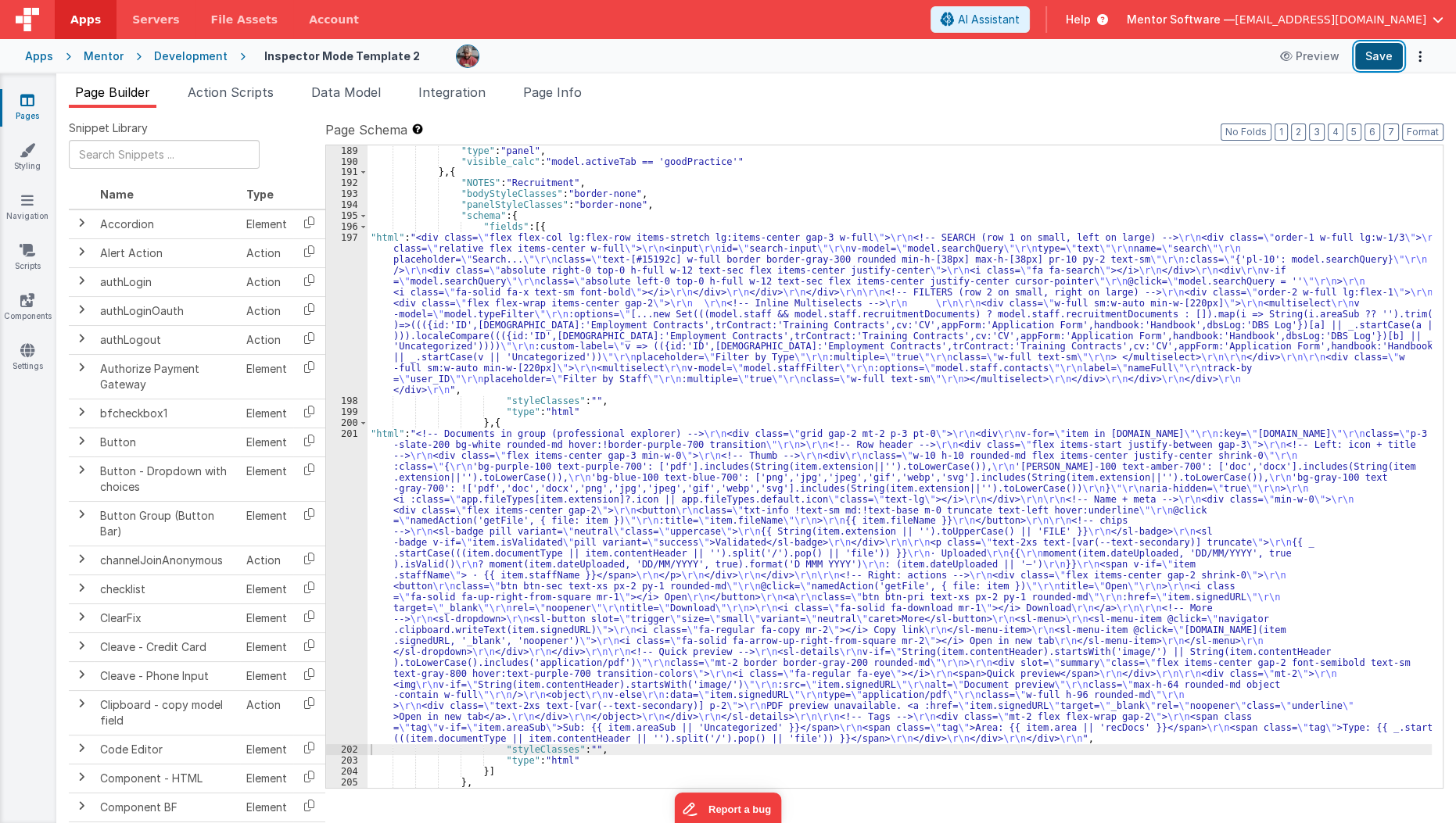
click at [1378, 49] on button "Save" at bounding box center [1379, 56] width 48 height 27
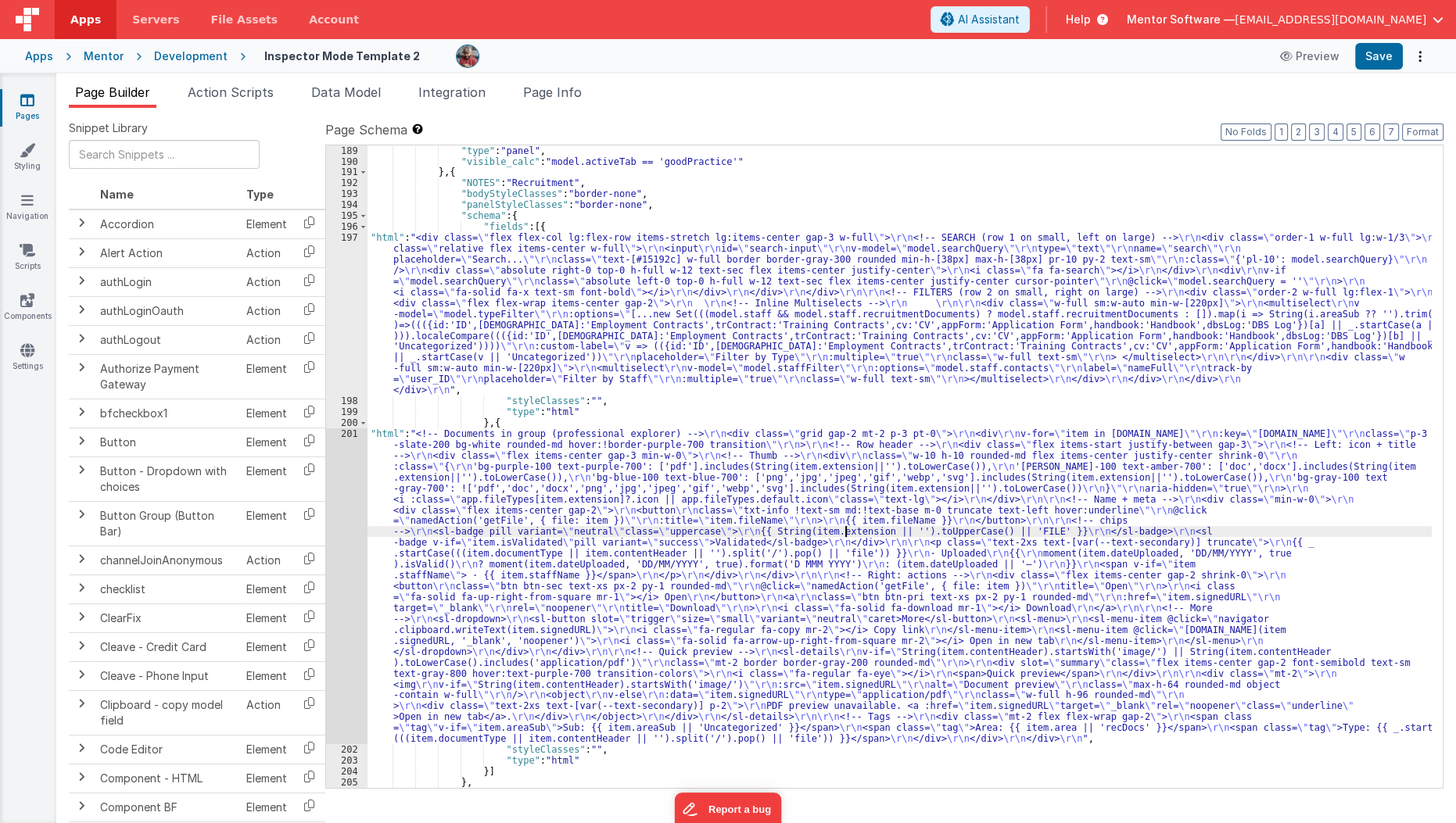
click at [843, 526] on div ""type" : "panel" , "visible_calc" : "model.activeTab == 'goodPractice'" } , { "…" at bounding box center [899, 478] width 1065 height 665
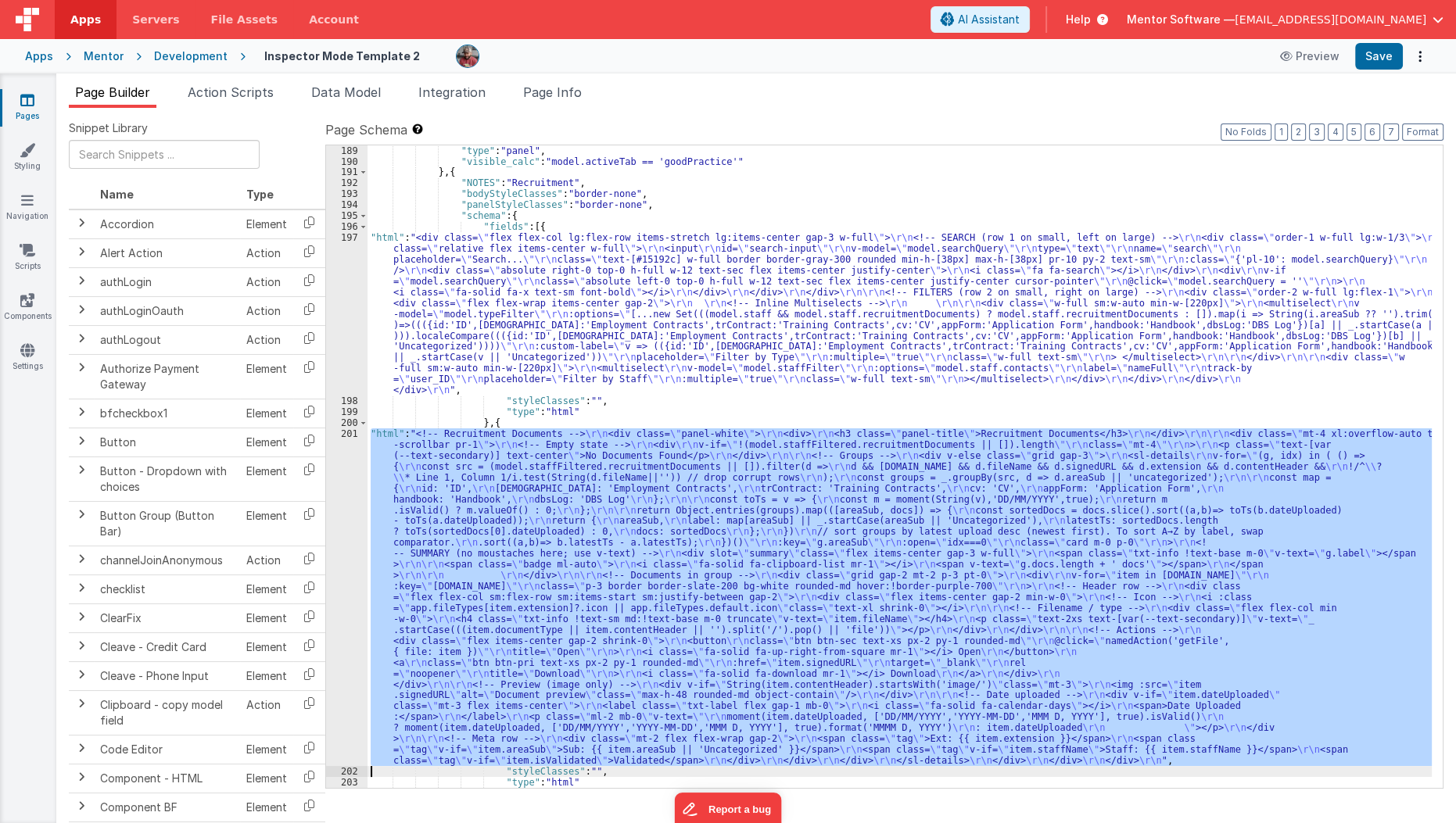
click at [627, 495] on div ""type" : "panel" , "visible_calc" : "model.activeTab == 'goodPractice'" } , { "…" at bounding box center [899, 467] width 1064 height 643
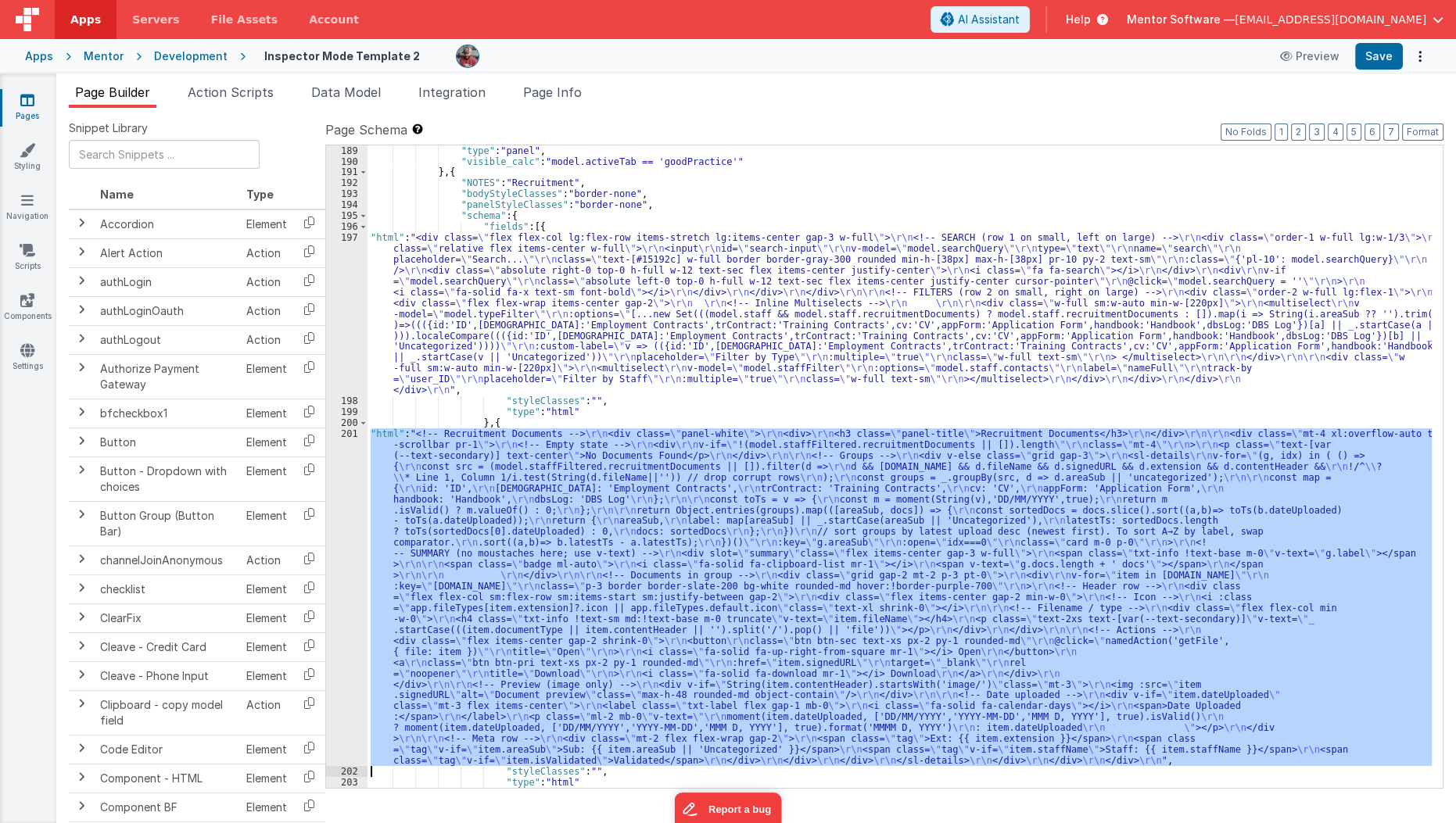
click at [345, 514] on div "201" at bounding box center [346, 597] width 41 height 338
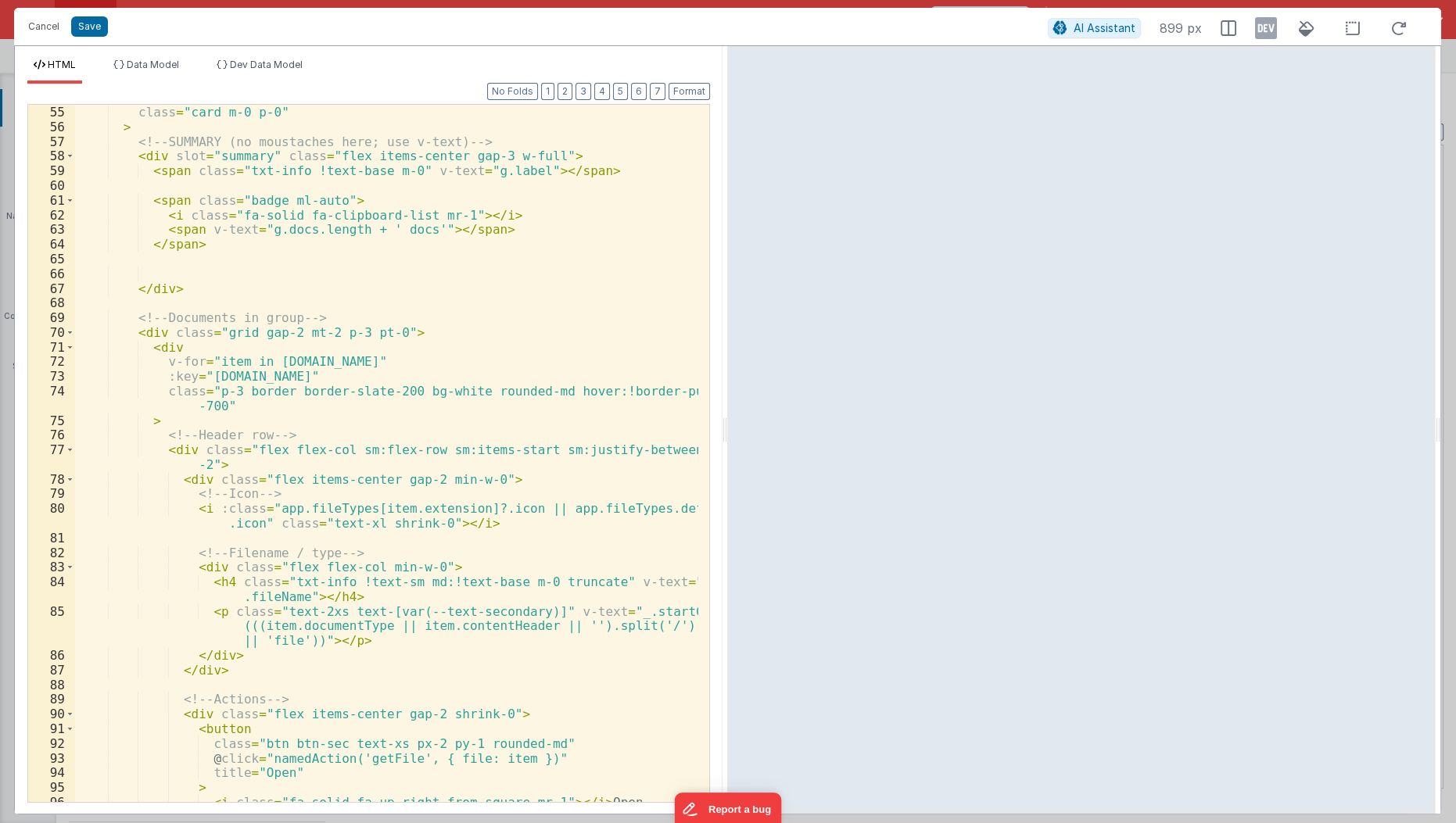
scroll to position [822, 0]
click at [72, 326] on span at bounding box center [70, 332] width 8 height 15
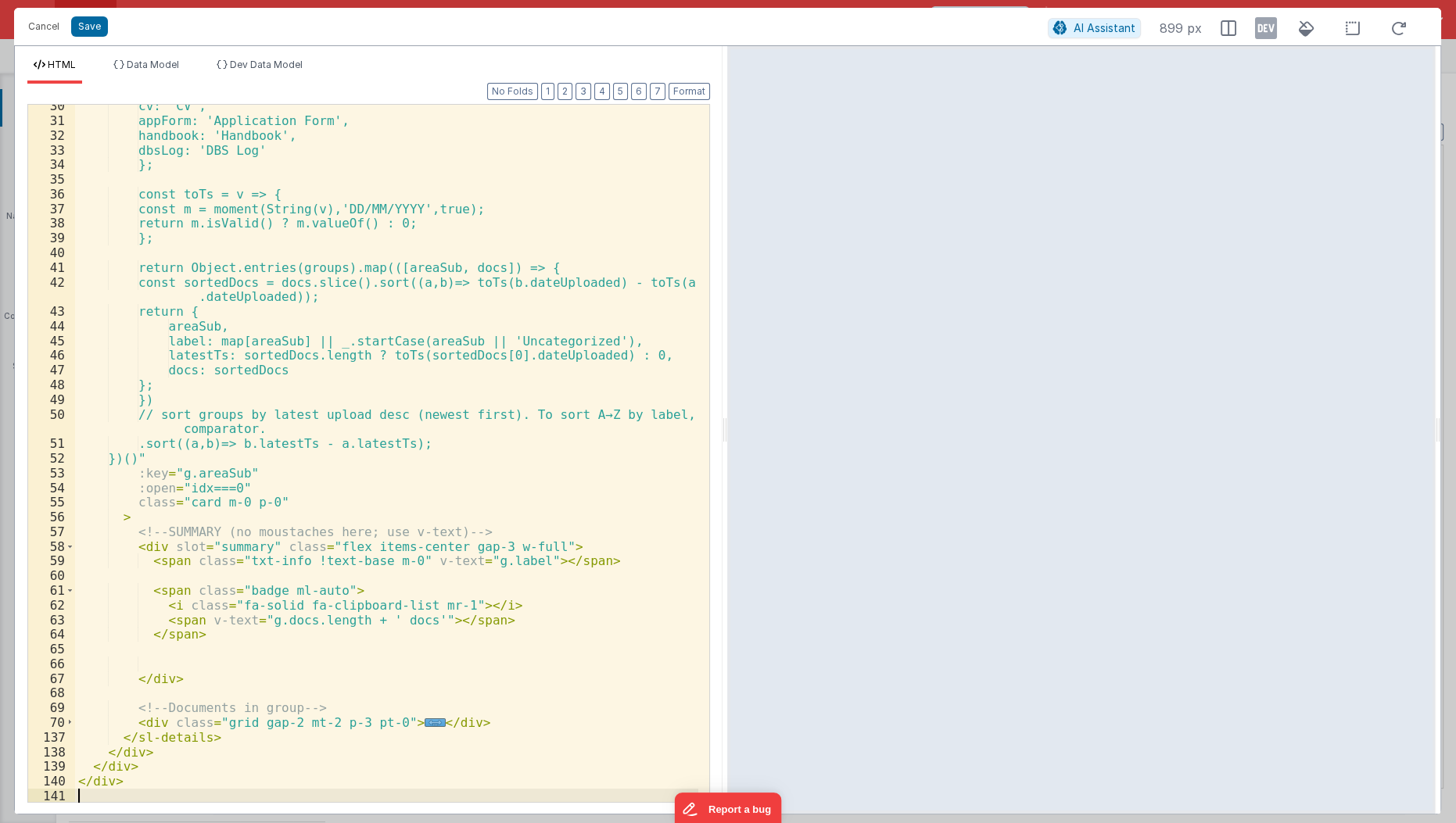
scroll to position [431, 0]
click at [140, 708] on div "cv: 'CV', appForm: 'Application Form', handbook: 'Handbook', dbsLog: 'DBS Log' …" at bounding box center [387, 463] width 625 height 729
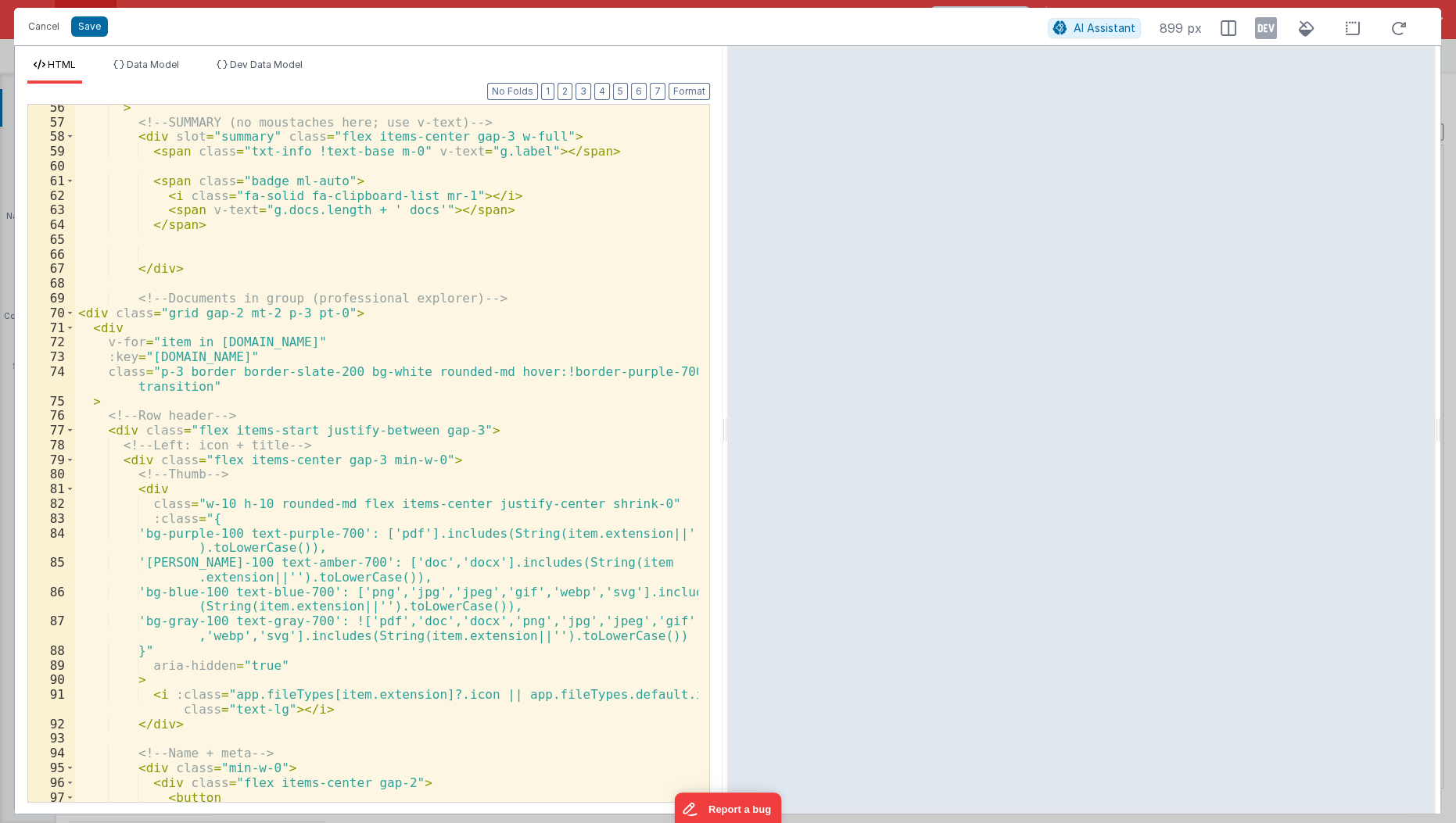
scroll to position [821, 0]
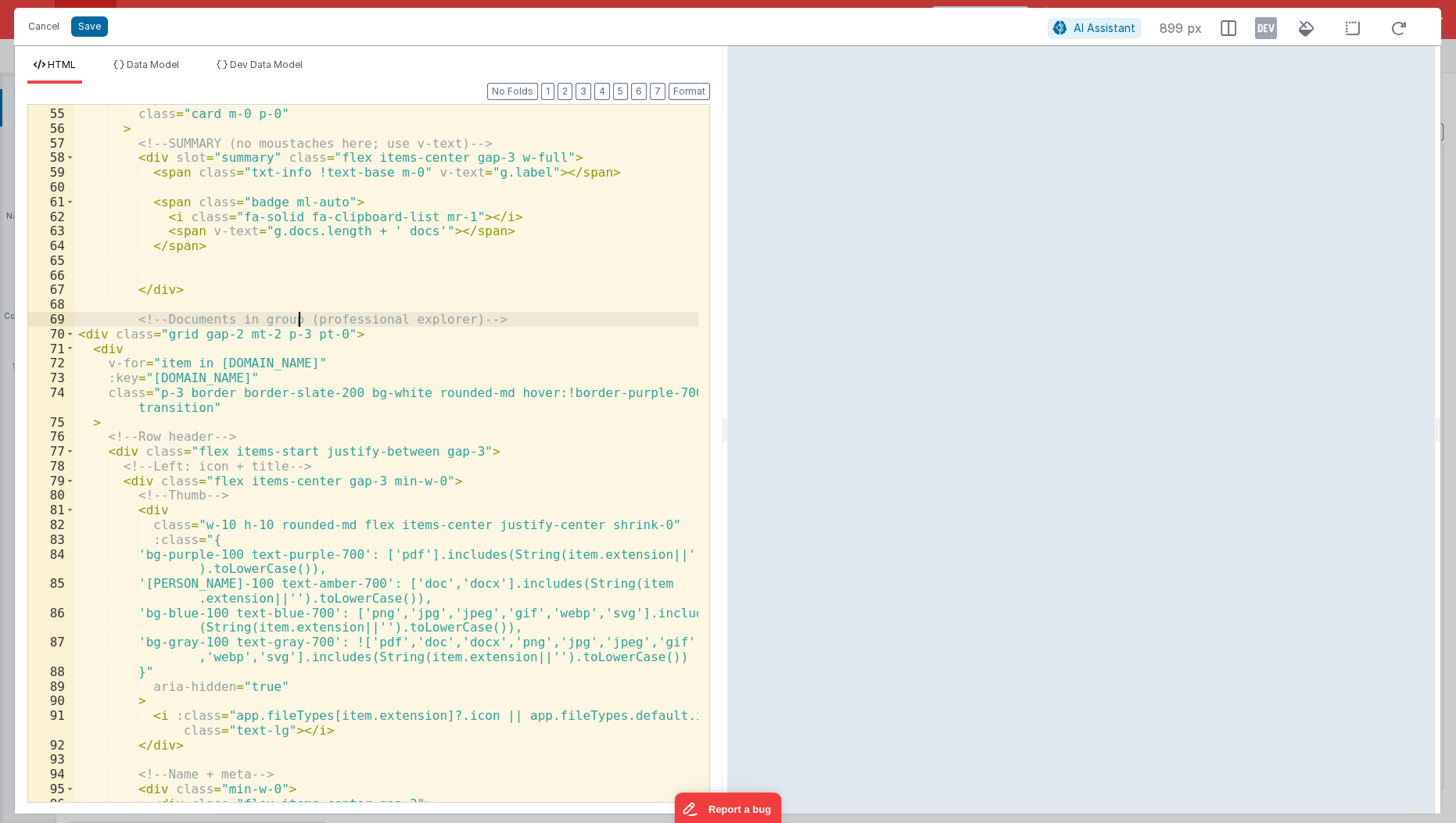
click at [299, 317] on div ":open = "idx===0" class = "card m-0 p-0" > <!-- SUMMARY (no moustaches here; us…" at bounding box center [387, 456] width 625 height 729
click at [90, 31] on button "Save" at bounding box center [90, 27] width 37 height 20
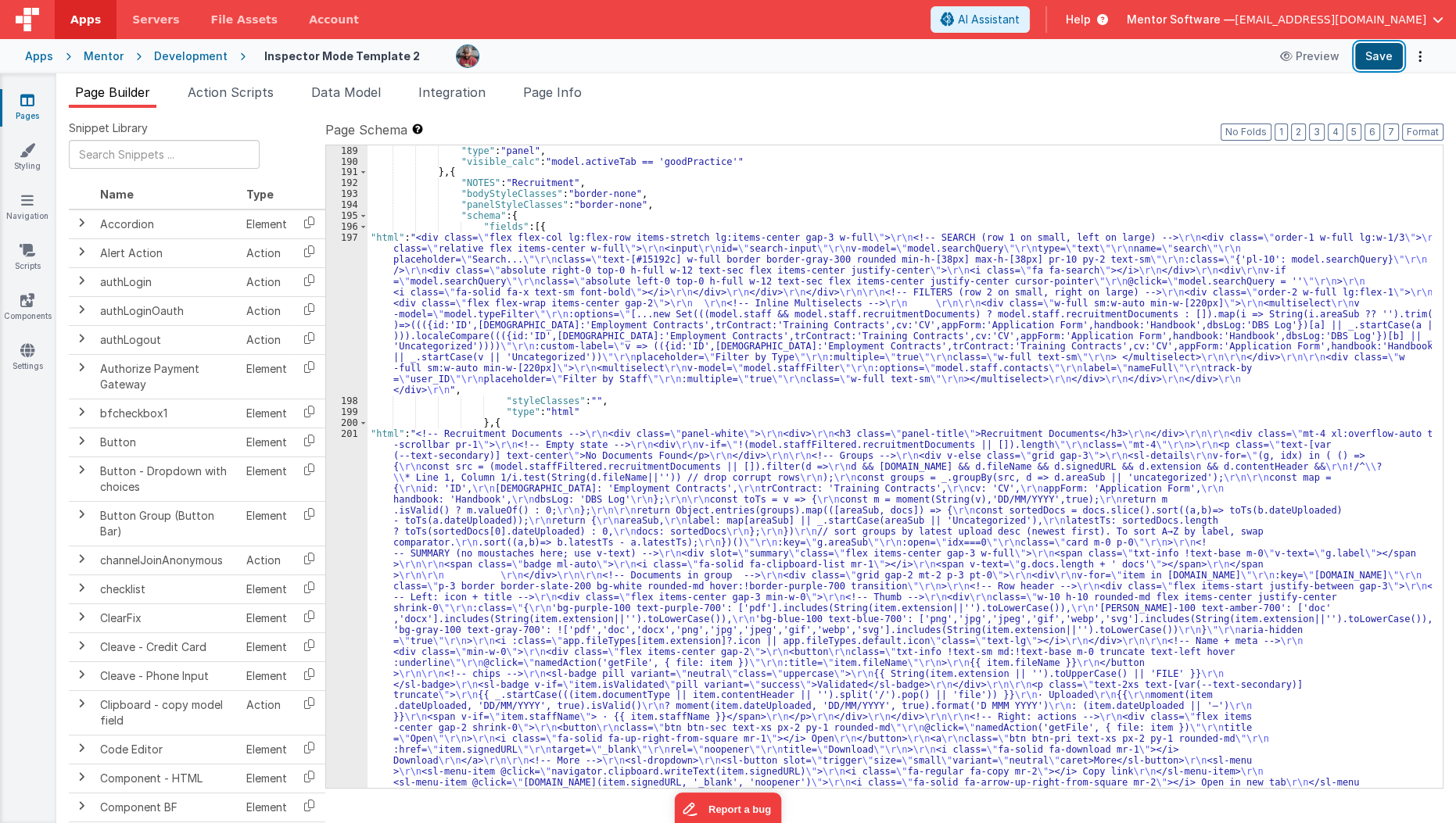
click at [1396, 49] on button "Save" at bounding box center [1379, 56] width 48 height 27
click at [423, 563] on div ""type" : "panel" , "visible_calc" : "model.activeTab == 'goodPractice'" } , { "…" at bounding box center [899, 706] width 1065 height 1121
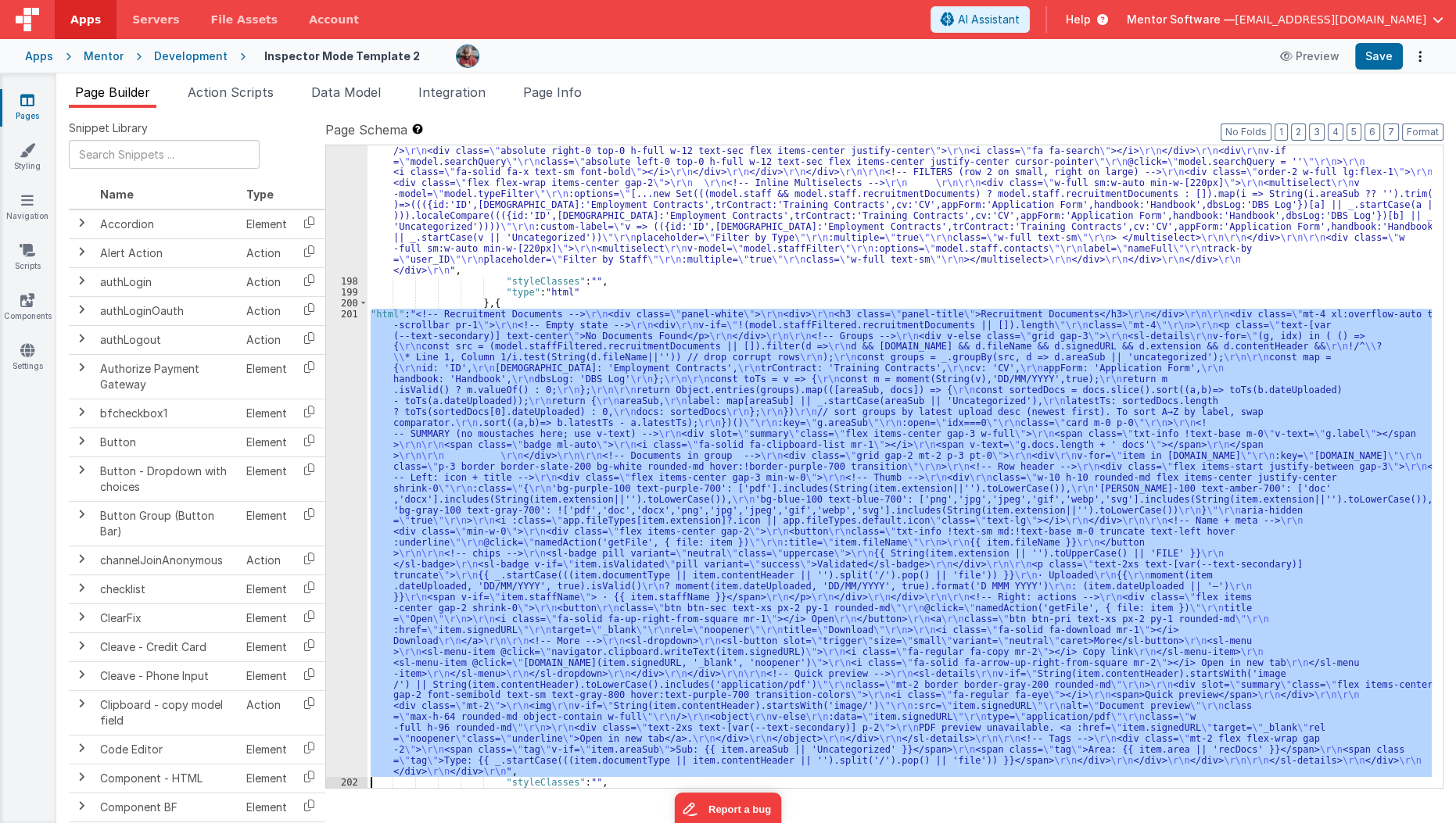
click at [340, 591] on div "201" at bounding box center [346, 542] width 41 height 468
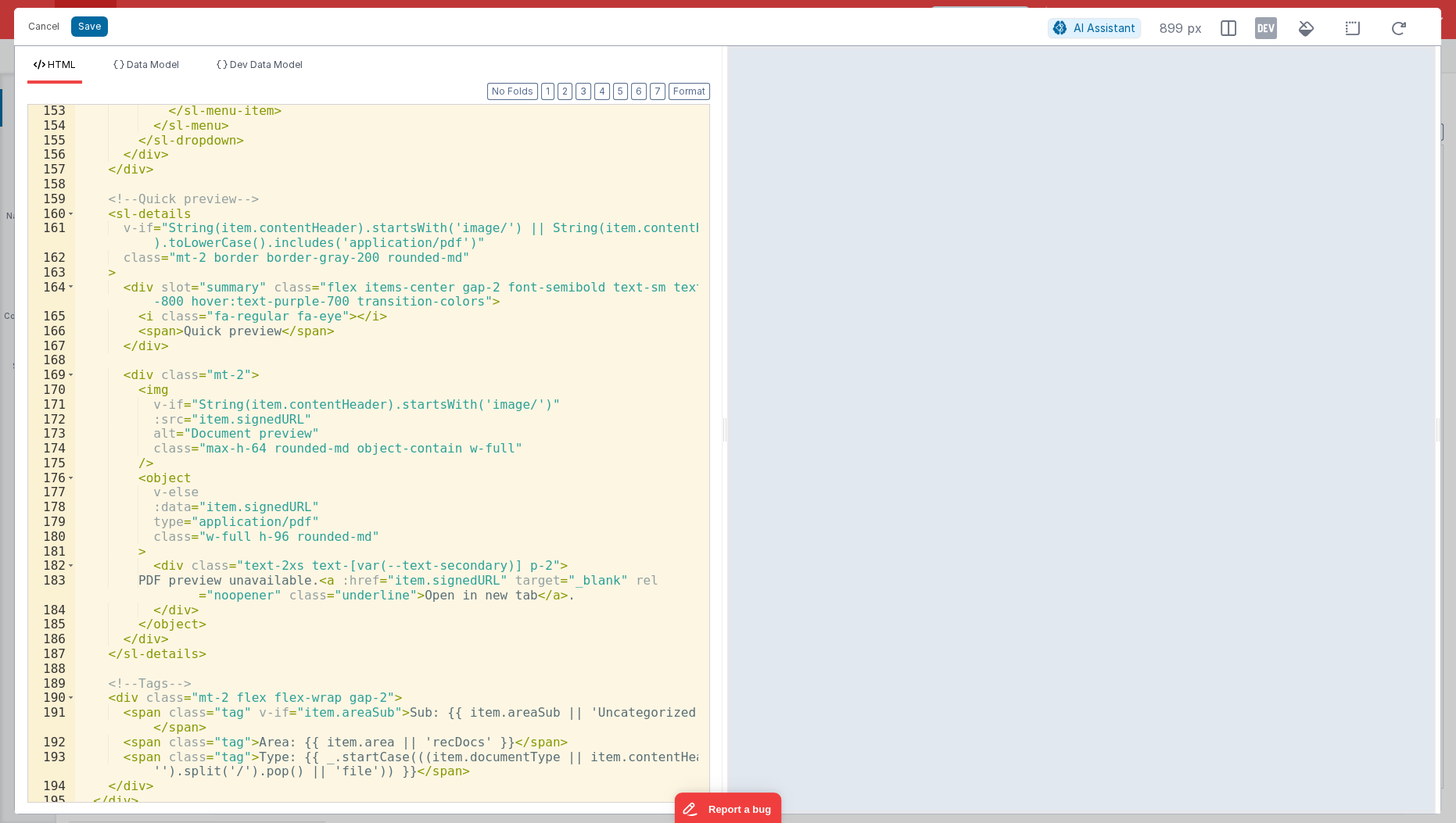
scroll to position [2382, 0]
click at [321, 631] on div "</ sl-menu-item > </ sl-menu > </ sl-dropdown > </ div > </ div > <!-- Quick pr…" at bounding box center [387, 466] width 625 height 729
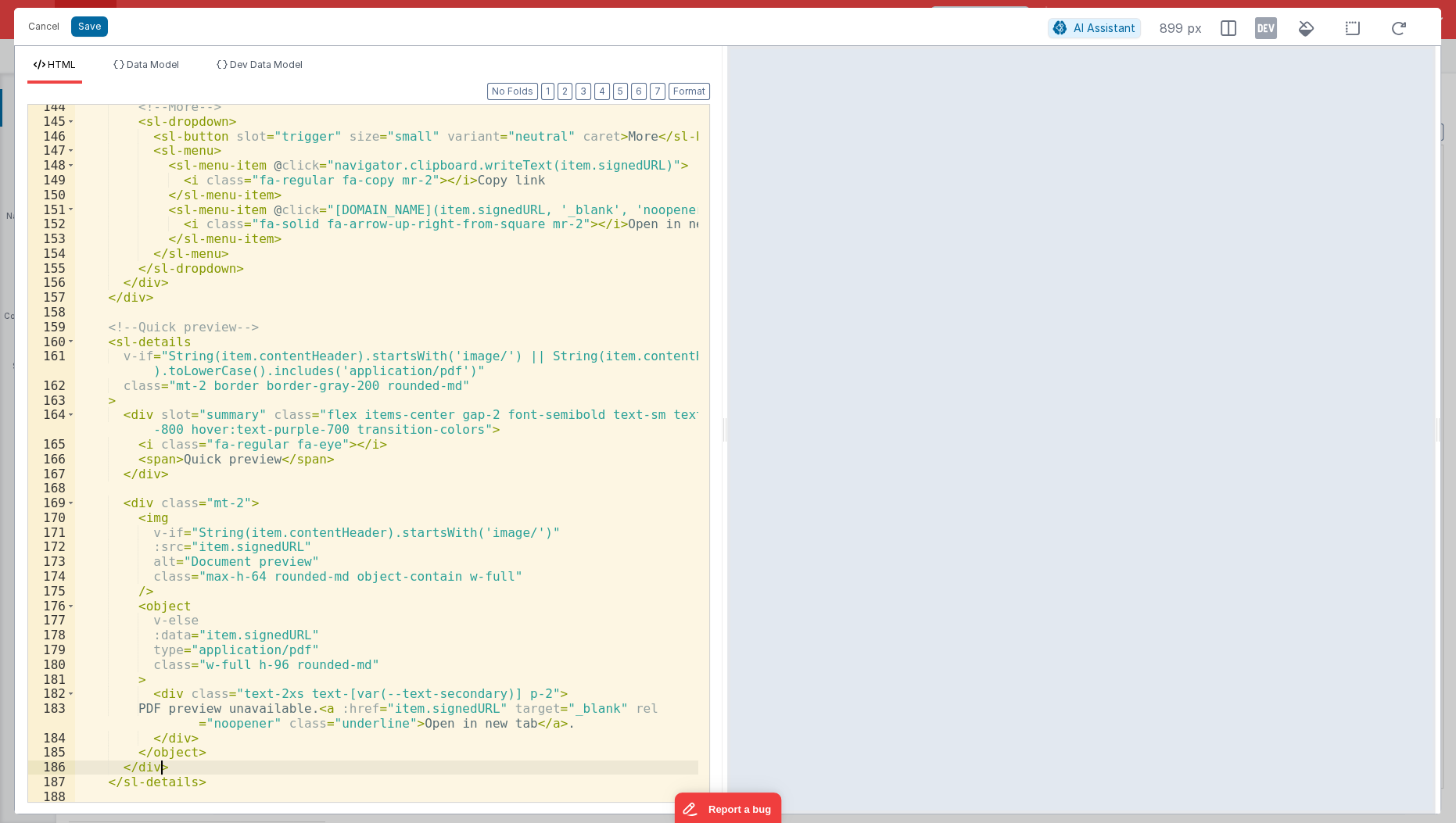
scroll to position [2252, 0]
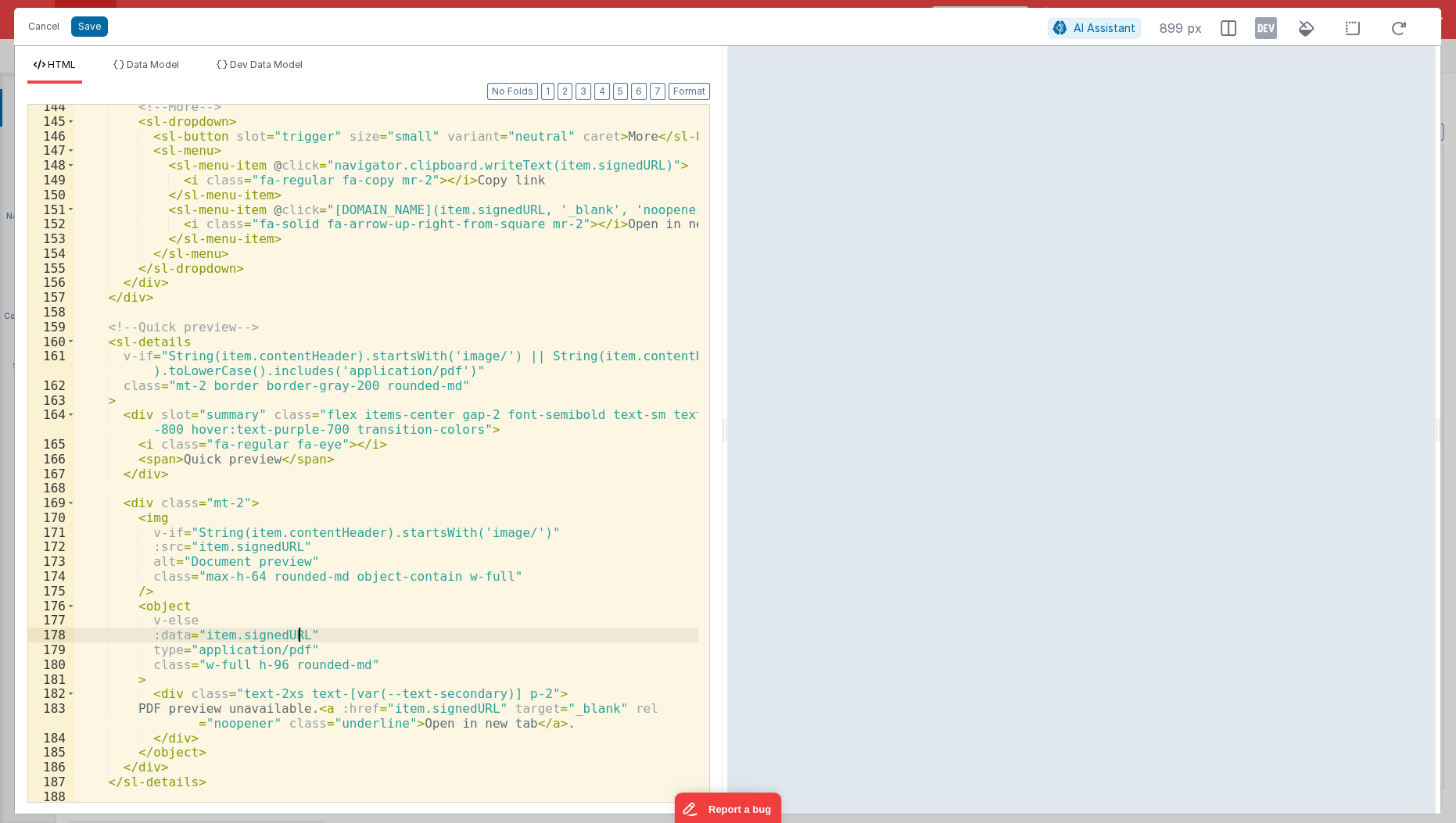
click at [321, 631] on div "<!-- More --> < sl-dropdown > < sl-button slot = "trigger" size = "small" varia…" at bounding box center [387, 463] width 625 height 729
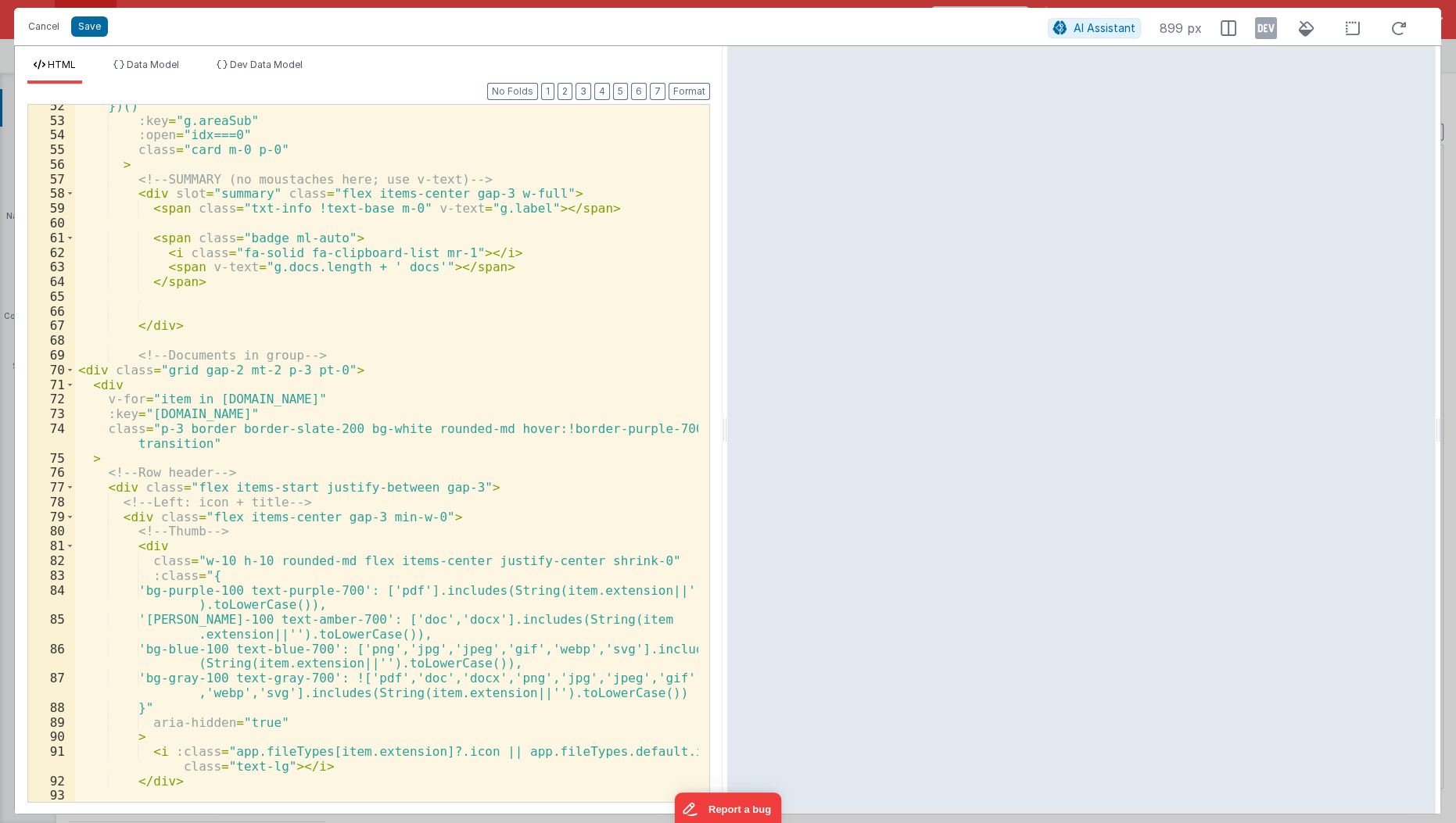
scroll to position [783, 0]
click at [67, 372] on span at bounding box center [70, 372] width 8 height 15
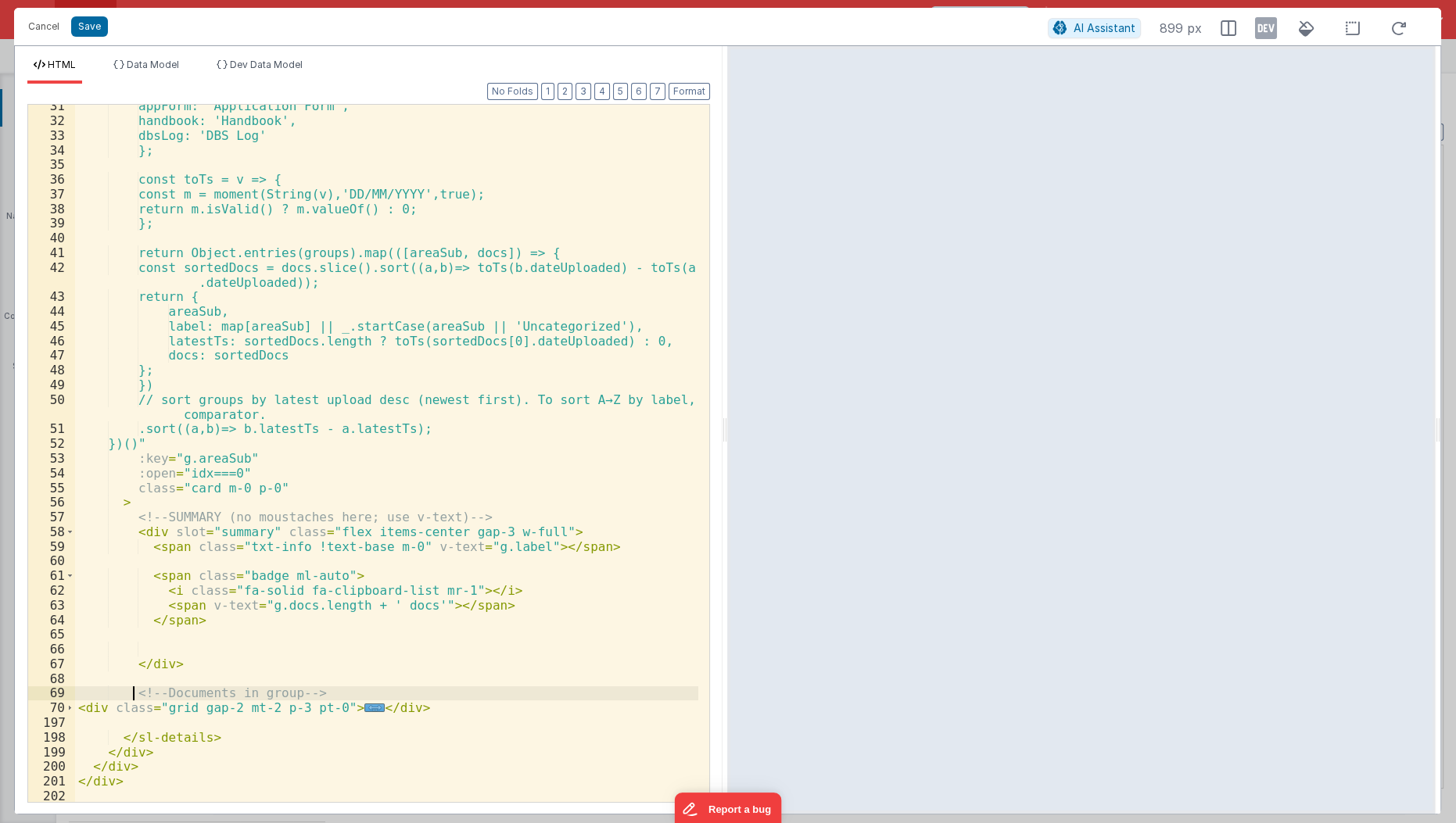
click at [133, 687] on div "appForm: 'Application Form', handbook: 'Handbook', dbsLog: 'DBS Log' }; const t…" at bounding box center [387, 463] width 625 height 729
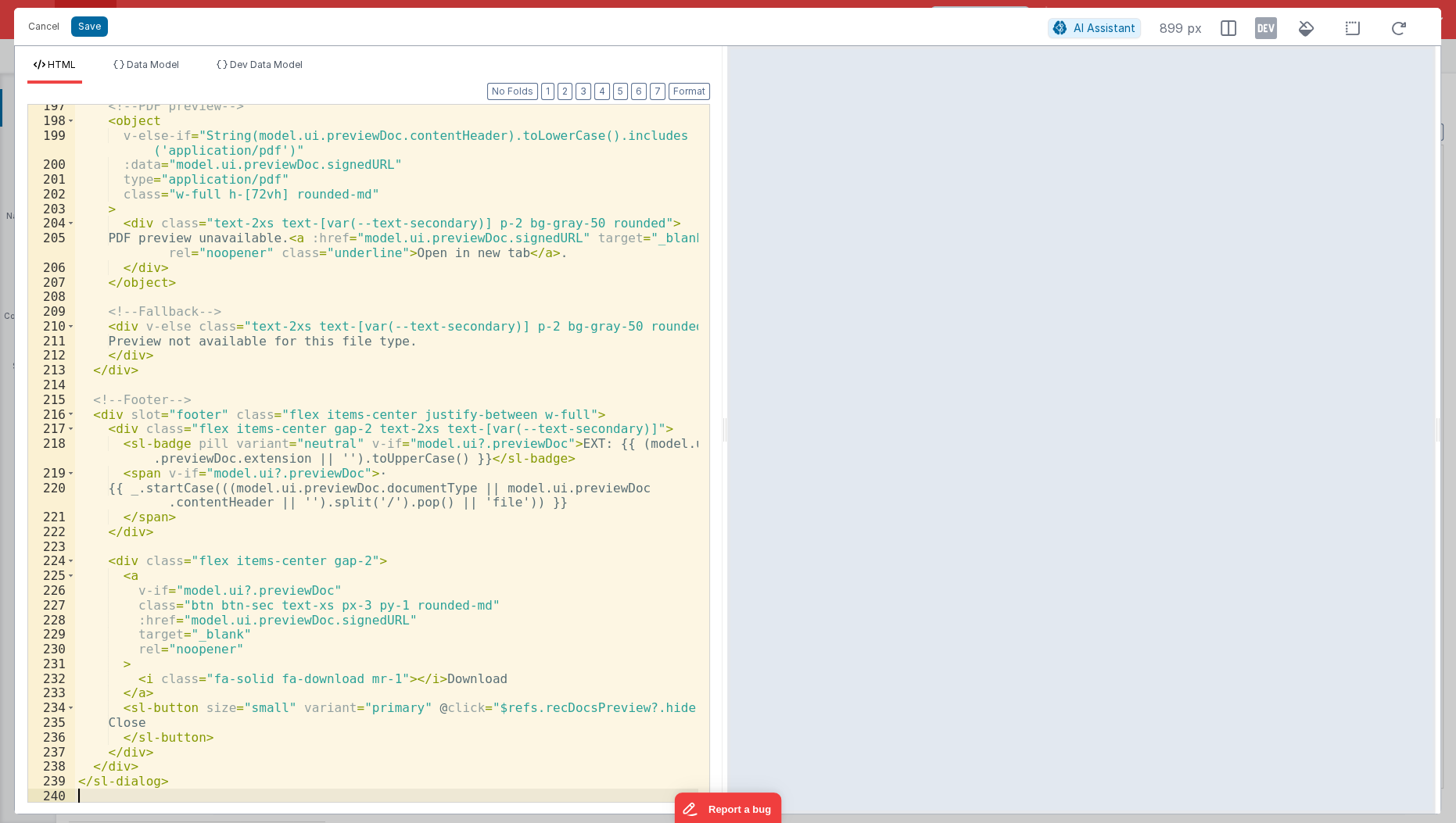
scroll to position [3090, 0]
click at [90, 36] on button "Save" at bounding box center [90, 27] width 37 height 20
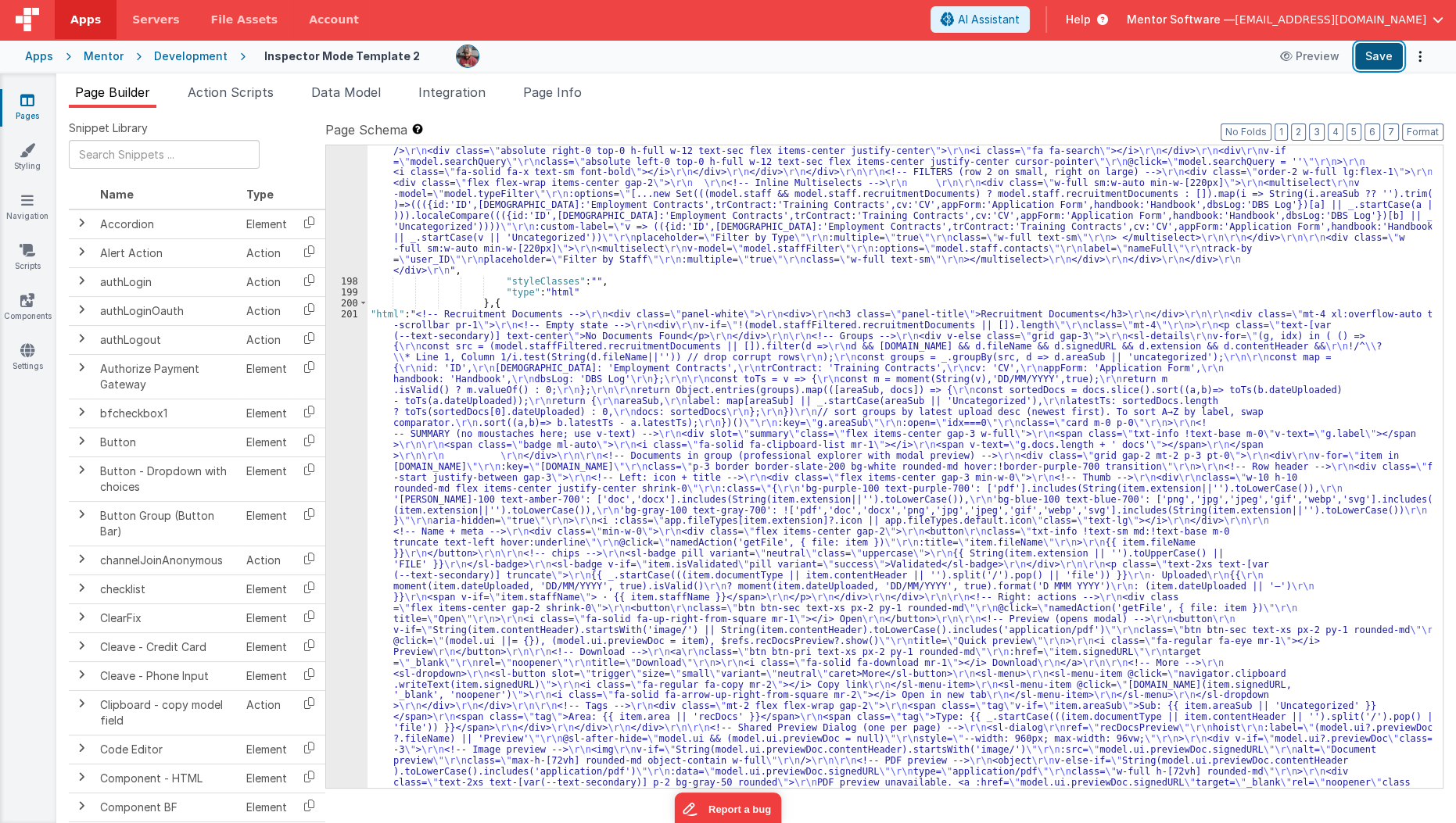
click at [1373, 58] on button "Save" at bounding box center [1379, 56] width 48 height 27
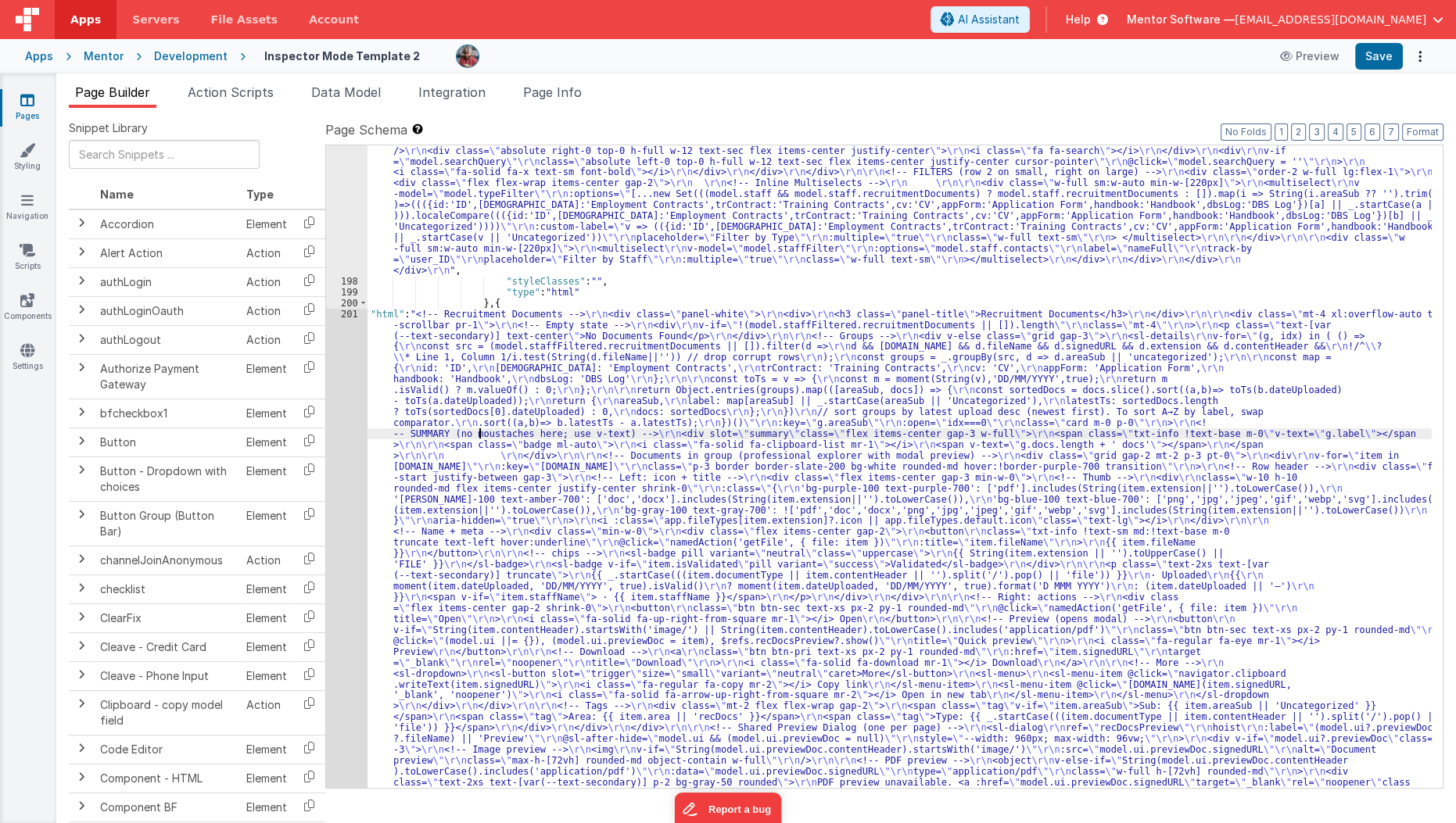
click at [478, 438] on div ""html" : "<div class= \" flex flex-col lg:flex-row items-stretch lg:items-cente…" at bounding box center [899, 798] width 1065 height 1372
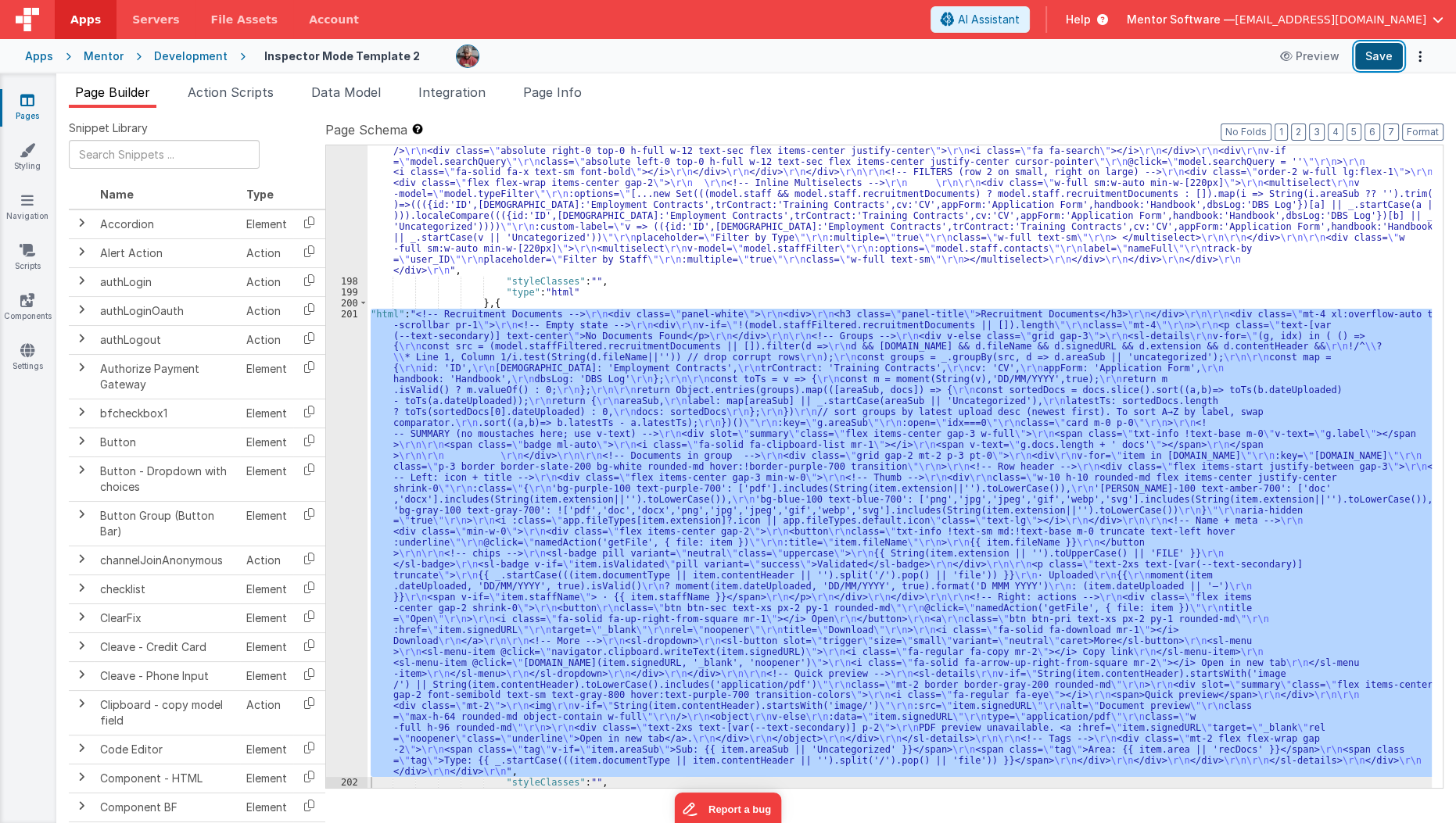
click at [1373, 49] on button "Save" at bounding box center [1379, 56] width 48 height 27
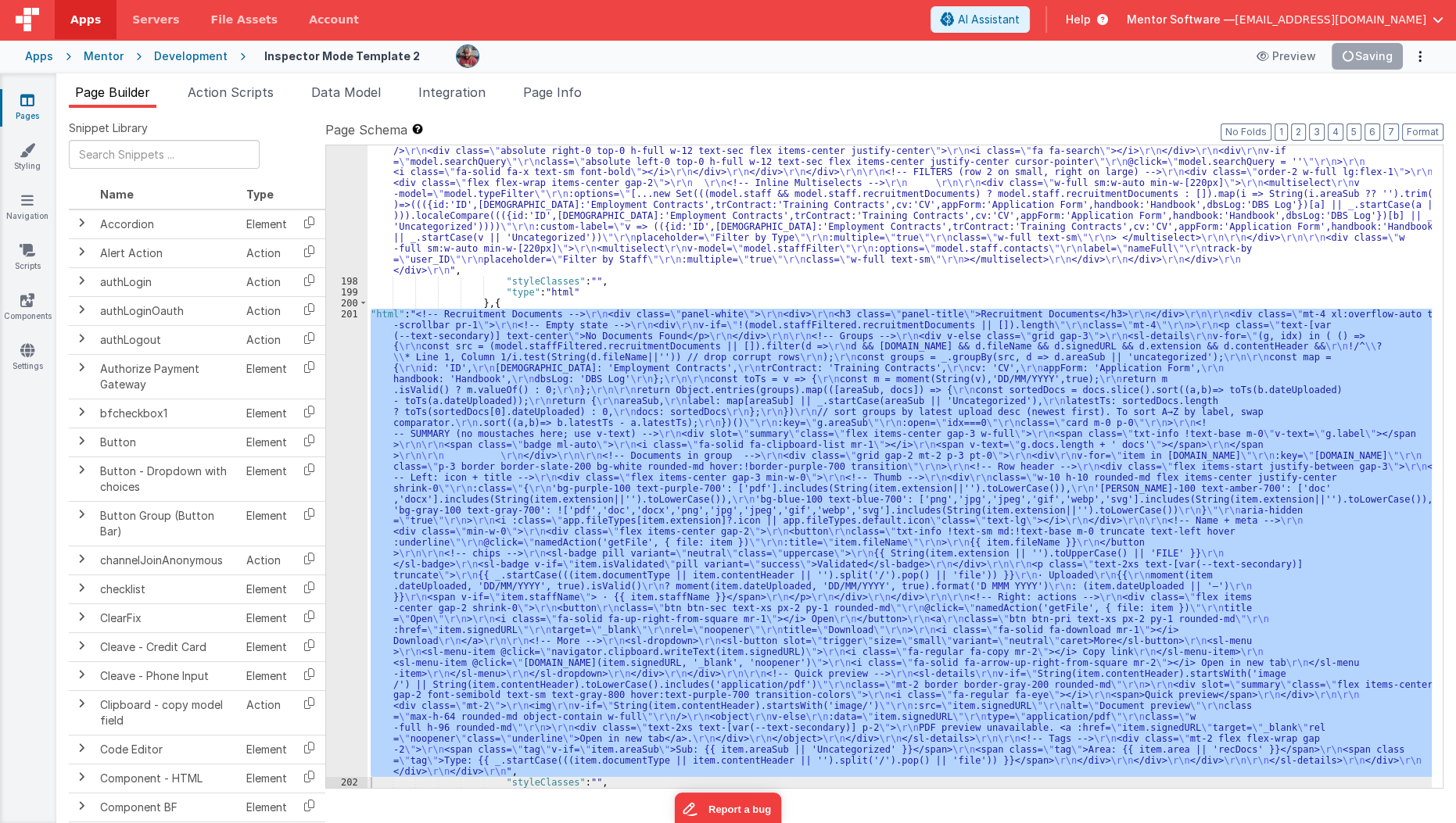
click at [675, 405] on div ""html" : "<div class= \" flex flex-col lg:flex-row items-stretch lg:items-cente…" at bounding box center [899, 467] width 1064 height 643
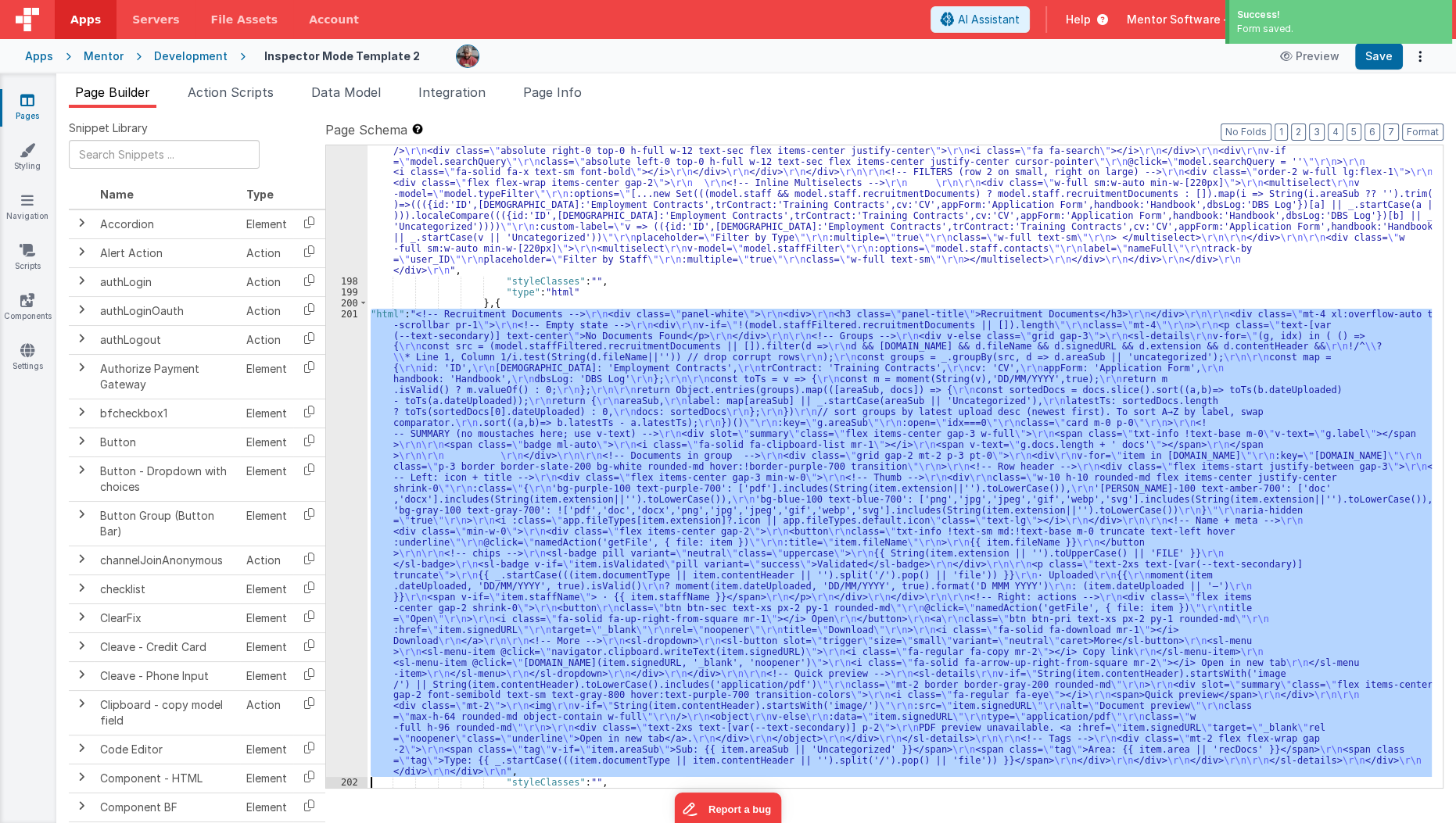
click at [338, 490] on div "201" at bounding box center [346, 542] width 41 height 468
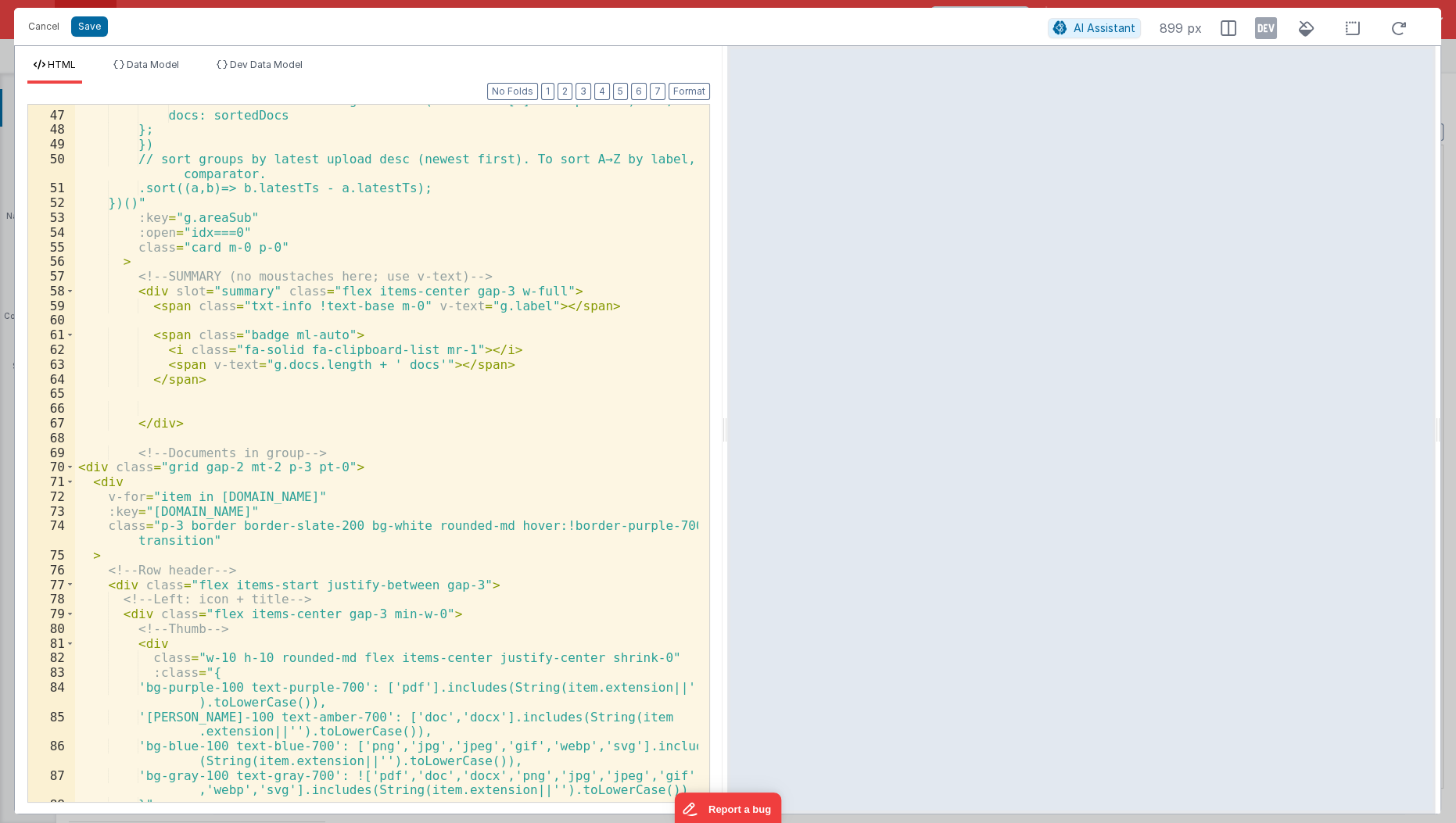
scroll to position [688, 0]
click at [368, 419] on div "latestTs: sortedDocs.length ? toTs(sortedDocs[0].dateUploaded) : 0, docs: sorte…" at bounding box center [387, 458] width 625 height 729
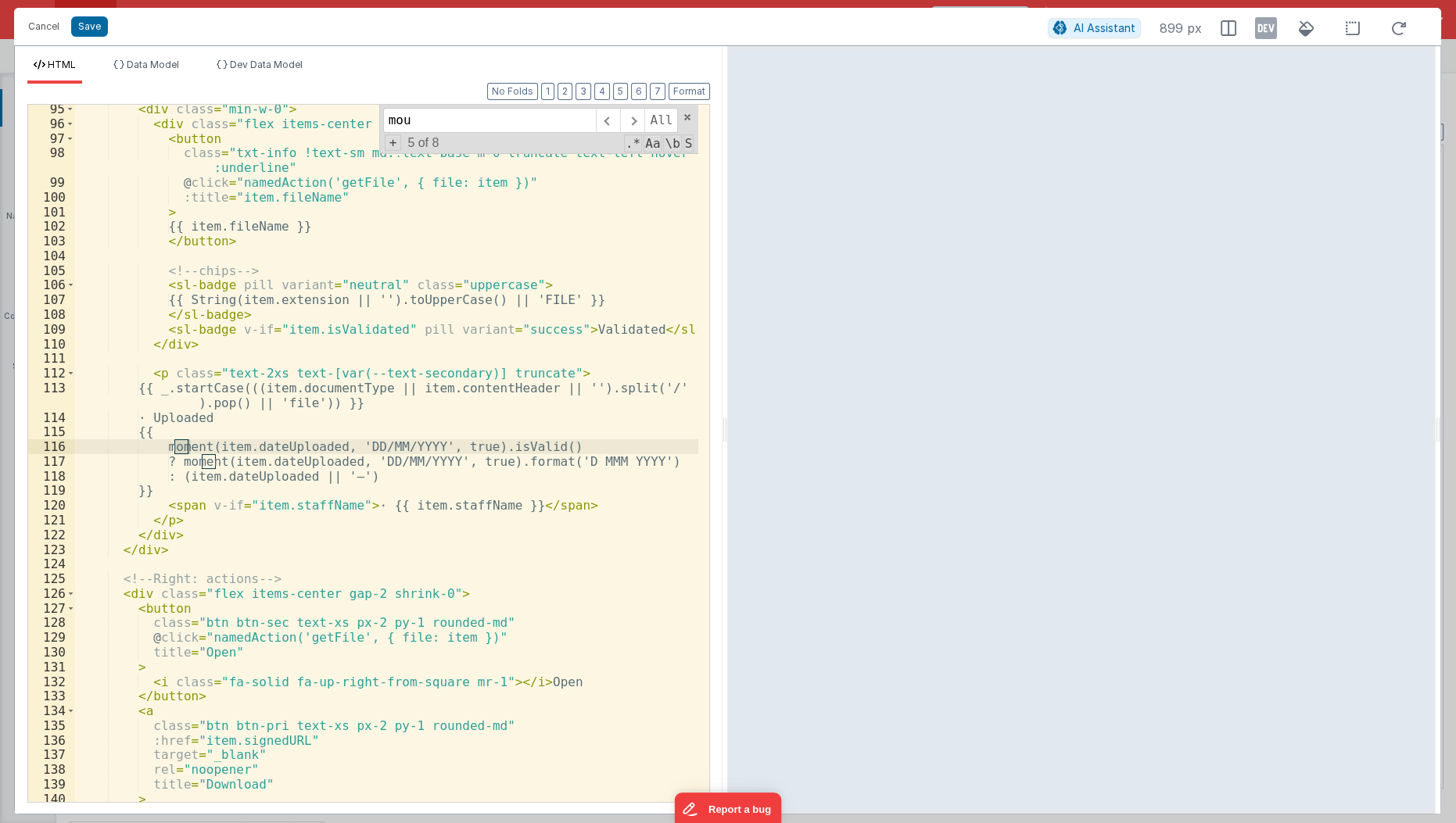
scroll to position [502, 0]
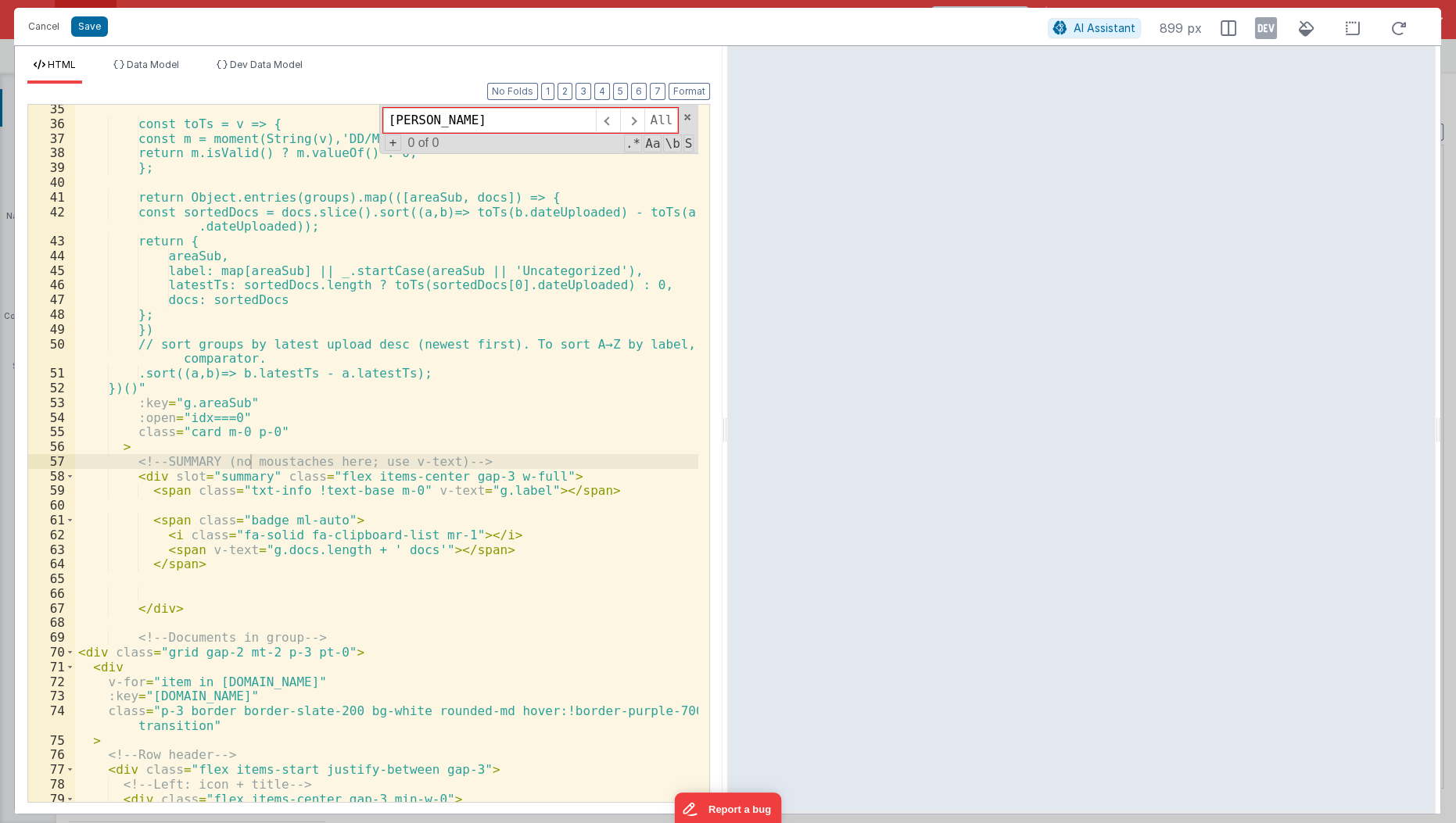
type input "mouw"
click at [225, 458] on div "const toTs = v => { const m = moment(String(v),'DD/MM/YYYY',true); return m.isV…" at bounding box center [387, 466] width 625 height 729
click at [96, 21] on button "Save" at bounding box center [90, 27] width 37 height 20
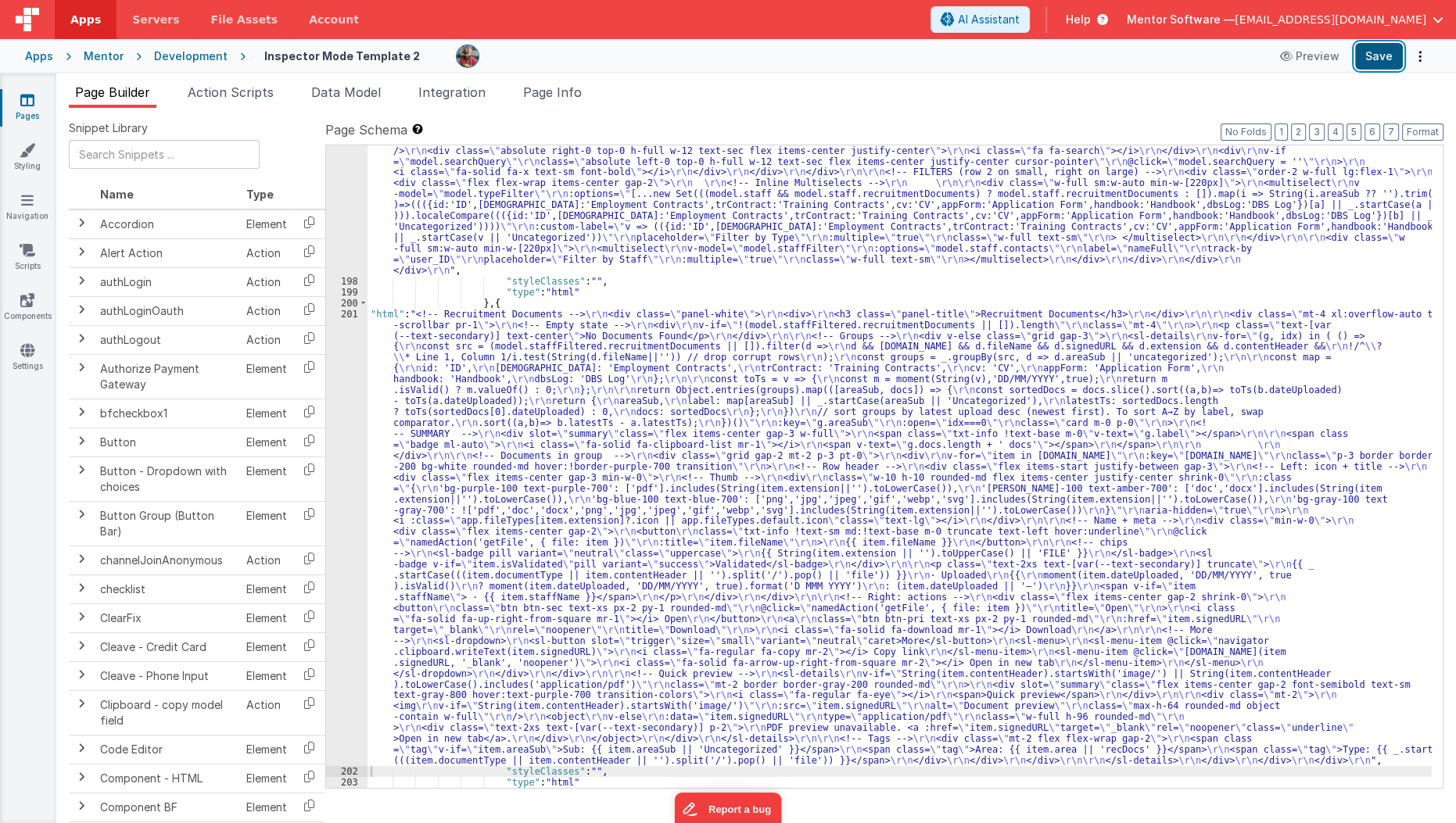
click at [1375, 57] on button "Save" at bounding box center [1379, 56] width 48 height 27
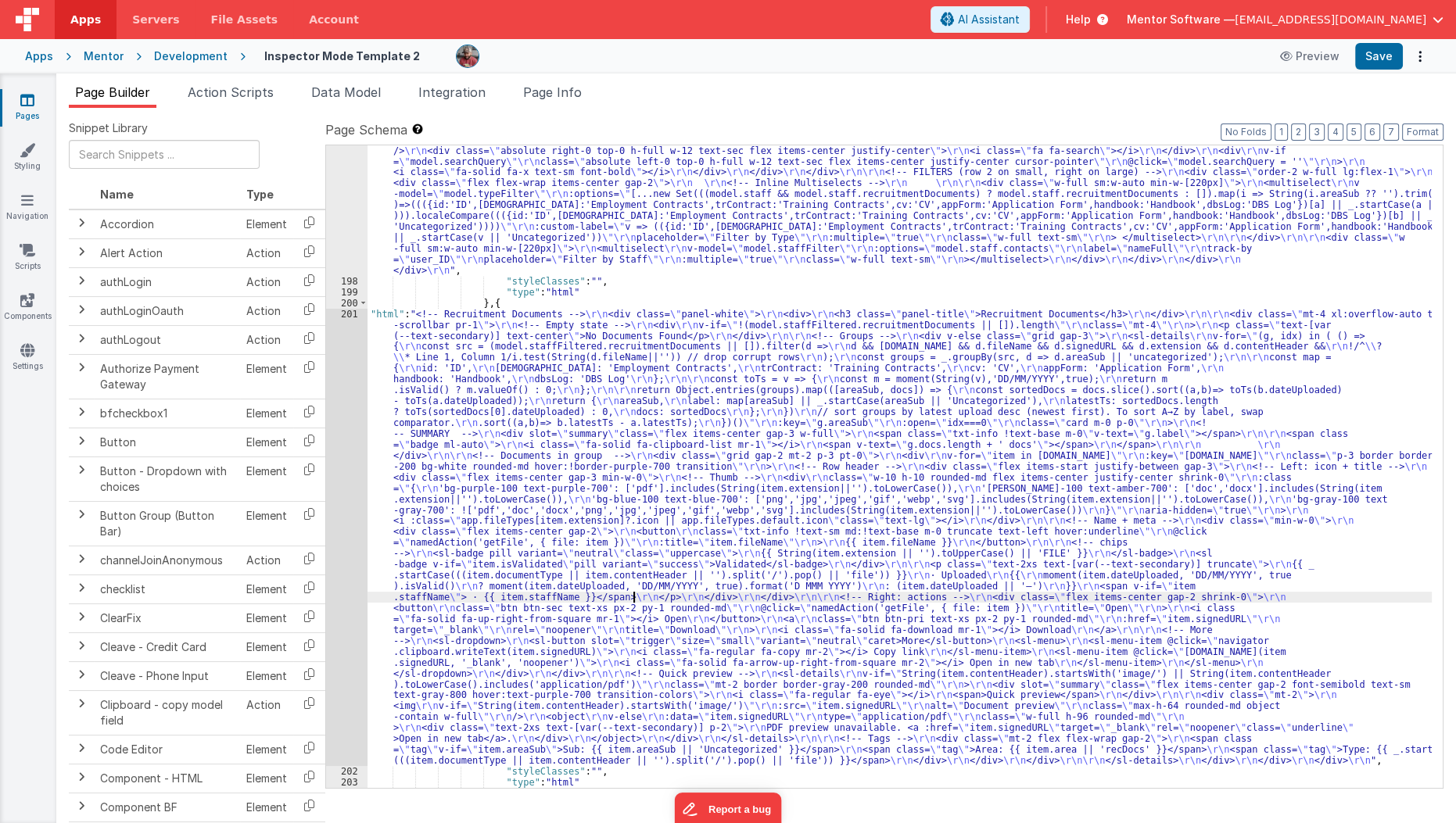
click at [636, 594] on div ""html" : "<div class= \" flex flex-col lg:flex-row items-stretch lg:items-cente…" at bounding box center [899, 521] width 1065 height 817
click at [528, 458] on div ""html" : "<div class= \" flex flex-col lg:flex-row items-stretch lg:items-cente…" at bounding box center [899, 521] width 1065 height 817
click at [351, 510] on div "201" at bounding box center [346, 537] width 41 height 458
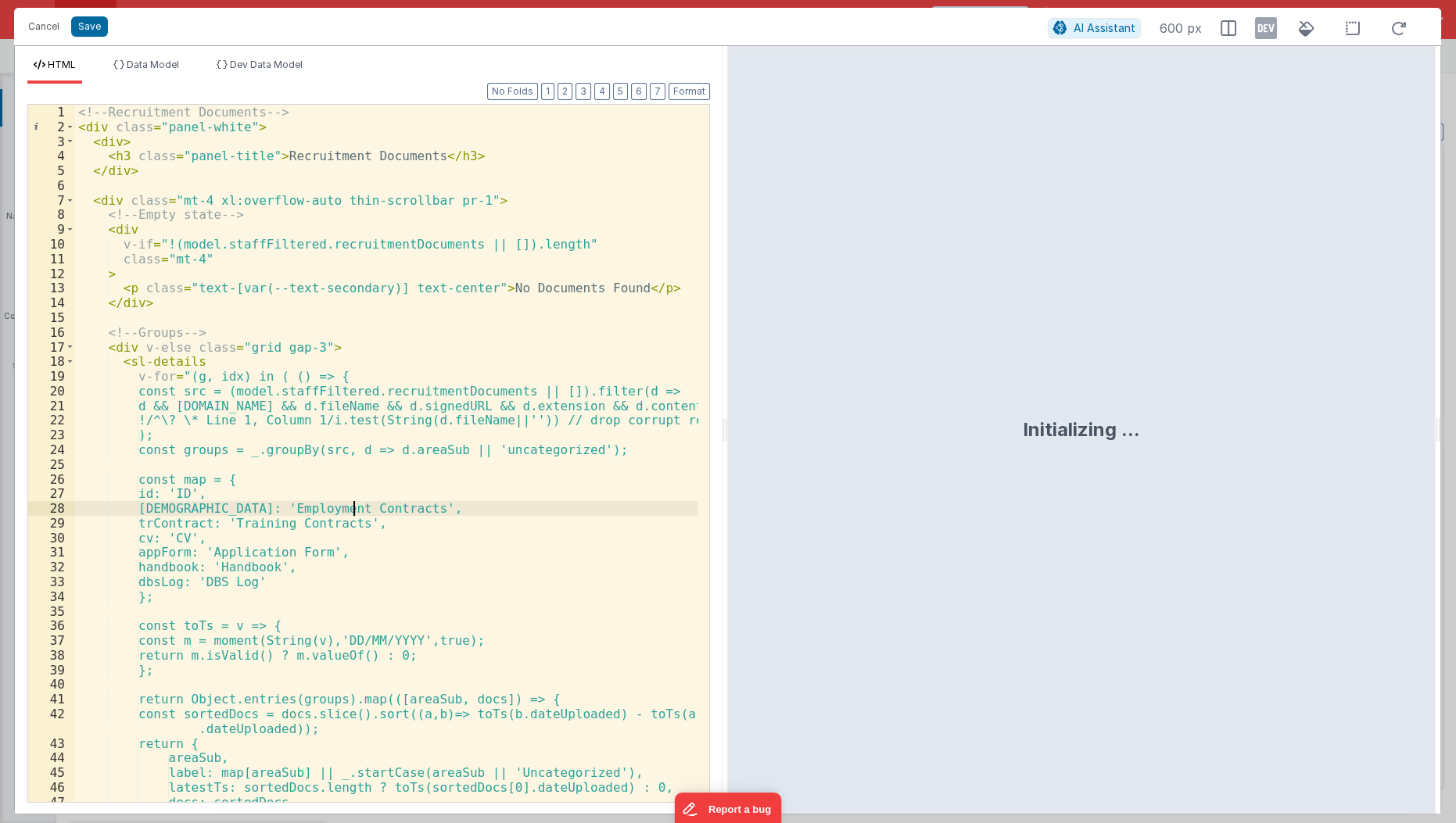
click at [351, 510] on div "<!-- Recruitment Documents --> < div class = "panel-white" > < div > < h3 class…" at bounding box center [387, 469] width 625 height 729
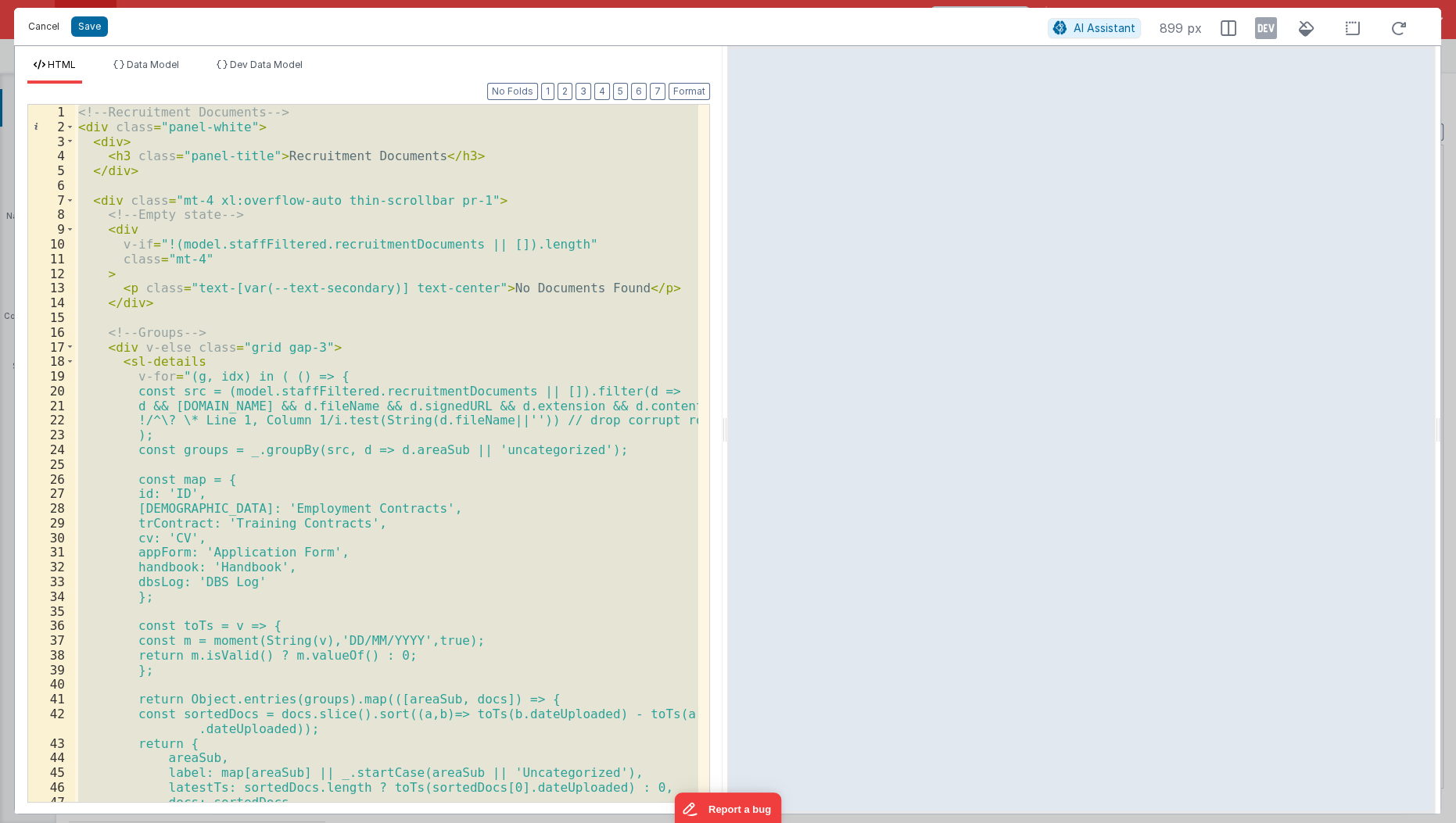
click at [46, 24] on button "Cancel" at bounding box center [43, 27] width 47 height 22
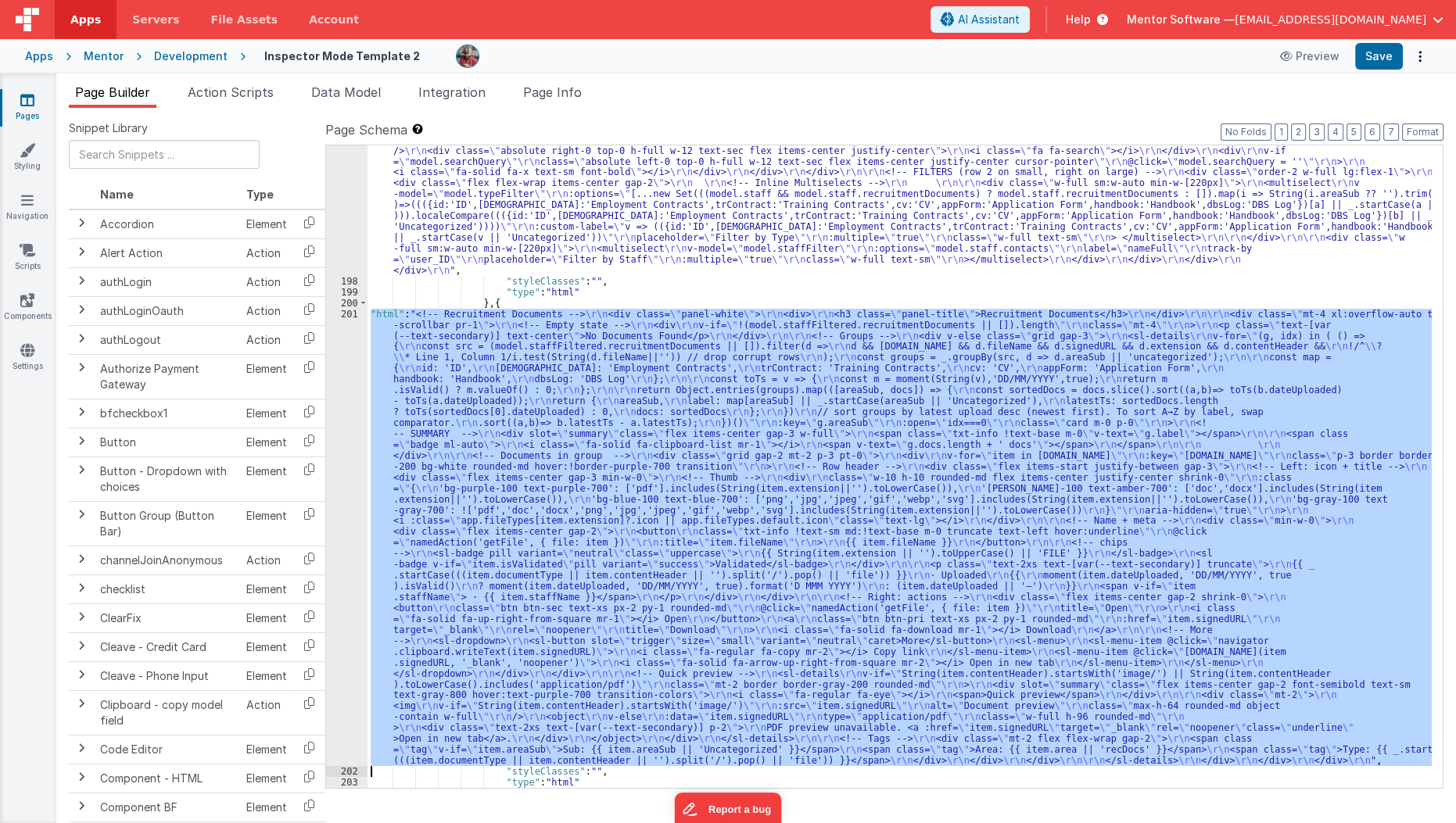
click at [571, 428] on div ""html" : "<div class= \" flex flex-col lg:flex-row items-stretch lg:items-cente…" at bounding box center [899, 467] width 1064 height 643
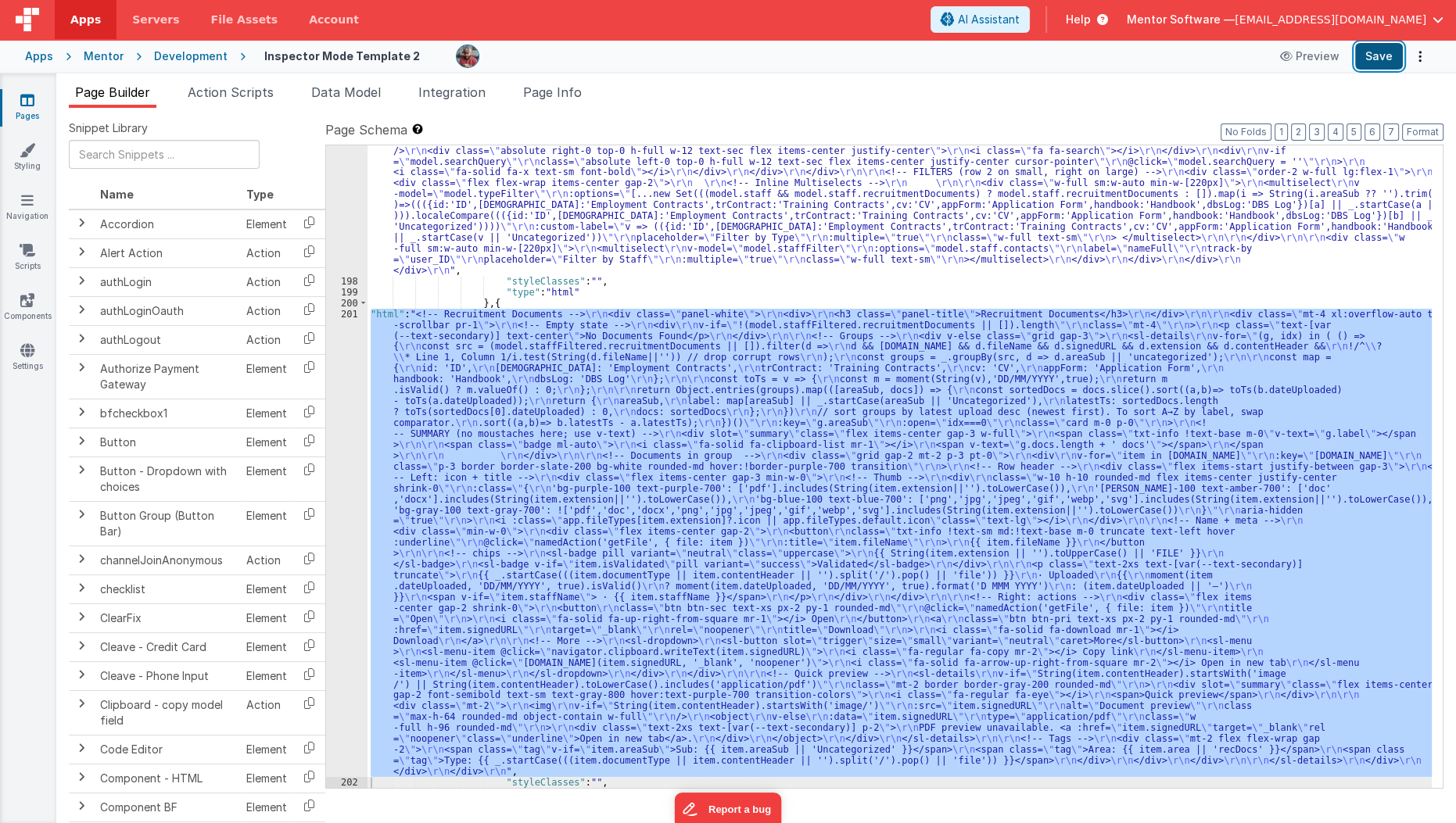
click at [1383, 51] on button "Save" at bounding box center [1379, 56] width 48 height 27
click at [423, 505] on div ""html" : "<div class= \" flex flex-col lg:flex-row items-stretch lg:items-cente…" at bounding box center [899, 467] width 1064 height 643
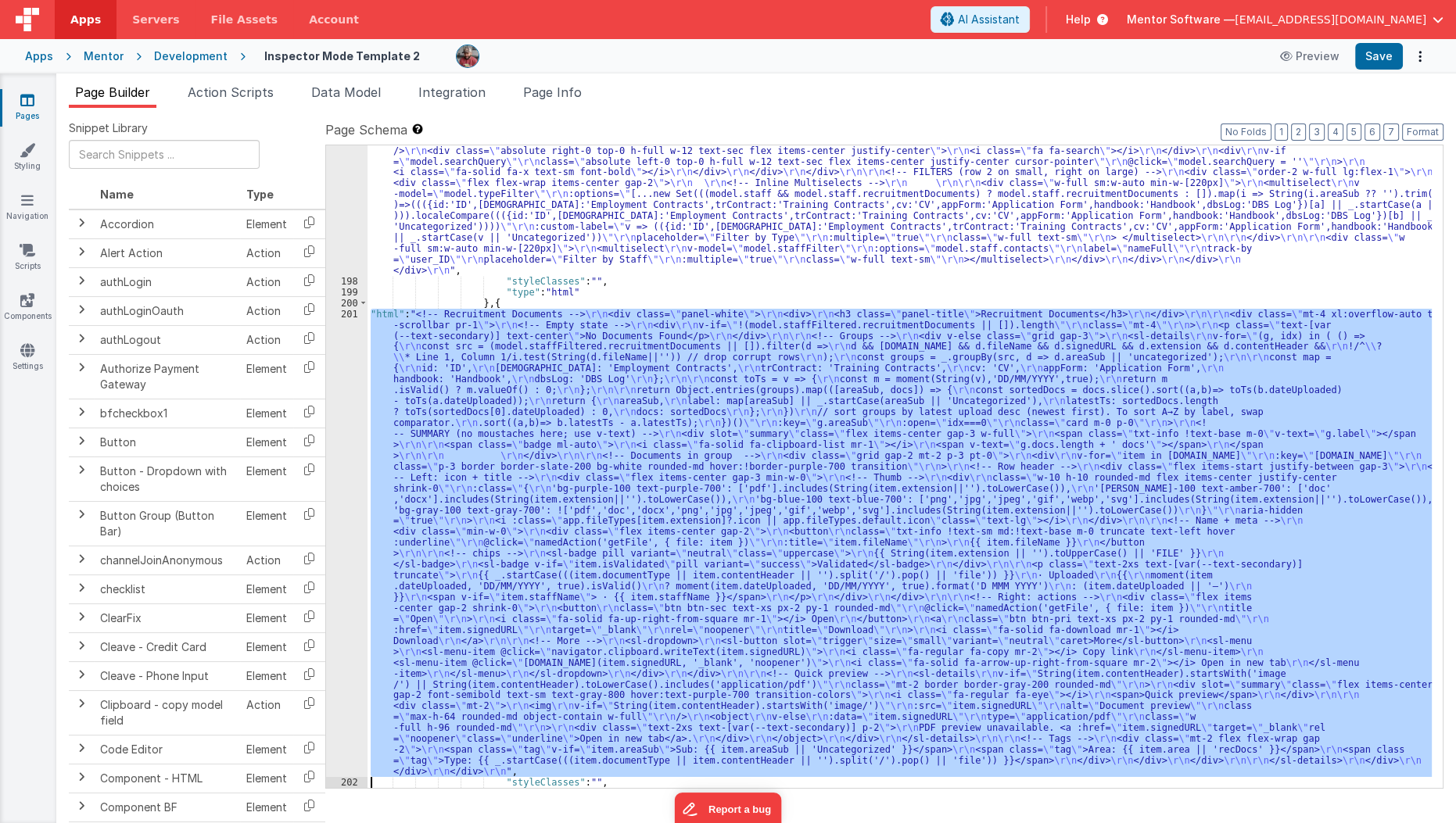
click at [348, 521] on div "201" at bounding box center [346, 542] width 41 height 468
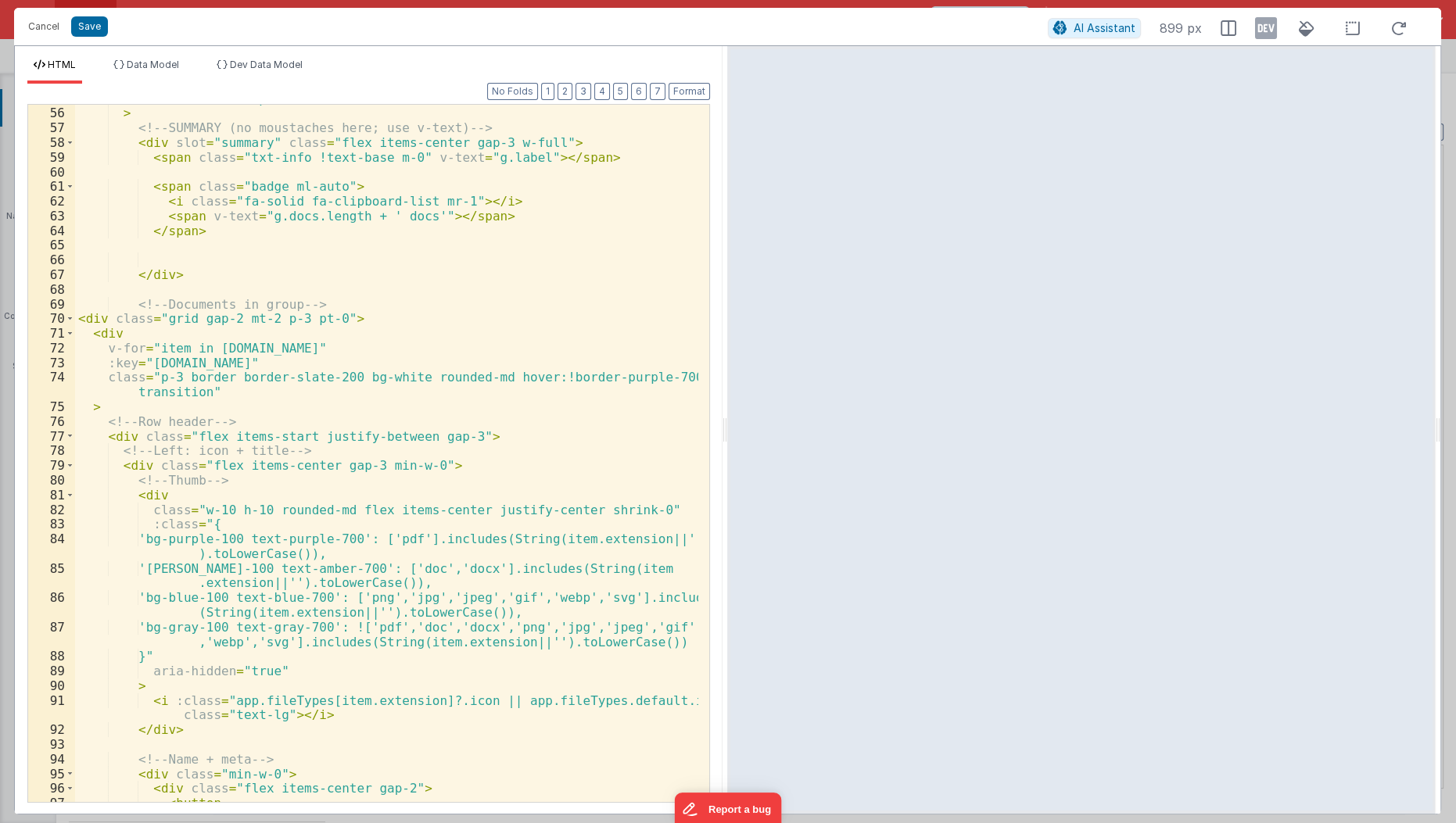
scroll to position [836, 0]
click at [139, 538] on div "class = "card m-0 p-0" > <!-- SUMMARY (no moustaches here; use v-text) --> < di…" at bounding box center [387, 456] width 625 height 729
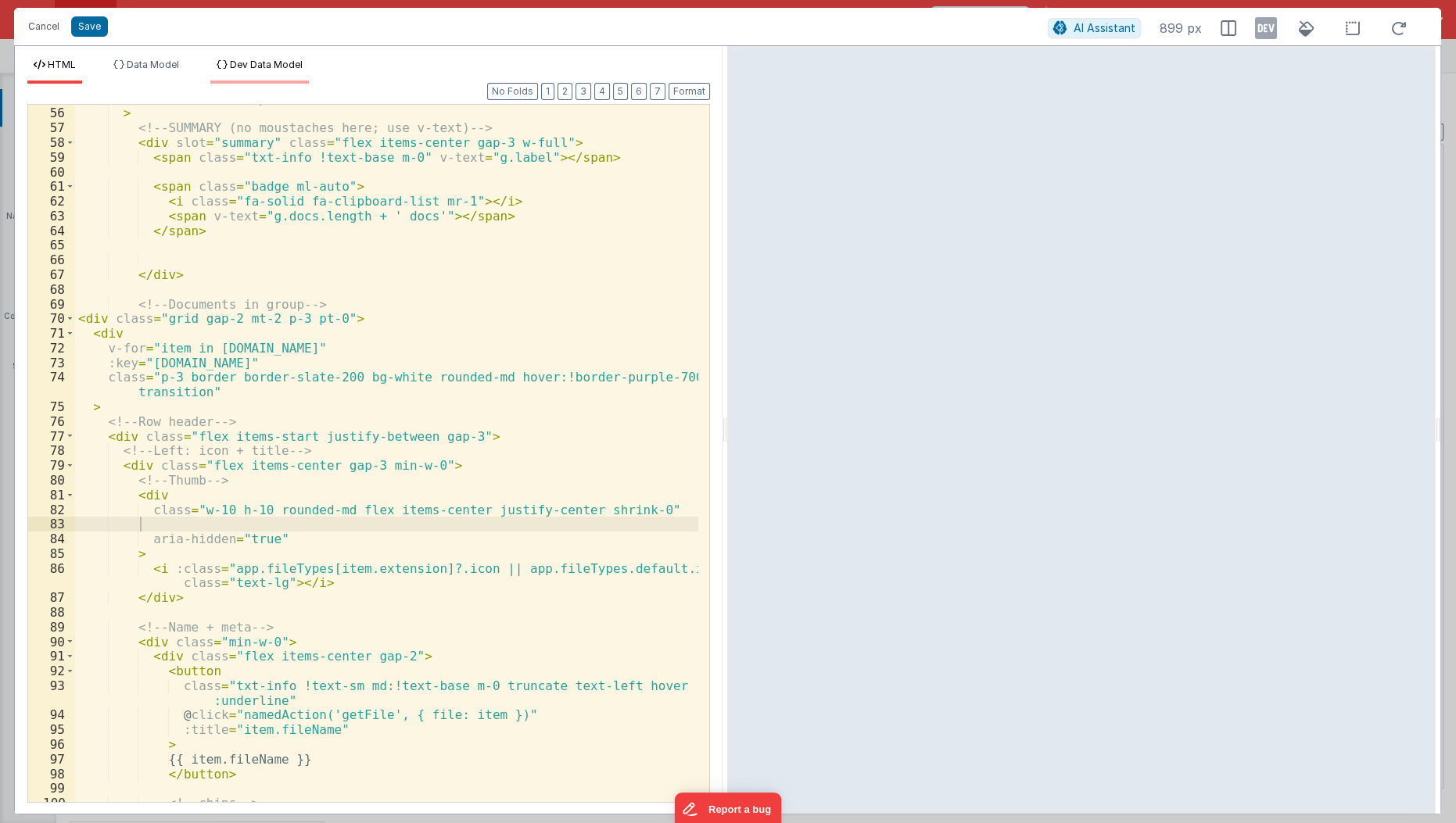
click at [247, 65] on span "Dev Data Model" at bounding box center [266, 64] width 72 height 12
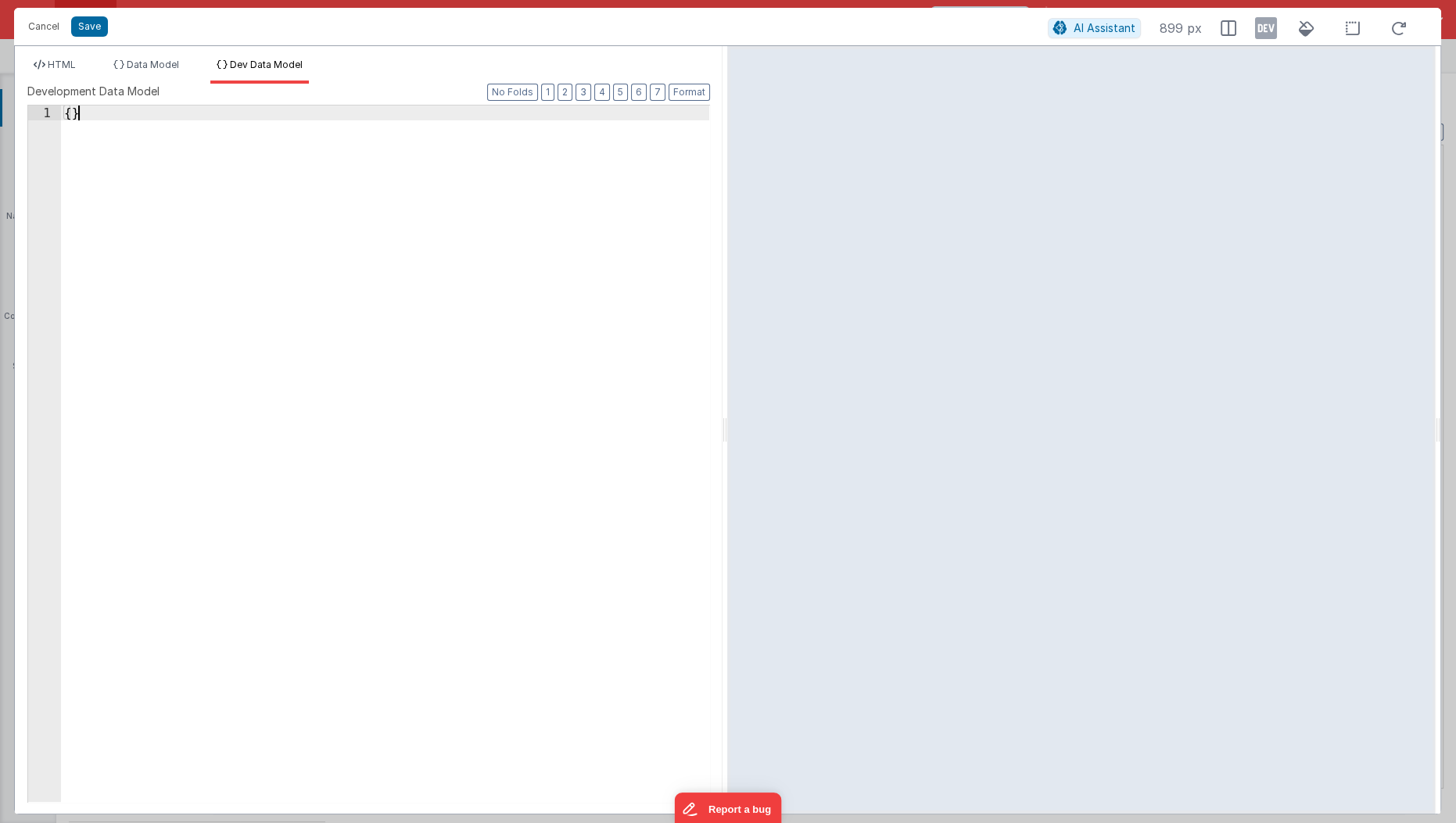
click at [245, 315] on div "{ }" at bounding box center [386, 469] width 650 height 728
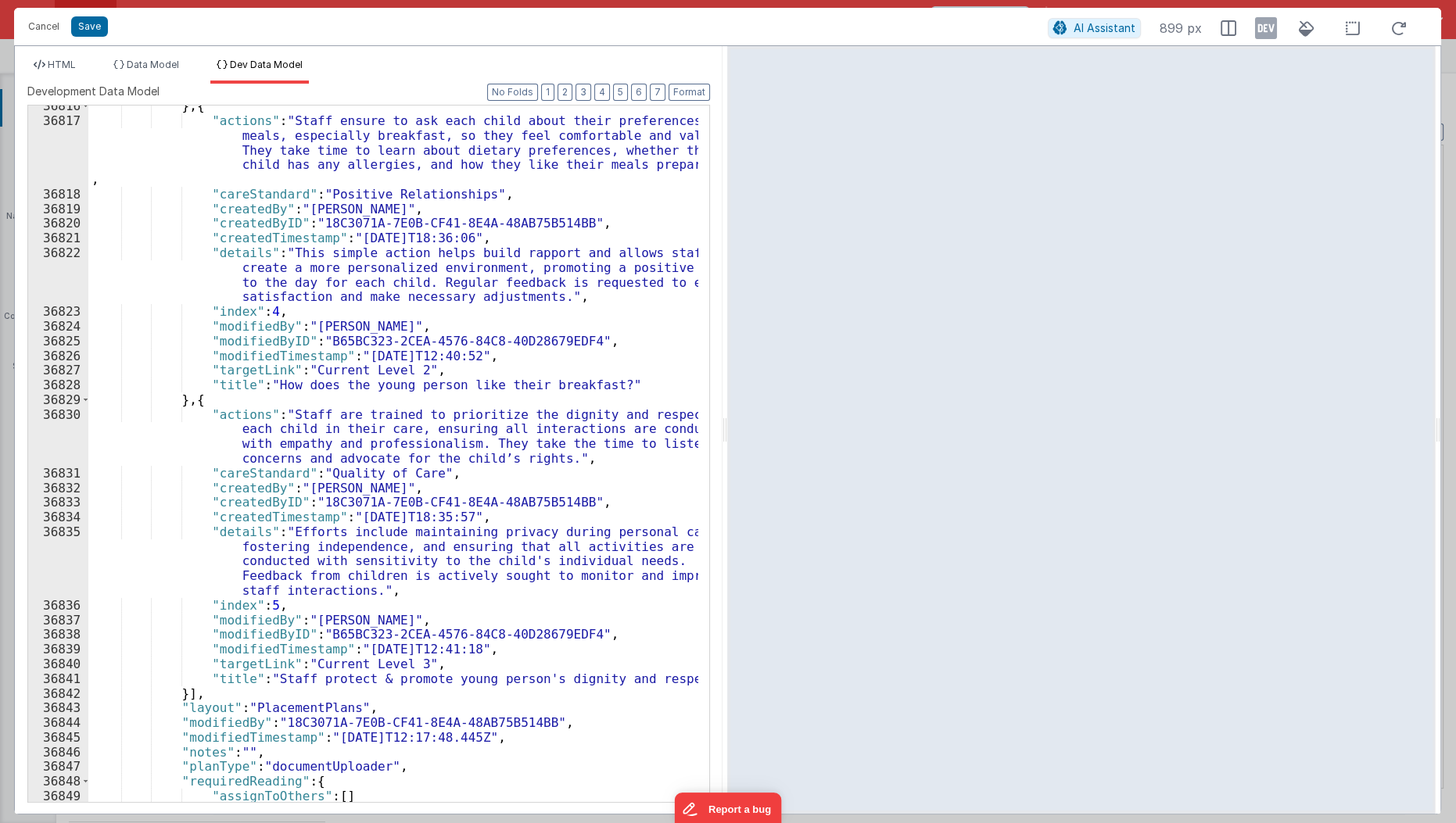
scroll to position [24917, 0]
click at [1268, 31] on icon at bounding box center [1266, 27] width 22 height 25
click at [52, 76] on li "HTML" at bounding box center [55, 70] width 55 height 25
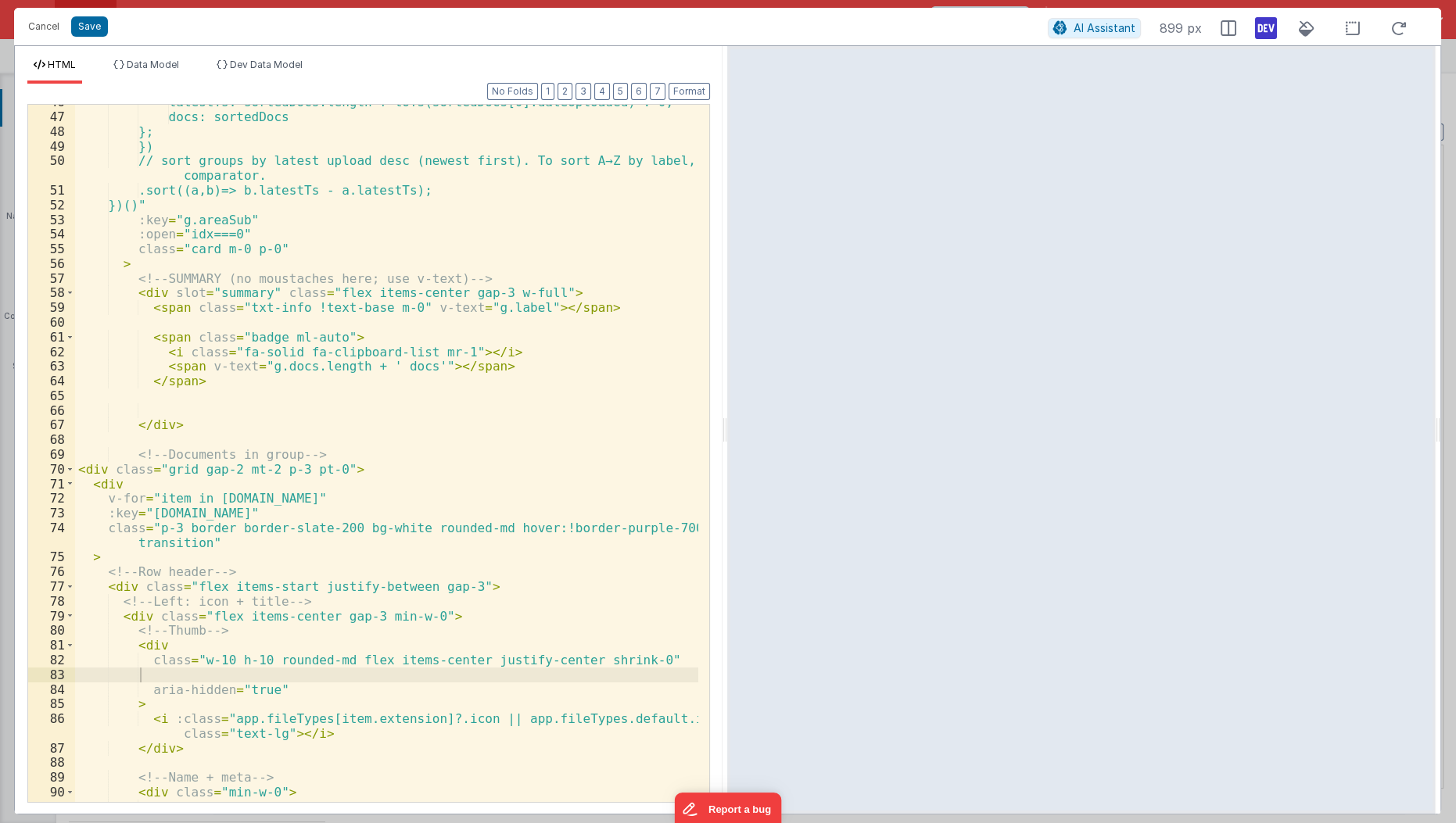
scroll to position [685, 0]
click at [218, 653] on div "latestTs: sortedDocs.length ? toTs(sortedDocs[0].dateUploaded) : 0, docs: sorte…" at bounding box center [387, 459] width 625 height 729
click at [236, 643] on div "latestTs: sortedDocs.length ? toTs(sortedDocs[0].dateUploaded) : 0, docs: sorte…" at bounding box center [387, 459] width 625 height 729
click at [258, 678] on div "latestTs: sortedDocs.length ? toTs(sortedDocs[0].dateUploaded) : 0, docs: sorte…" at bounding box center [387, 459] width 625 height 729
click at [218, 655] on div "latestTs: sortedDocs.length ? toTs(sortedDocs[0].dateUploaded) : 0, docs: sorte…" at bounding box center [387, 459] width 625 height 729
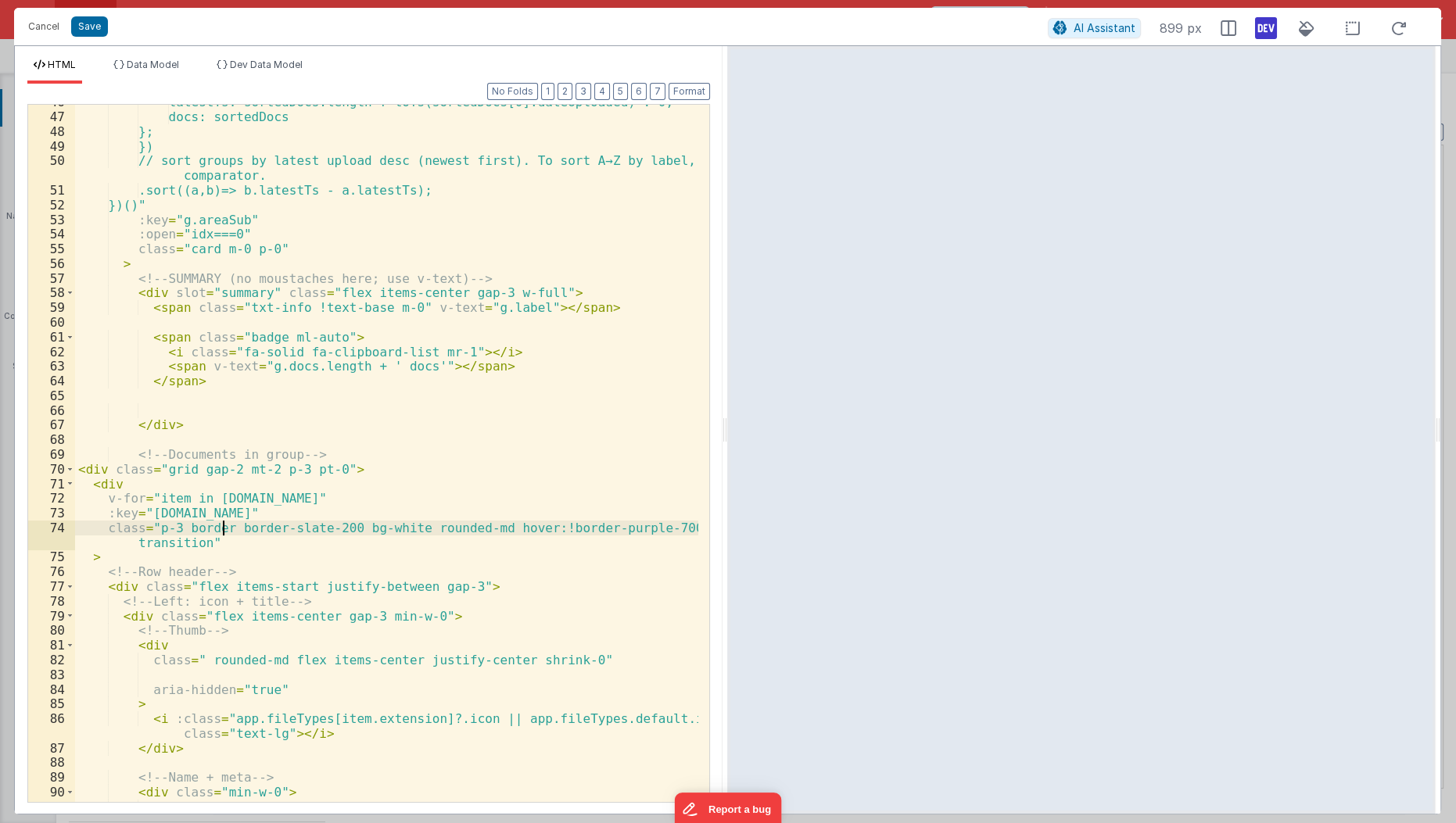
click at [220, 528] on div "latestTs: sortedDocs.length ? toTs(sortedDocs[0].dateUploaded) : 0, docs: sorte…" at bounding box center [387, 459] width 625 height 729
click at [271, 569] on div "latestTs: sortedDocs.length ? toTs(sortedDocs[0].dateUploaded) : 0, docs: sorte…" at bounding box center [387, 459] width 625 height 729
click at [279, 526] on div "latestTs: sortedDocs.length ? toTs(sortedDocs[0].dateUploaded) : 0, docs: sorte…" at bounding box center [387, 459] width 625 height 729
click at [158, 527] on div "latestTs: sortedDocs.length ? toTs(sortedDocs[0].dateUploaded) : 0, docs: sorte…" at bounding box center [387, 459] width 625 height 729
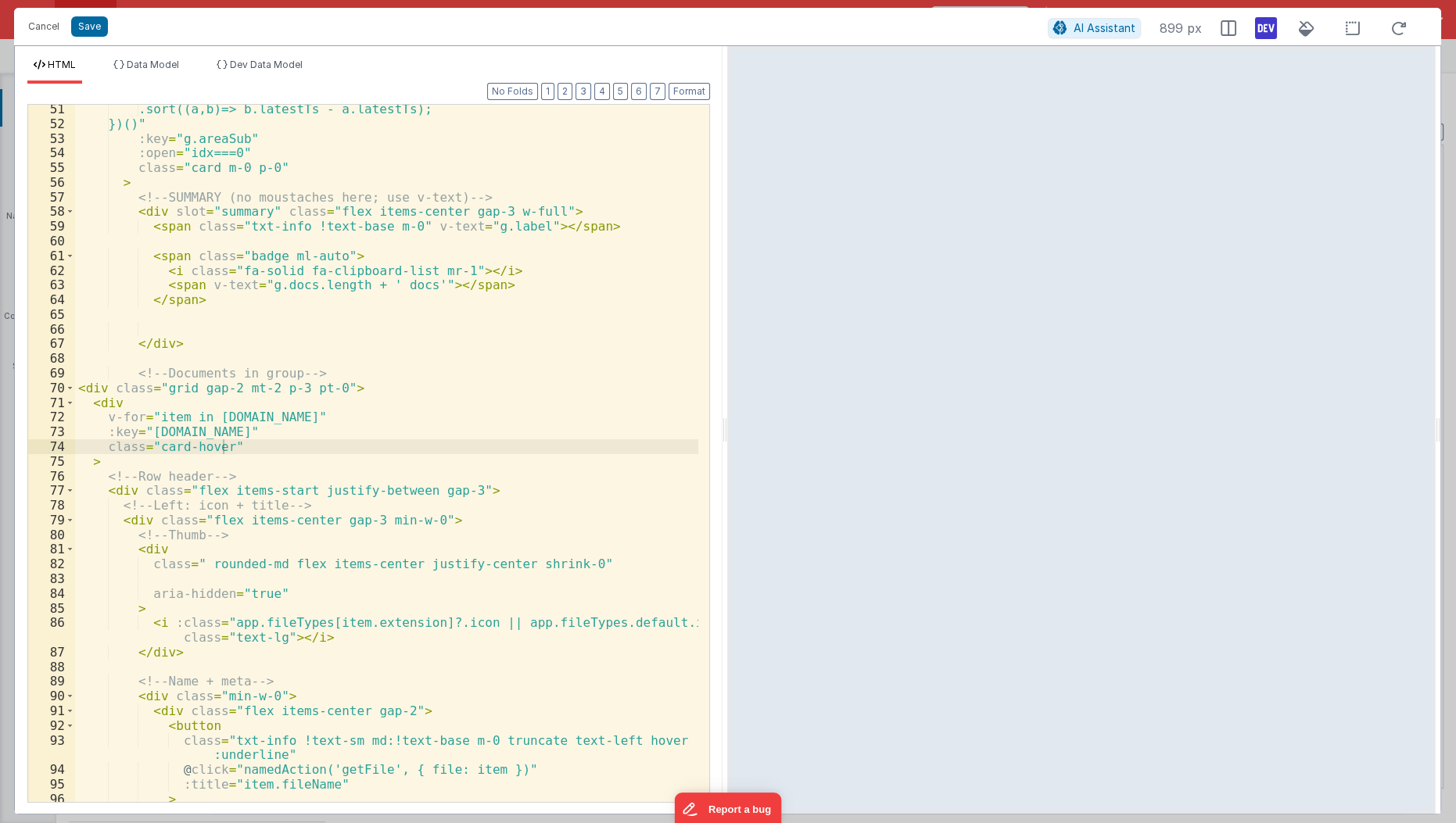
scroll to position [813, 0]
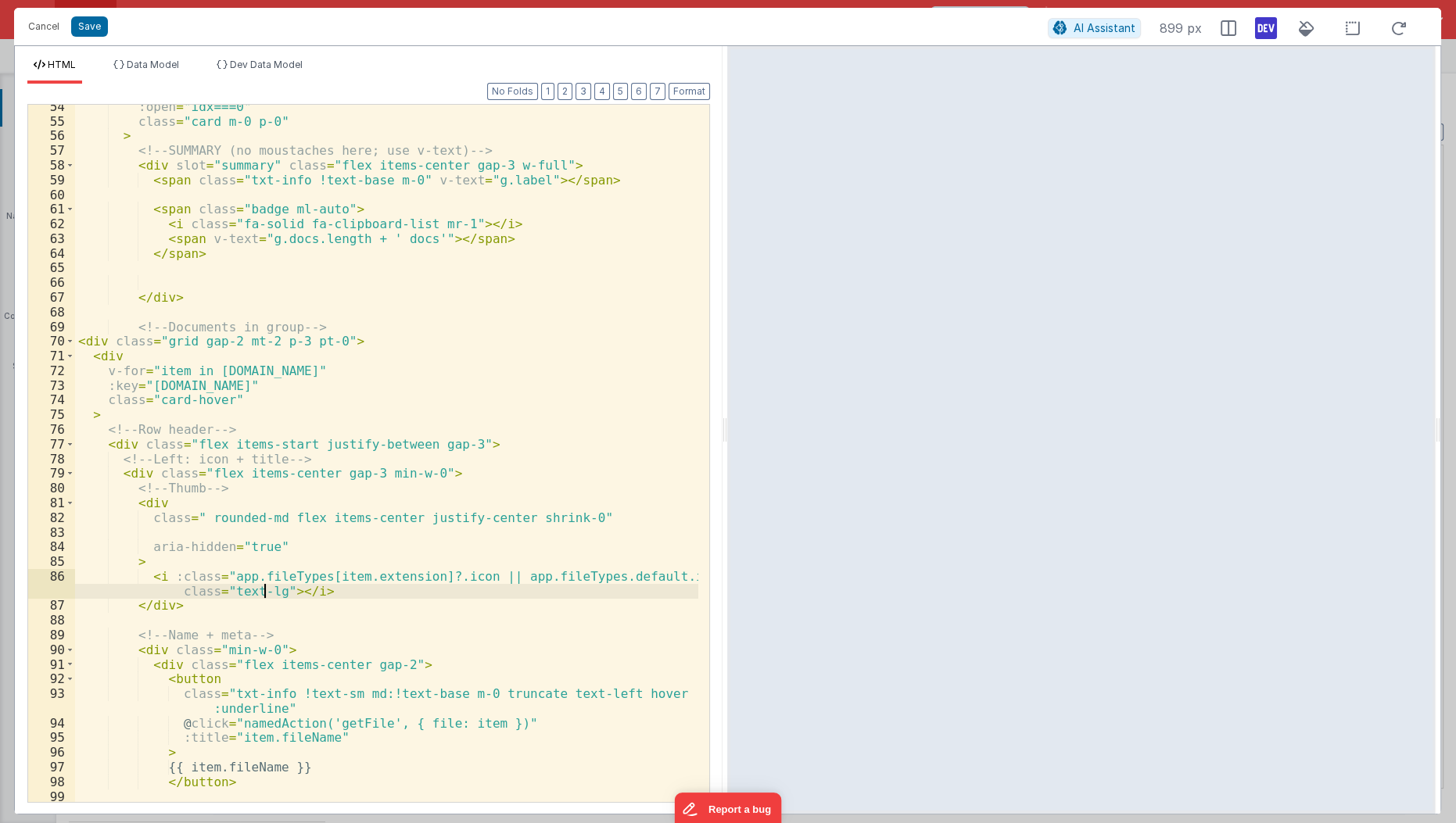
click at [265, 587] on div ":open = "idx===0" class = "card m-0 p-0" > <!-- SUMMARY (no moustaches here; us…" at bounding box center [387, 463] width 625 height 729
click at [201, 520] on div ":open = "idx===0" class = "card m-0 p-0" > <!-- SUMMARY (no moustaches here; us…" at bounding box center [387, 463] width 625 height 729
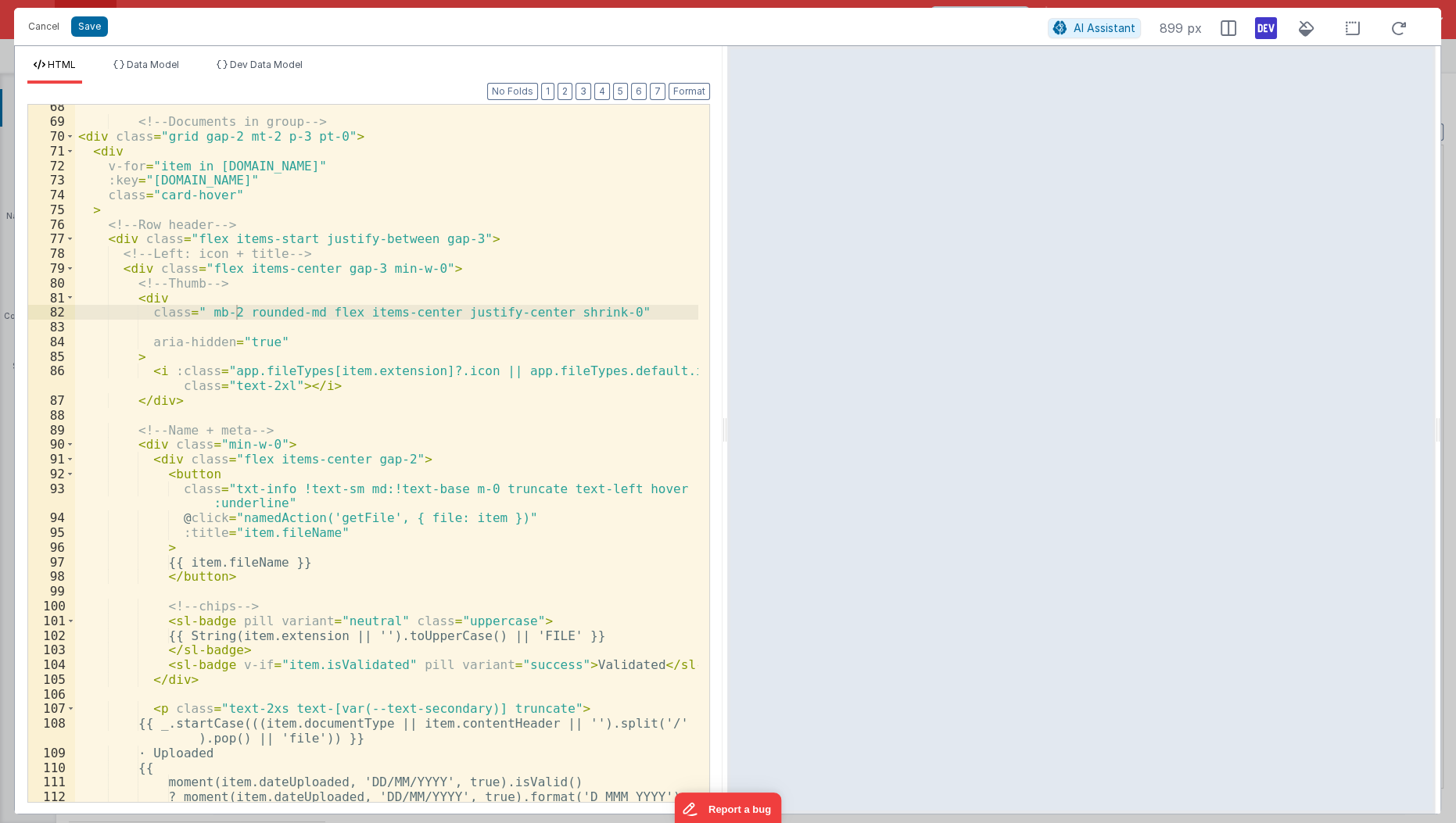
scroll to position [1019, 0]
click at [213, 618] on div "<!-- Documents in group --> < div class = "grid gap-2 mt-2 p-3 pt-0" > < div v-…" at bounding box center [387, 463] width 625 height 729
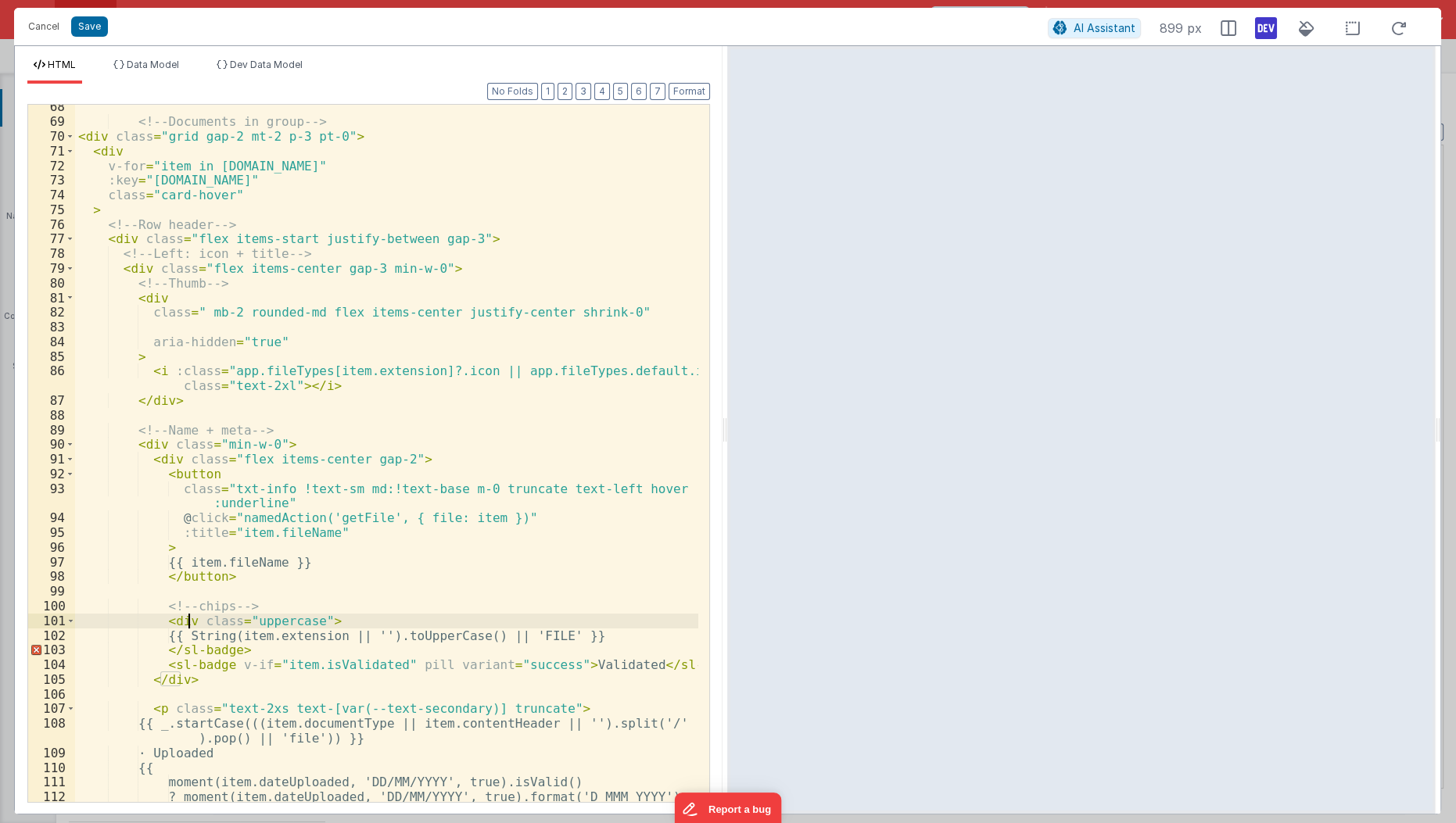
click at [174, 652] on div "<!-- Documents in group --> < div class = "grid gap-2 mt-2 p-3 pt-0" > < div v-…" at bounding box center [387, 463] width 625 height 729
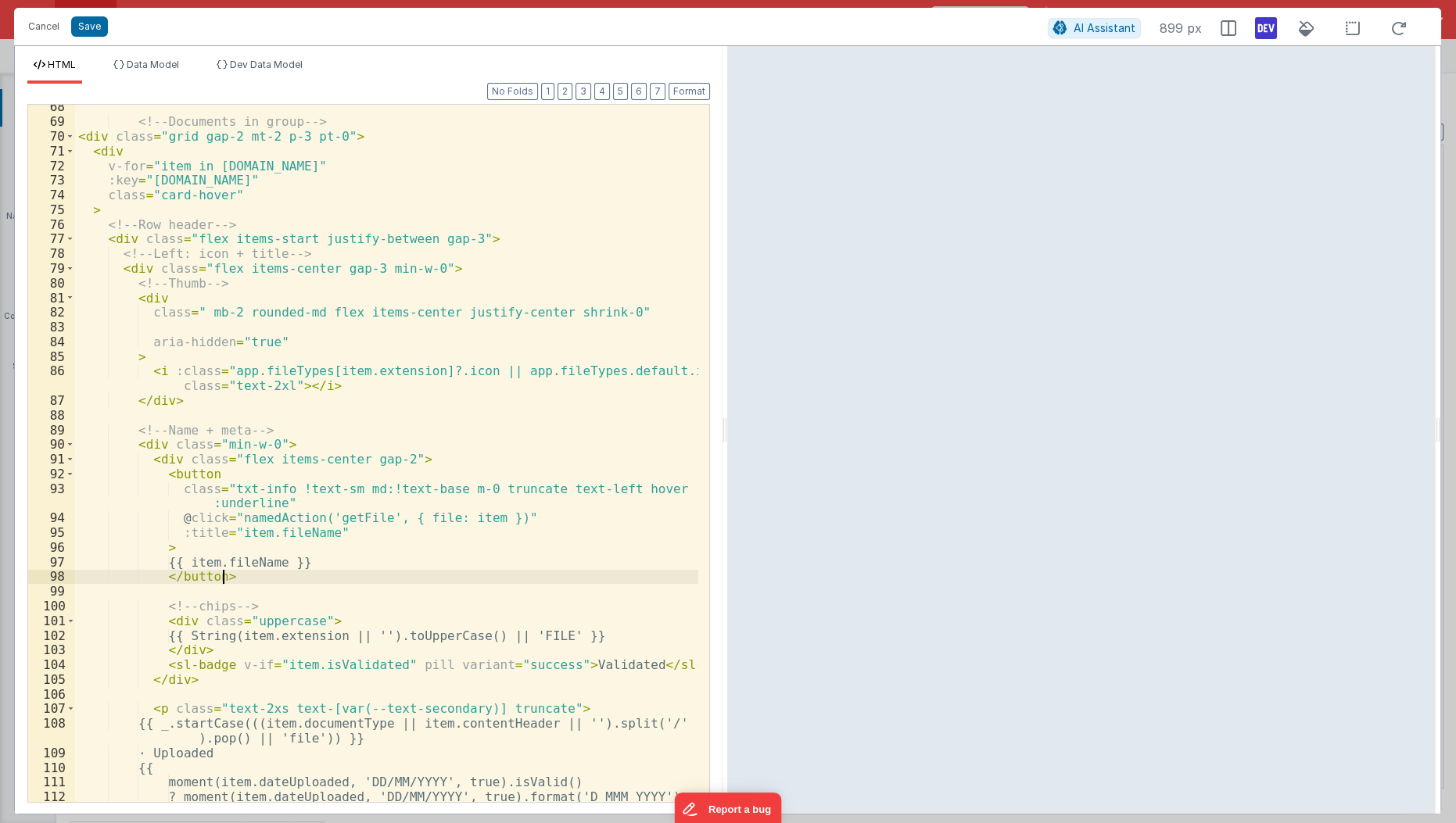
click at [251, 579] on div "<!-- Documents in group --> < div class = "grid gap-2 mt-2 p-3 pt-0" > < div v-…" at bounding box center [387, 463] width 625 height 729
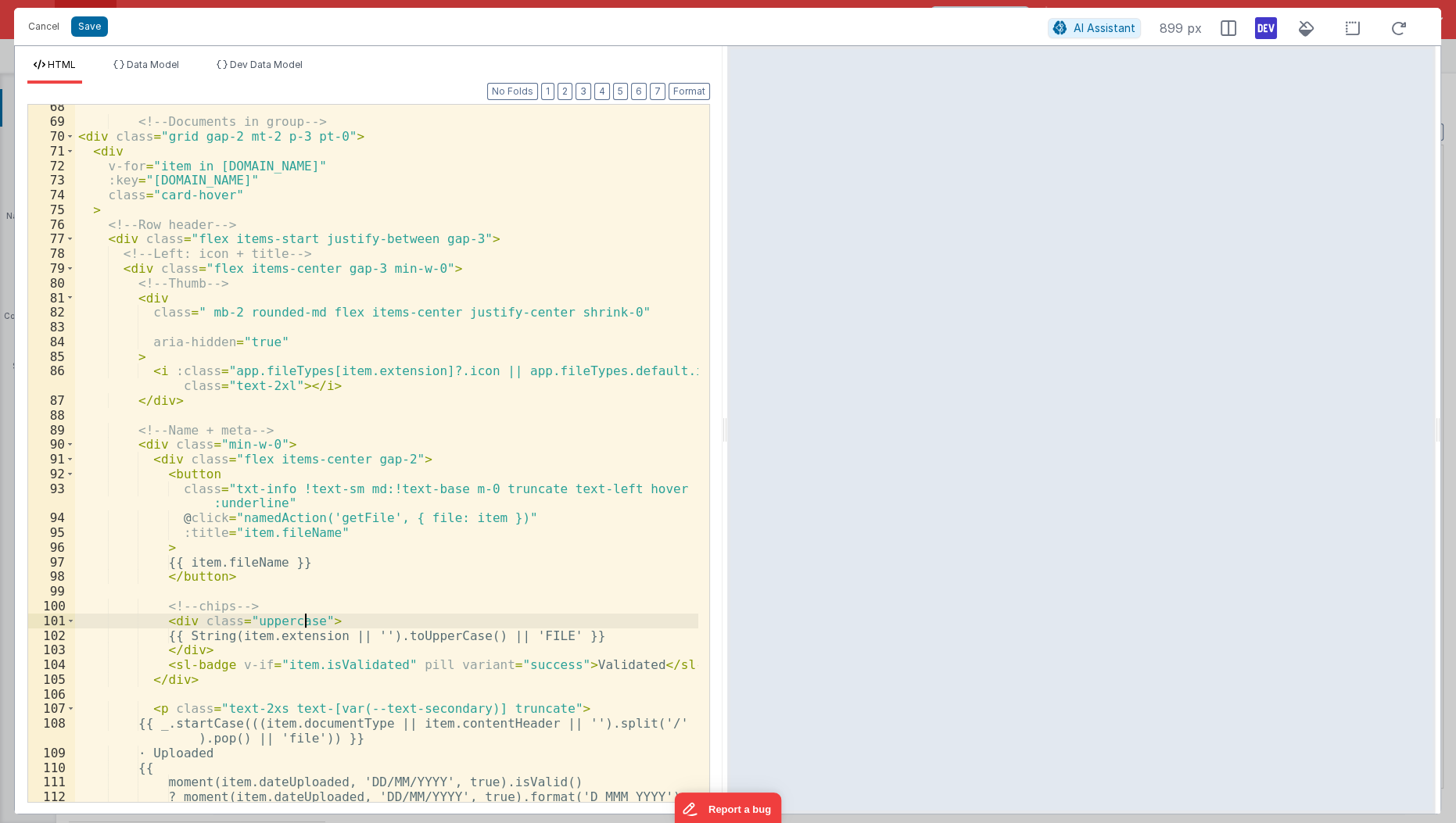
click at [302, 616] on div "<!-- Documents in group --> < div class = "grid gap-2 mt-2 p-3 pt-0" > < div v-…" at bounding box center [387, 463] width 625 height 729
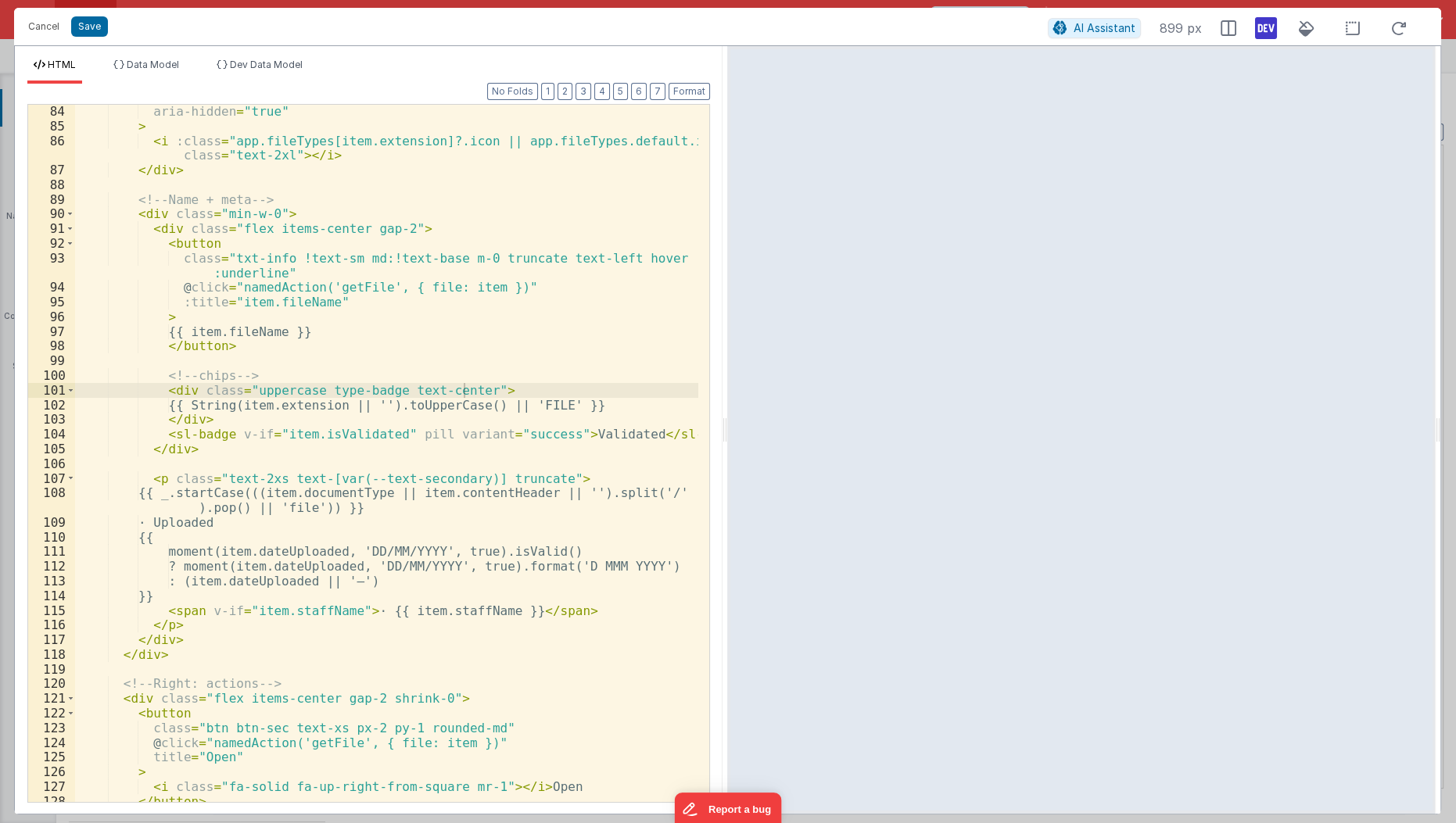
scroll to position [1250, 0]
click at [244, 522] on div "aria-hidden = "true" > < i :class = "app.fileTypes[item.extension]?.icon || app…" at bounding box center [387, 469] width 625 height 729
click at [156, 479] on div "aria-hidden = "true" > < i :class = "app.fileTypes[item.extension]?.icon || app…" at bounding box center [387, 469] width 625 height 729
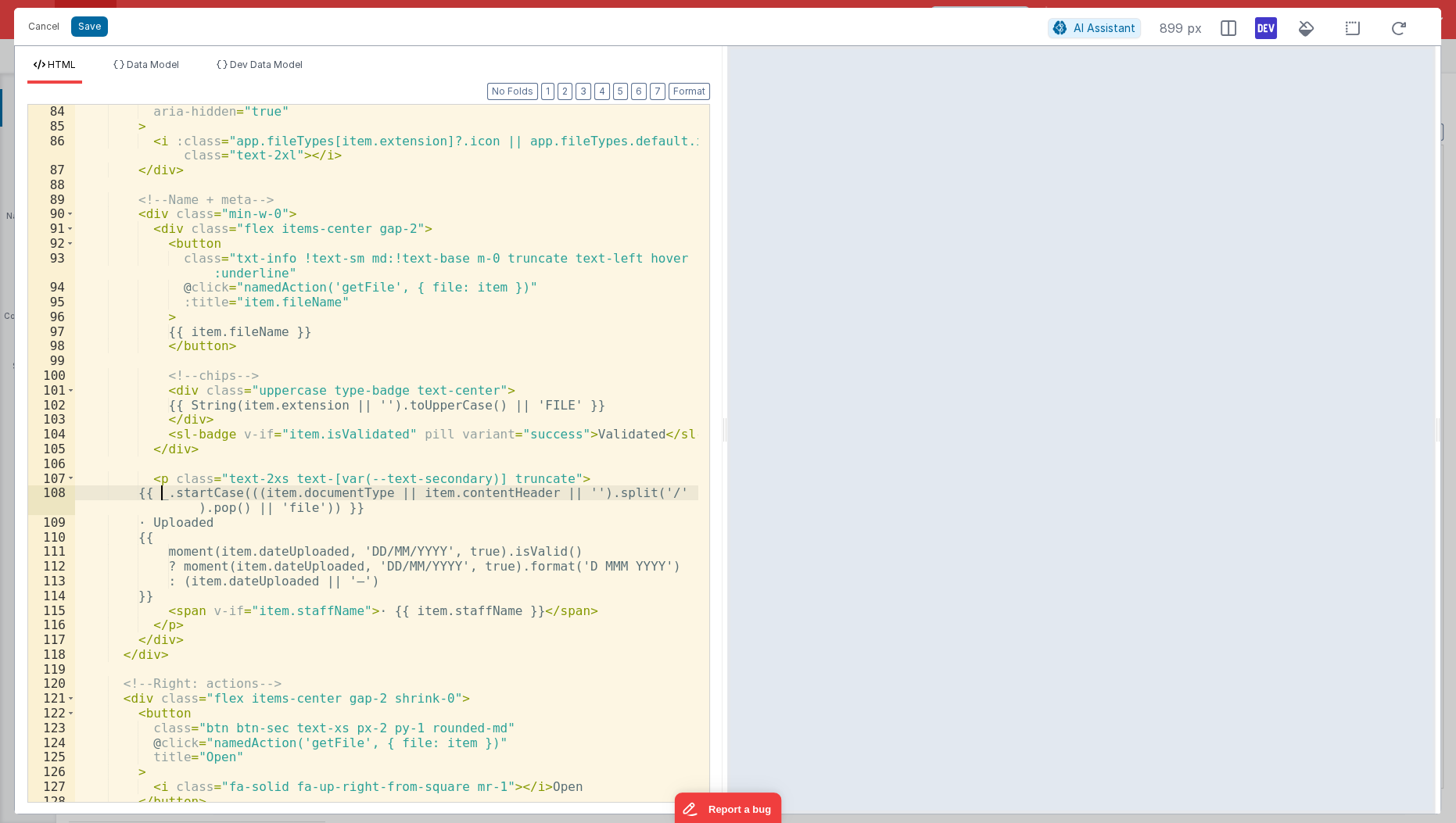
click at [159, 486] on div "aria-hidden = "true" > < i :class = "app.fileTypes[item.extension]?.icon || app…" at bounding box center [387, 469] width 625 height 729
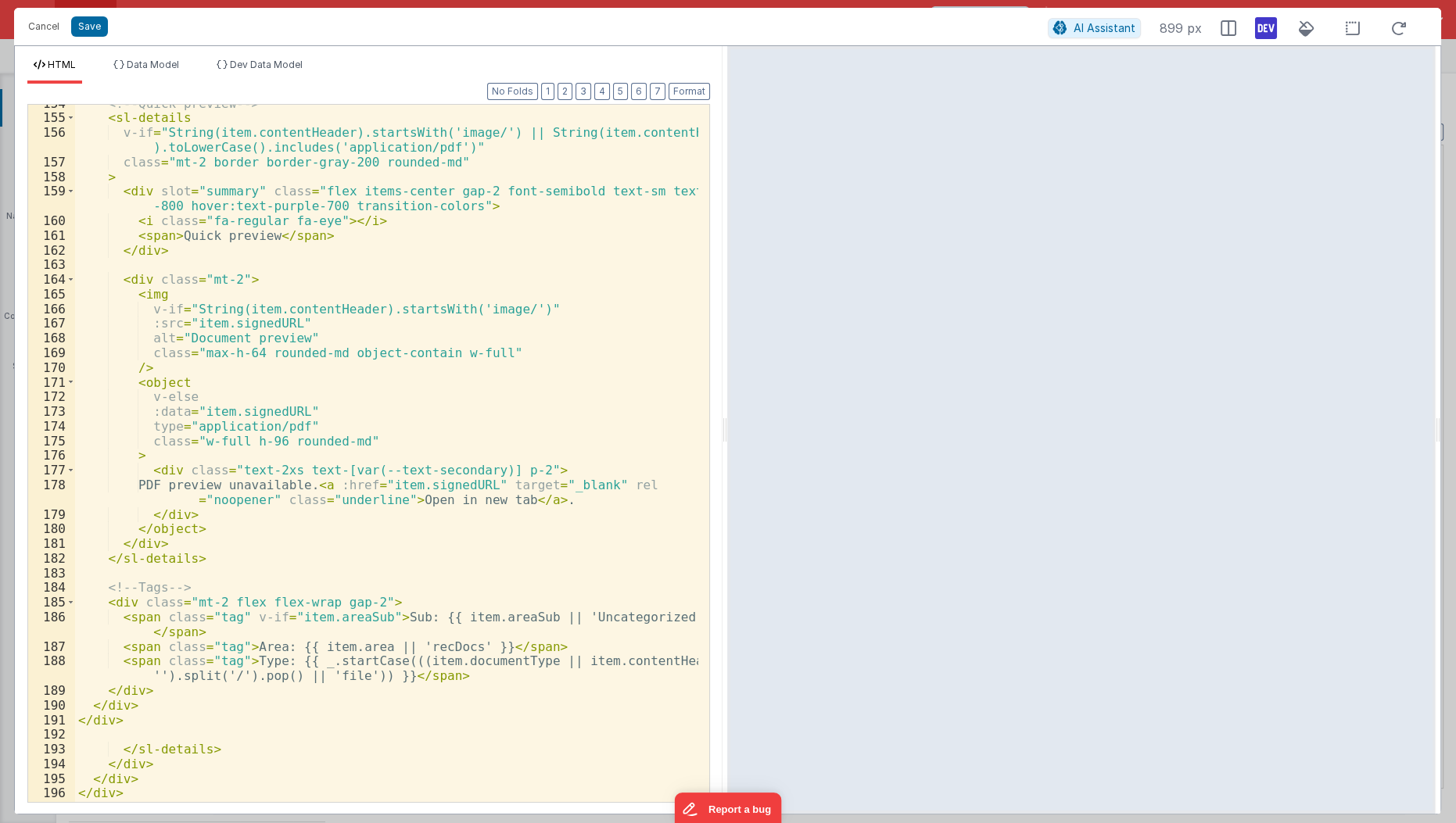
scroll to position [2326, 0]
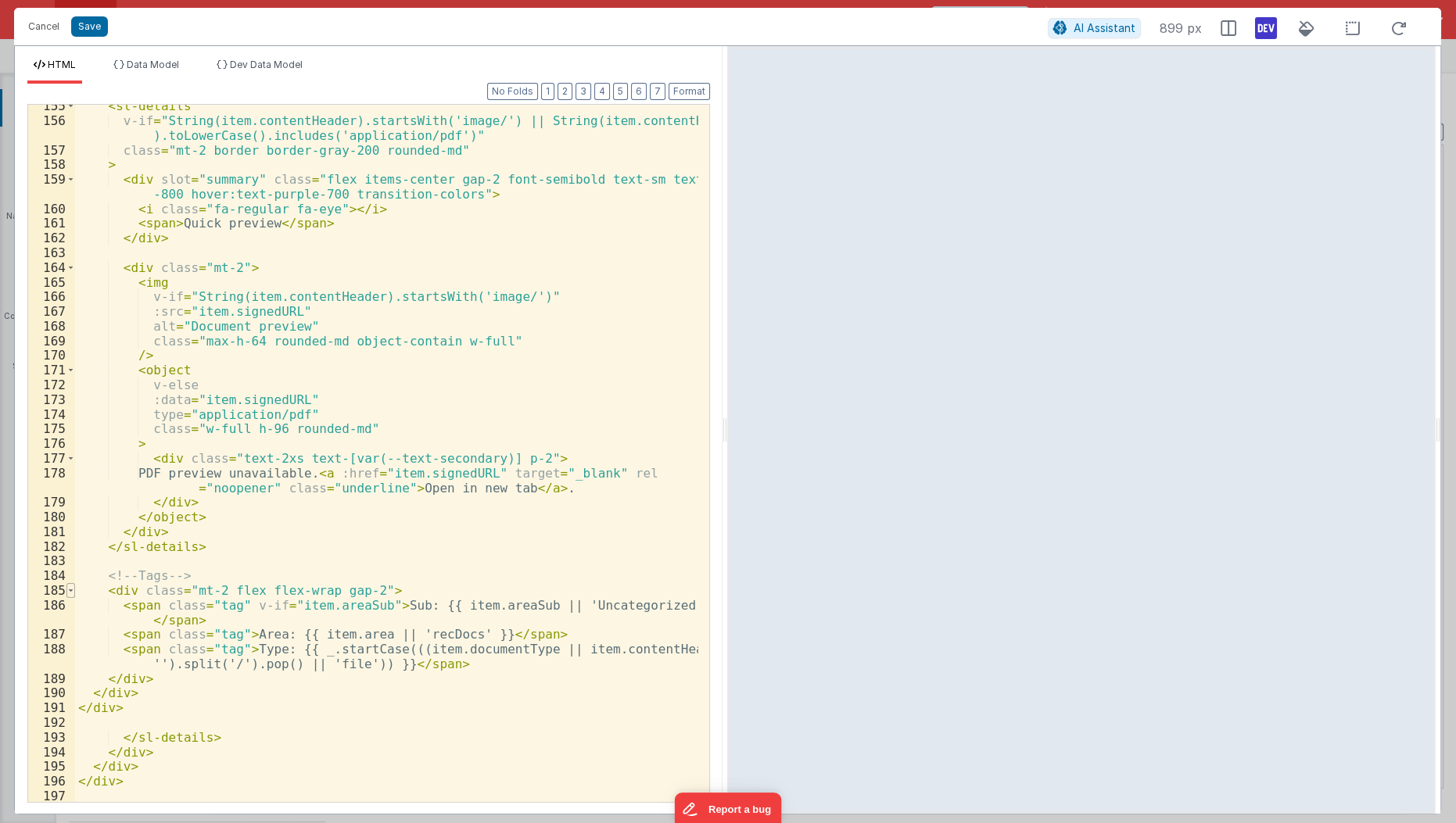
click at [65, 583] on div "185" at bounding box center [51, 590] width 47 height 15
click at [68, 590] on span at bounding box center [71, 590] width 8 height 15
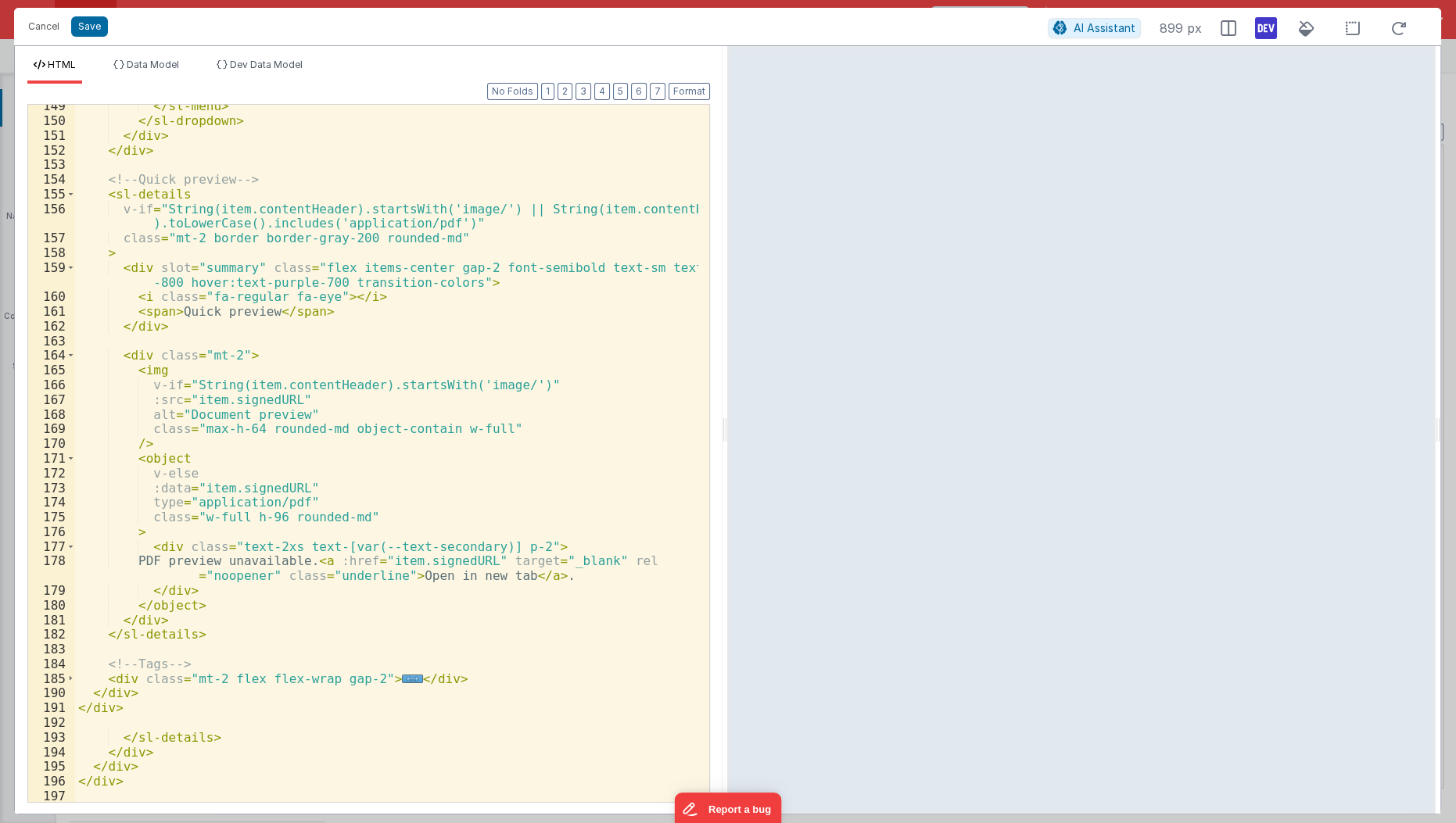
scroll to position [2238, 0]
click at [99, 656] on div "</ sl-menu > </ sl-dropdown > </ div > </ div > <!-- Quick preview --> < sl-det…" at bounding box center [387, 463] width 625 height 729
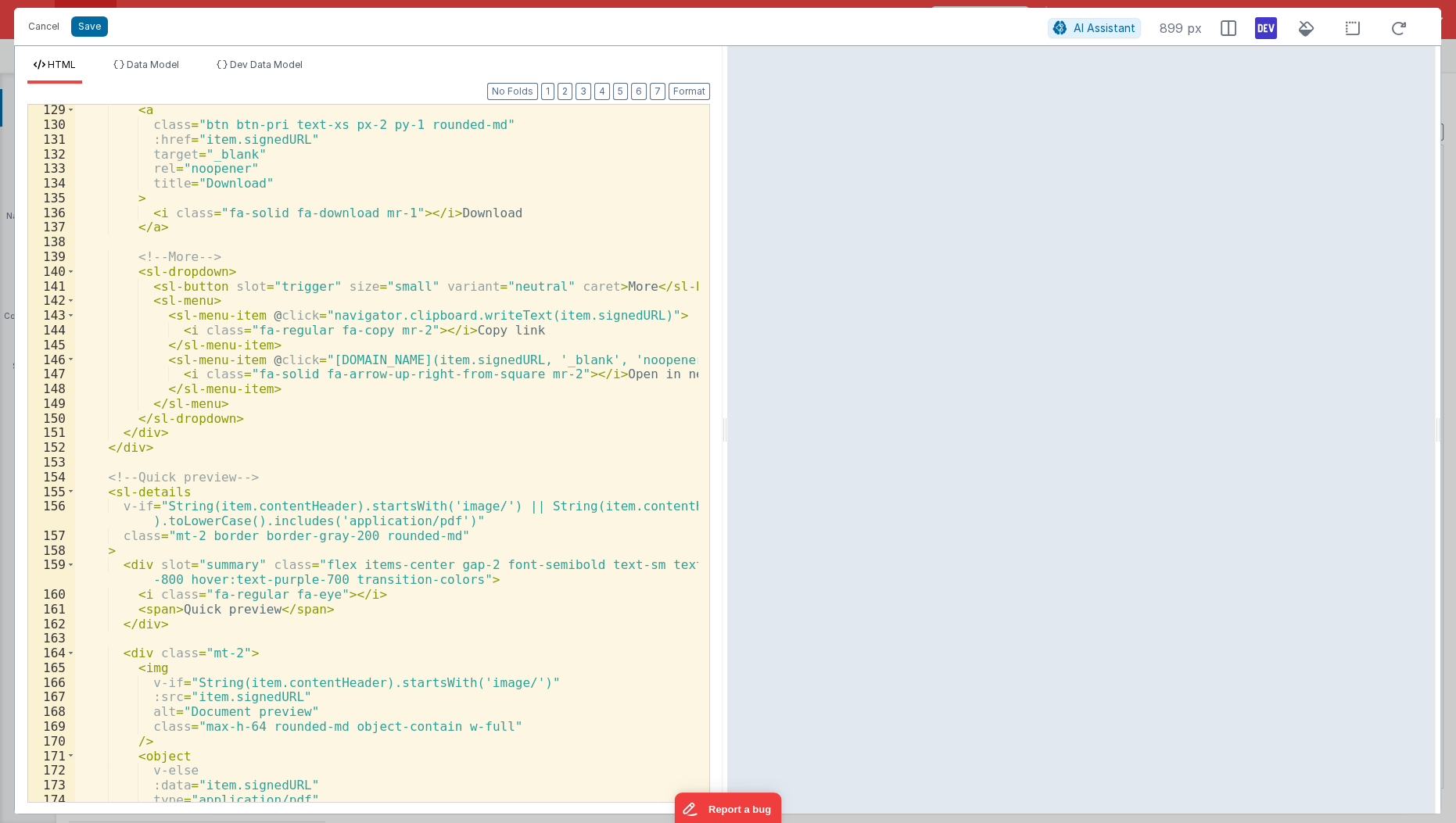
scroll to position [1899, 0]
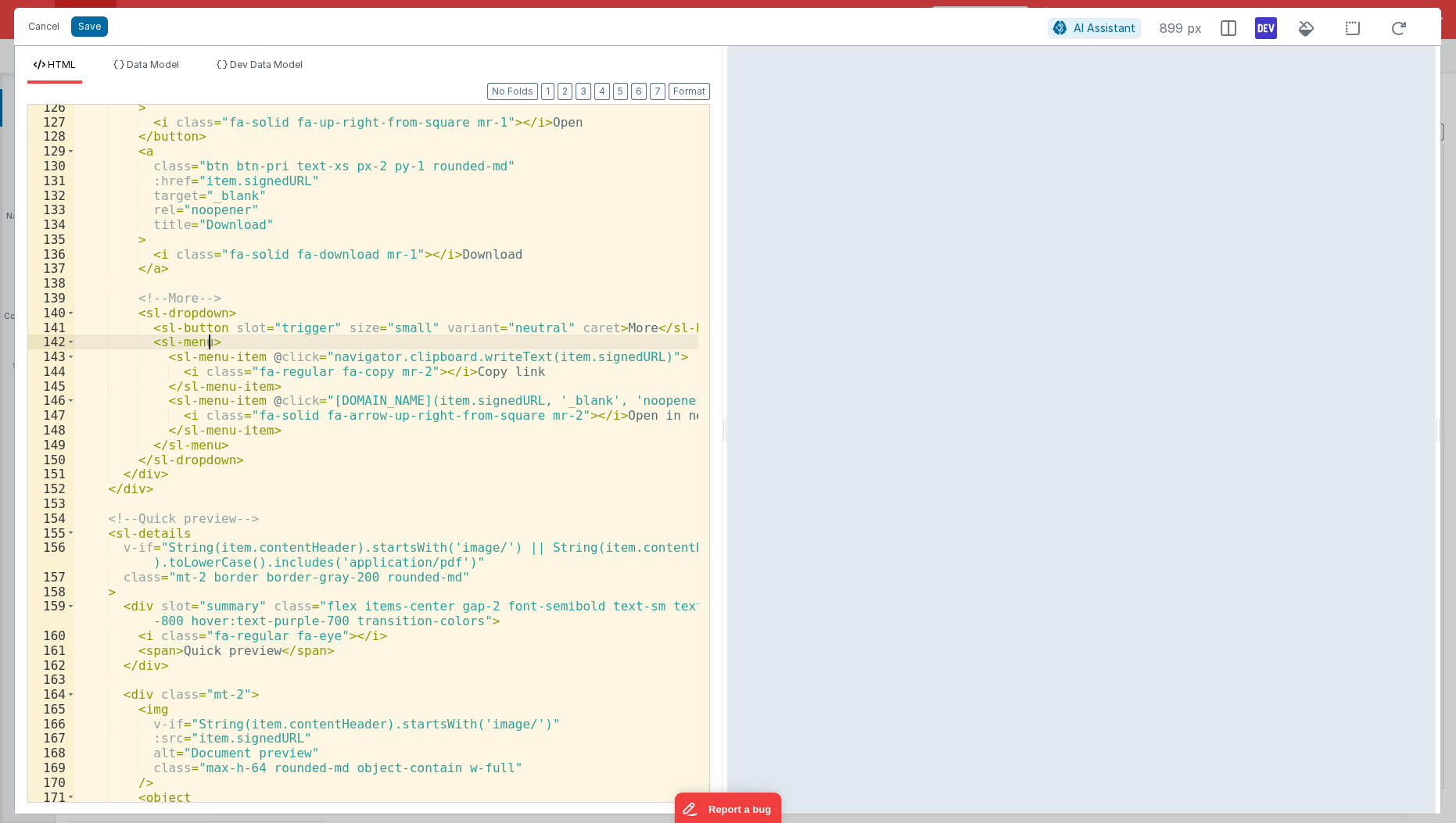
click at [358, 346] on div "> < i class = "fa-solid fa-up-right-from-square mr-1" > </ i > Open </ button >…" at bounding box center [387, 464] width 625 height 729
click at [175, 325] on div "> < i class = "fa-solid fa-up-right-from-square mr-1" > </ i > Open </ button >…" at bounding box center [387, 464] width 625 height 729
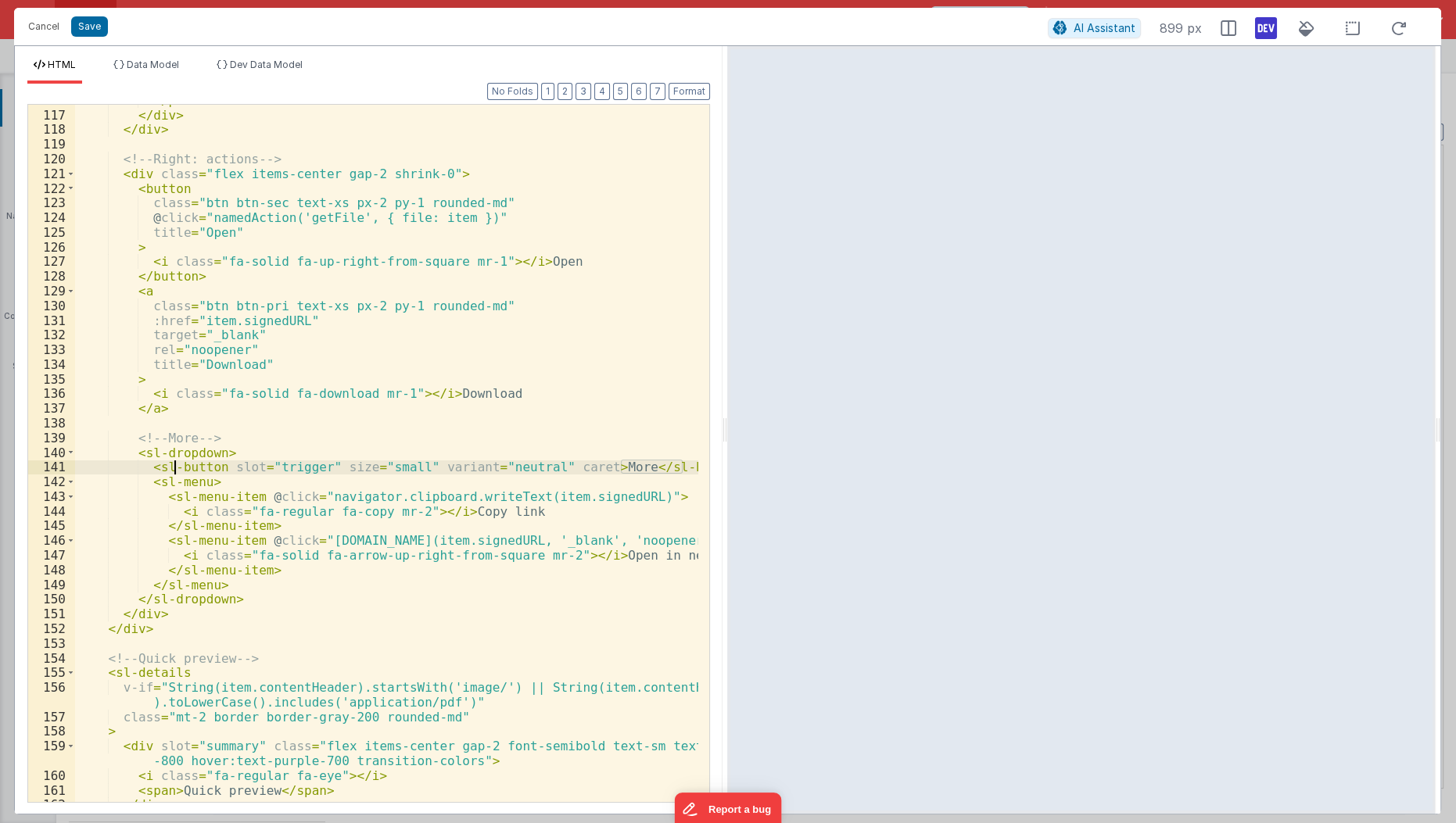
scroll to position [1758, 0]
click at [260, 198] on div "</ p > </ div > </ div > <!-- Right: actions --> < div class = "flex items-cent…" at bounding box center [387, 458] width 625 height 729
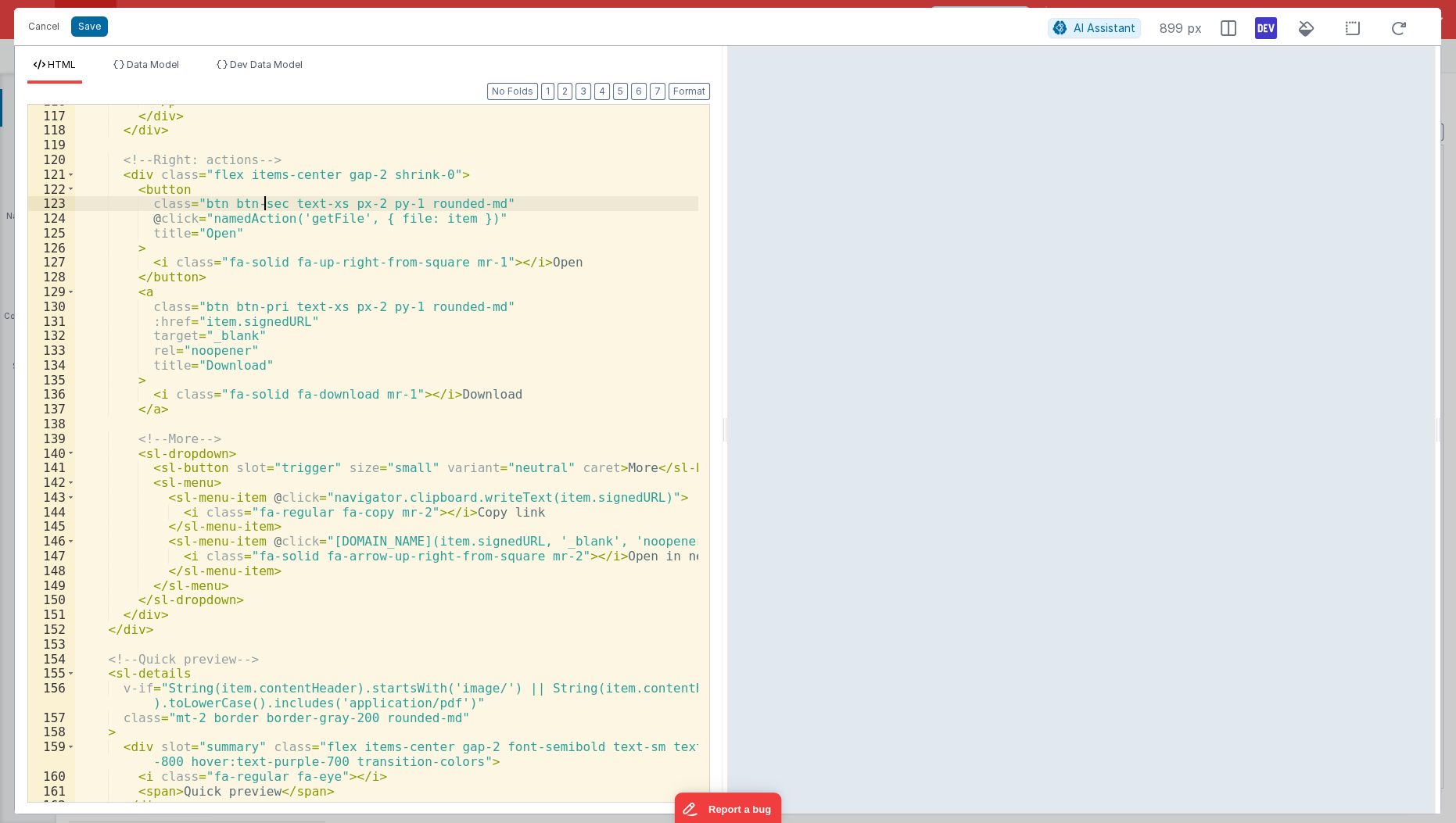
click at [260, 198] on div "</ p > </ div > </ div > <!-- Right: actions --> < div class = "flex items-cent…" at bounding box center [387, 458] width 625 height 729
click at [206, 200] on div "</ p > </ div > </ div > <!-- Right: actions --> < div class = "flex items-cent…" at bounding box center [387, 458] width 625 height 729
click at [195, 200] on div "</ p > </ div > </ div > <!-- Right: actions --> < div class = "flex items-cent…" at bounding box center [387, 458] width 625 height 729
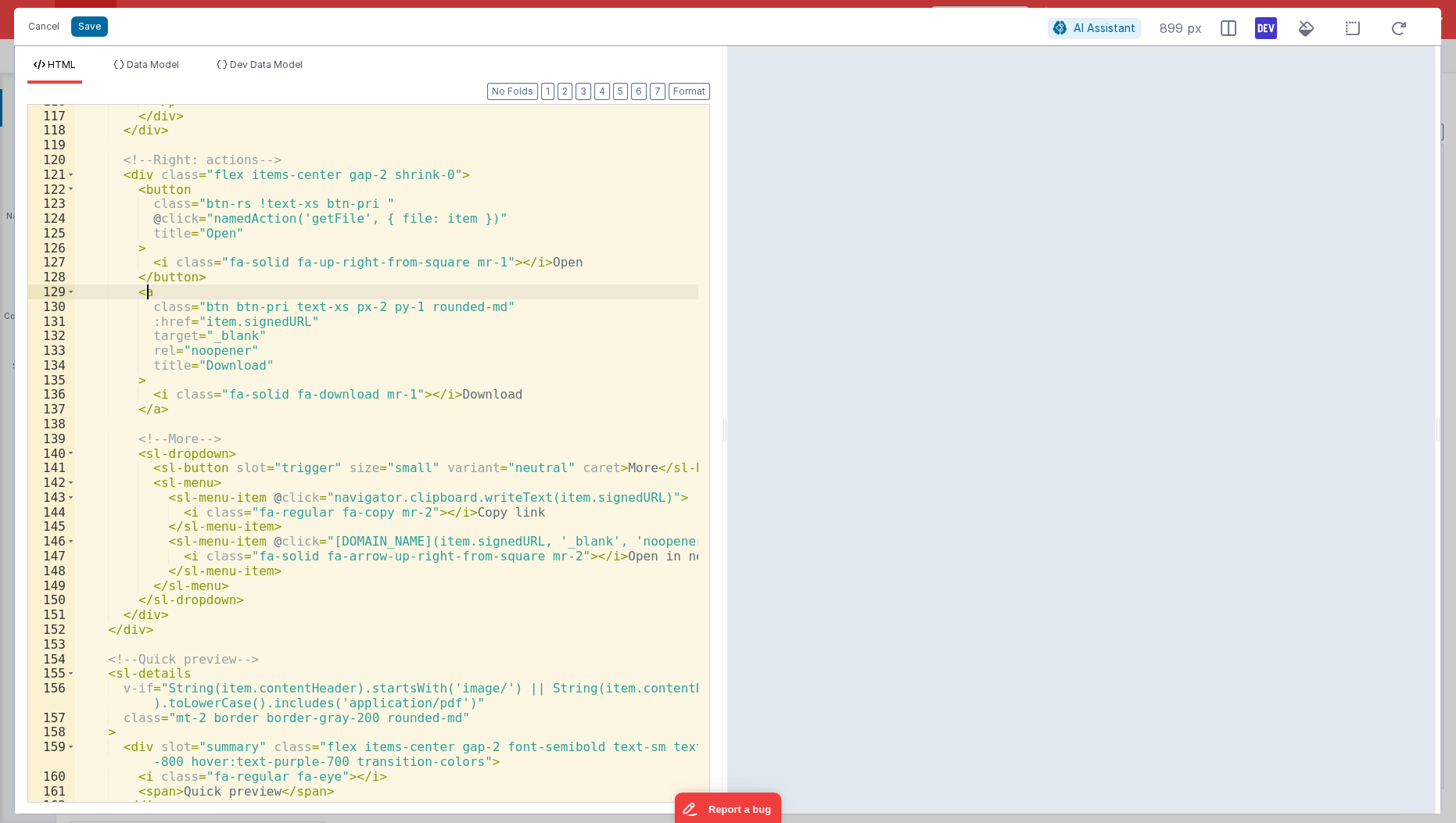
click at [173, 288] on div "</ p > </ div > </ div > <!-- Right: actions --> < div class = "flex items-cent…" at bounding box center [387, 458] width 625 height 729
click at [224, 387] on div "</ p > </ div > </ div > <!-- Right: actions --> < div class = "flex items-cent…" at bounding box center [387, 458] width 625 height 729
click at [197, 308] on div "</ p > </ div > </ div > <!-- Right: actions --> < div class = "flex items-cent…" at bounding box center [387, 458] width 625 height 729
click at [276, 300] on div "</ p > </ div > </ div > <!-- Right: actions --> < div class = "flex items-cent…" at bounding box center [387, 458] width 625 height 729
click at [309, 312] on div "</ p > </ div > </ div > <!-- Right: actions --> < div class = "flex items-cent…" at bounding box center [387, 458] width 625 height 729
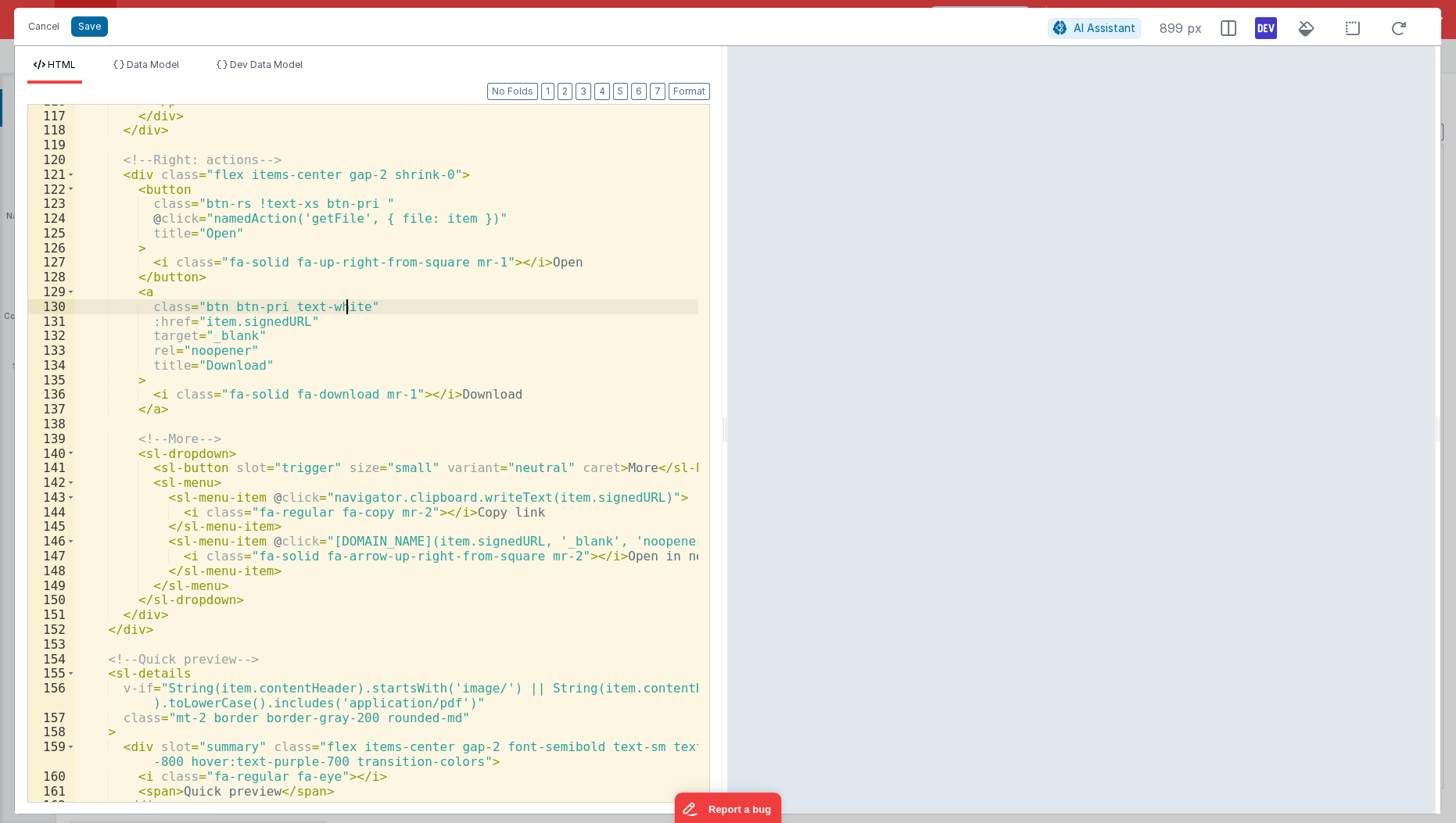
click at [349, 308] on div "</ p > </ div > </ div > <!-- Right: actions --> < div class = "flex items-cent…" at bounding box center [387, 458] width 625 height 729
click at [216, 302] on div "</ p > </ div > </ div > <!-- Right: actions --> < div class = "flex items-cent…" at bounding box center [387, 458] width 625 height 729
click at [267, 254] on div "</ p > </ div > </ div > <!-- Right: actions --> < div class = "flex items-cent…" at bounding box center [387, 458] width 625 height 729
click at [355, 199] on div "</ p > </ div > </ div > <!-- Right: actions --> < div class = "flex items-cent…" at bounding box center [387, 458] width 625 height 729
paste textarea
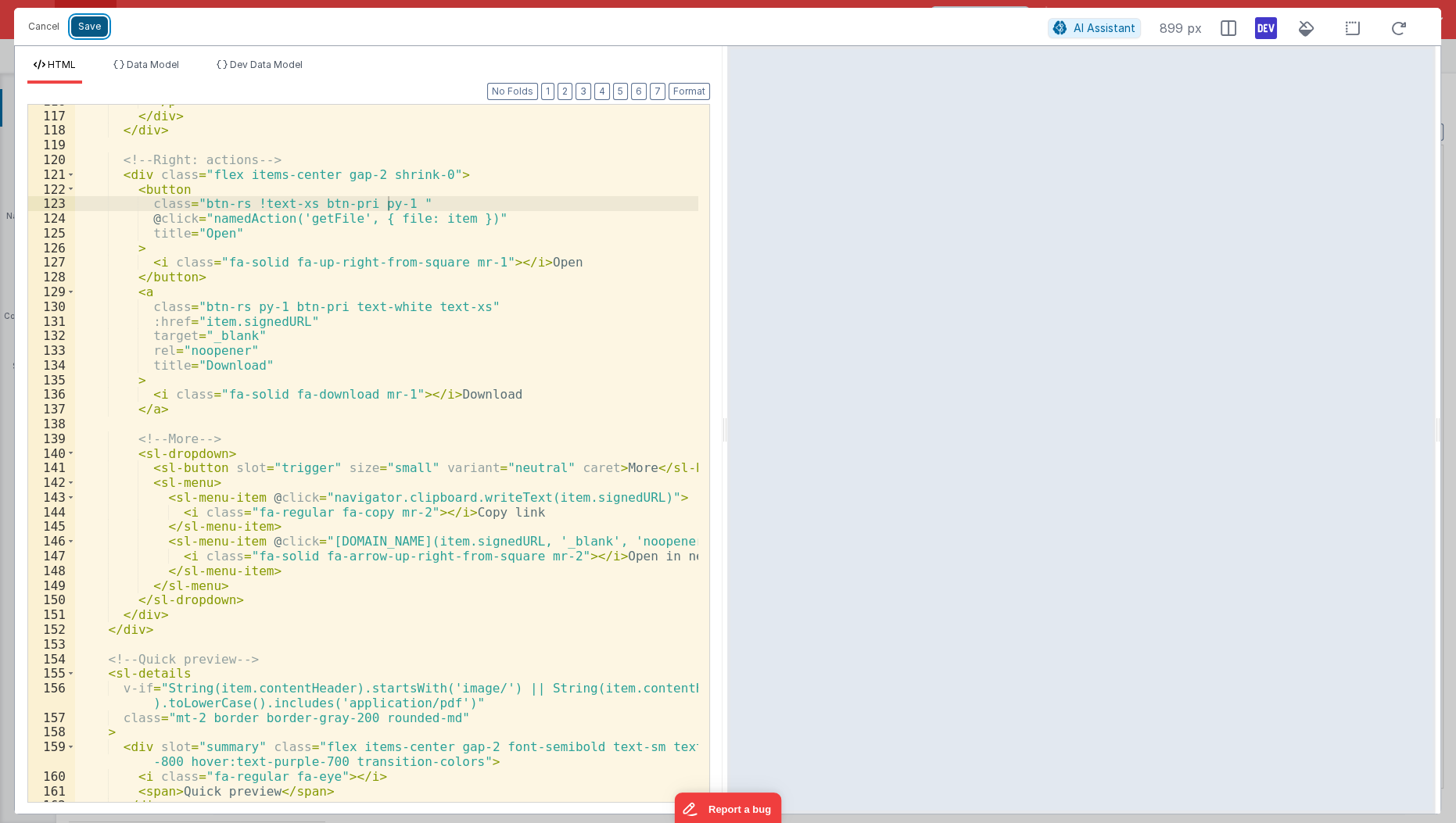
click at [93, 27] on button "Save" at bounding box center [90, 27] width 37 height 20
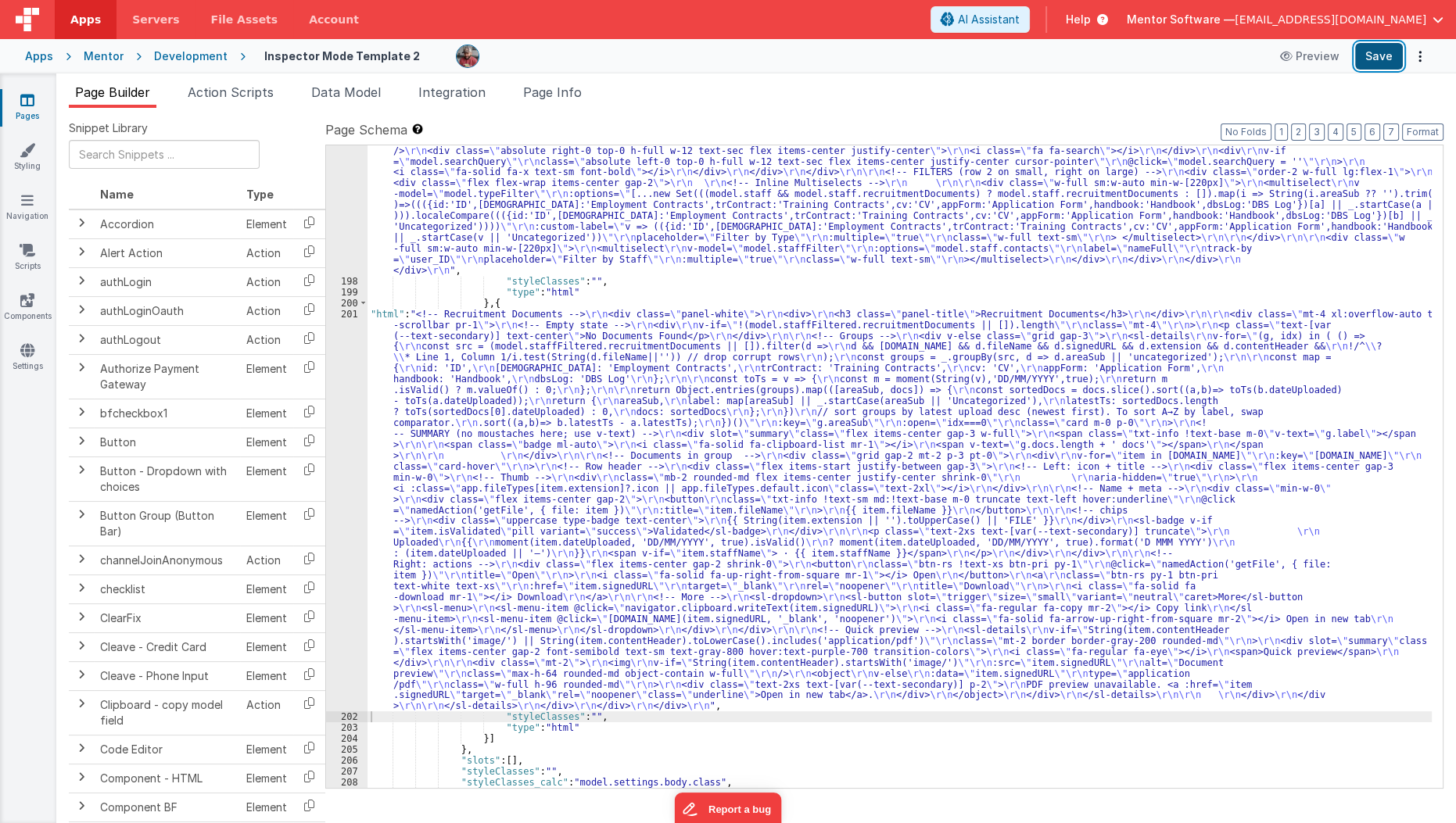
click at [1367, 61] on button "Save" at bounding box center [1379, 56] width 48 height 27
click at [351, 95] on span "Data Model" at bounding box center [346, 92] width 70 height 16
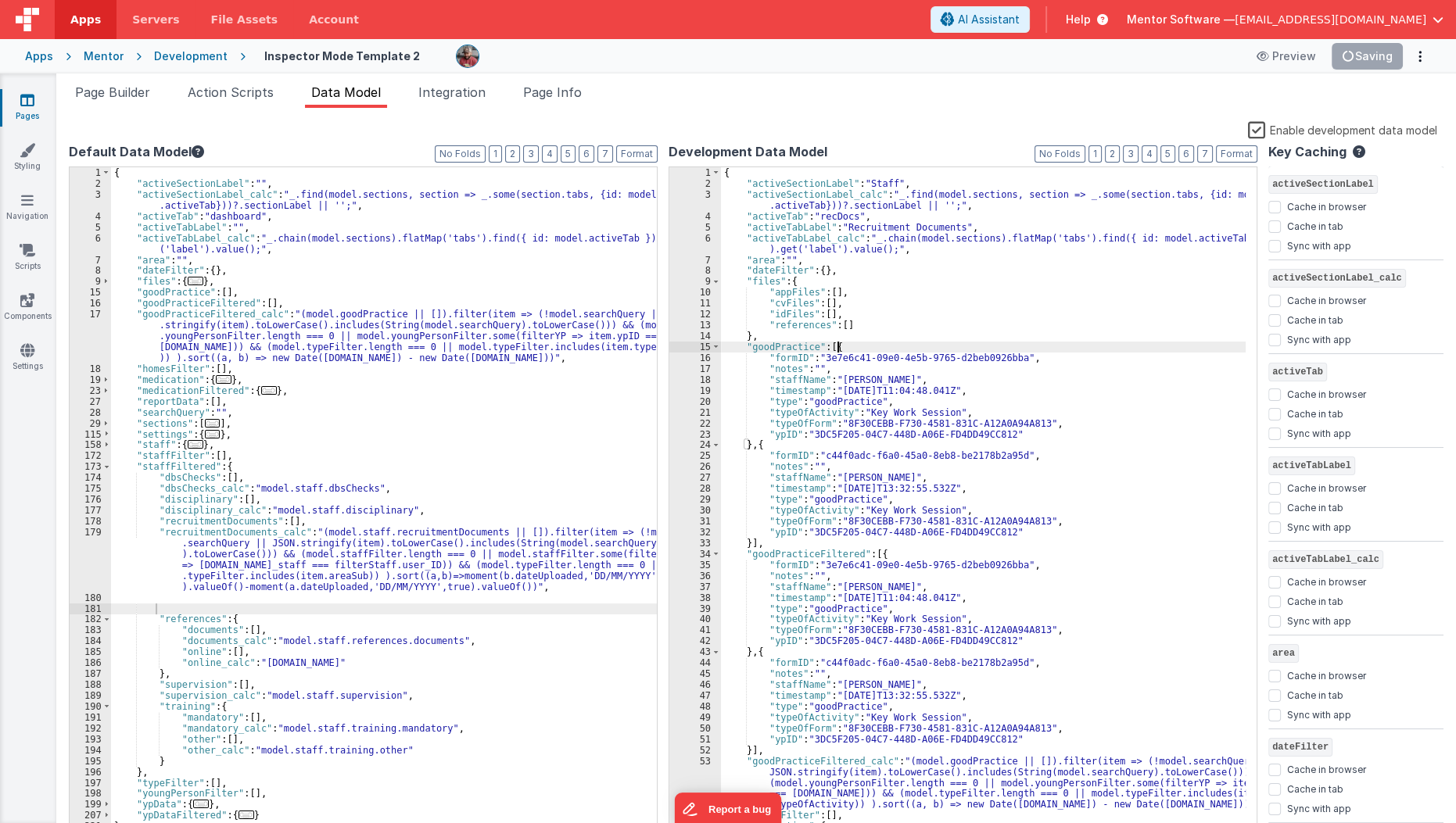
click at [979, 351] on div "{ "activeSectionLabel" : "Staff" , "activeSectionLabel_calc" : "_.find(model.se…" at bounding box center [983, 513] width 526 height 691
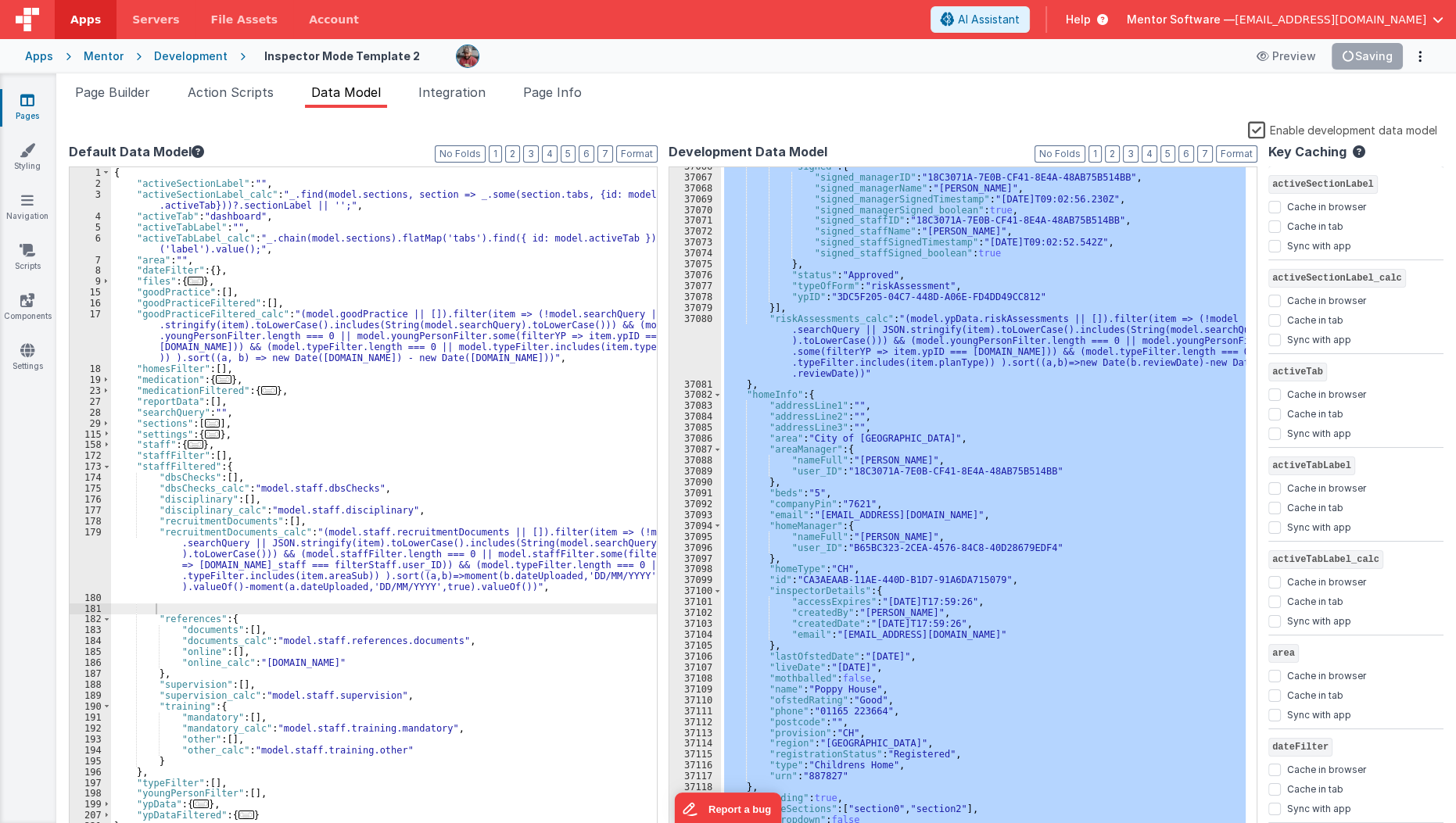
scroll to position [24946, 0]
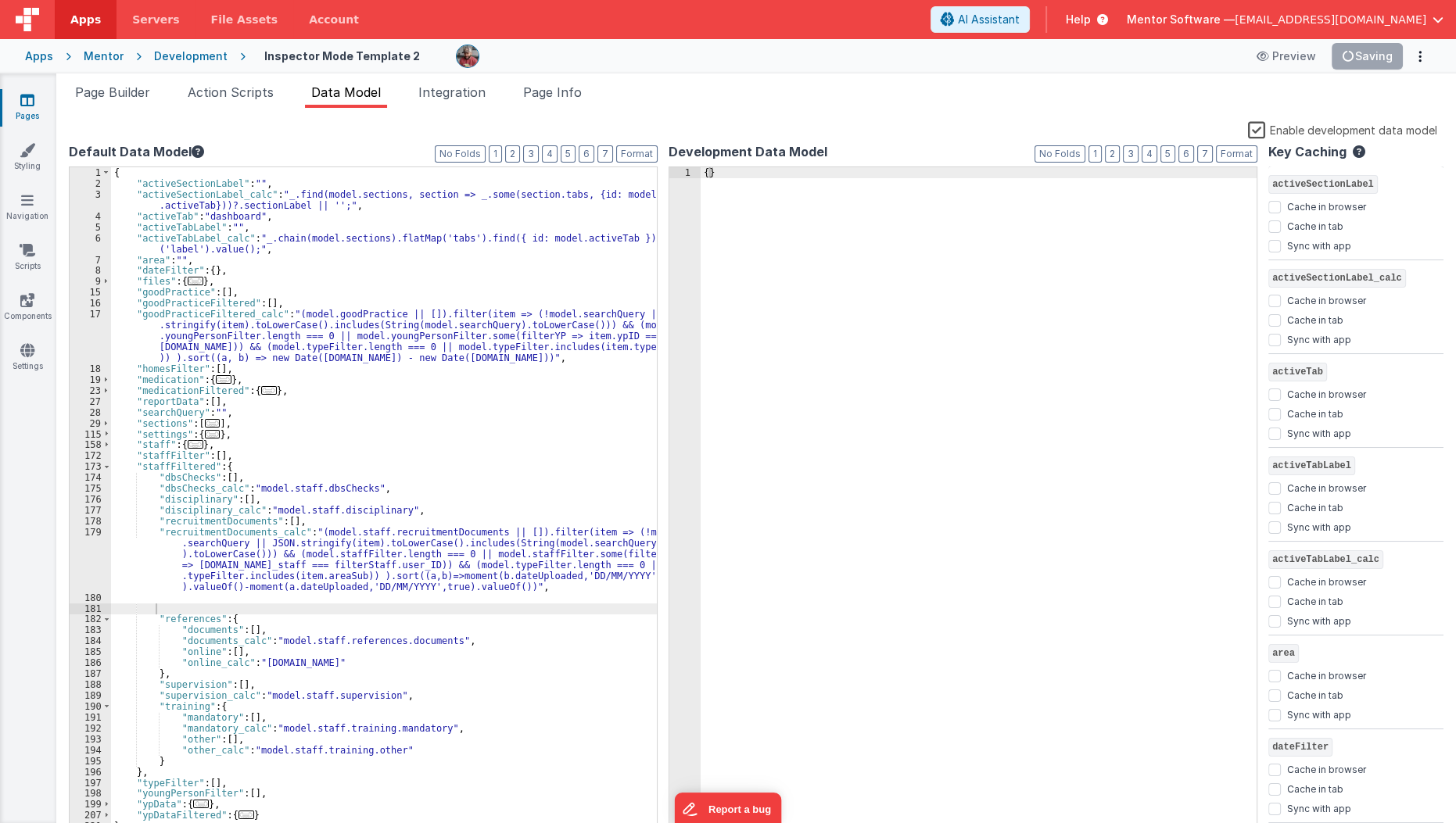
click at [1256, 129] on label "Enable development data model" at bounding box center [1342, 130] width 190 height 18
click at [0, 0] on input "Enable development data model" at bounding box center [0, 0] width 0 height 0
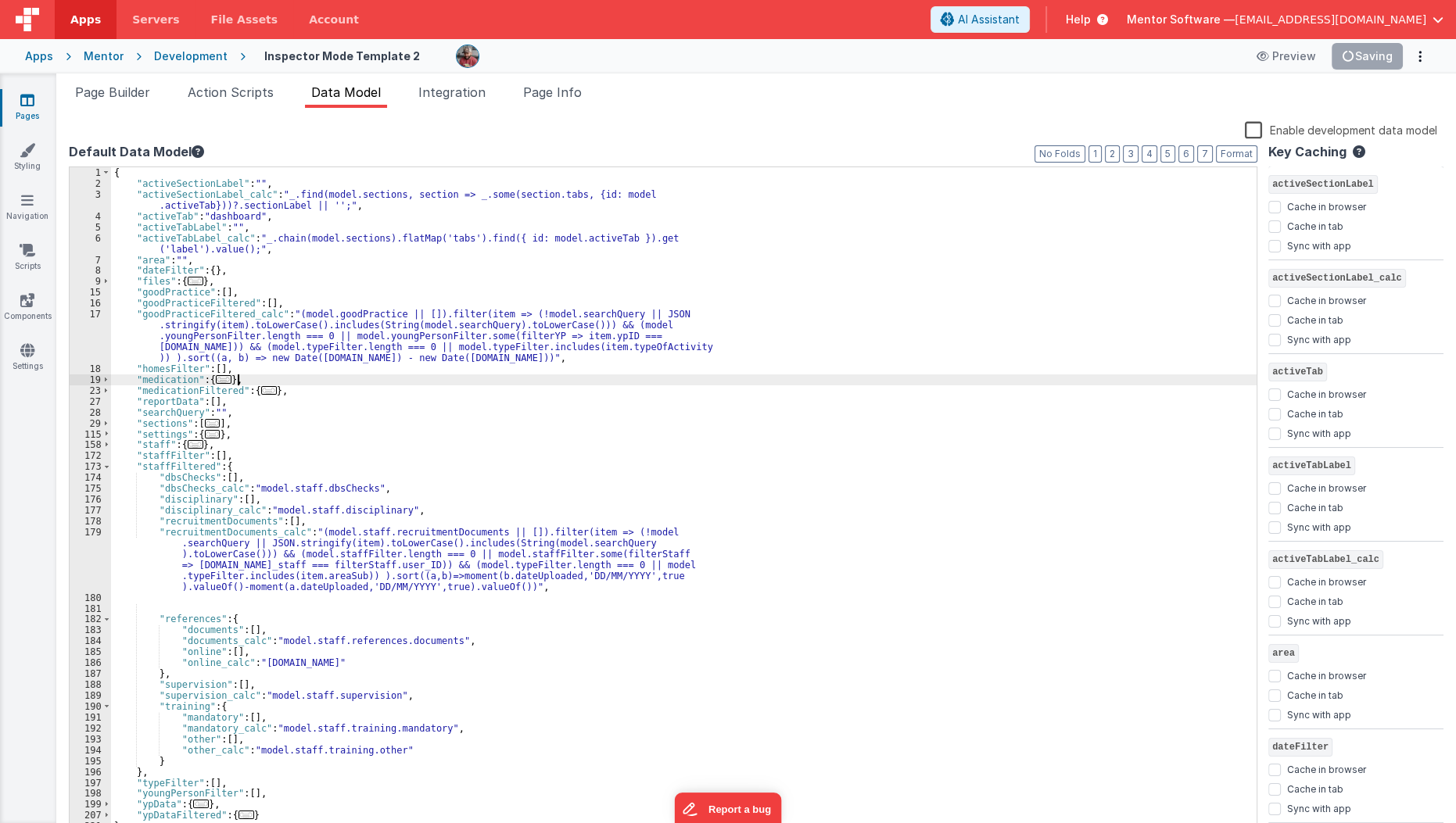
click at [1147, 377] on div "{ "activeSectionLabel" : "" , "activeSectionLabel_calc" : "_.find(model.section…" at bounding box center [683, 513] width 1146 height 691
click at [142, 98] on span "Page Builder" at bounding box center [113, 92] width 75 height 16
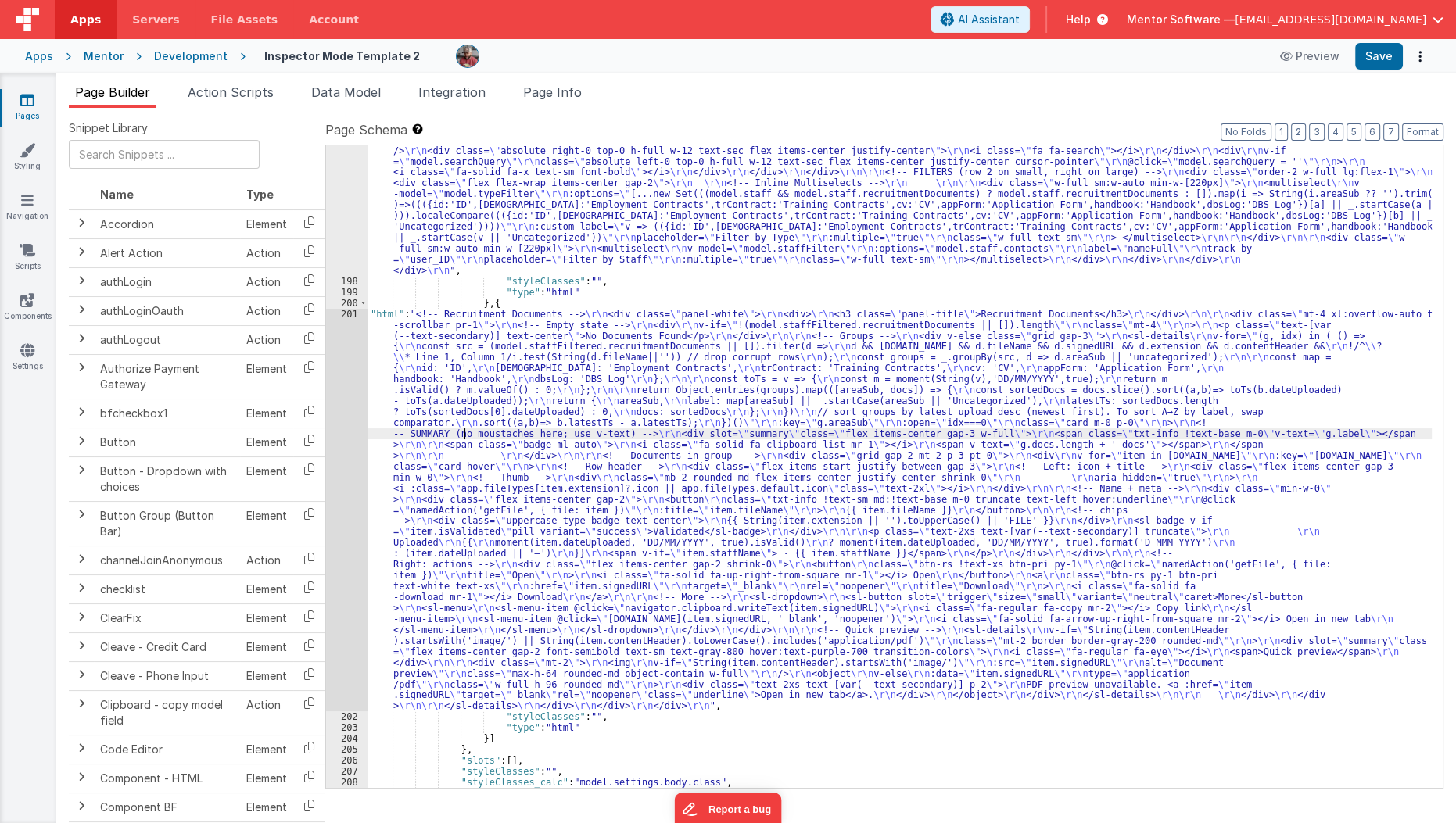
click at [463, 438] on div ""html" : "<div class= \" flex flex-col lg:flex-row items-stretch lg:items-cente…" at bounding box center [899, 521] width 1065 height 817
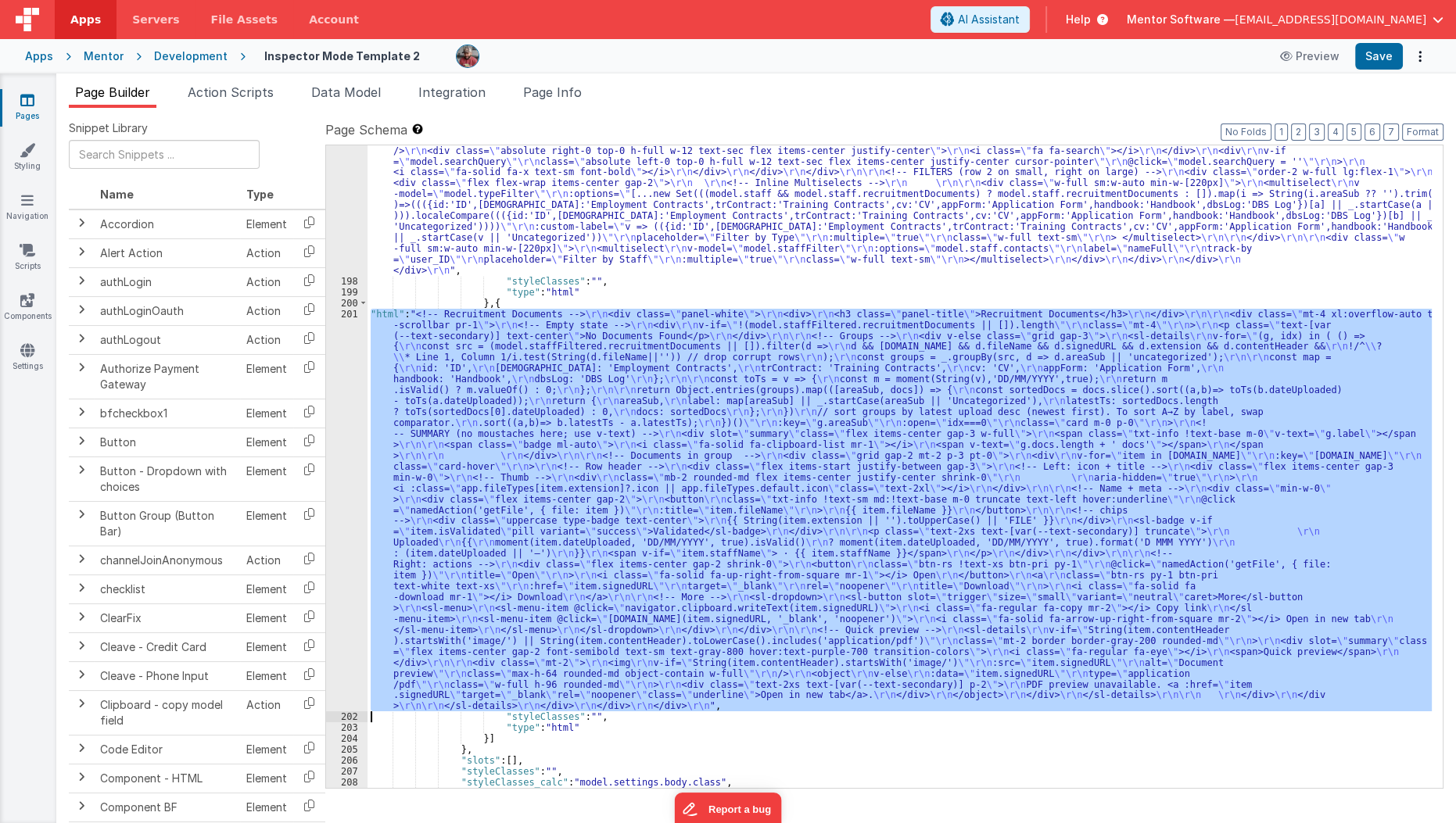
click at [341, 449] on div "201" at bounding box center [346, 510] width 41 height 404
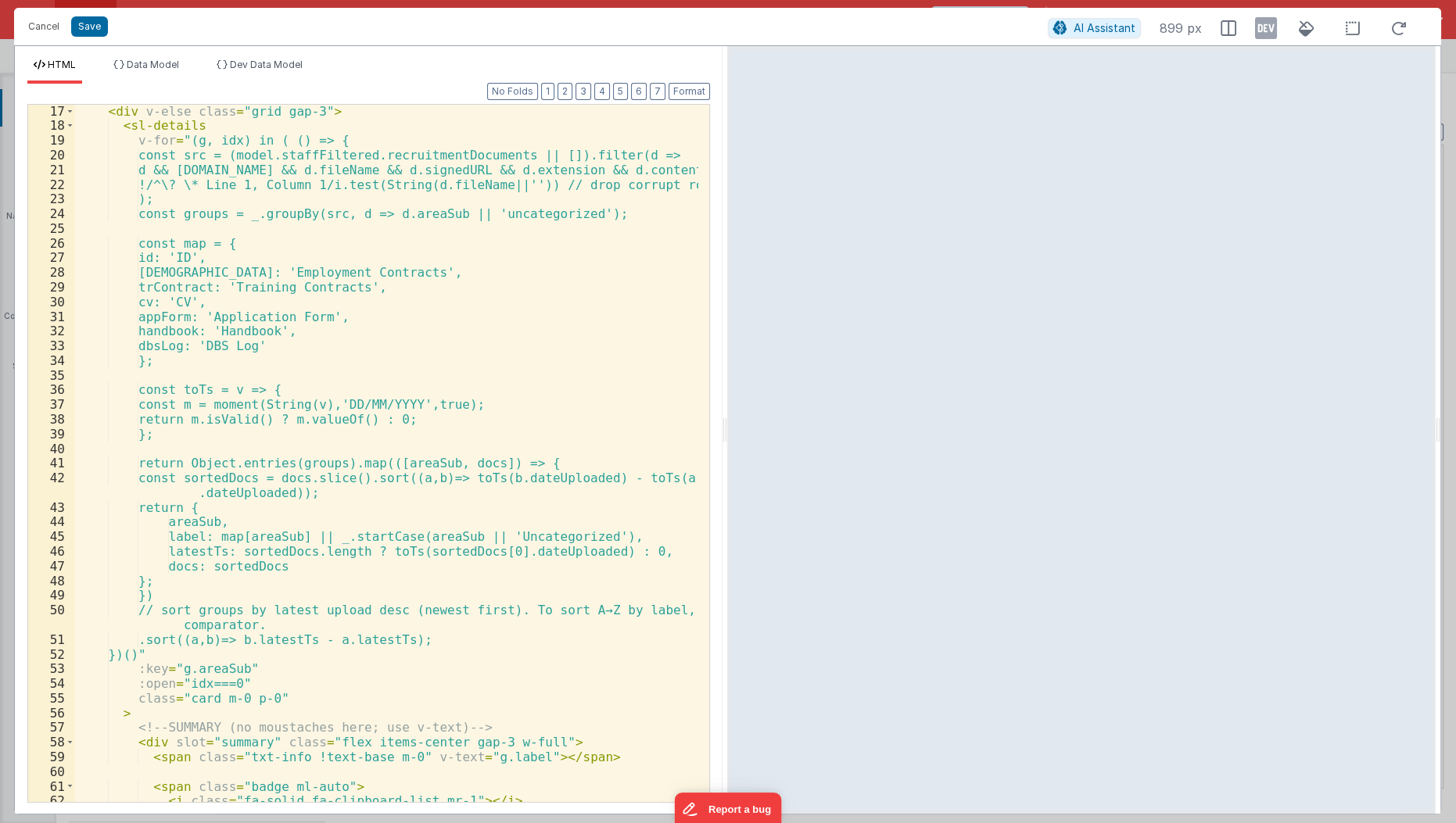
scroll to position [235, 0]
click at [140, 688] on div "< div v-else class = "grid gap-3" > < sl-details v-for = "(g, idx) in ( () => {…" at bounding box center [387, 469] width 625 height 729
click at [168, 679] on div "< div v-else class = "grid gap-3" > < sl-details v-for = "(g, idx) in ( () => {…" at bounding box center [387, 469] width 625 height 729
click at [88, 17] on button "Save" at bounding box center [90, 27] width 37 height 20
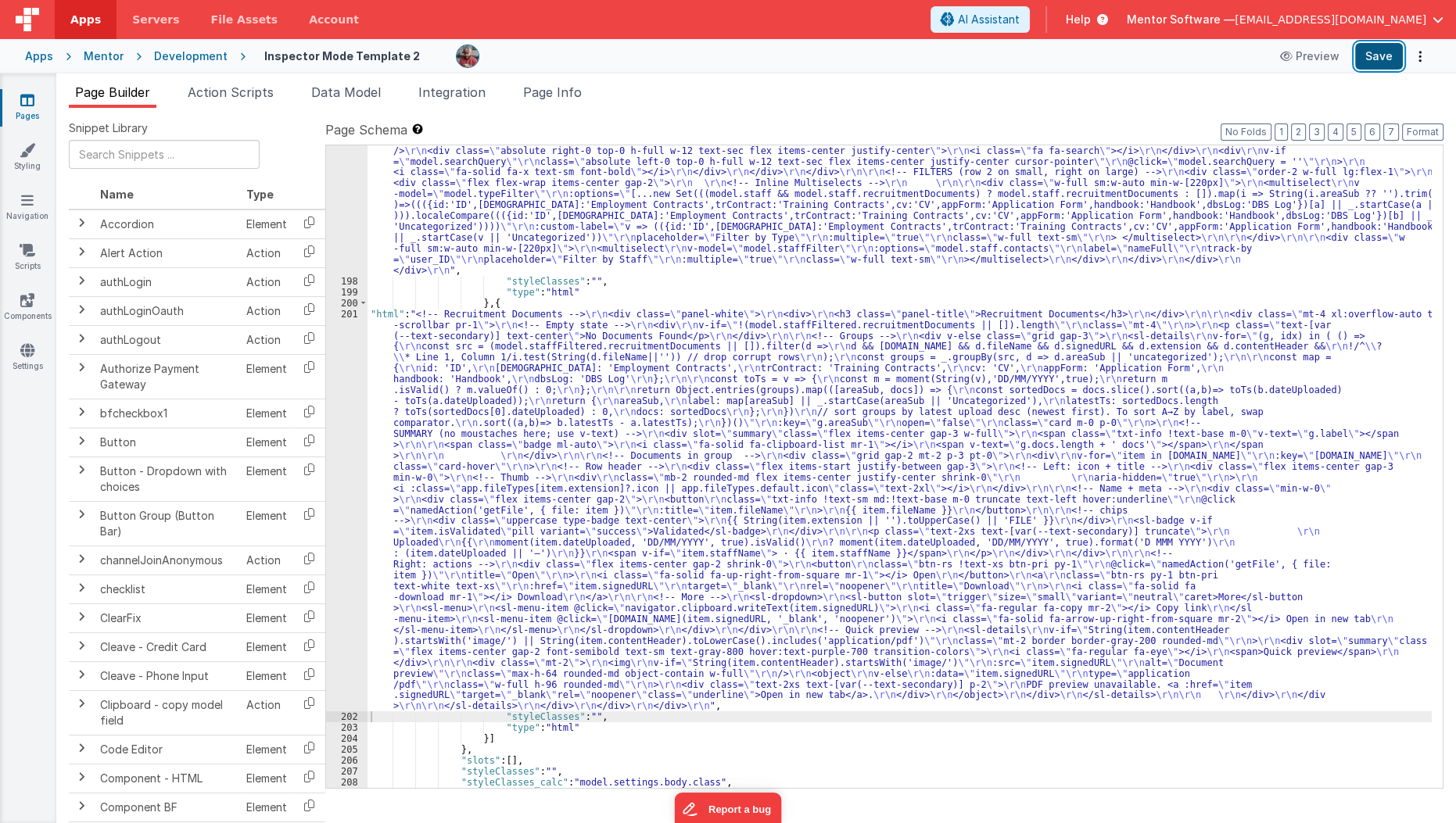
click at [1375, 64] on button "Save" at bounding box center [1379, 56] width 48 height 27
click at [436, 493] on div ""html" : "<div class= \" flex flex-col lg:flex-row items-stretch lg:items-cente…" at bounding box center [899, 521] width 1065 height 817
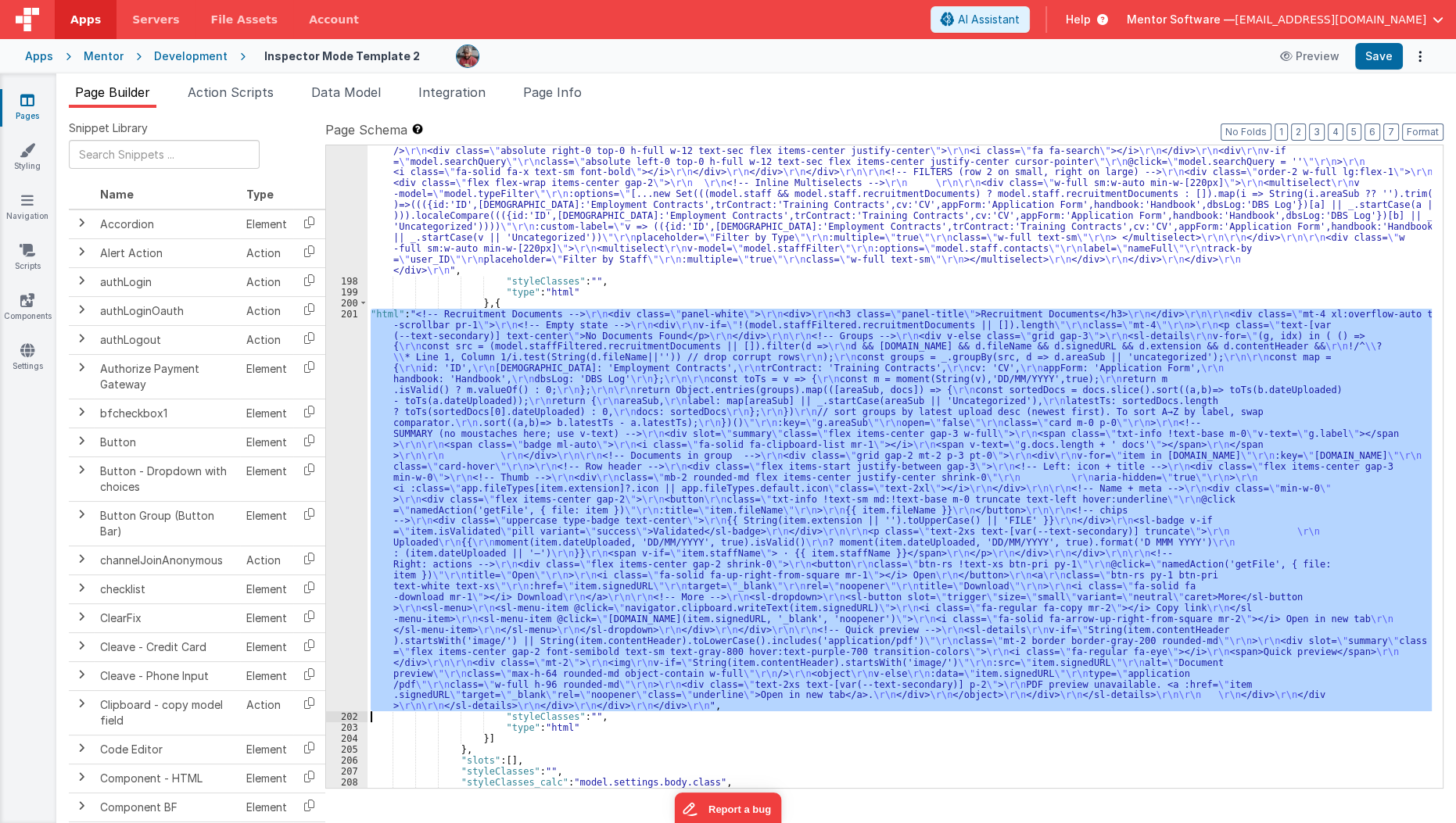
click at [335, 536] on div "201" at bounding box center [346, 510] width 41 height 404
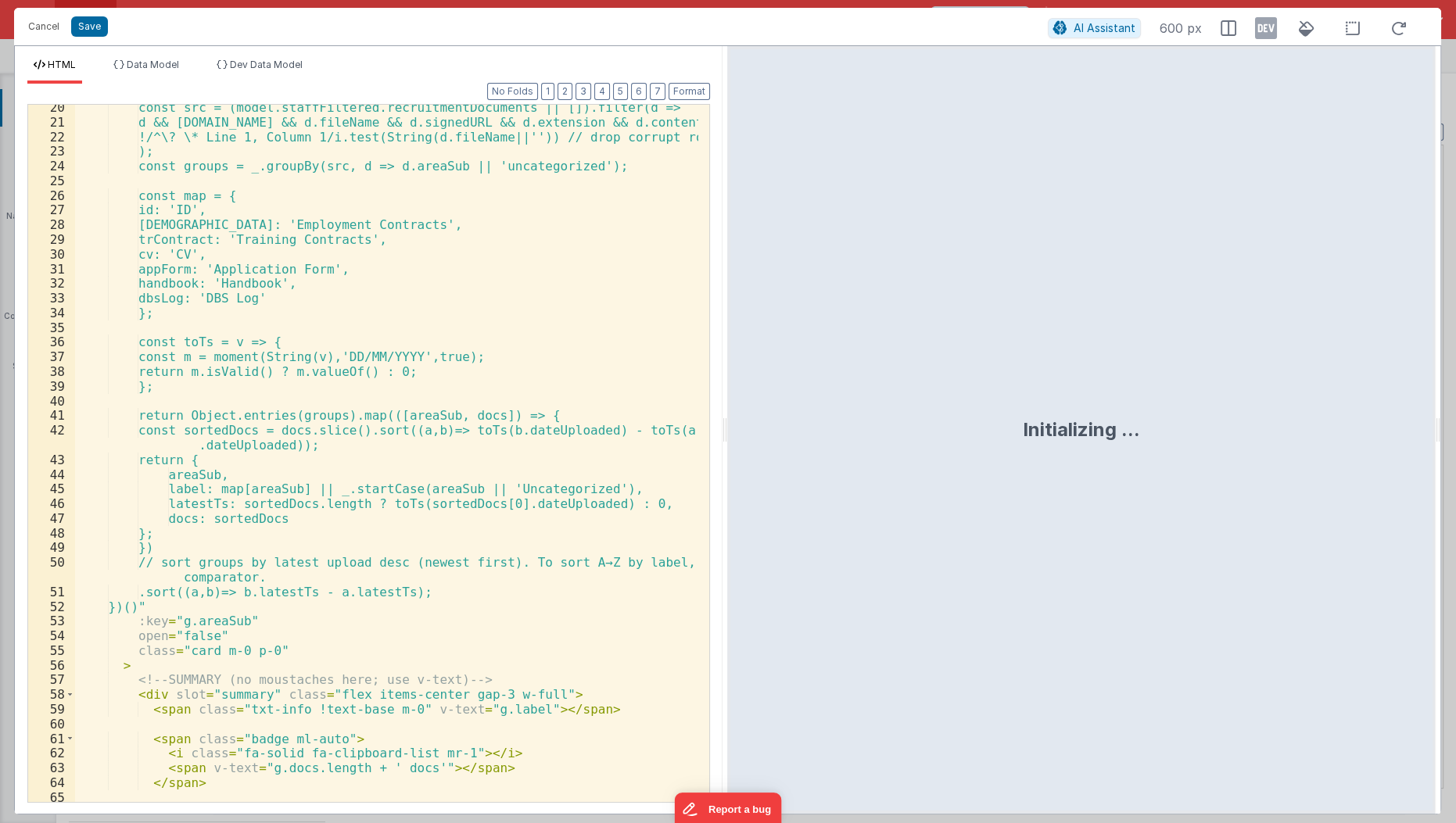
scroll to position [330, 0]
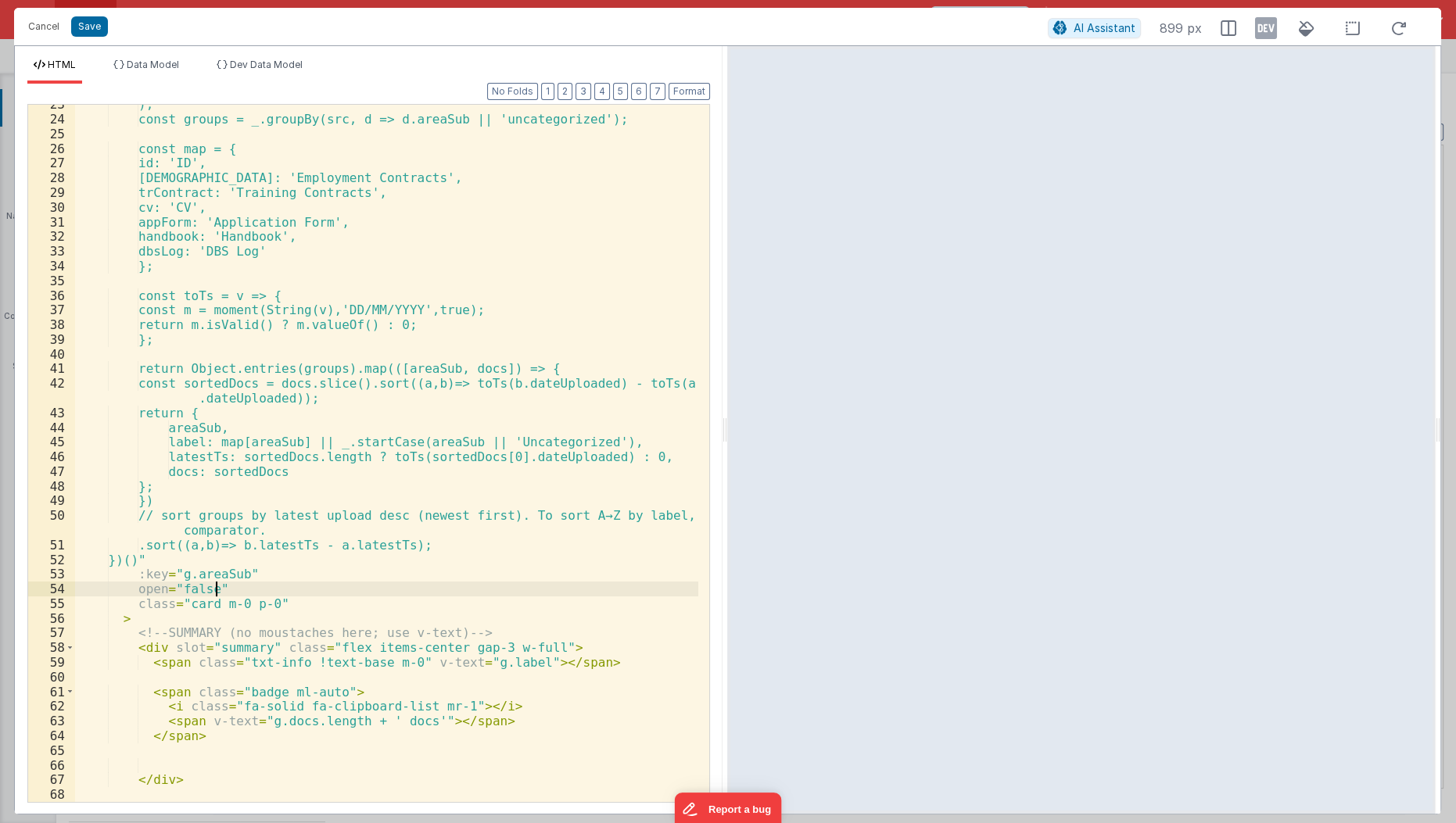
click at [215, 583] on div "); const groups = _.groupBy(src, d => d.areaSub || 'uncategorized'); const map …" at bounding box center [387, 461] width 625 height 729
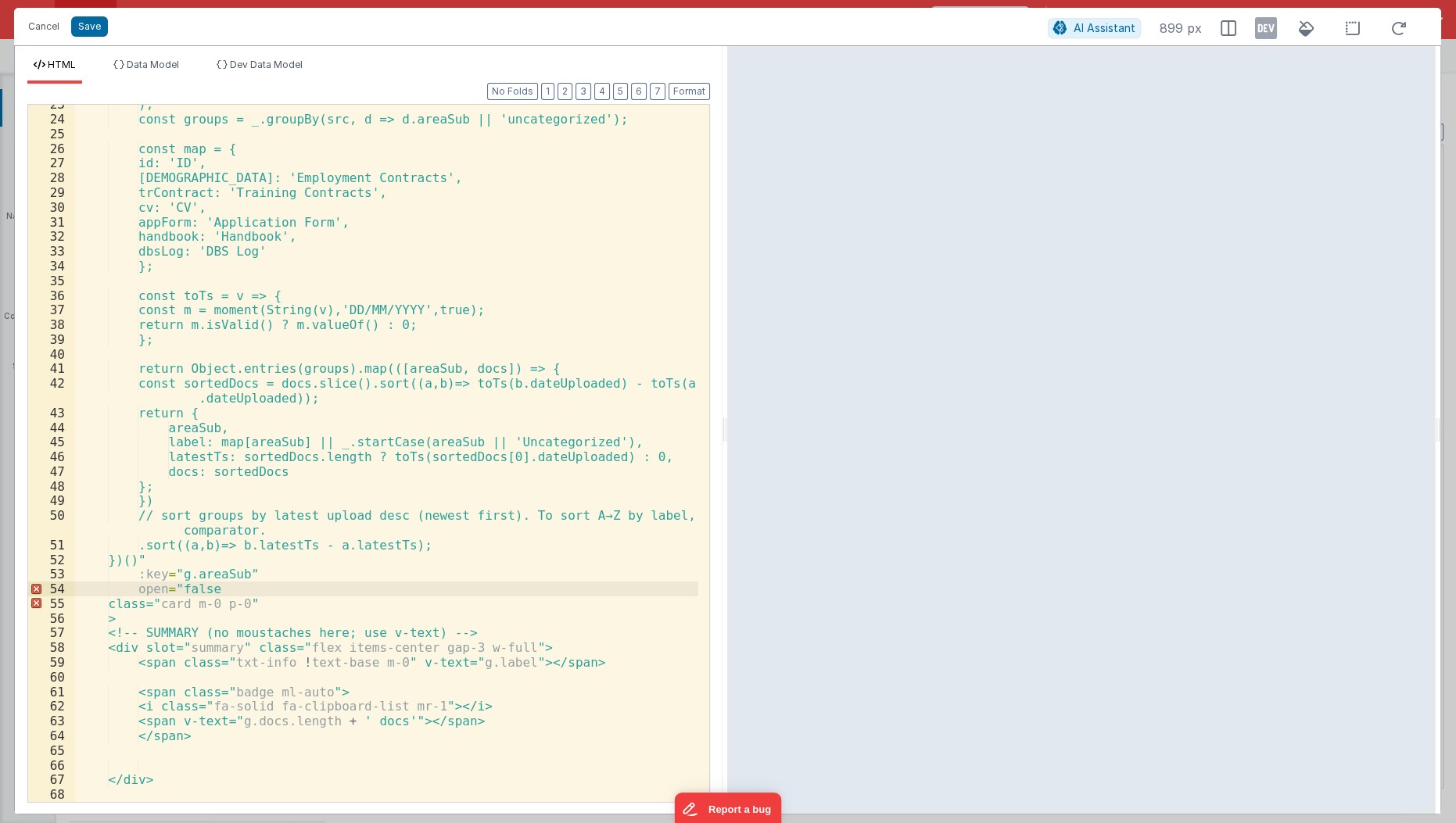
click at [174, 580] on div "); const groups = _.groupBy(src, d => d.areaSub || 'uncategorized'); const map …" at bounding box center [387, 461] width 625 height 729
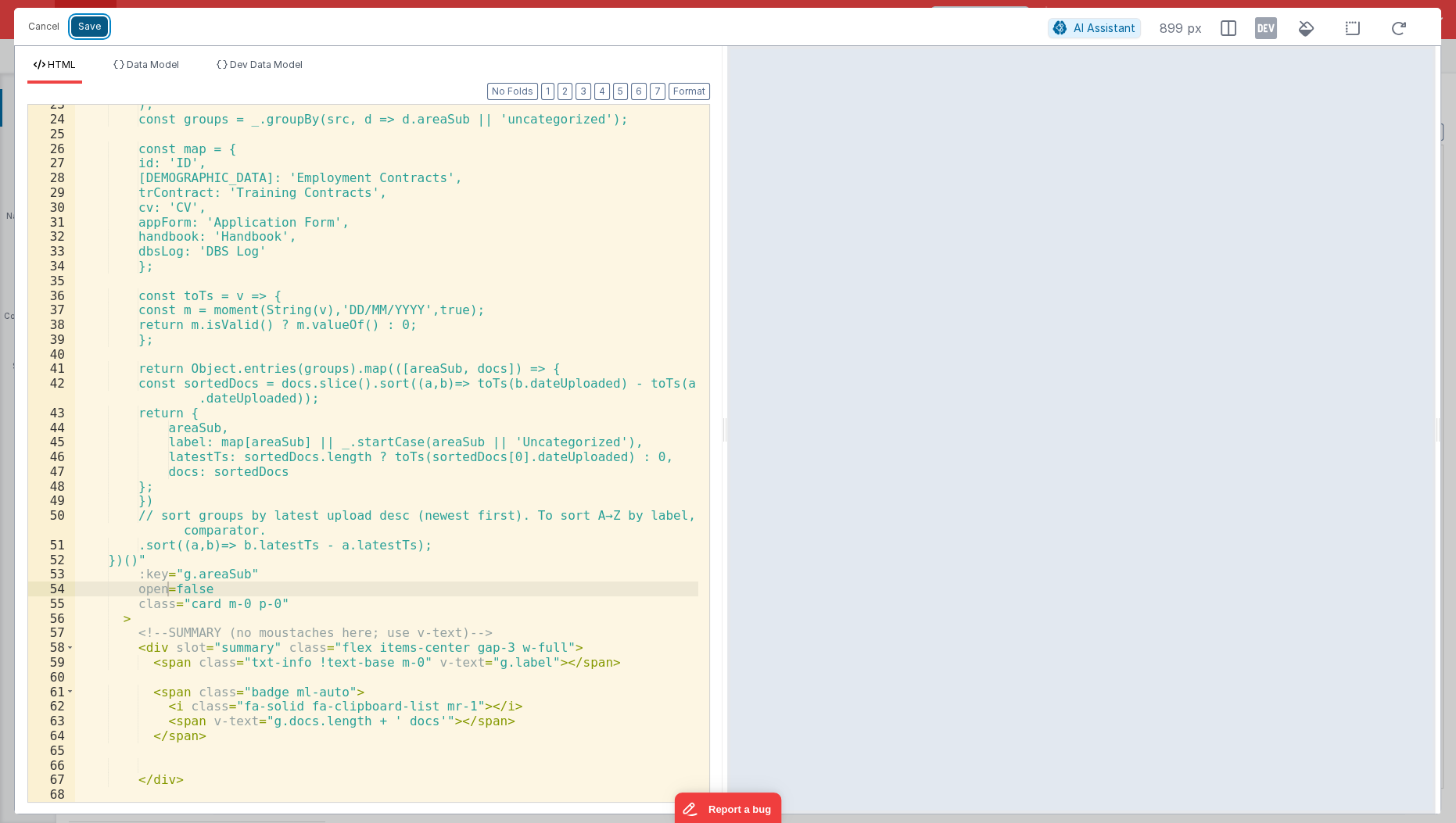
click at [71, 24] on button "Save" at bounding box center [90, 27] width 37 height 20
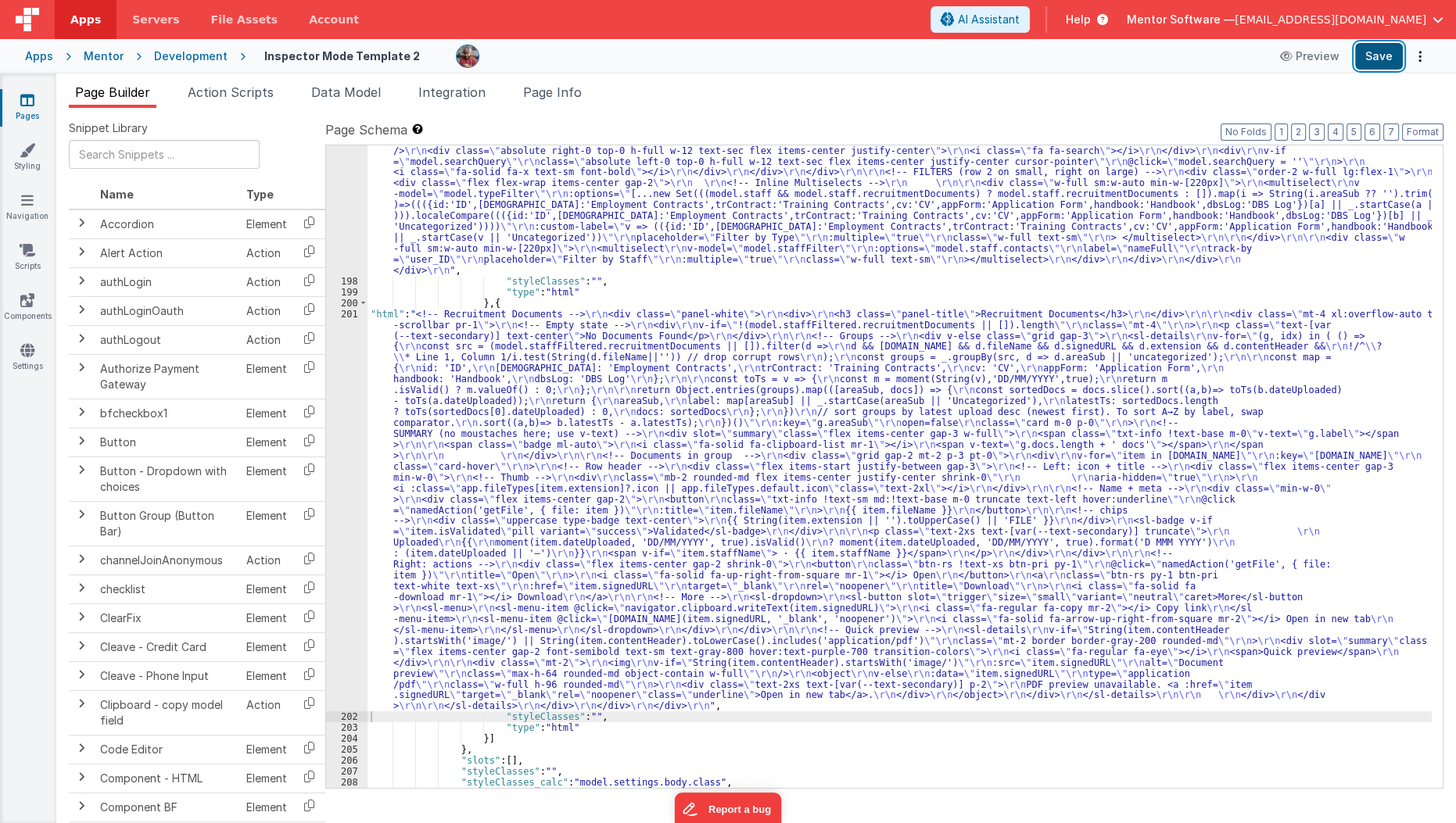
click at [1375, 62] on button "Save" at bounding box center [1379, 56] width 48 height 27
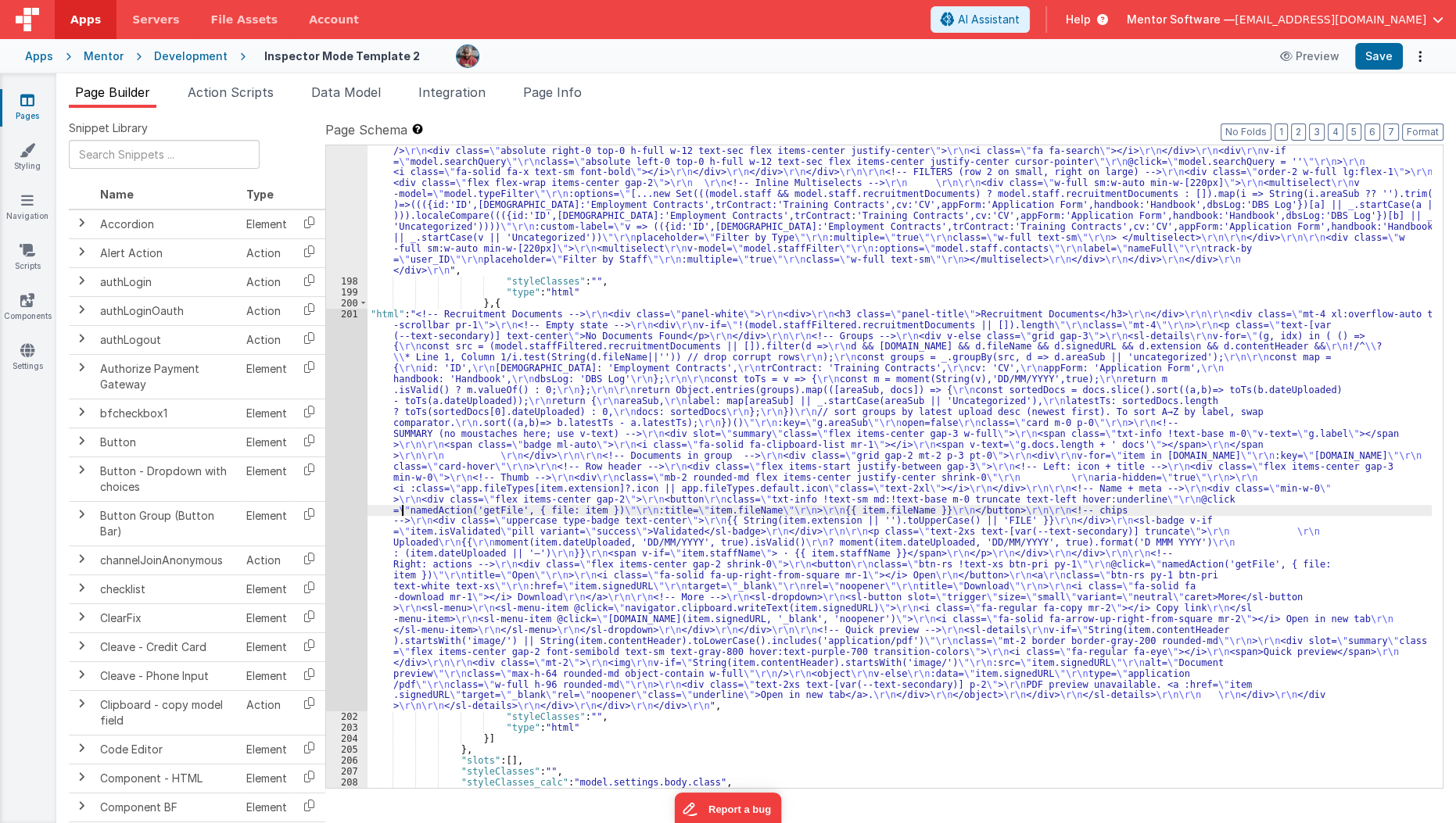
click at [399, 513] on div ""html" : "<div class= \" flex flex-col lg:flex-row items-stretch lg:items-cente…" at bounding box center [899, 521] width 1065 height 817
click at [344, 536] on div "201" at bounding box center [346, 510] width 41 height 404
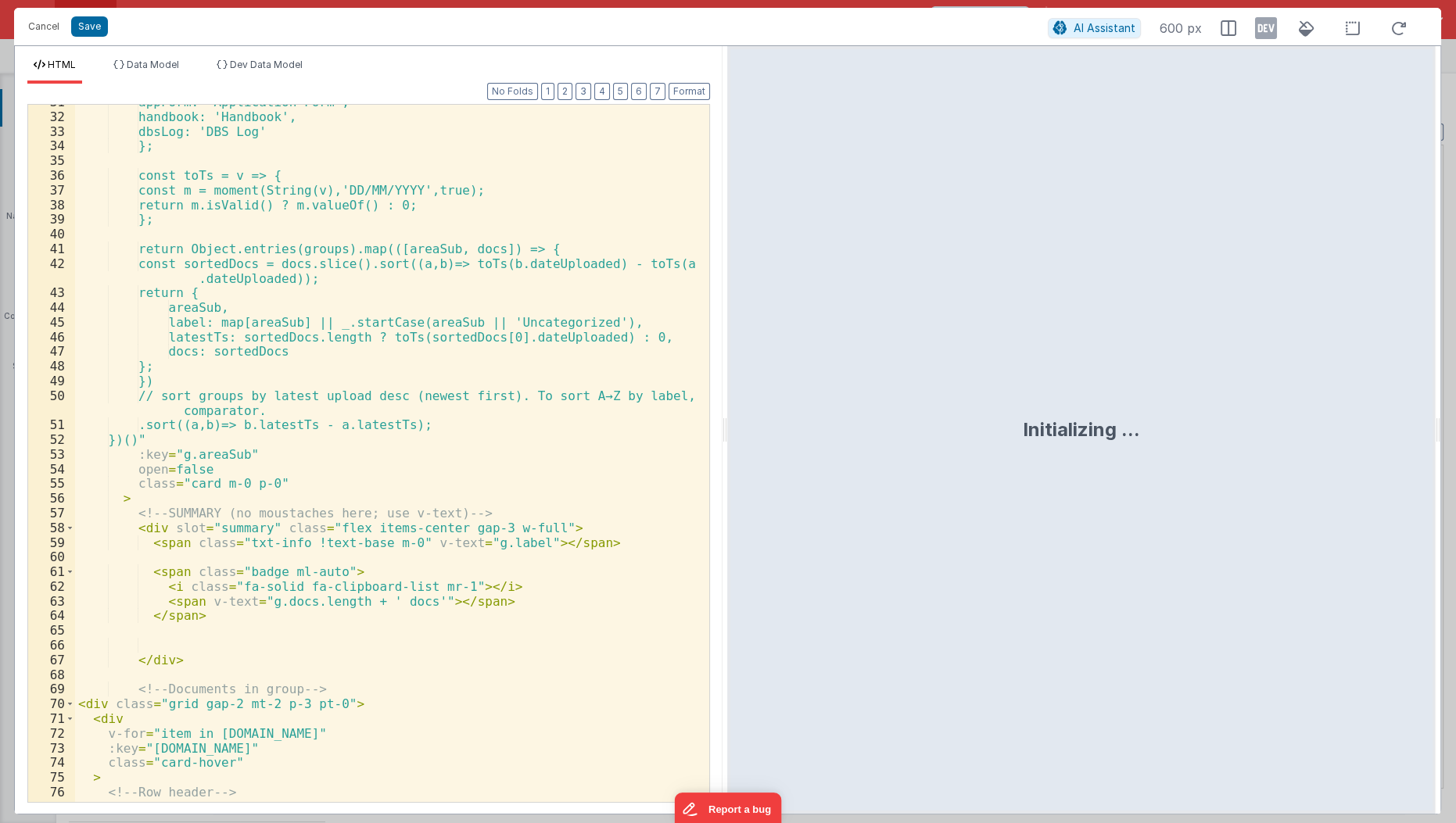
scroll to position [450, 0]
click at [258, 471] on div "appForm: 'Application Form', handbook: 'Handbook', dbsLog: 'DBS Log' }; const t…" at bounding box center [387, 459] width 625 height 729
click at [90, 27] on button "Save" at bounding box center [90, 27] width 37 height 20
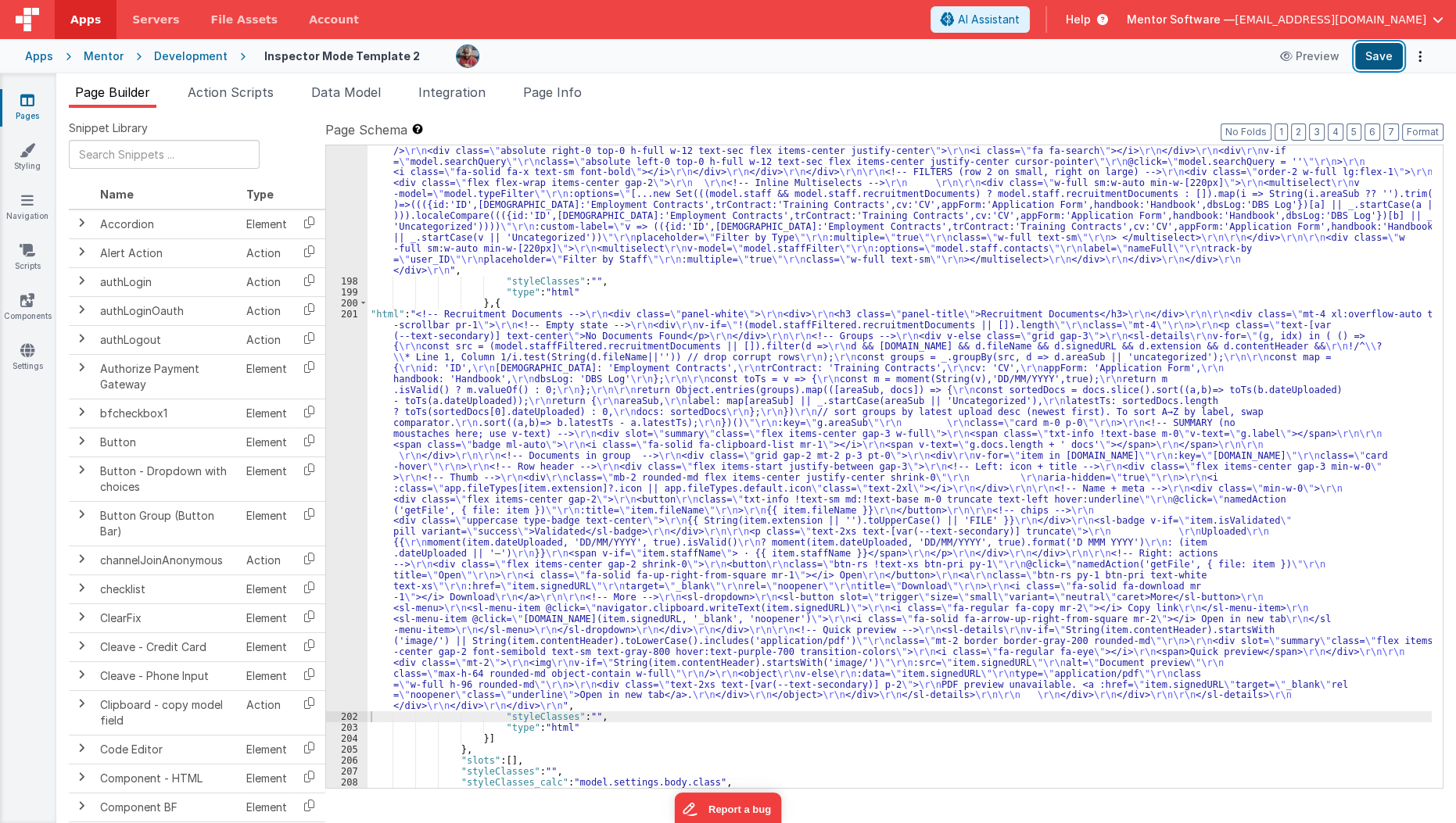
click at [1382, 57] on button "Save" at bounding box center [1379, 56] width 48 height 27
